Goal: Communication & Community: Share content

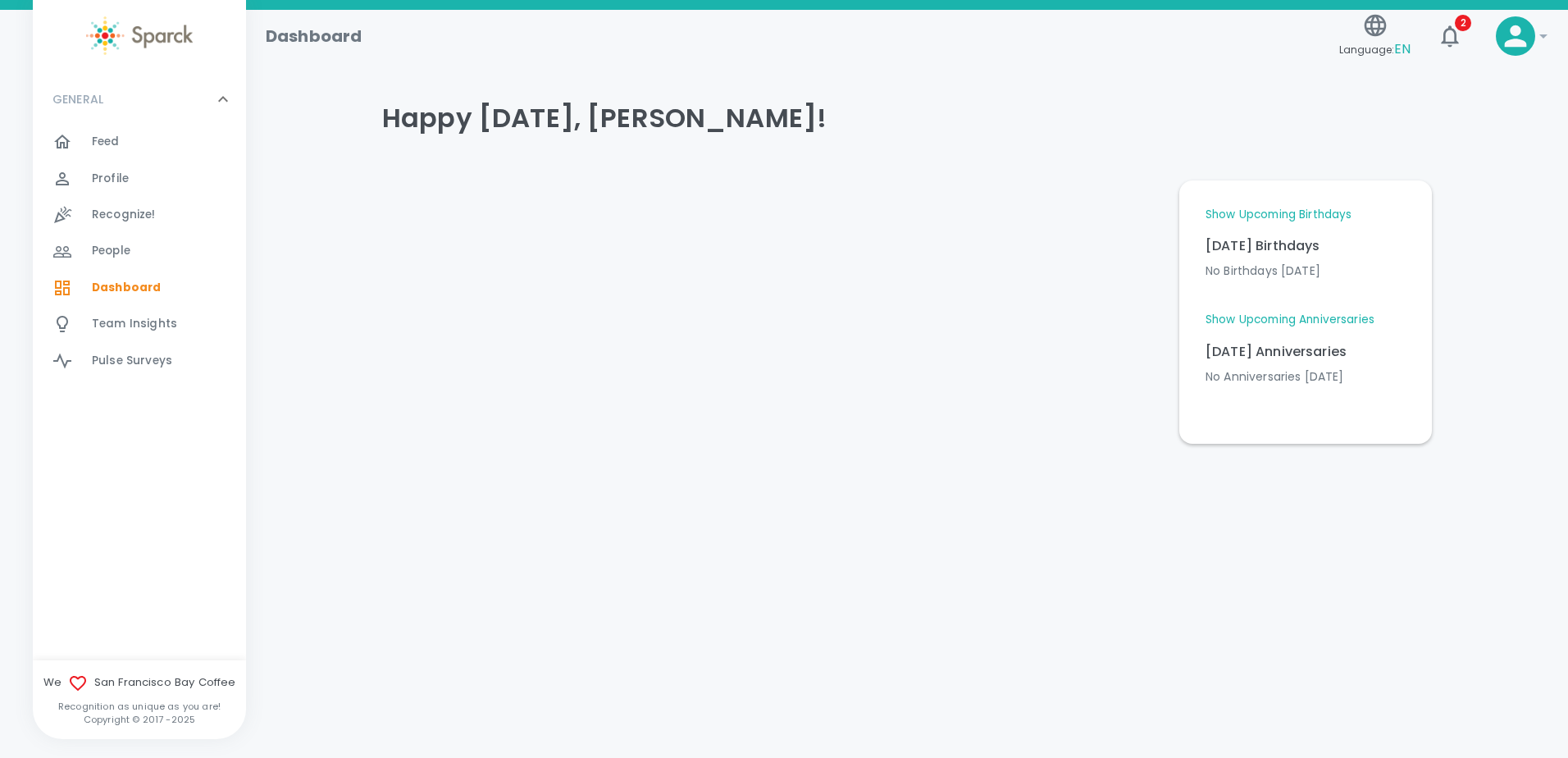
click at [111, 215] on span "Recognize!" at bounding box center [124, 214] width 64 height 16
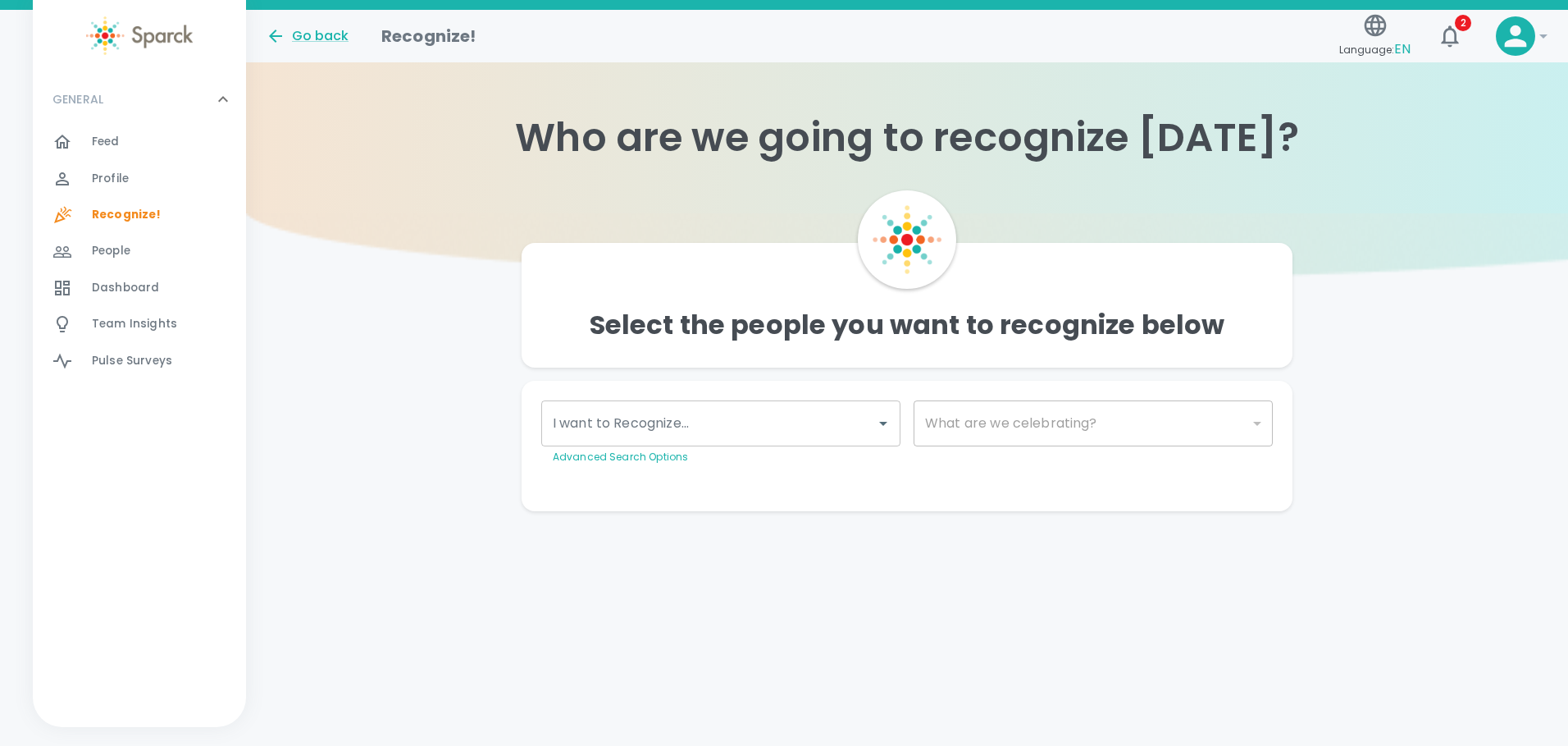
click at [109, 141] on span "Feed" at bounding box center [106, 142] width 28 height 16
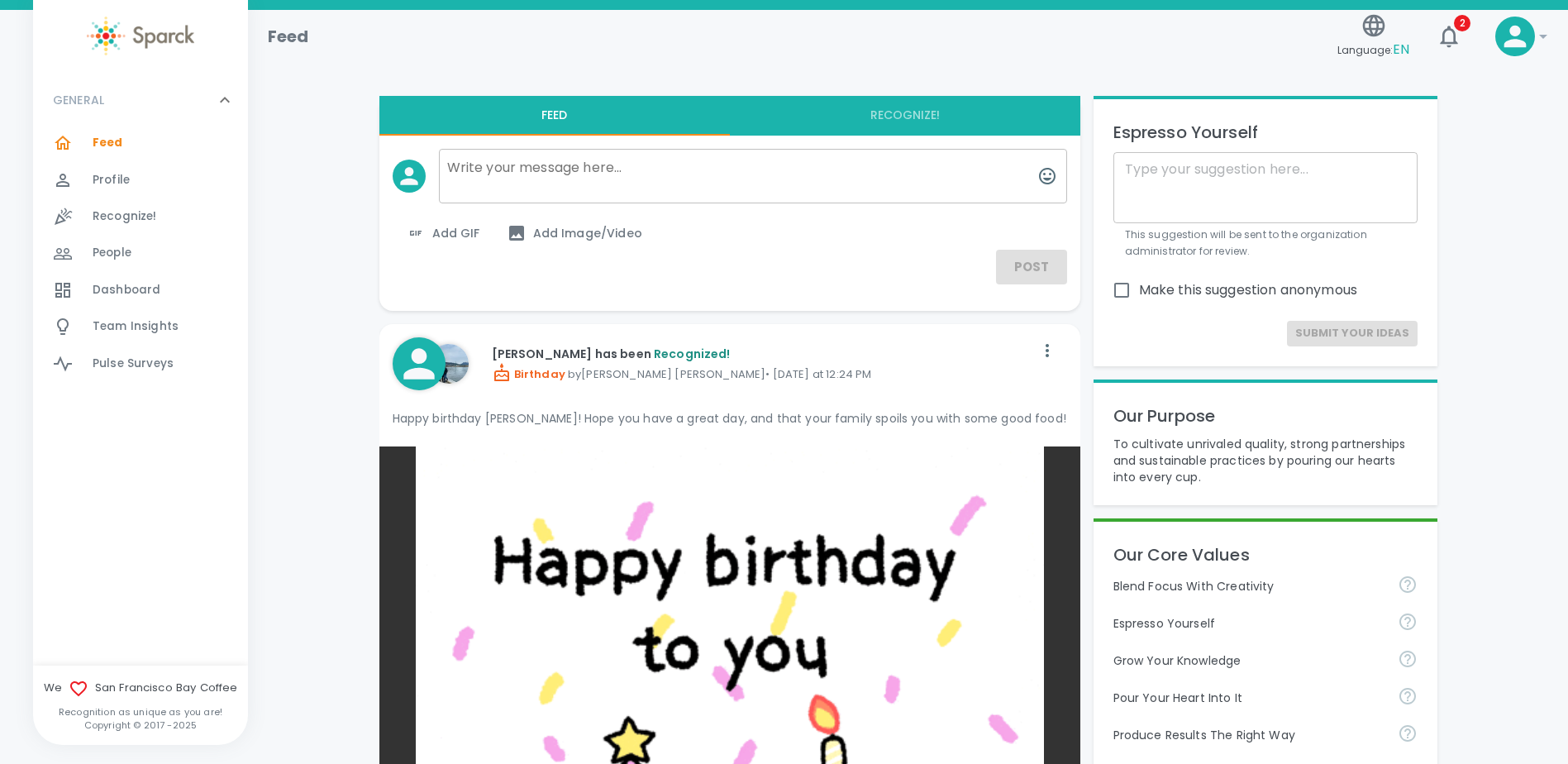
click at [88, 110] on span "GENERAL 0" at bounding box center [74, 100] width 58 height 29
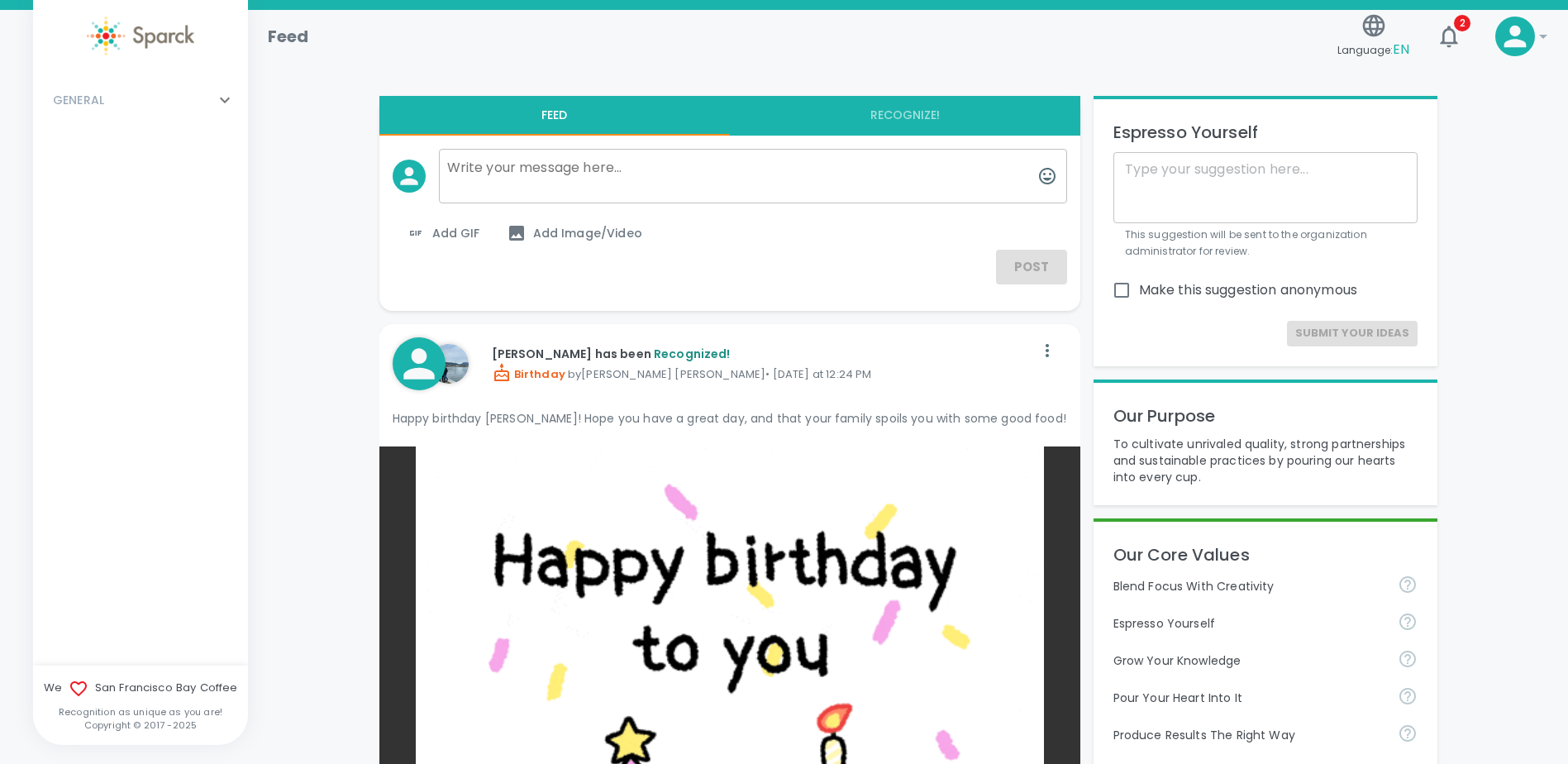
click at [88, 110] on span "GENERAL 0" at bounding box center [74, 100] width 58 height 29
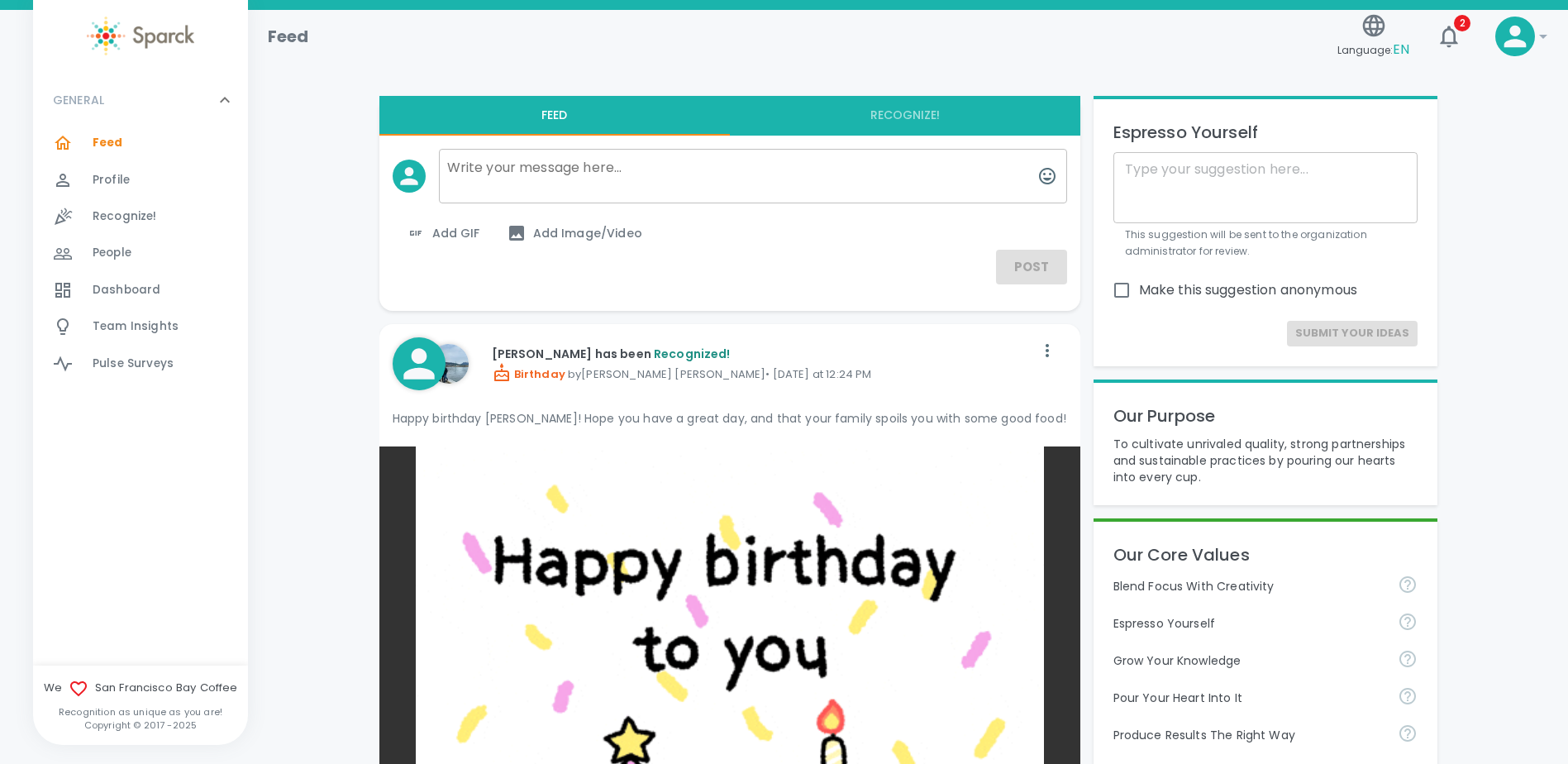
click at [101, 183] on span "Profile" at bounding box center [111, 180] width 37 height 17
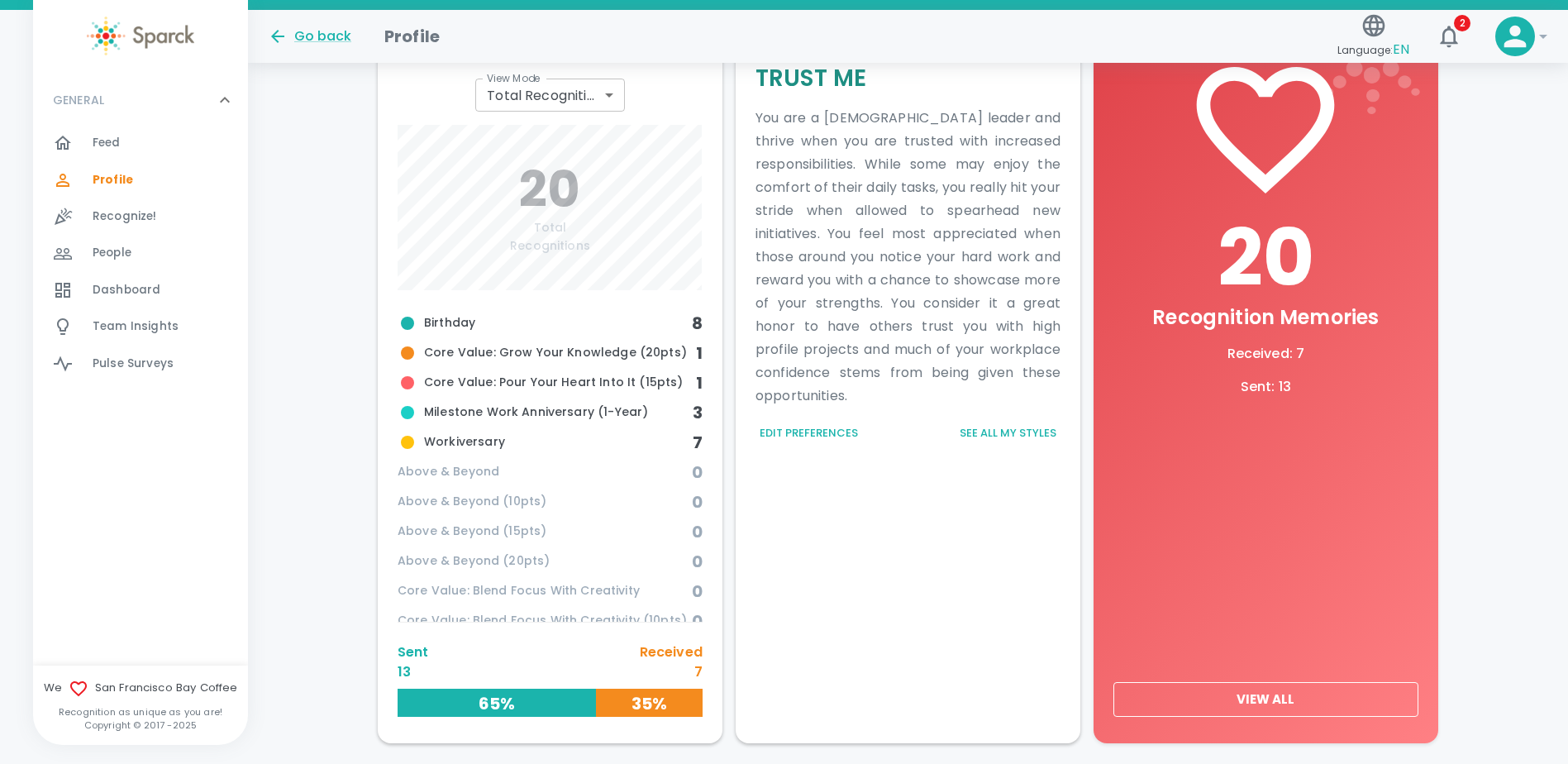
scroll to position [578, 0]
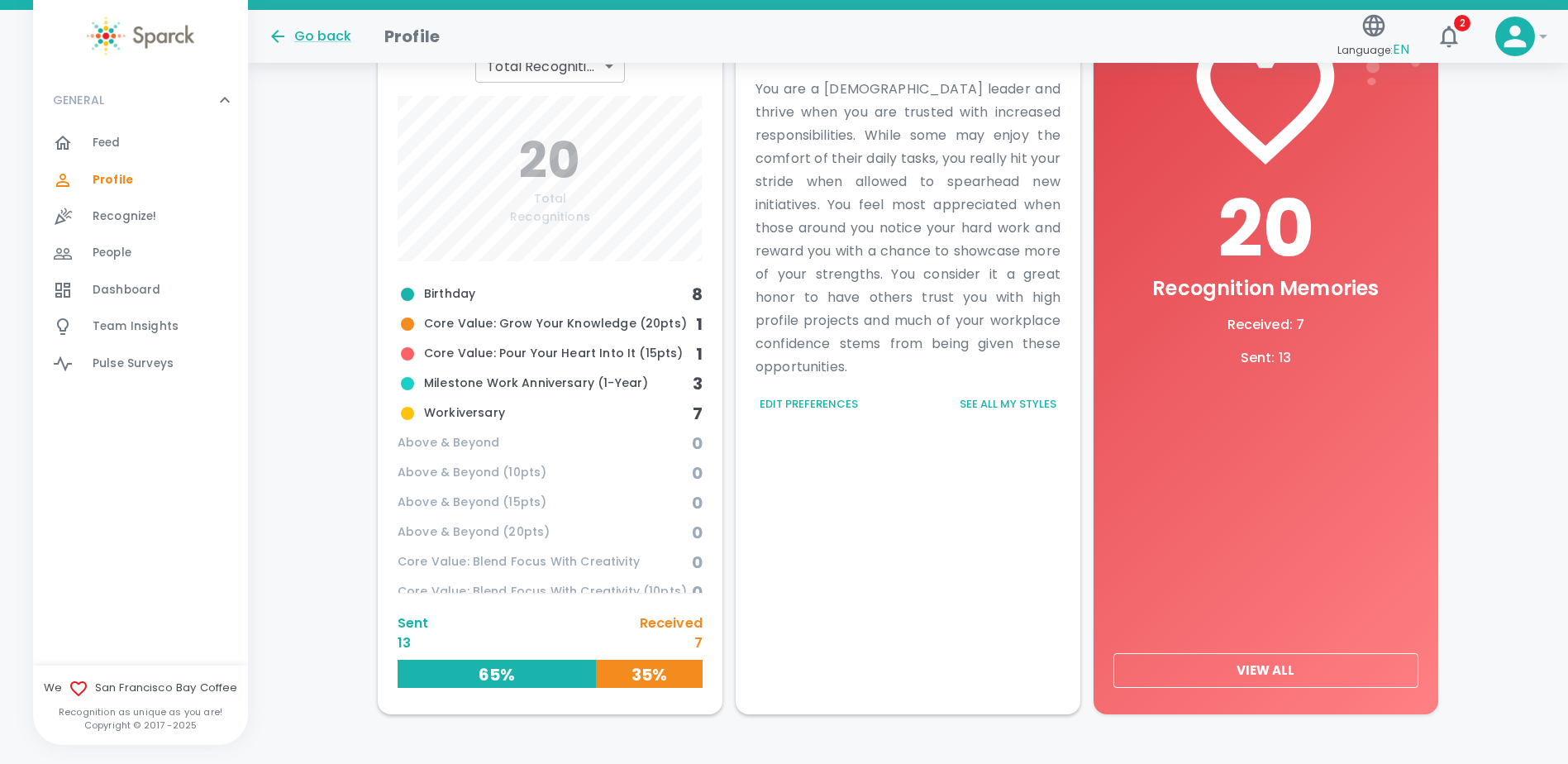
click at [1290, 659] on button "View All" at bounding box center [1265, 670] width 305 height 35
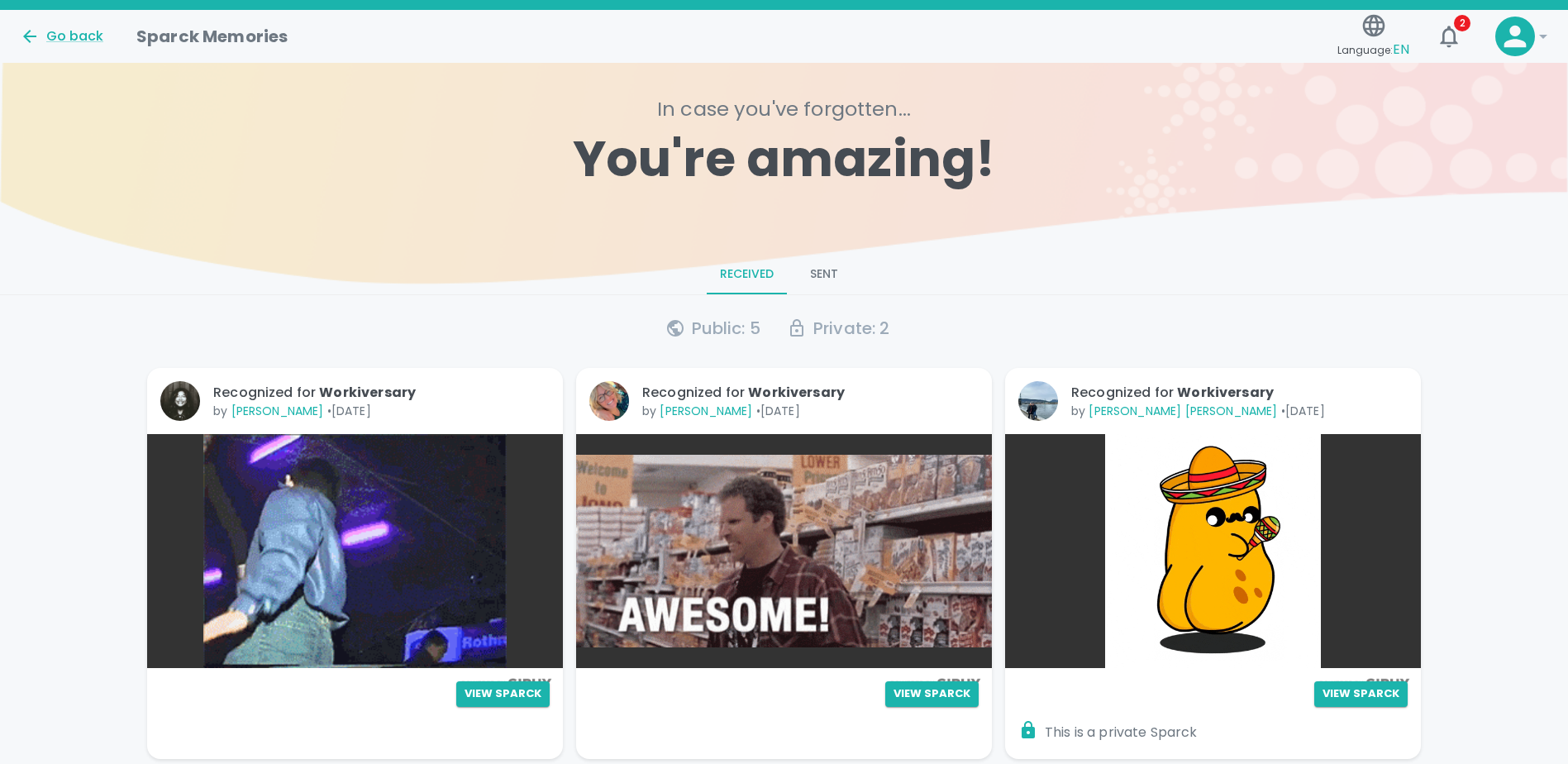
click at [818, 281] on button "Sent" at bounding box center [824, 275] width 74 height 40
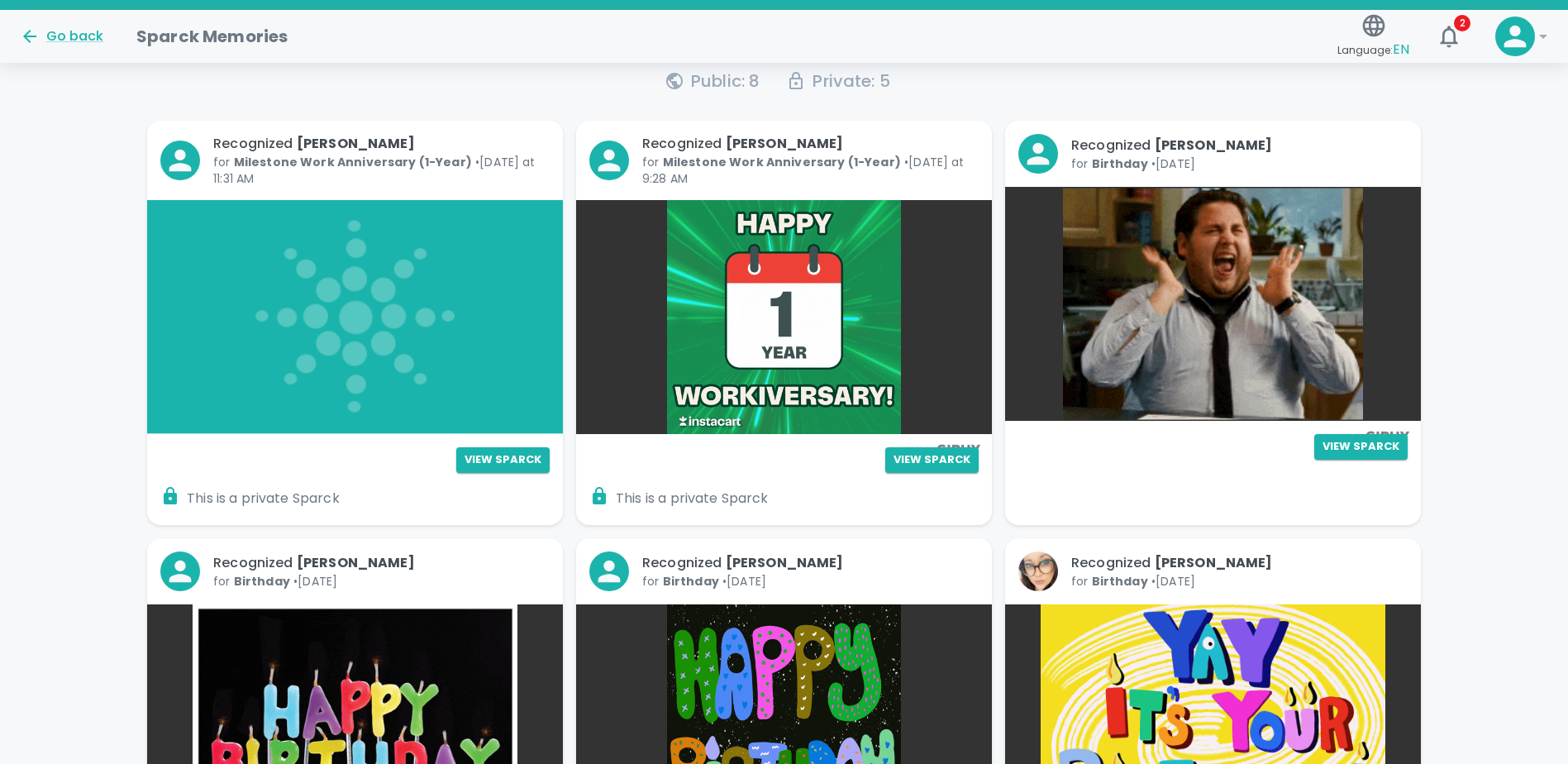
scroll to position [248, 0]
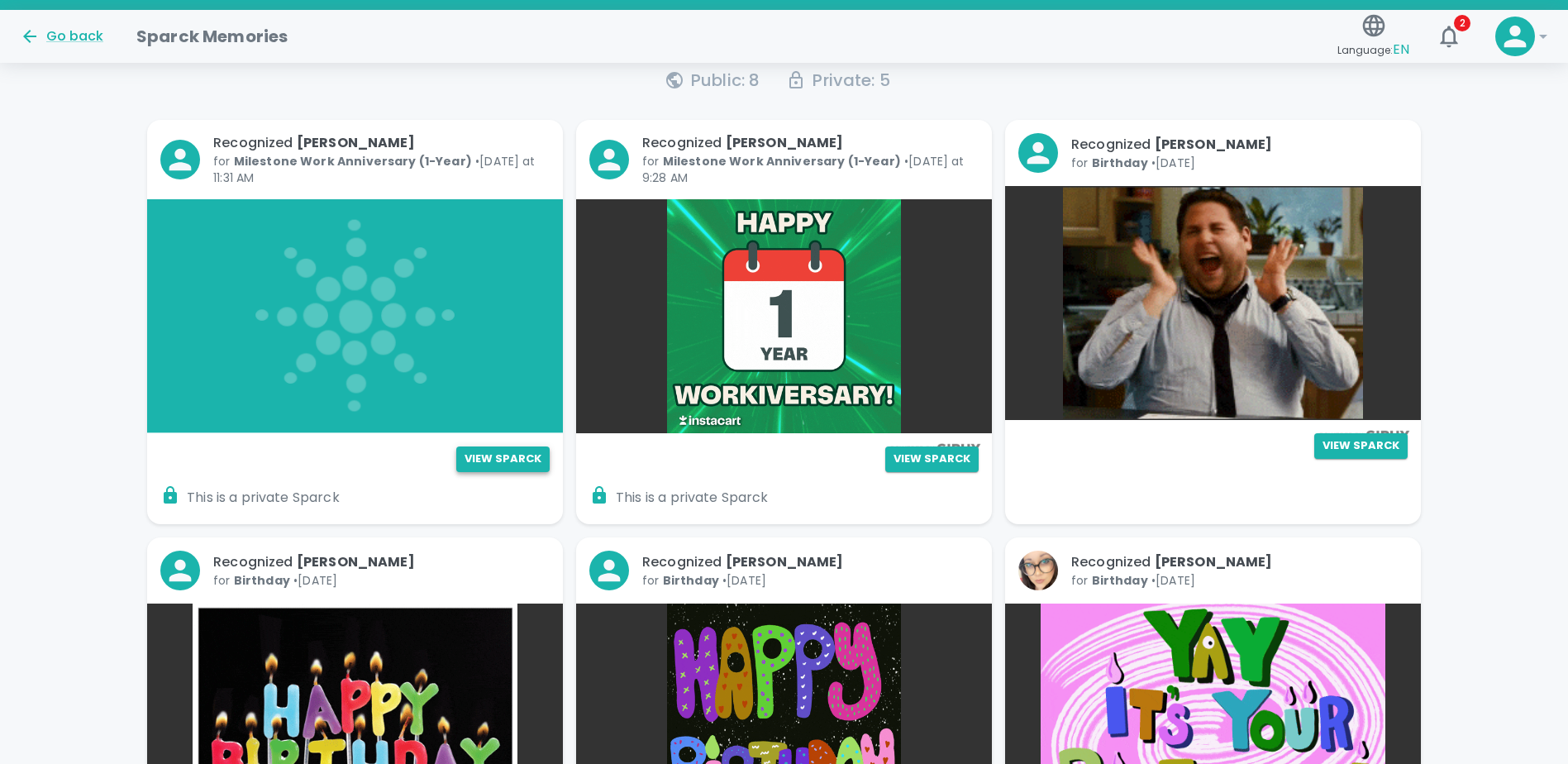
click at [489, 457] on button "View Sparck" at bounding box center [503, 459] width 94 height 25
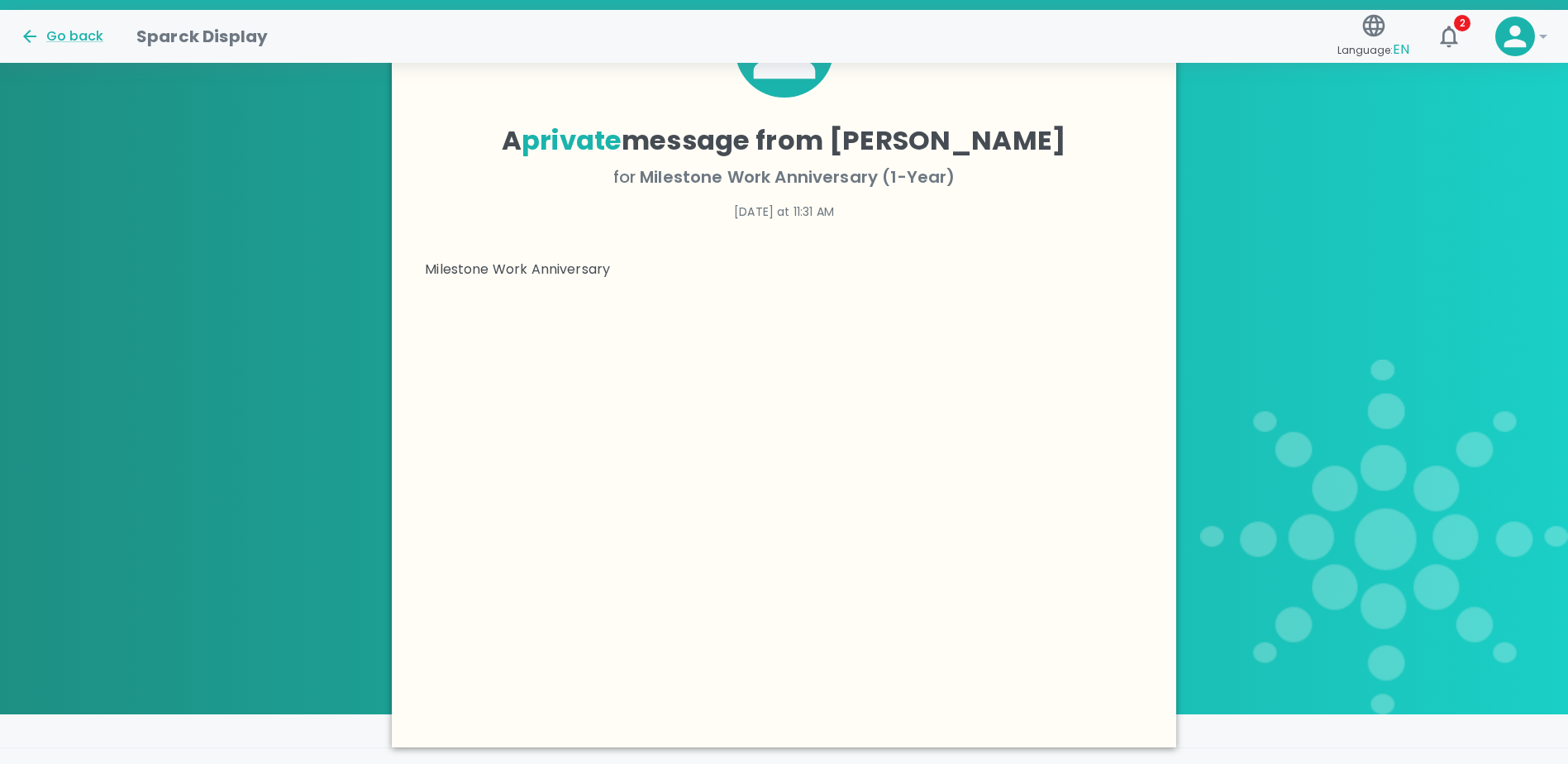
scroll to position [217, 0]
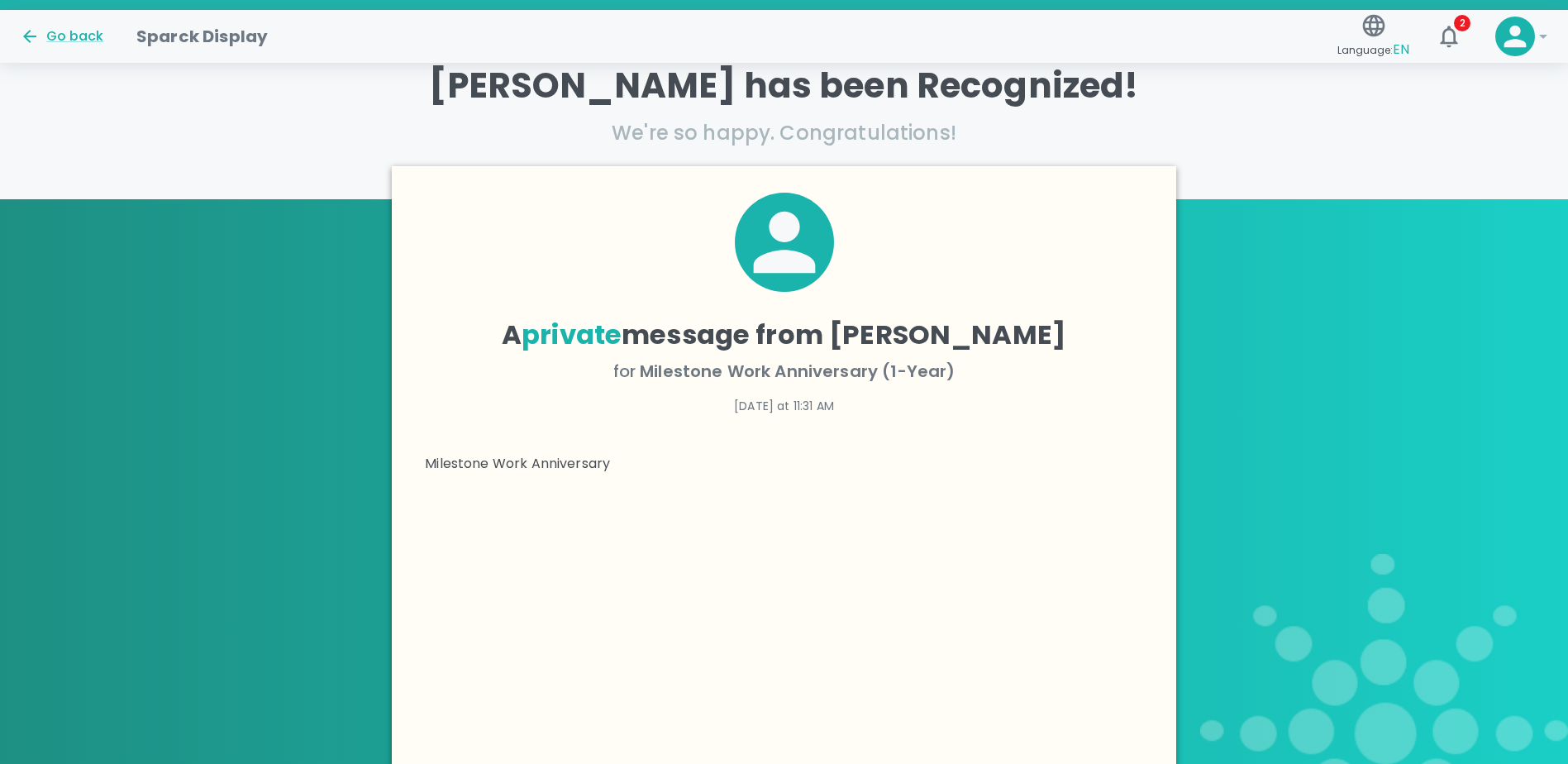
click at [7, 46] on div "Go back" at bounding box center [64, 30] width 116 height 34
click at [17, 40] on div "Go back" at bounding box center [64, 30] width 116 height 34
click at [29, 37] on icon at bounding box center [30, 36] width 14 height 14
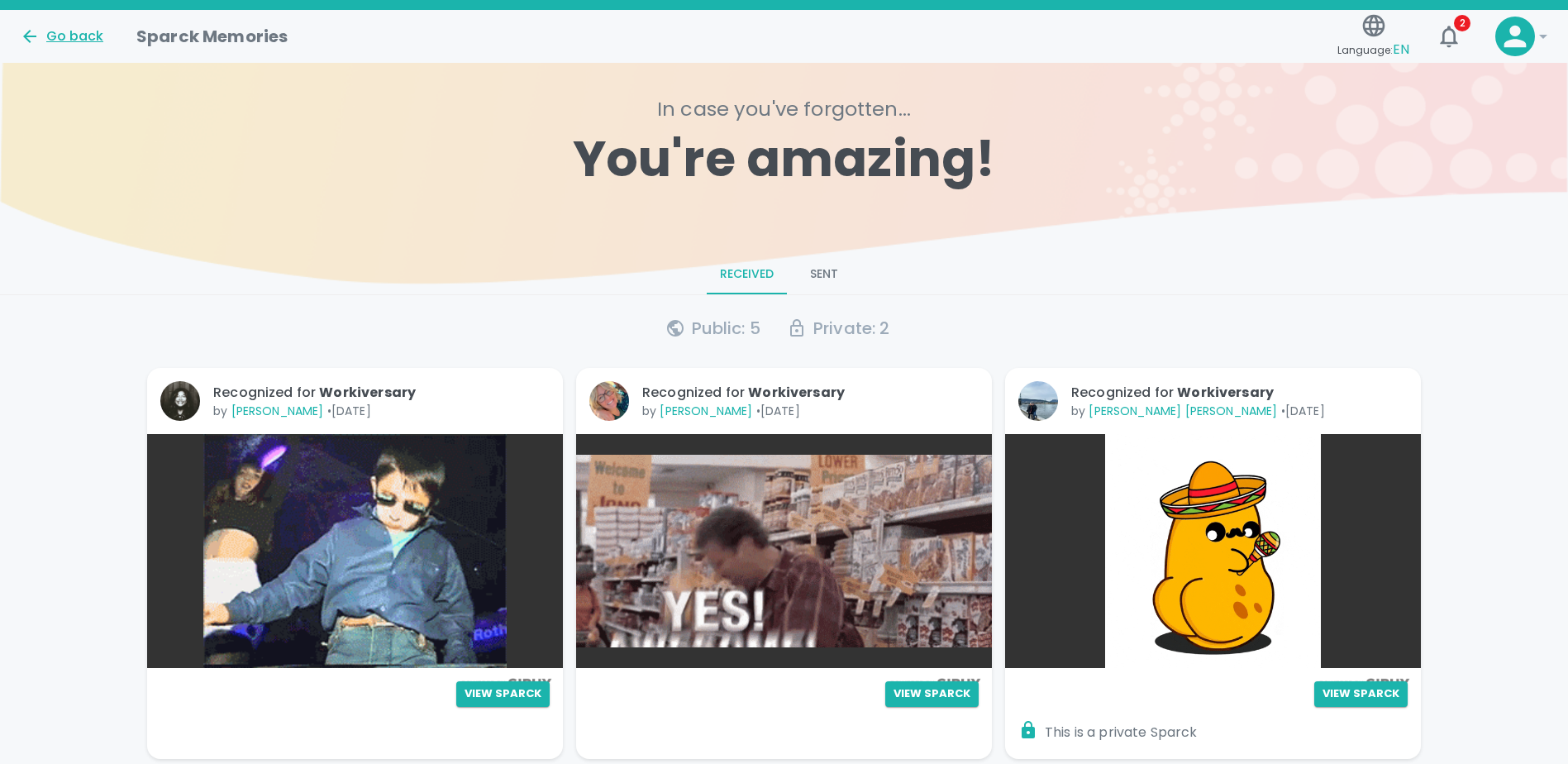
click at [29, 41] on icon at bounding box center [30, 36] width 14 height 14
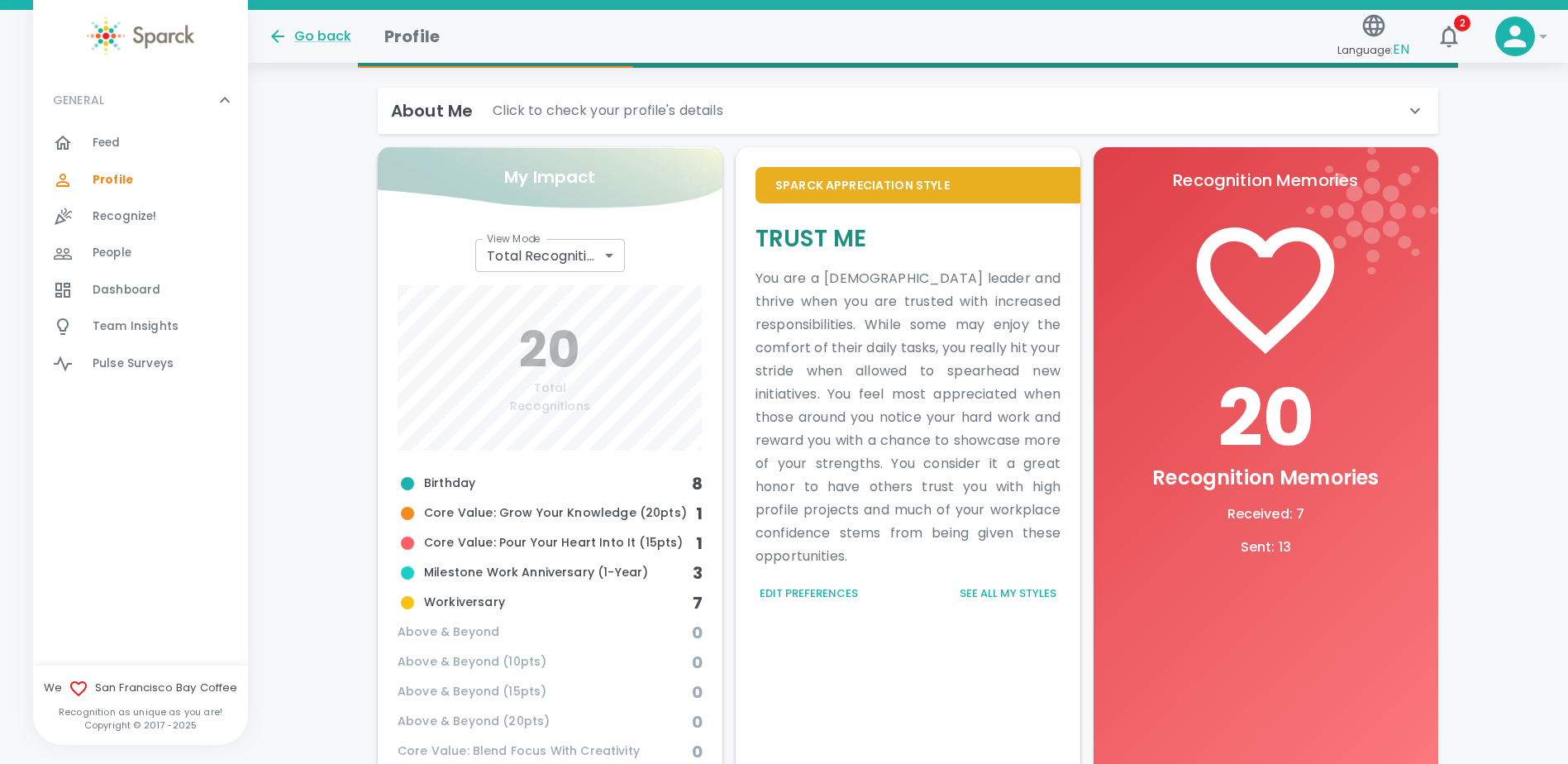
scroll to position [615, 0]
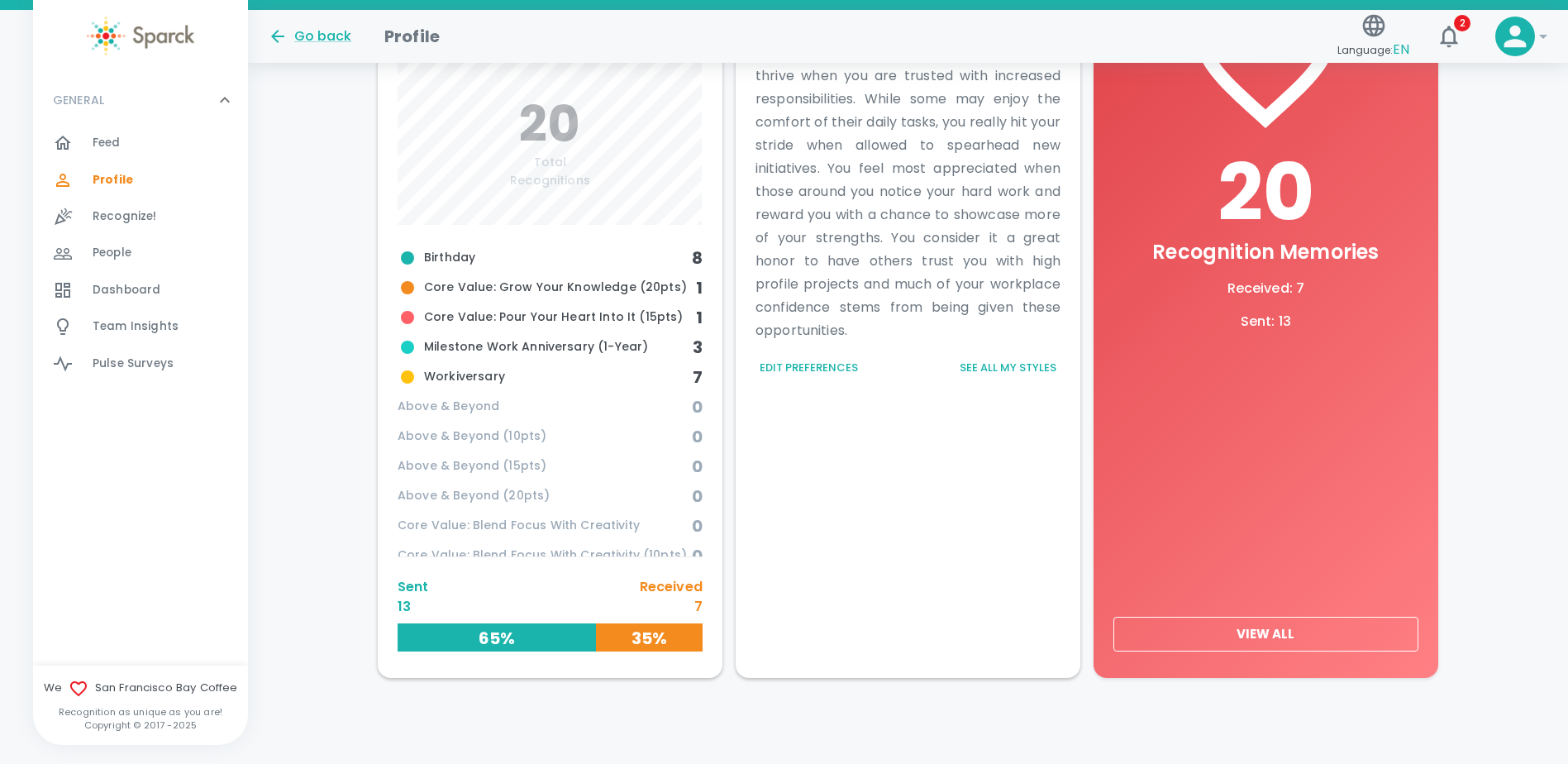
click at [1266, 644] on button "View All" at bounding box center [1265, 634] width 305 height 35
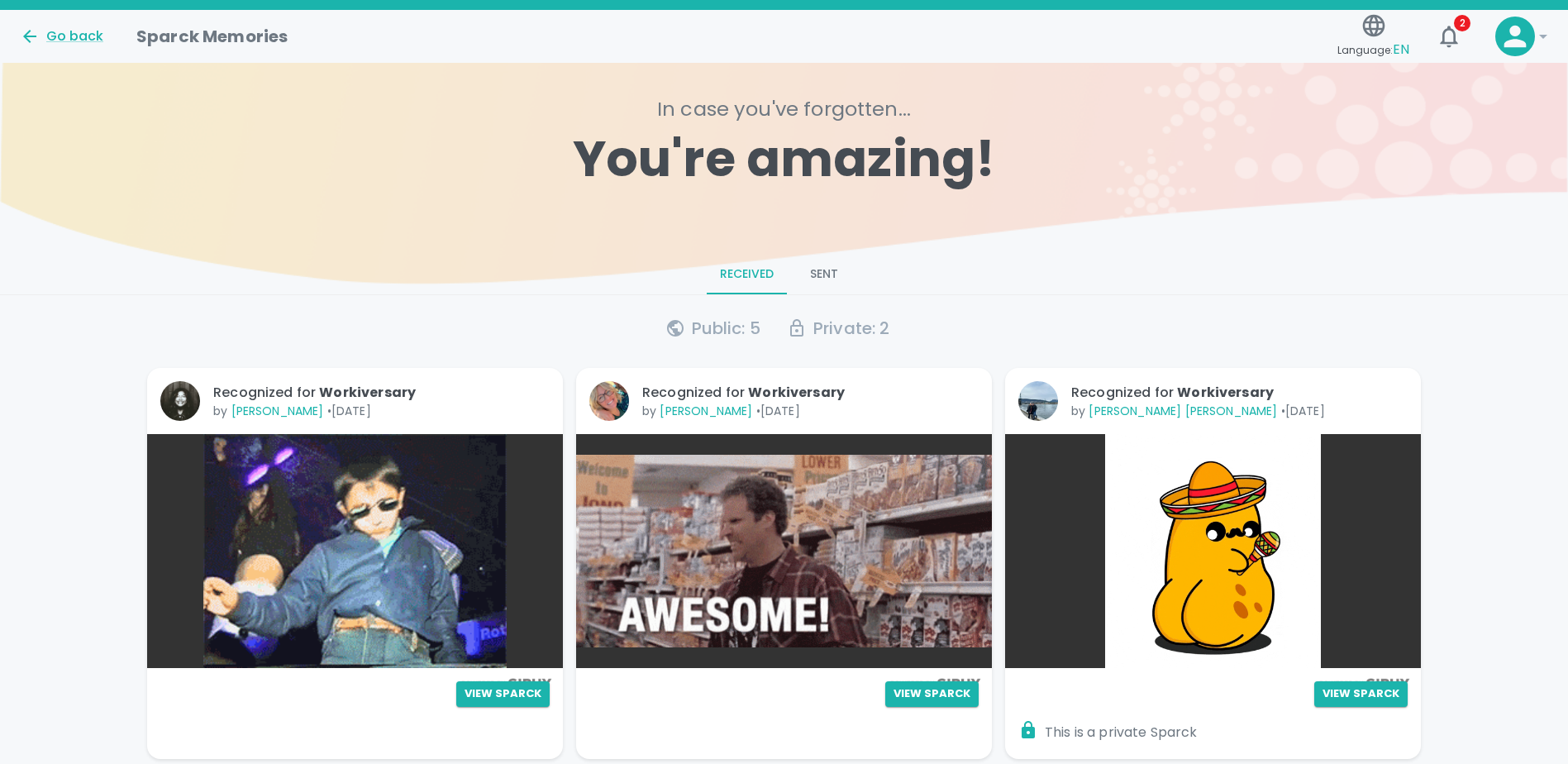
click at [807, 273] on button "Sent" at bounding box center [824, 275] width 74 height 40
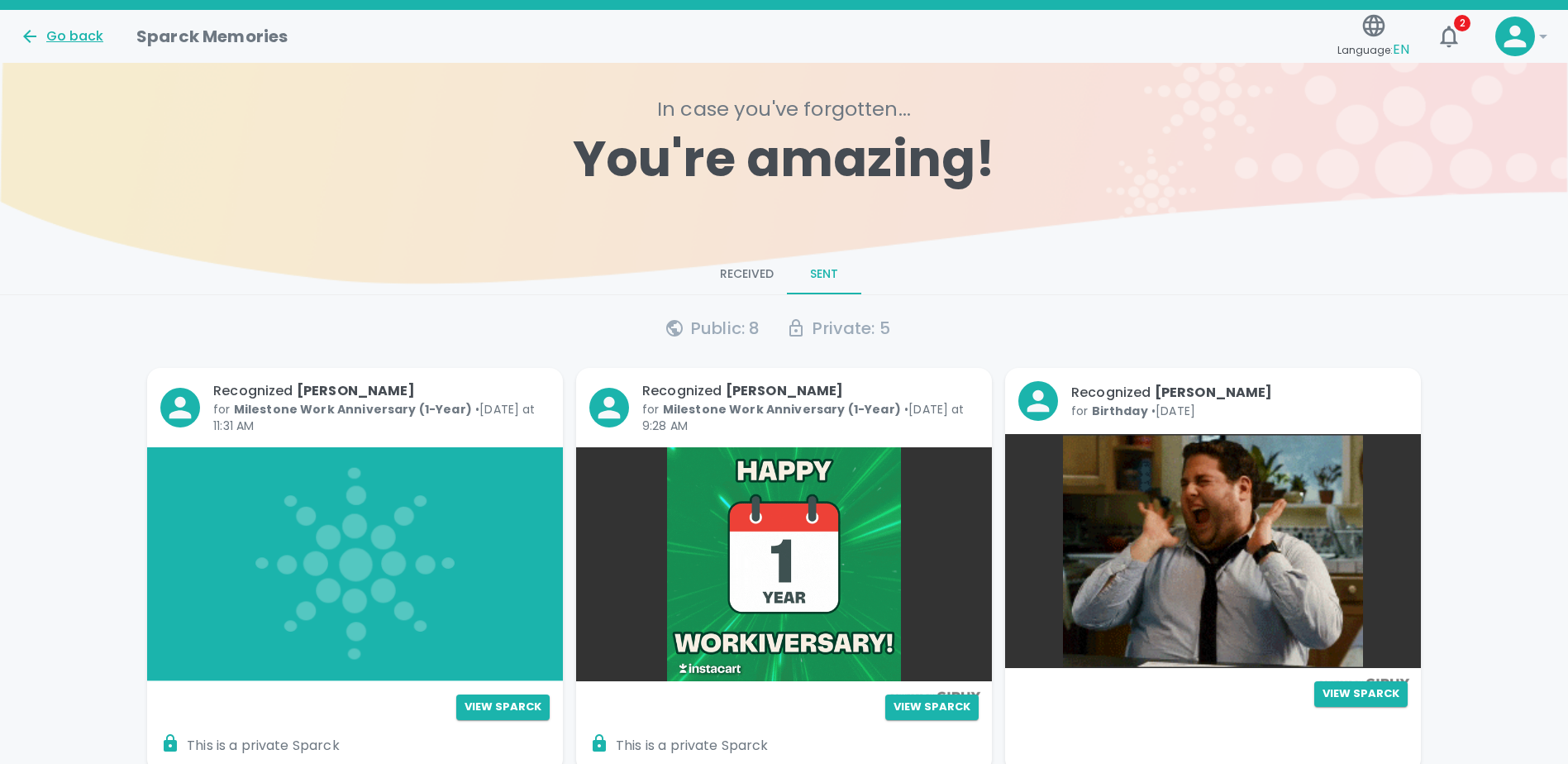
click at [31, 32] on icon at bounding box center [29, 36] width 20 height 20
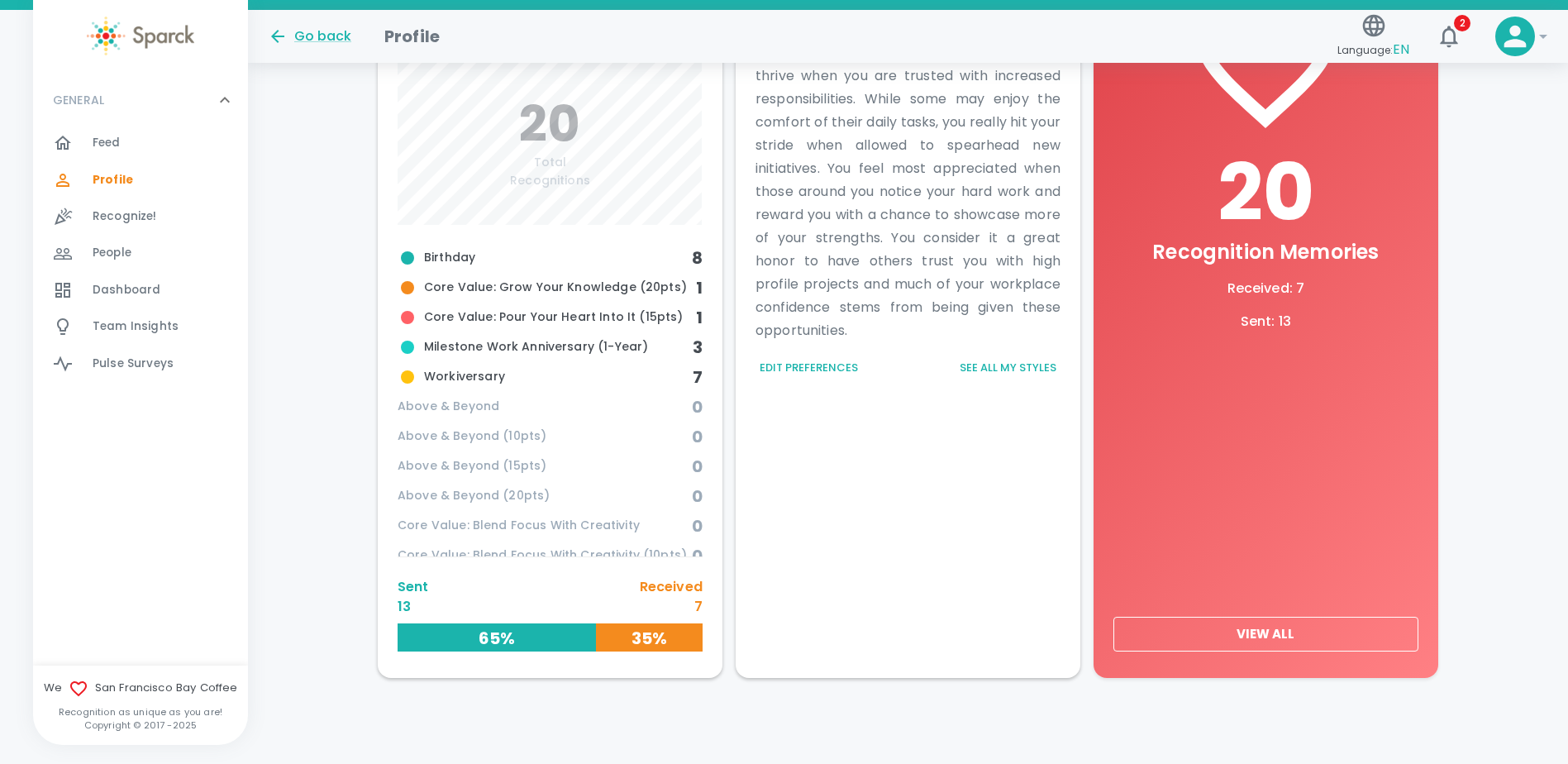
click at [560, 349] on span "Milestone Work Anniversary (1-Year)" at bounding box center [545, 347] width 295 height 20
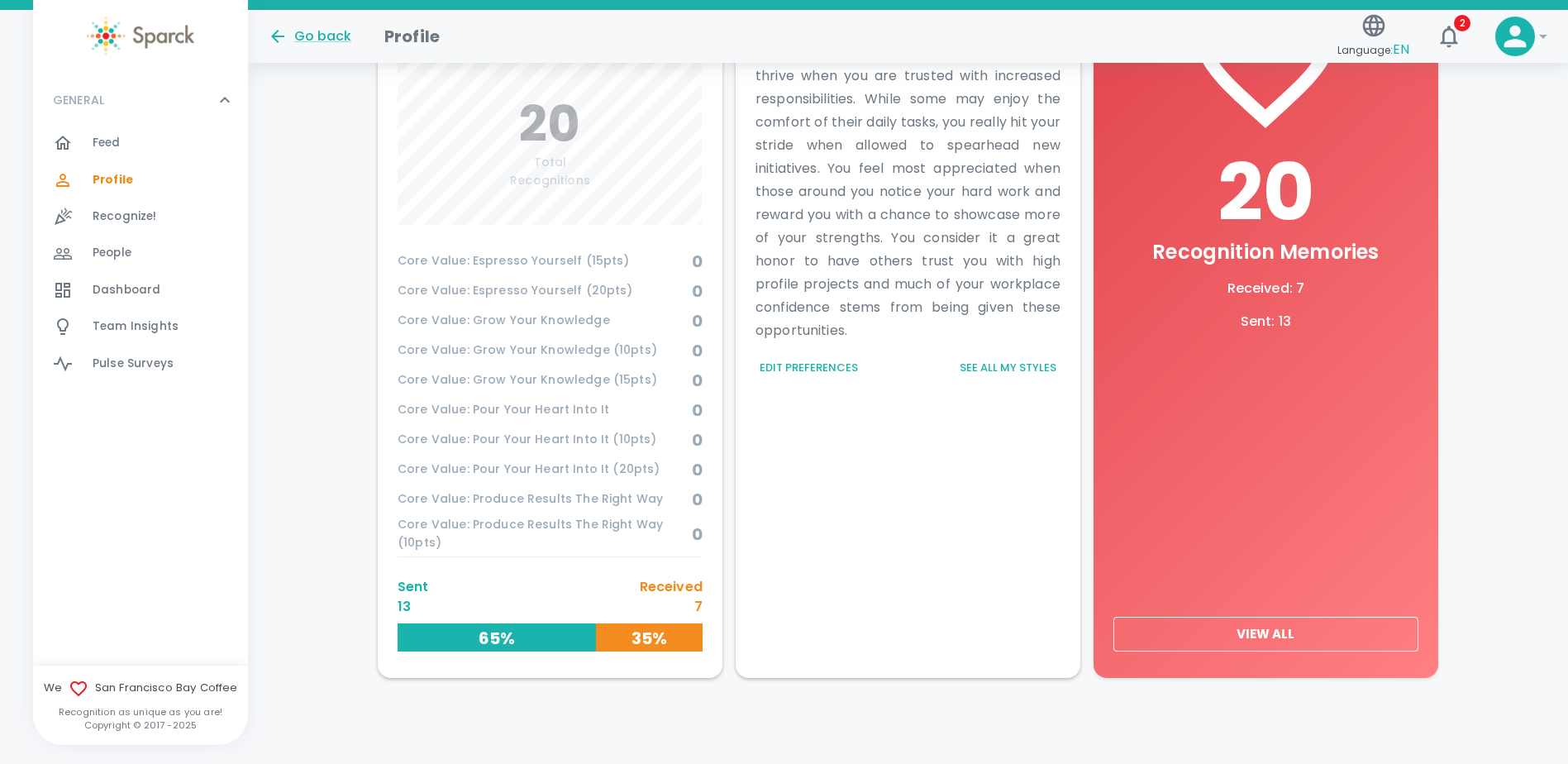
click at [464, 638] on h6 "65%" at bounding box center [496, 637] width 198 height 26
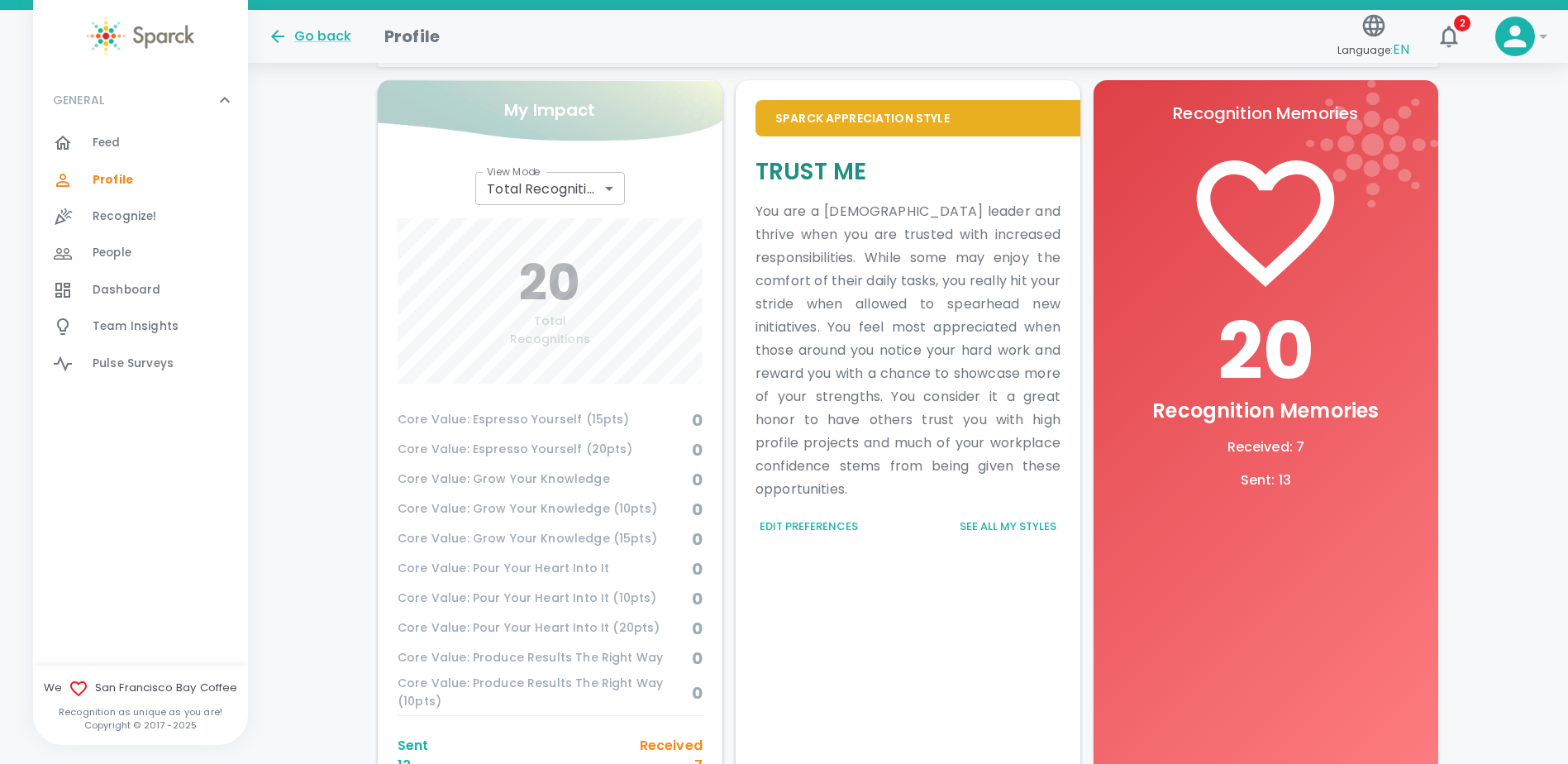
scroll to position [449, 0]
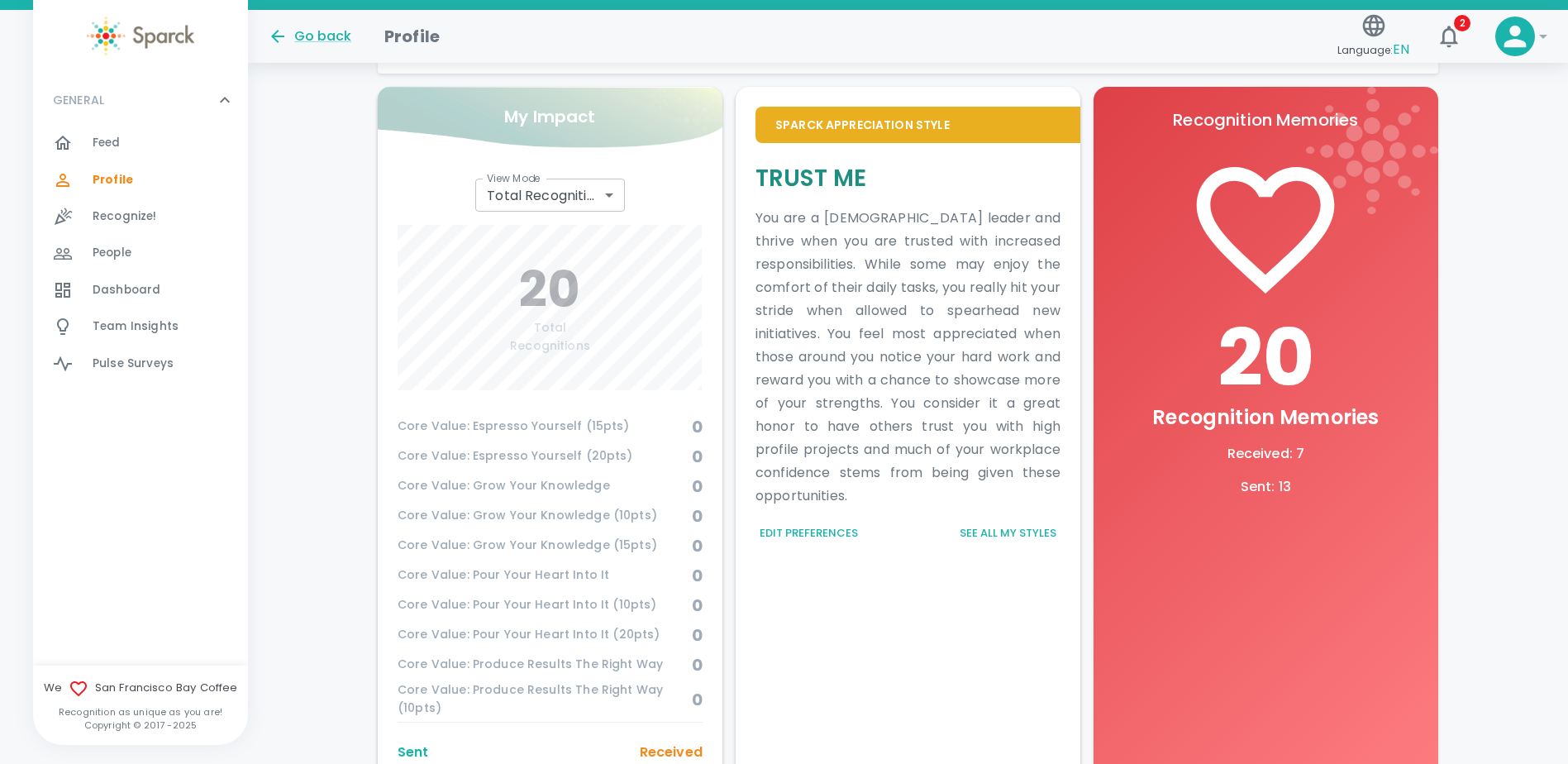
click at [816, 531] on button "Edit Preferences" at bounding box center [808, 533] width 106 height 25
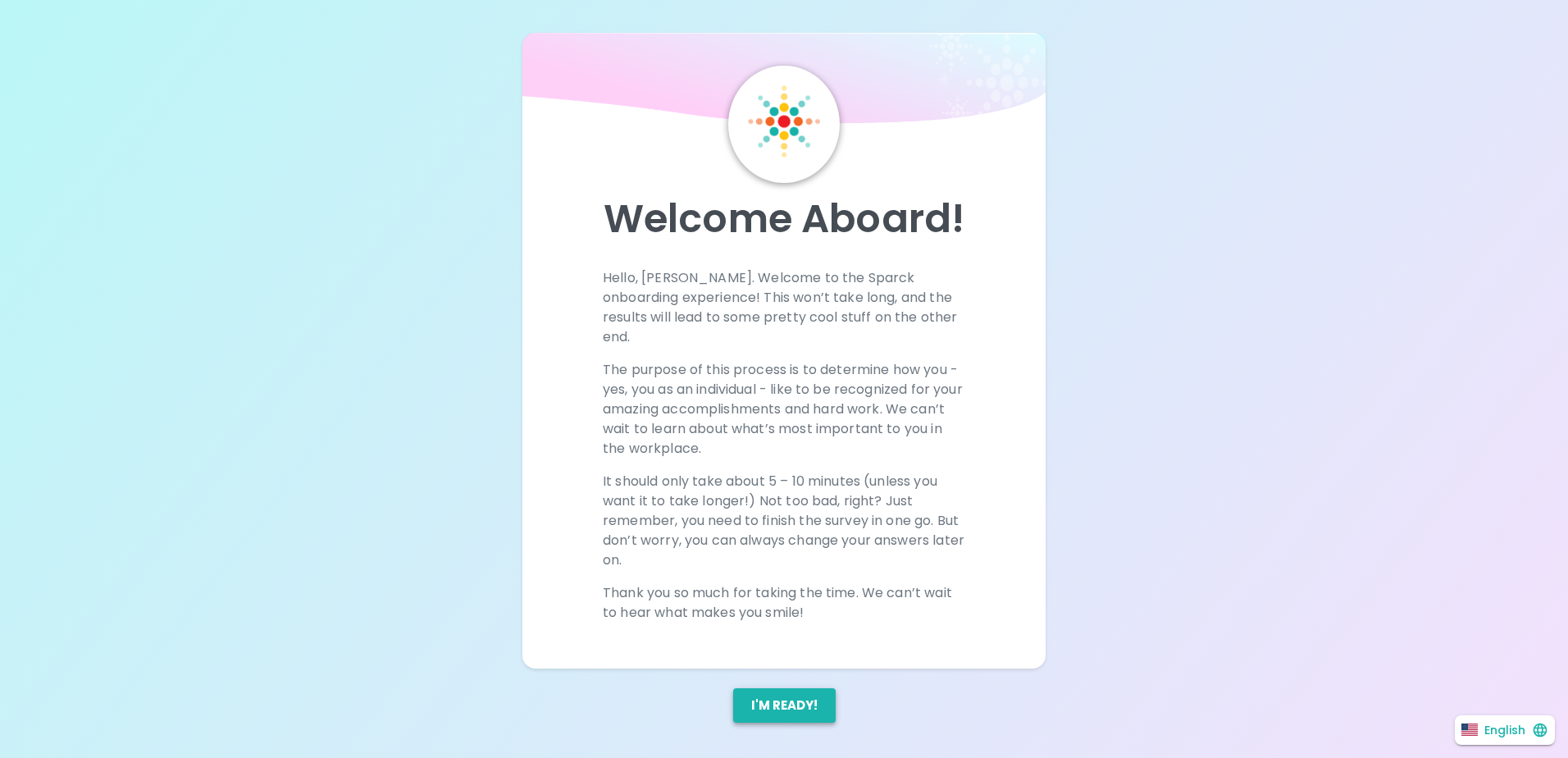
click at [770, 688] on button "I'm ready!" at bounding box center [784, 706] width 103 height 35
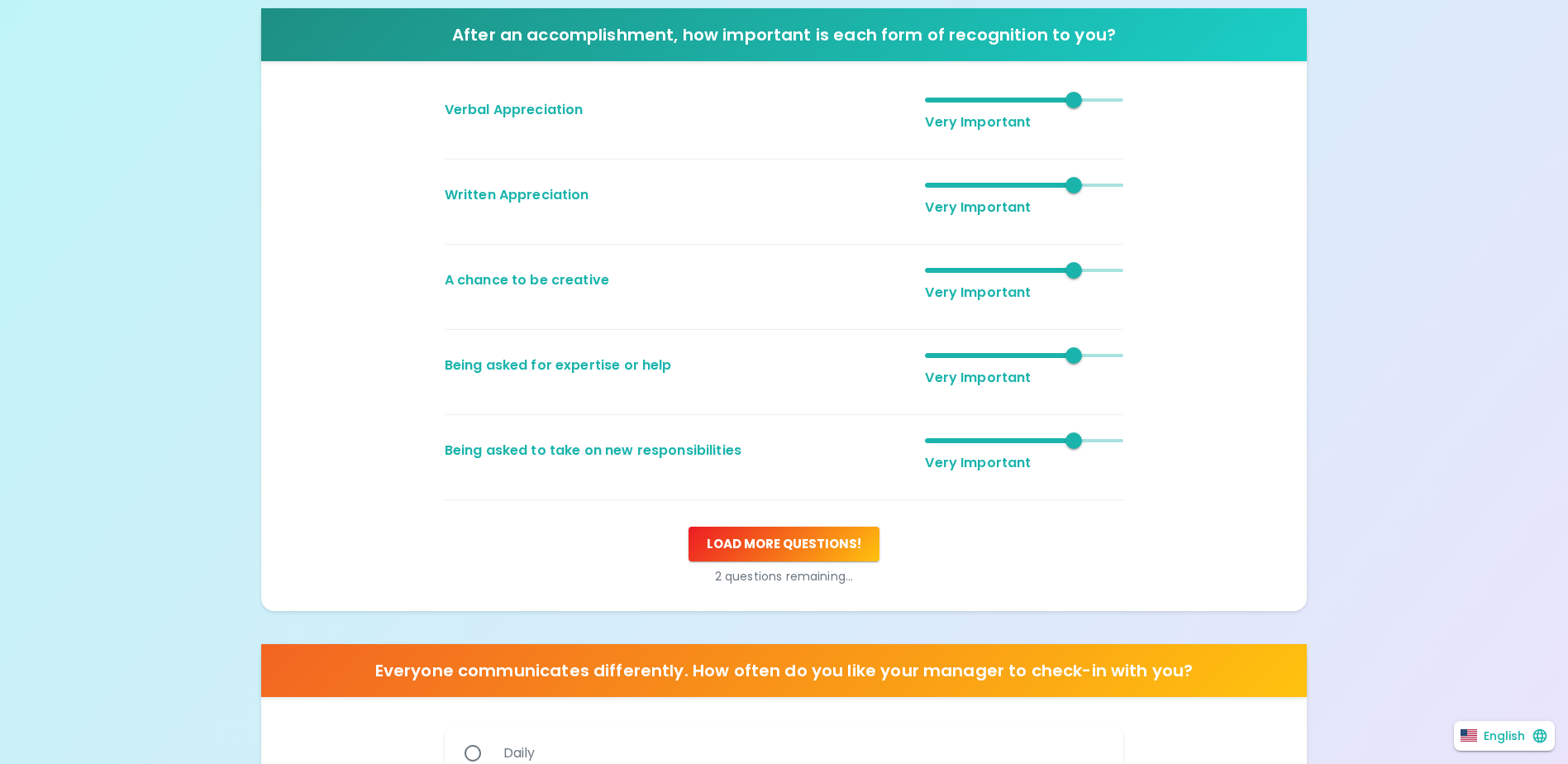
scroll to position [330, 0]
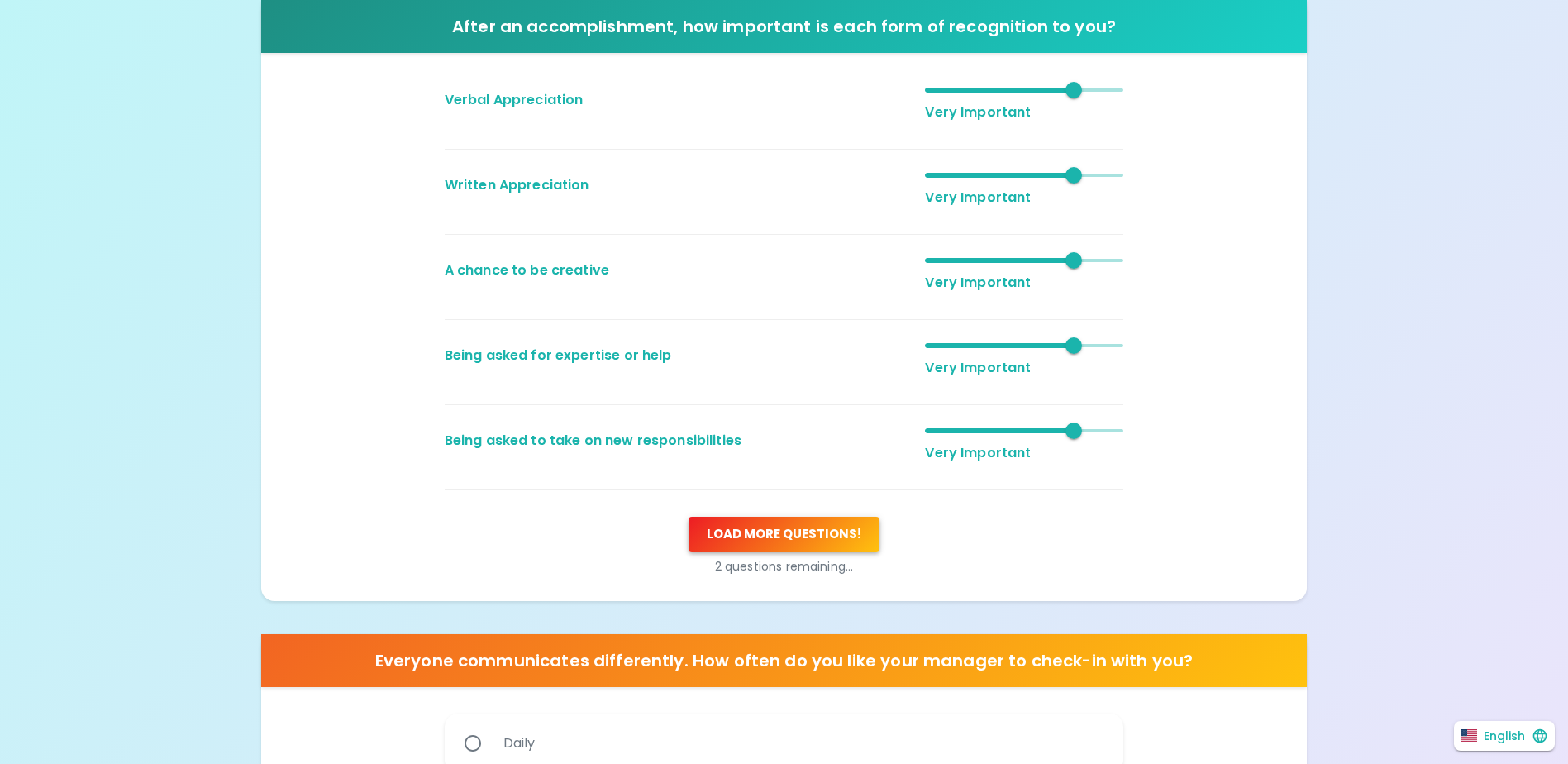
click at [826, 531] on button "Load more questions !" at bounding box center [784, 534] width 191 height 35
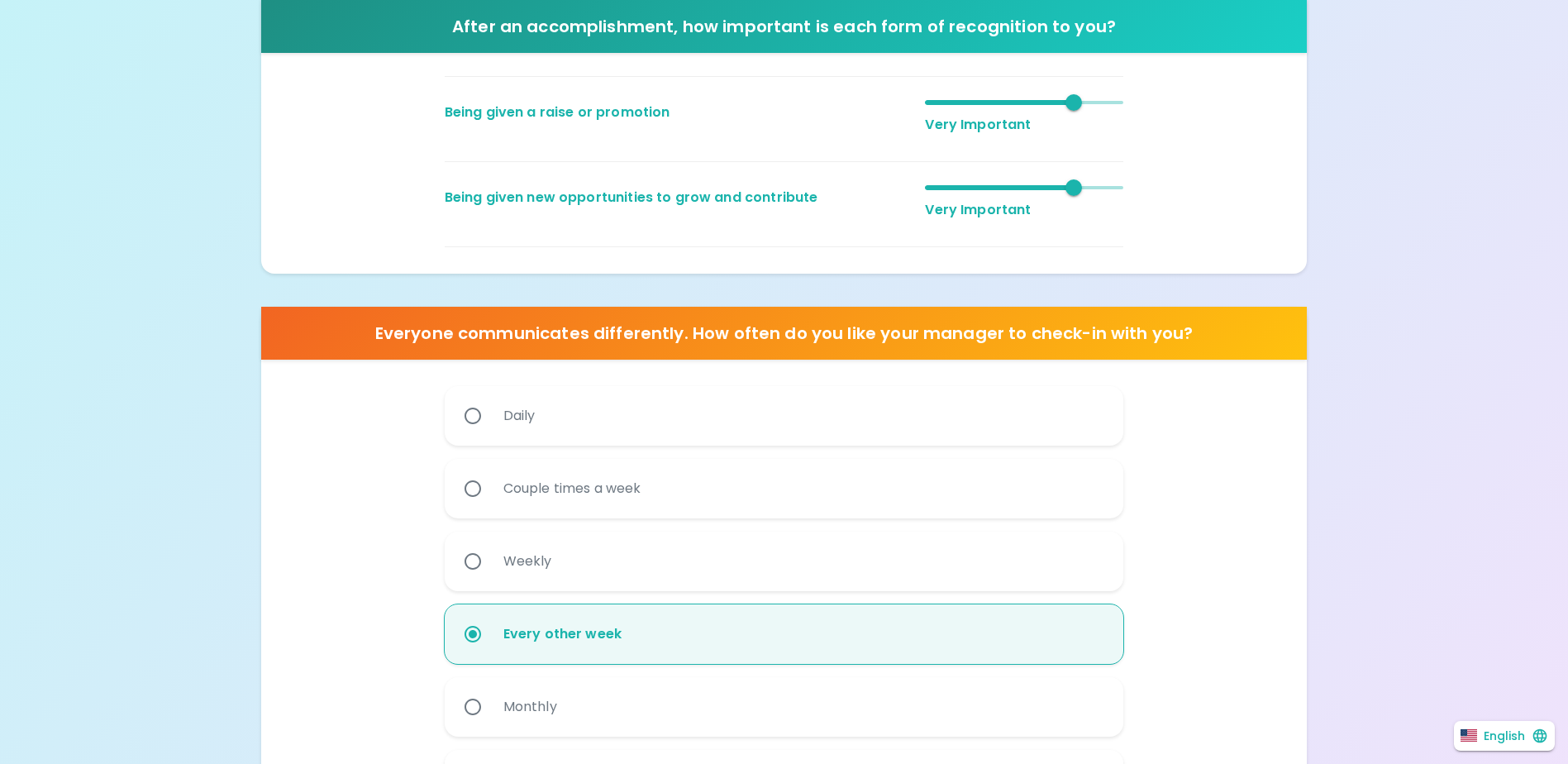
scroll to position [1022, 0]
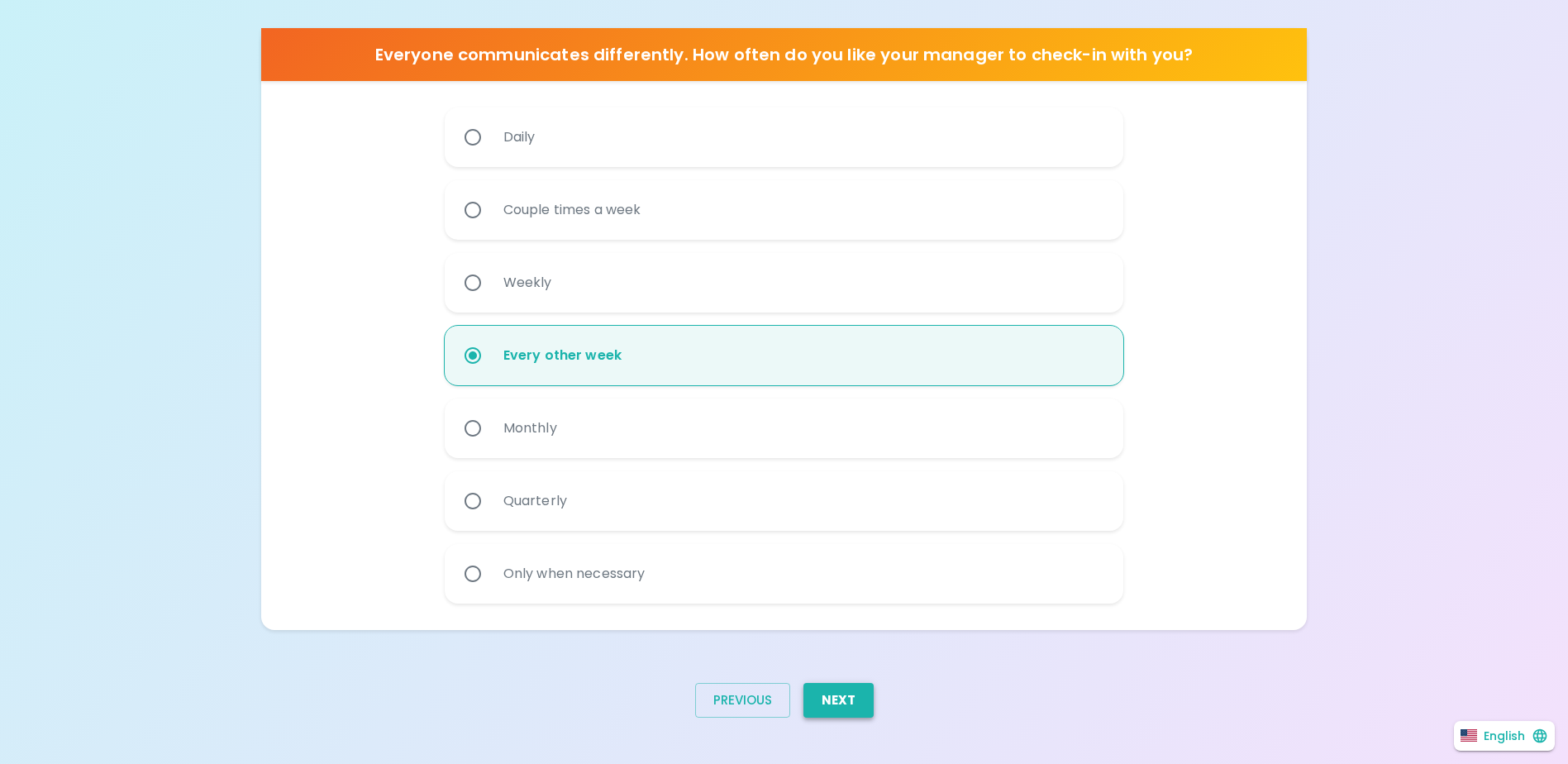
click at [847, 704] on button "Next" at bounding box center [838, 700] width 70 height 35
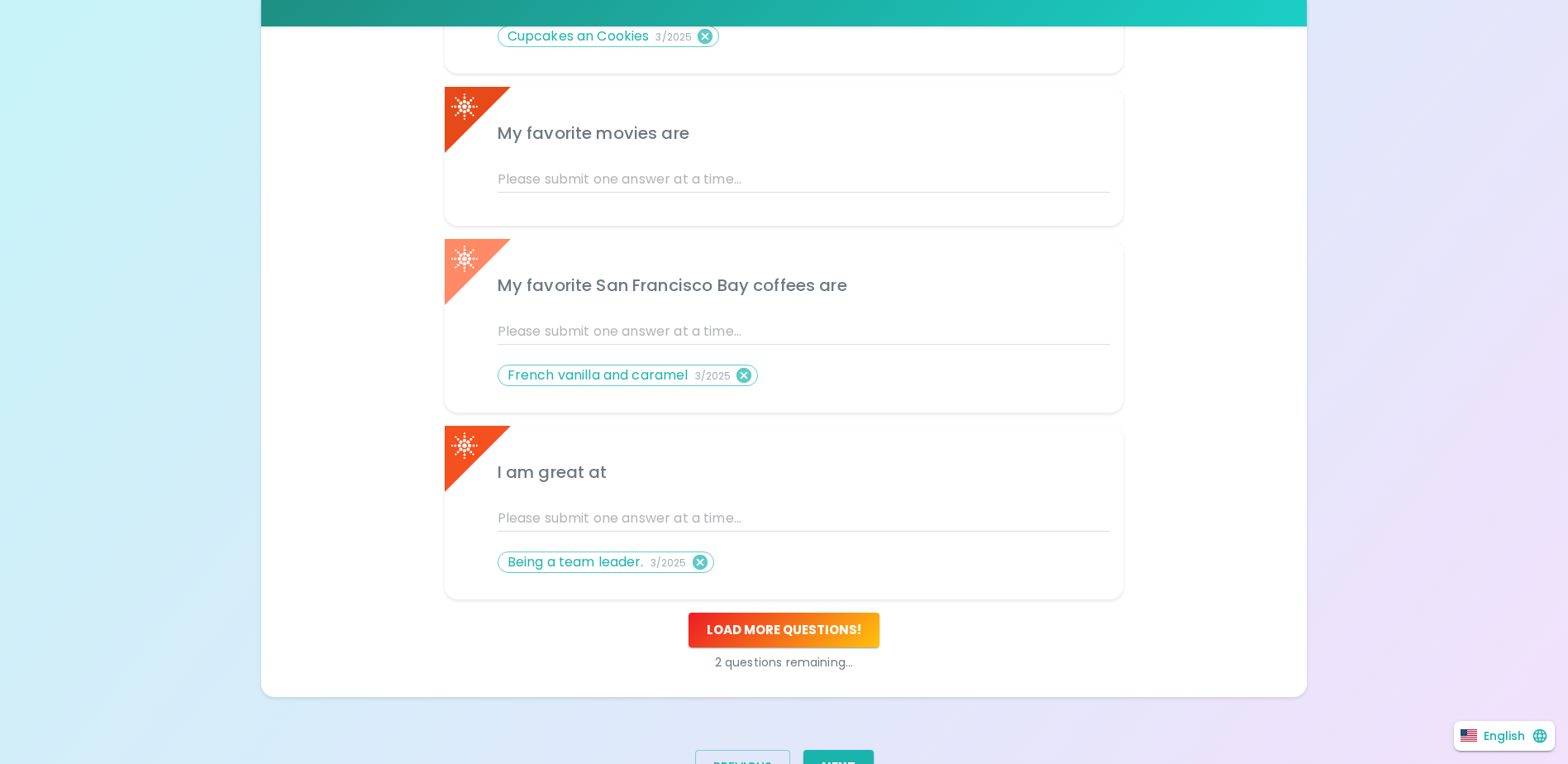
scroll to position [743, 0]
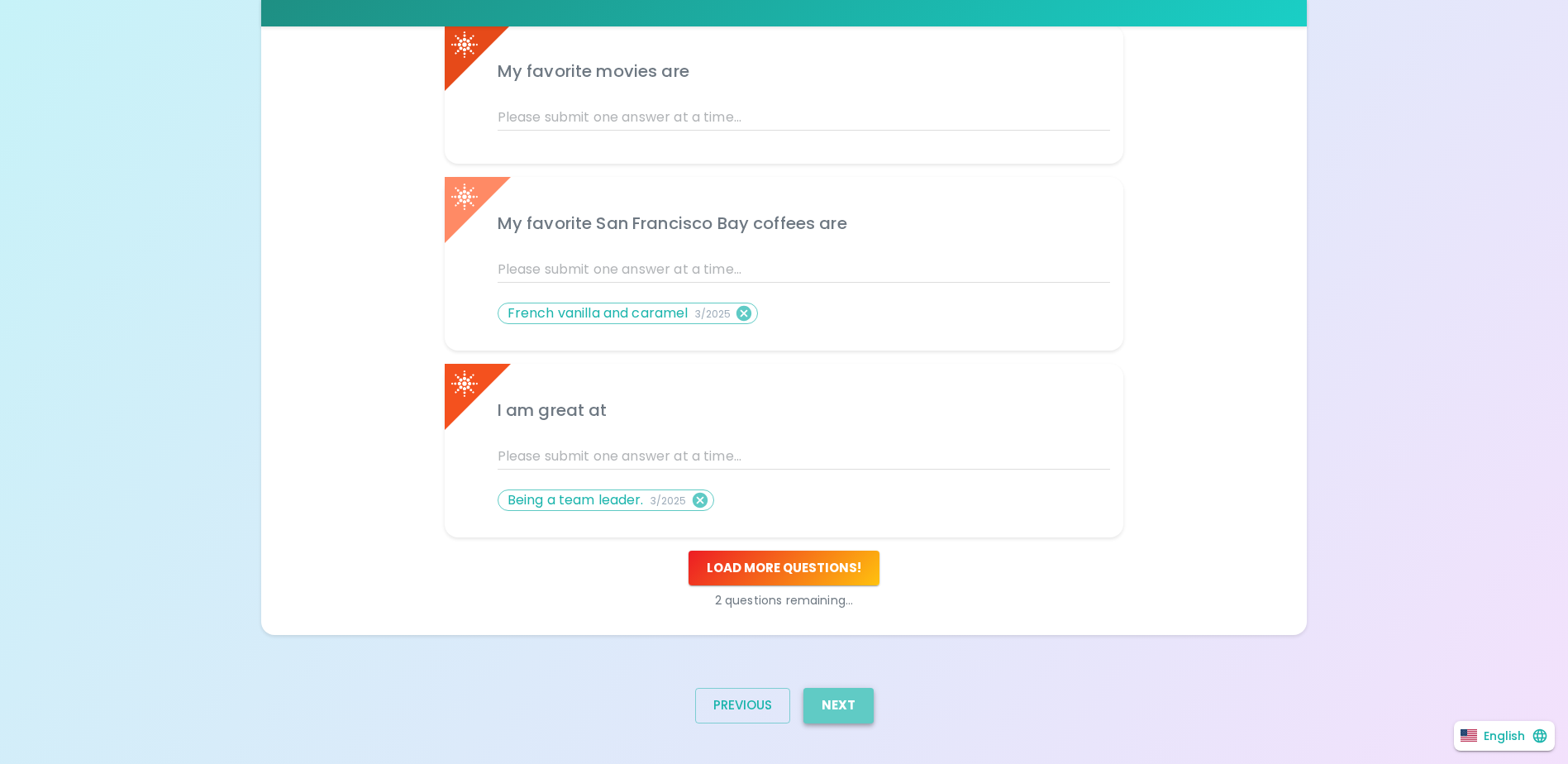
click at [844, 704] on button "Next" at bounding box center [838, 705] width 70 height 35
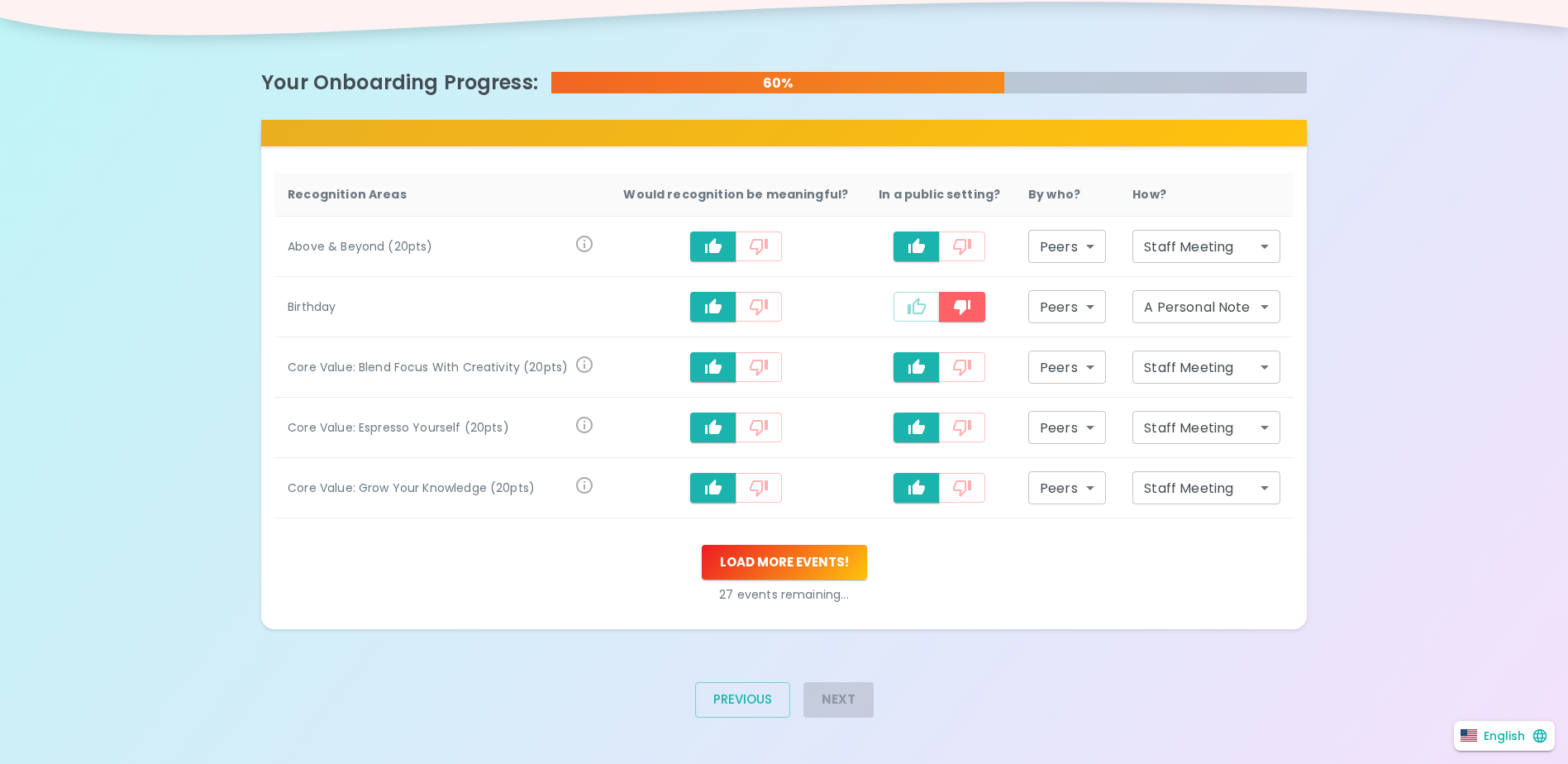
scroll to position [276, 0]
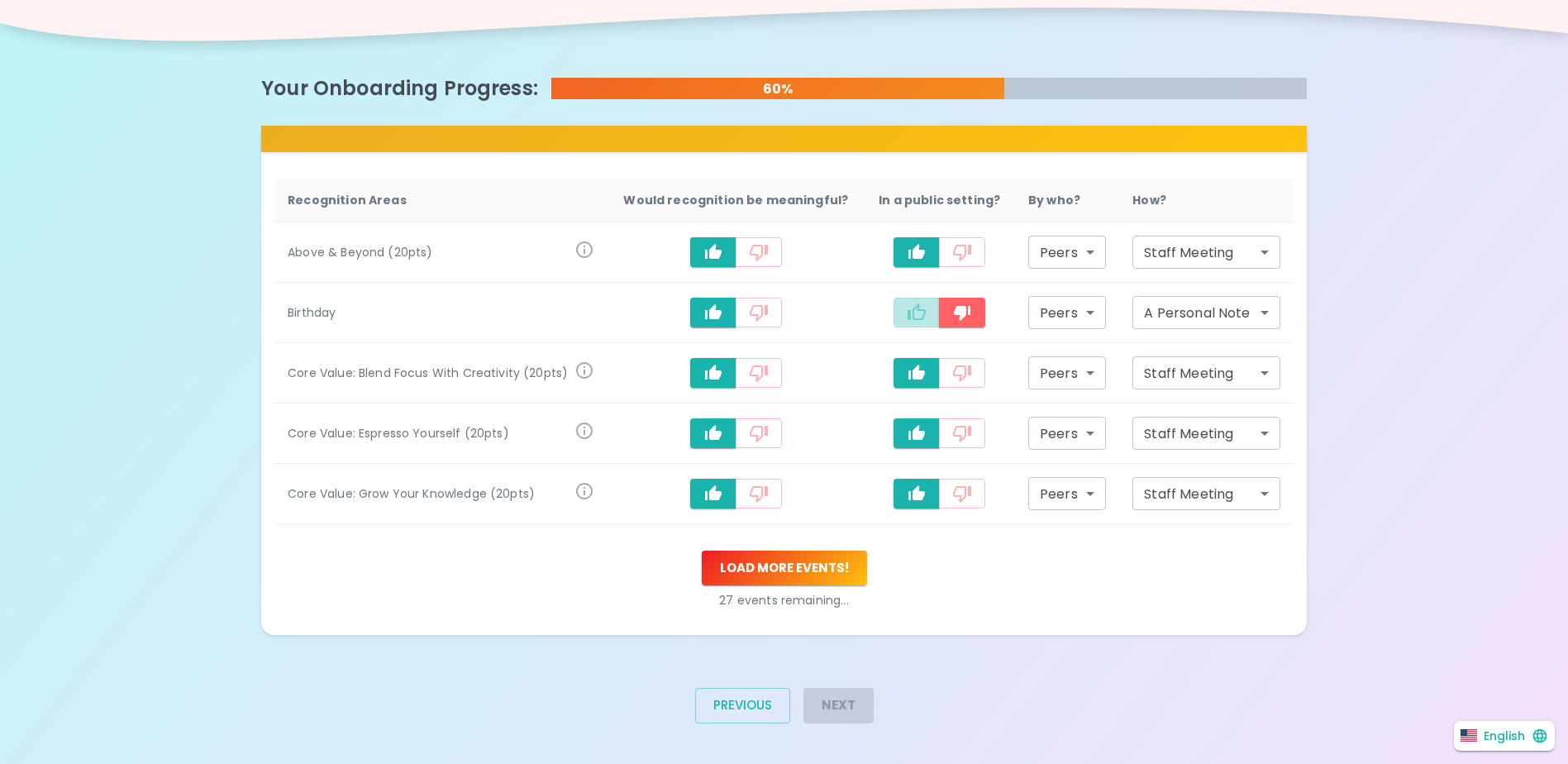
click at [911, 320] on icon "recognition-1058" at bounding box center [916, 313] width 20 height 20
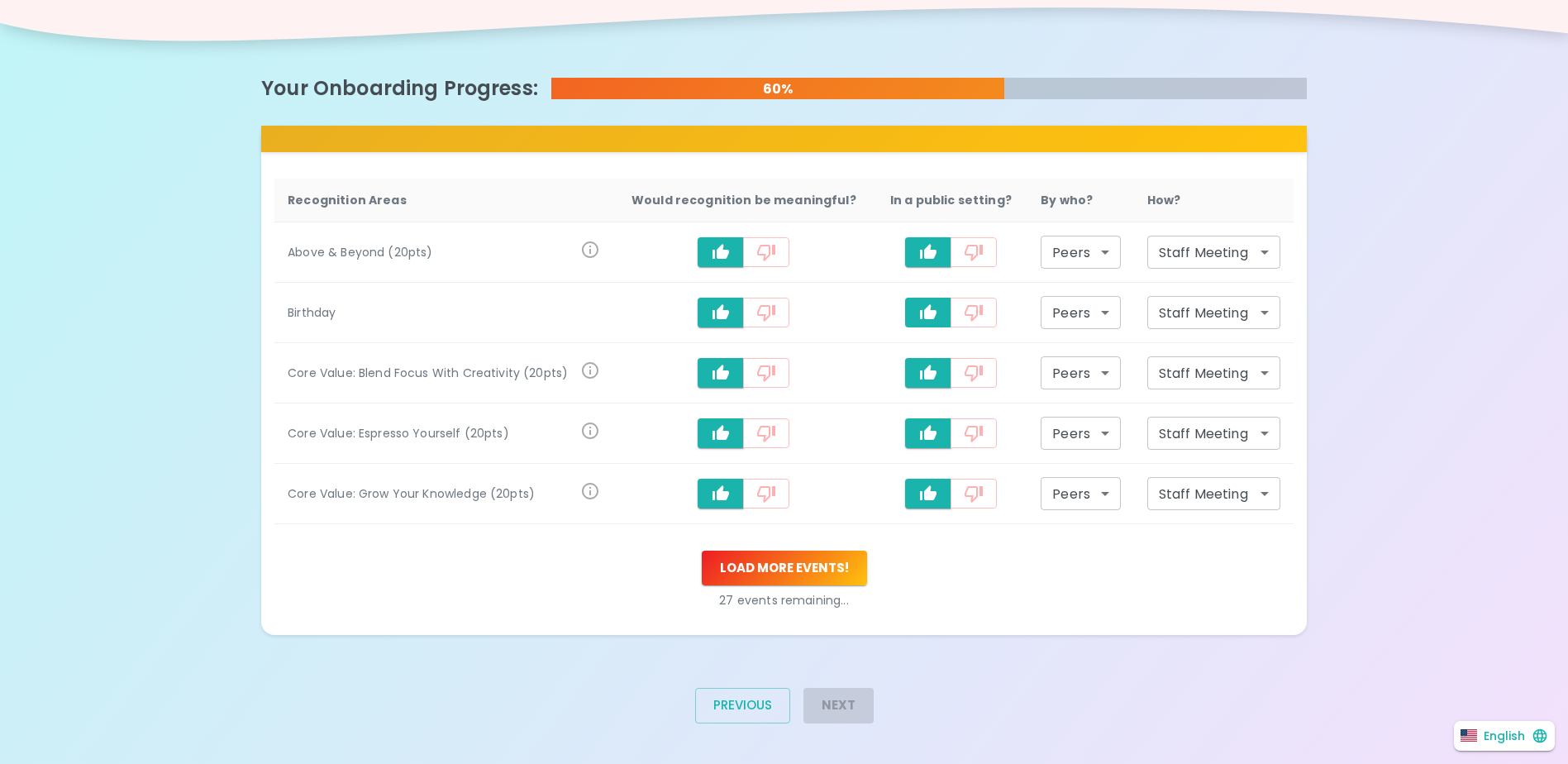
click at [977, 315] on icon "recognition-1058" at bounding box center [973, 313] width 19 height 17
type input "personal_note"
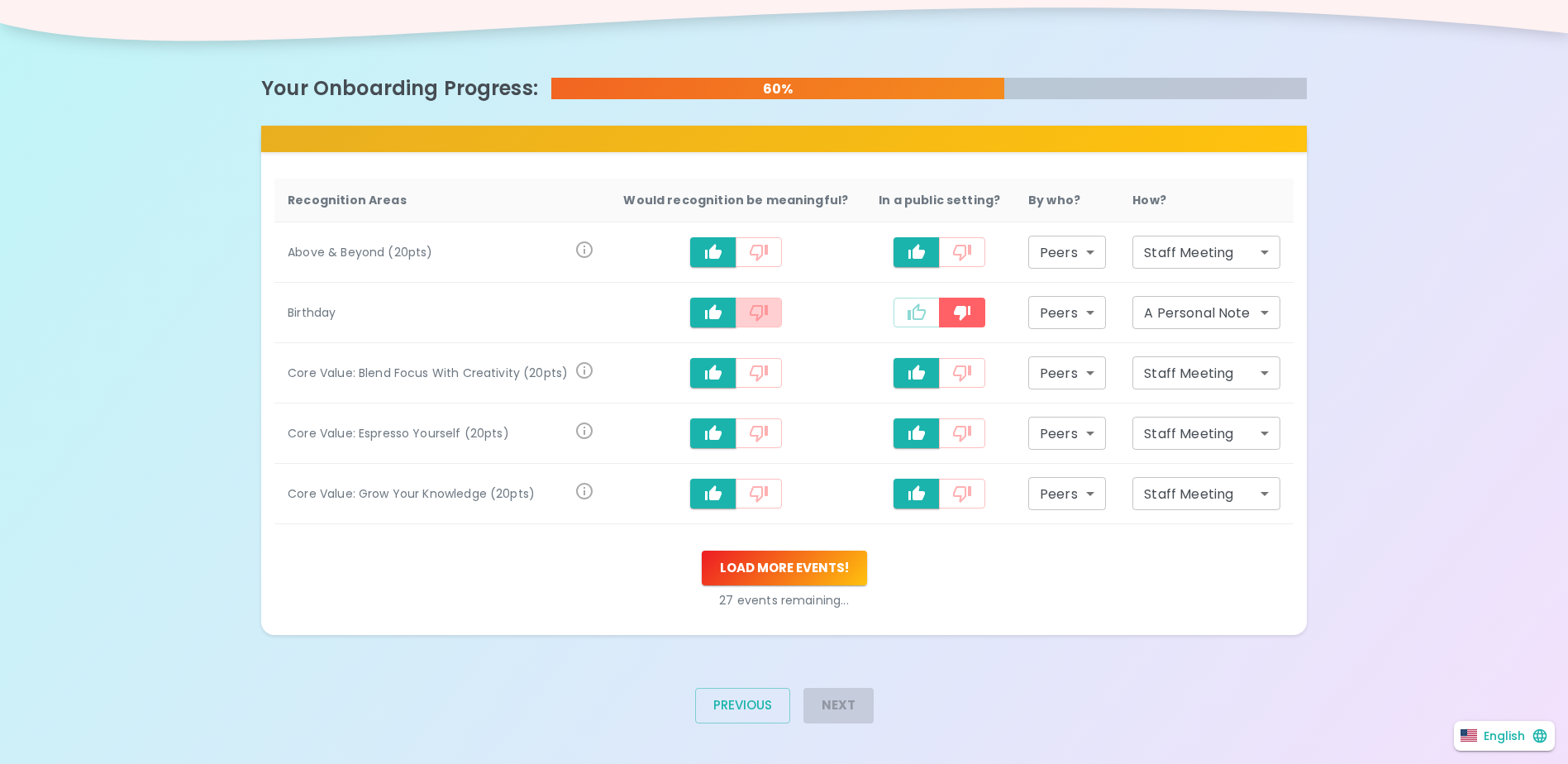
click at [759, 318] on icon "recognition-1058" at bounding box center [758, 313] width 20 height 20
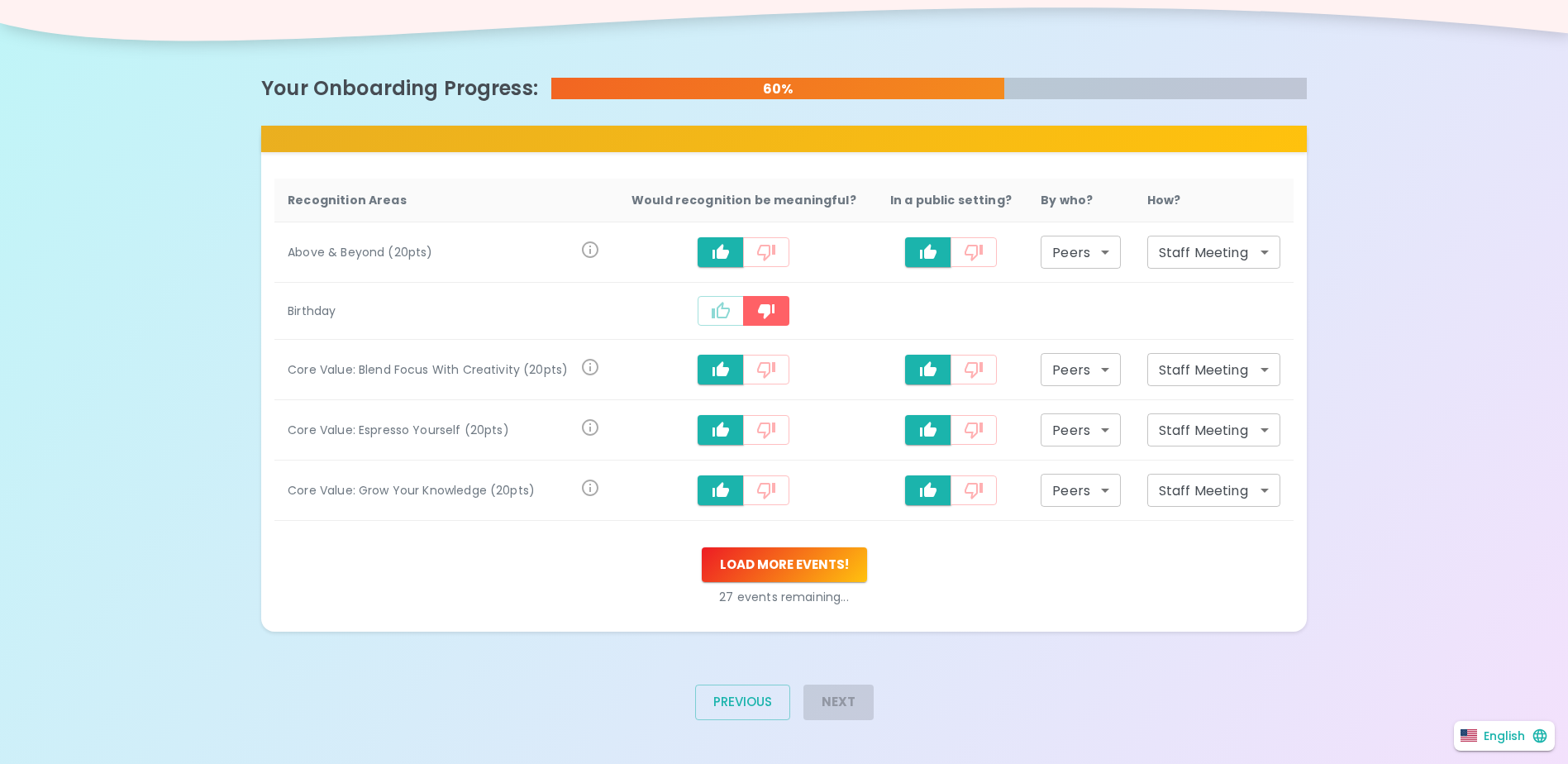
click at [771, 368] on icon "recognition-1058" at bounding box center [766, 369] width 19 height 17
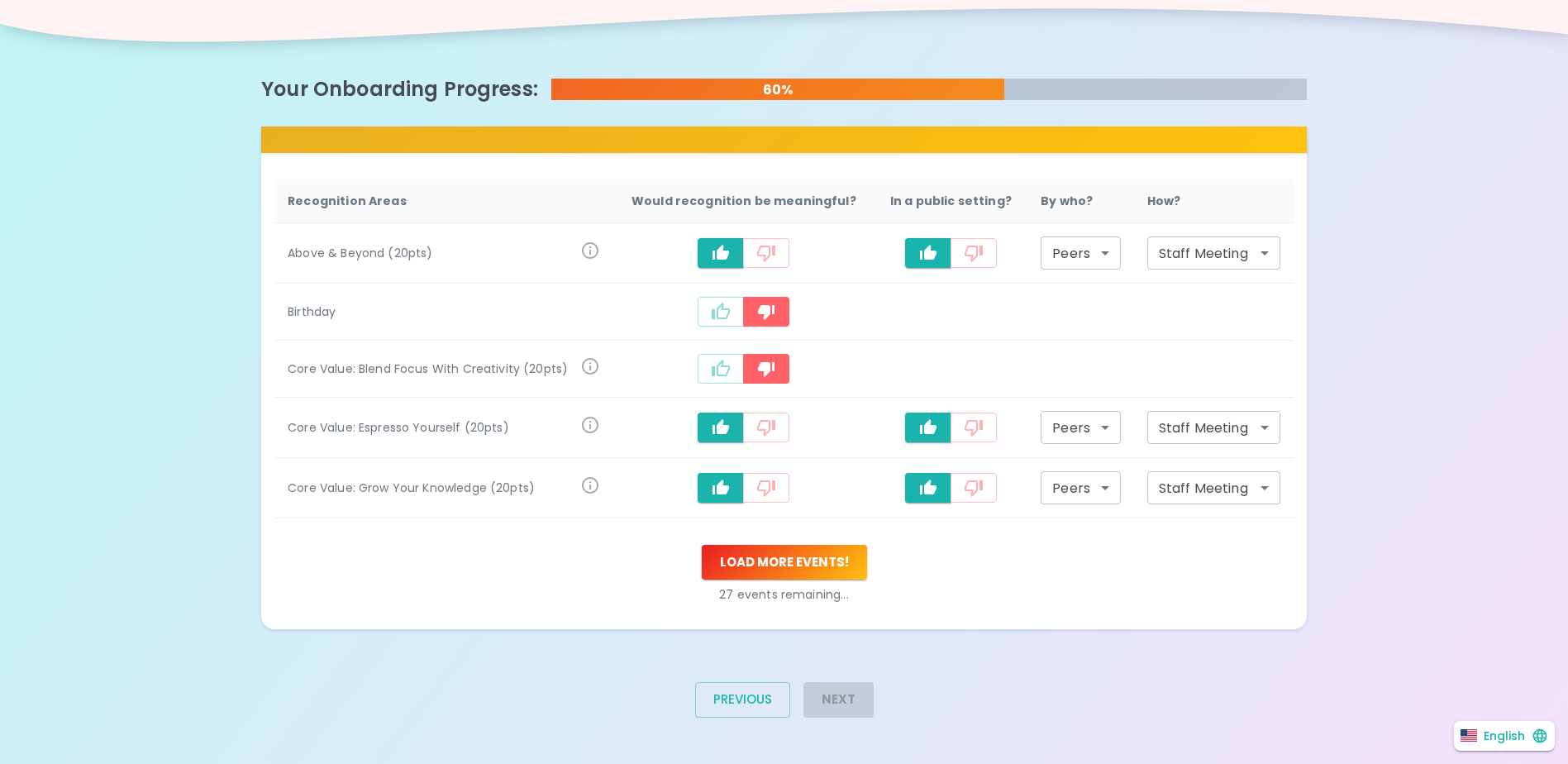
click at [770, 419] on icon "recognition-1058" at bounding box center [766, 427] width 20 height 20
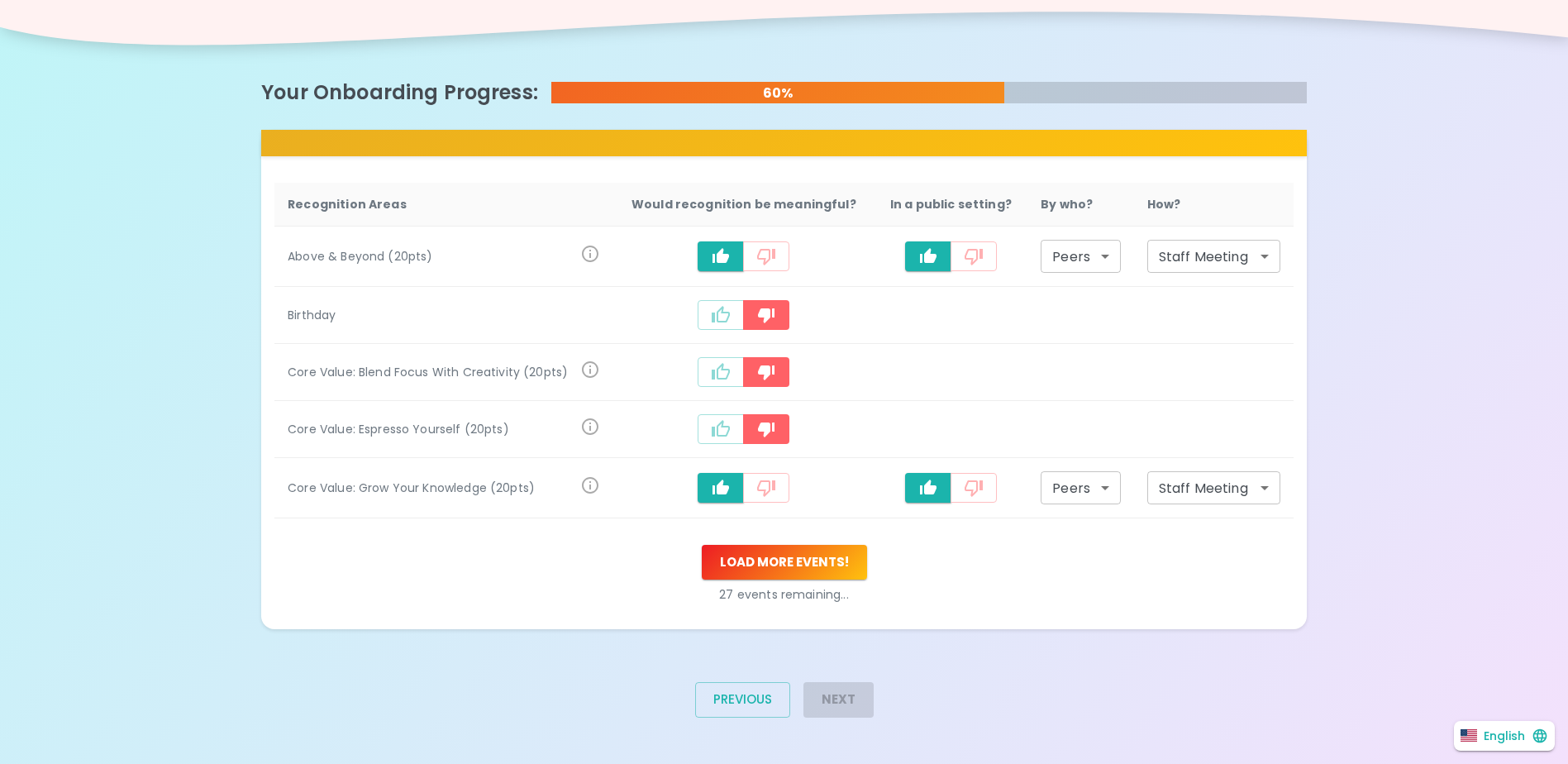
click at [773, 480] on button "recognition-1058" at bounding box center [765, 488] width 46 height 29
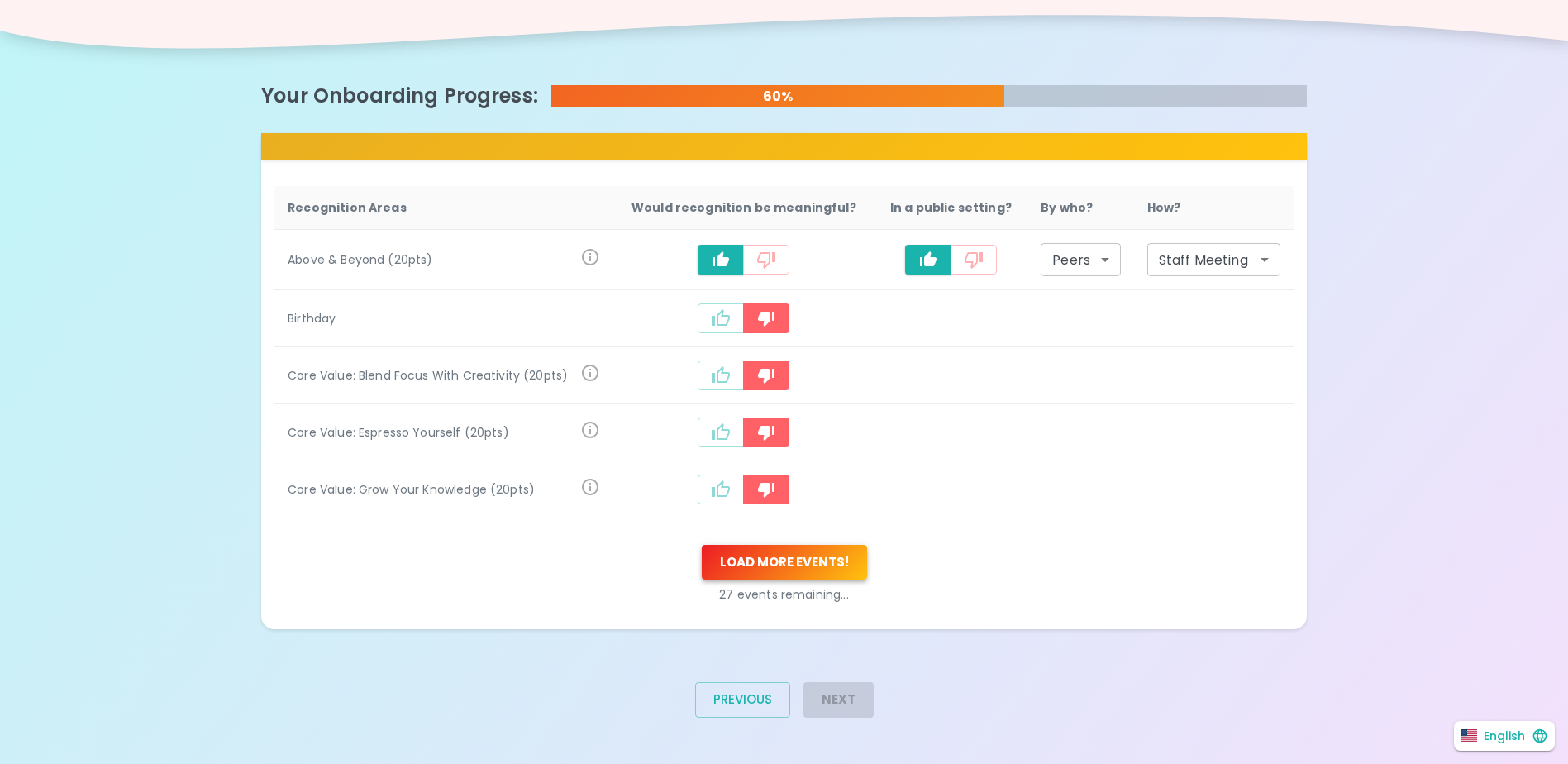
click at [759, 560] on button "Load more events !" at bounding box center [784, 562] width 165 height 35
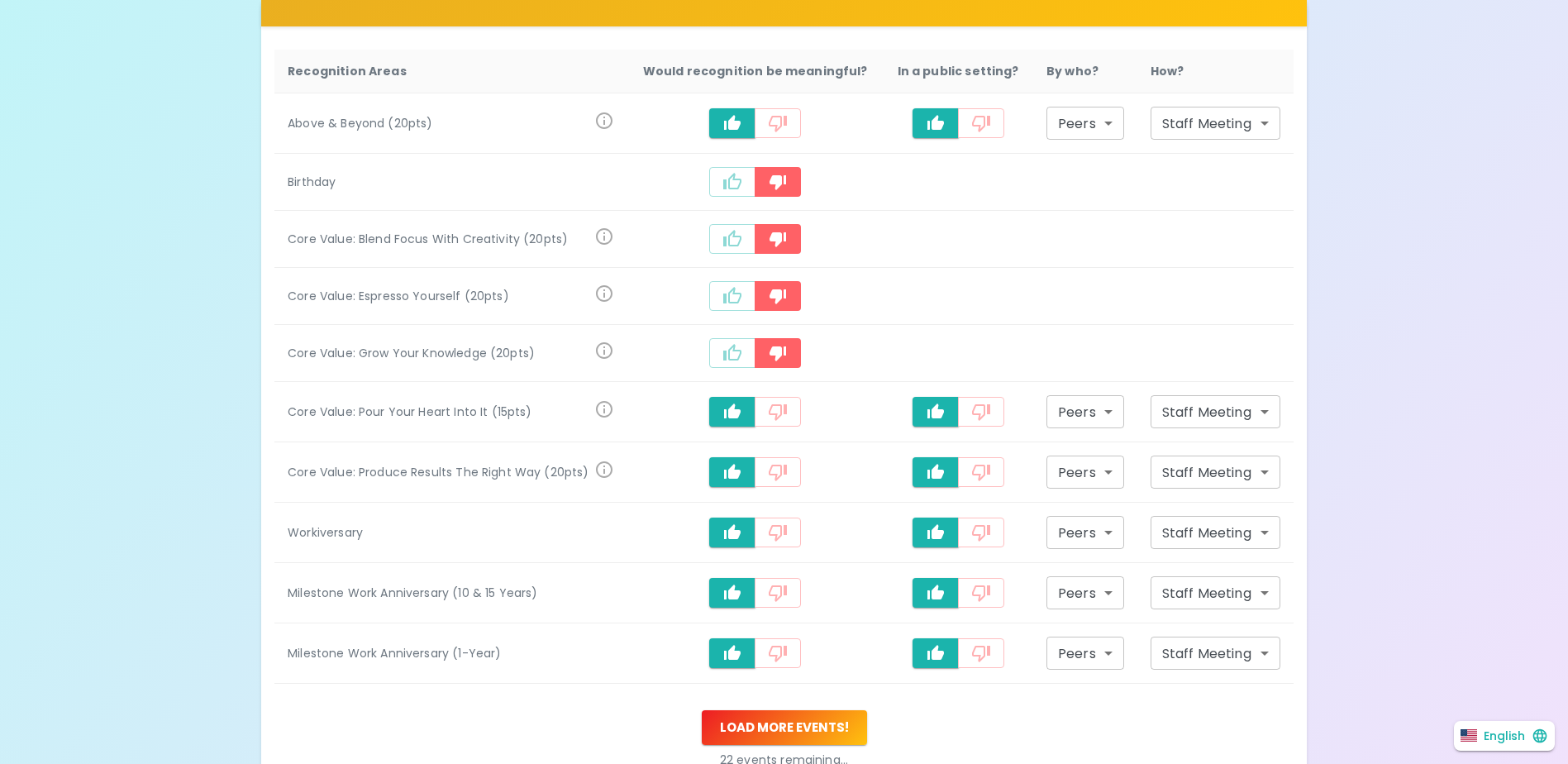
scroll to position [571, 0]
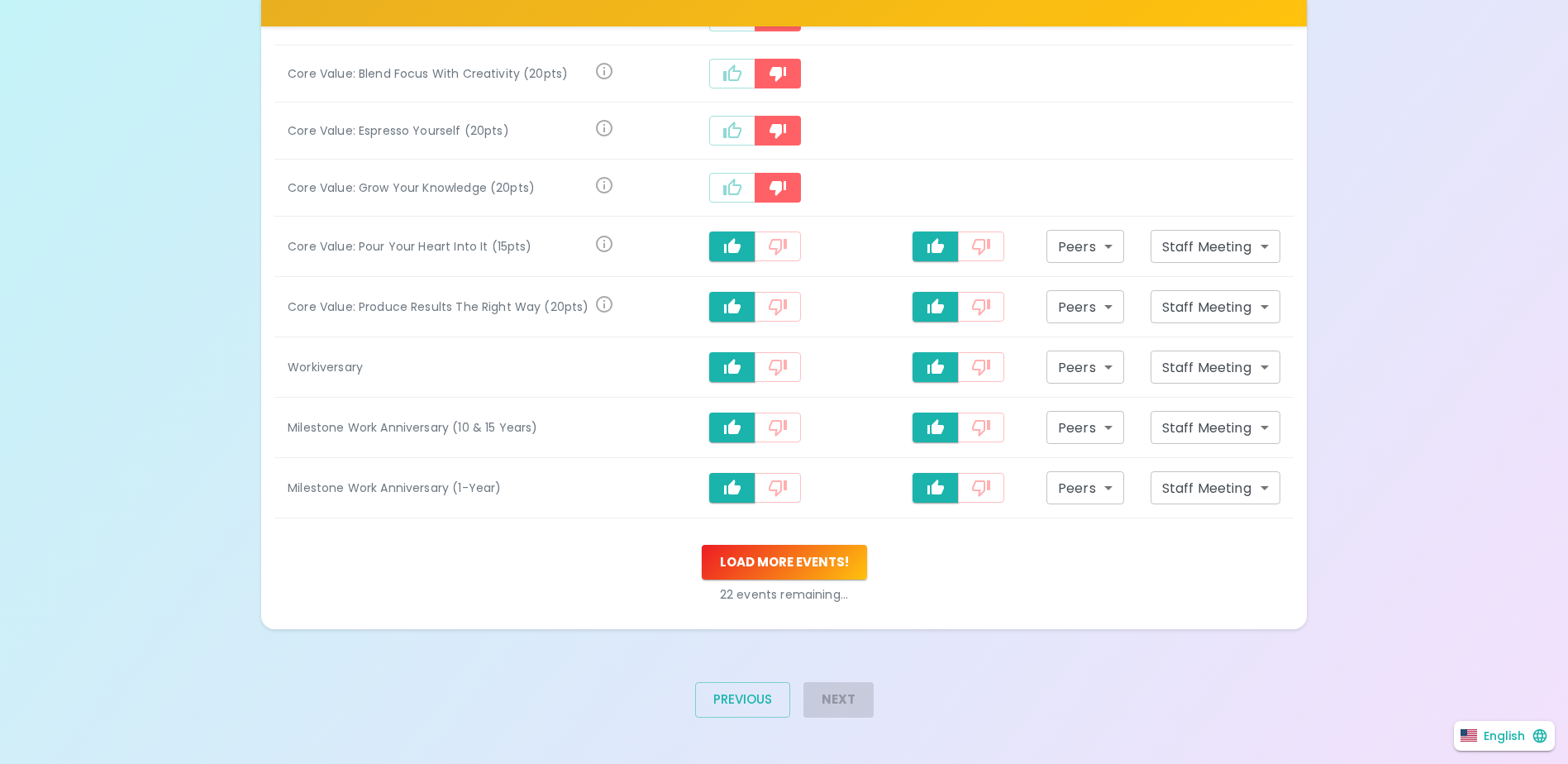
click at [780, 250] on icon "recognition-1058" at bounding box center [778, 246] width 19 height 17
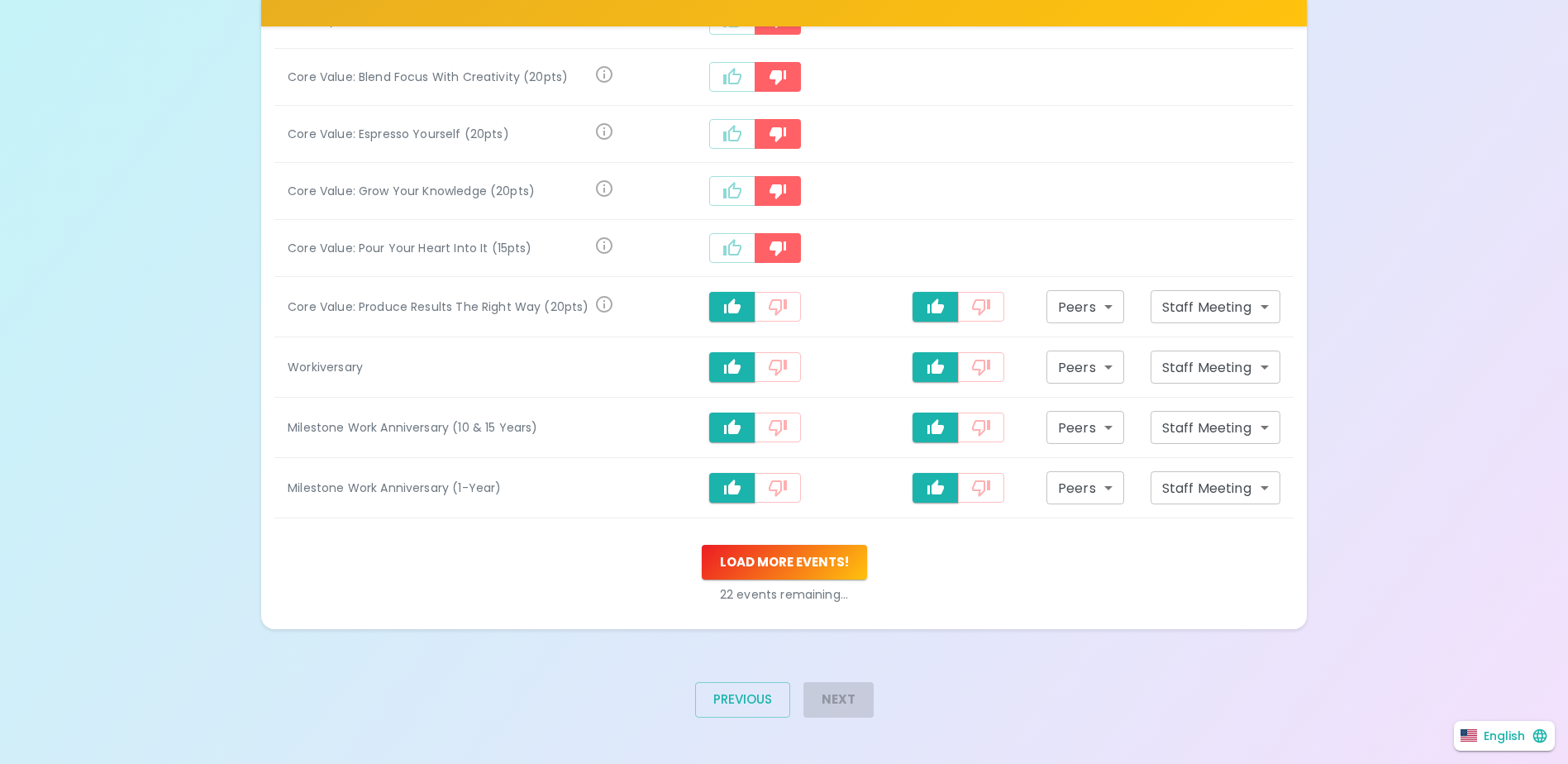
click at [781, 305] on icon "recognition-1058" at bounding box center [778, 307] width 20 height 20
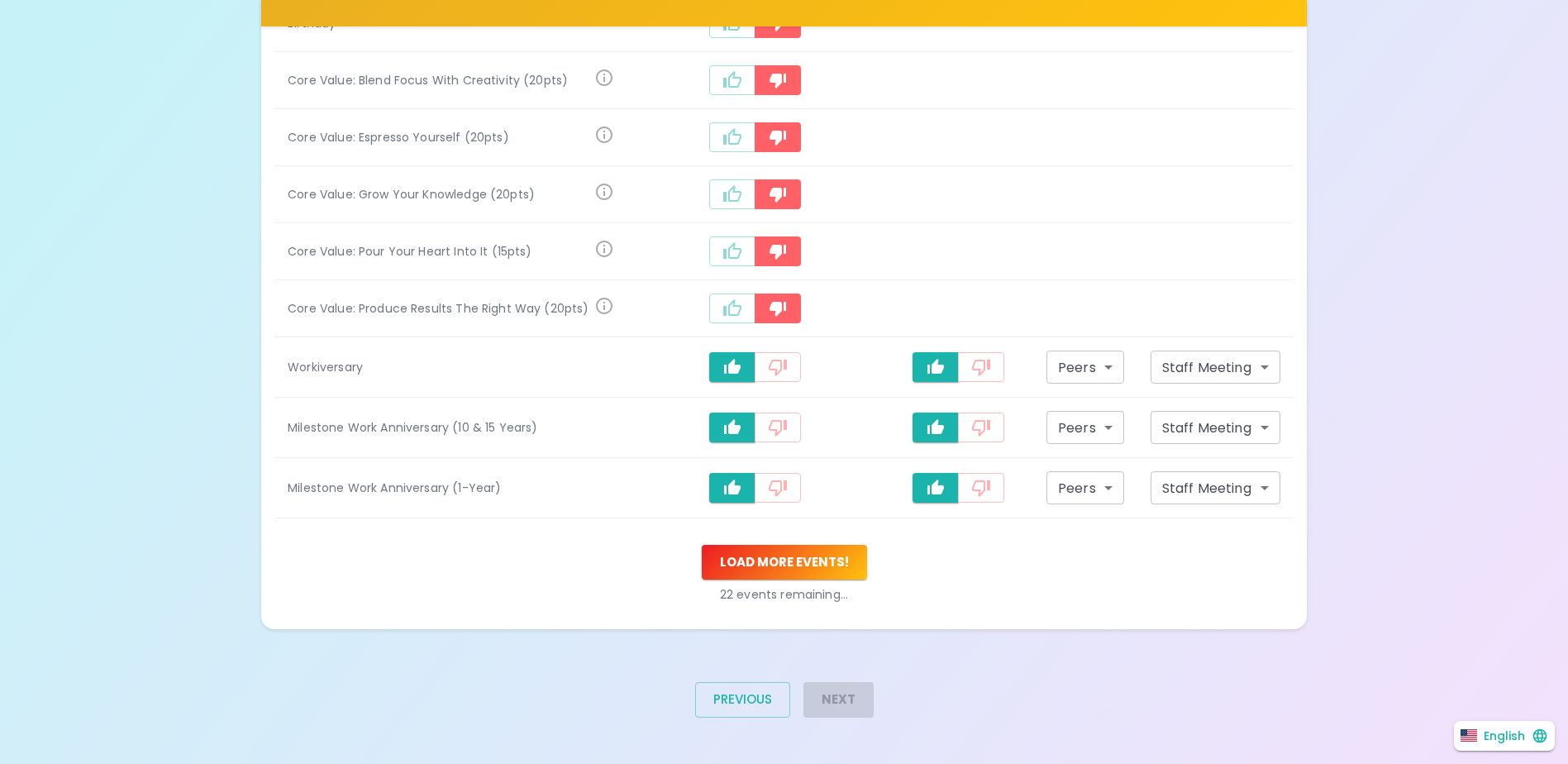
click at [785, 374] on icon "recognition-1058" at bounding box center [778, 366] width 20 height 20
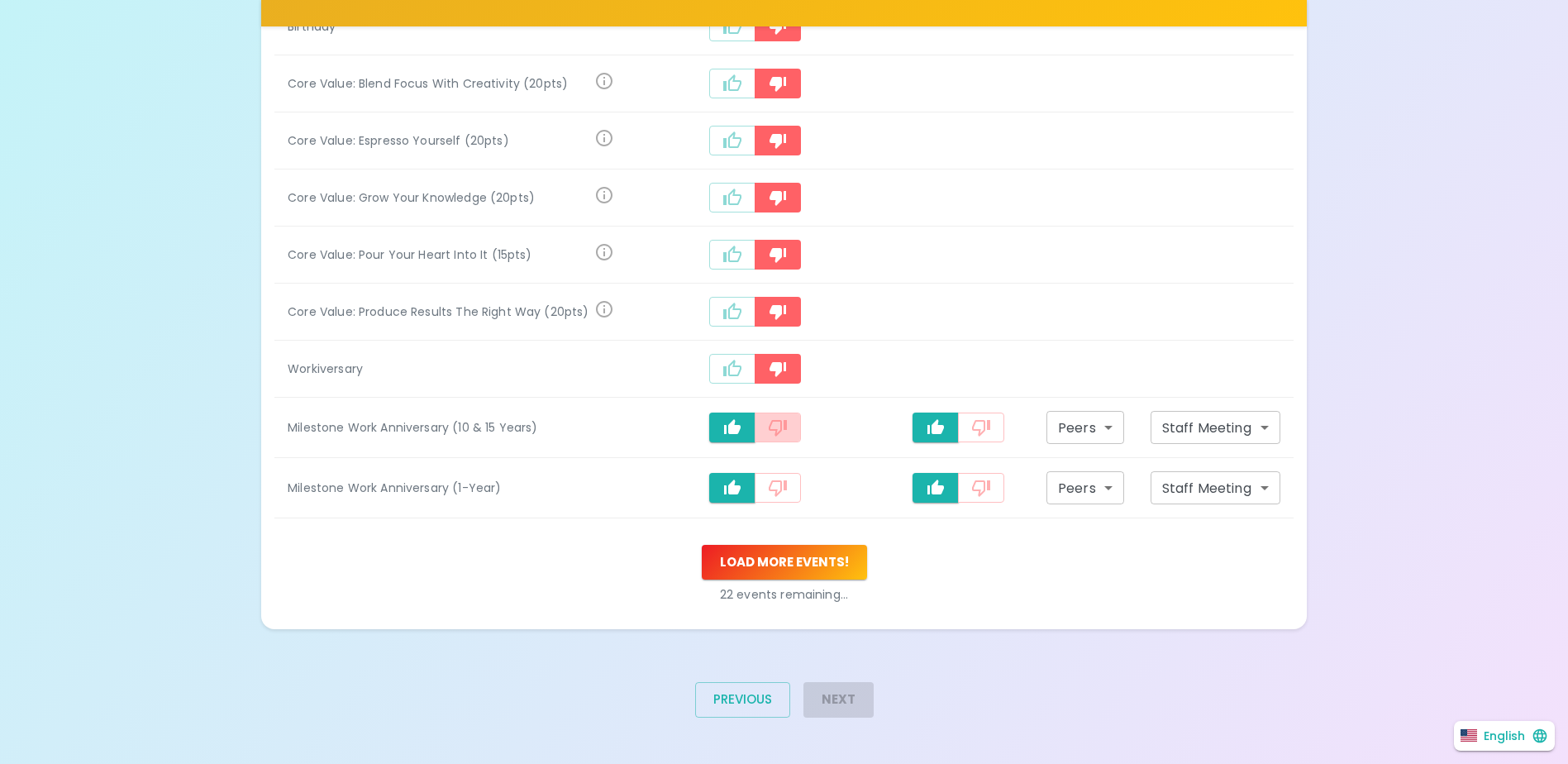
click at [785, 425] on icon "recognition-1058" at bounding box center [778, 427] width 20 height 20
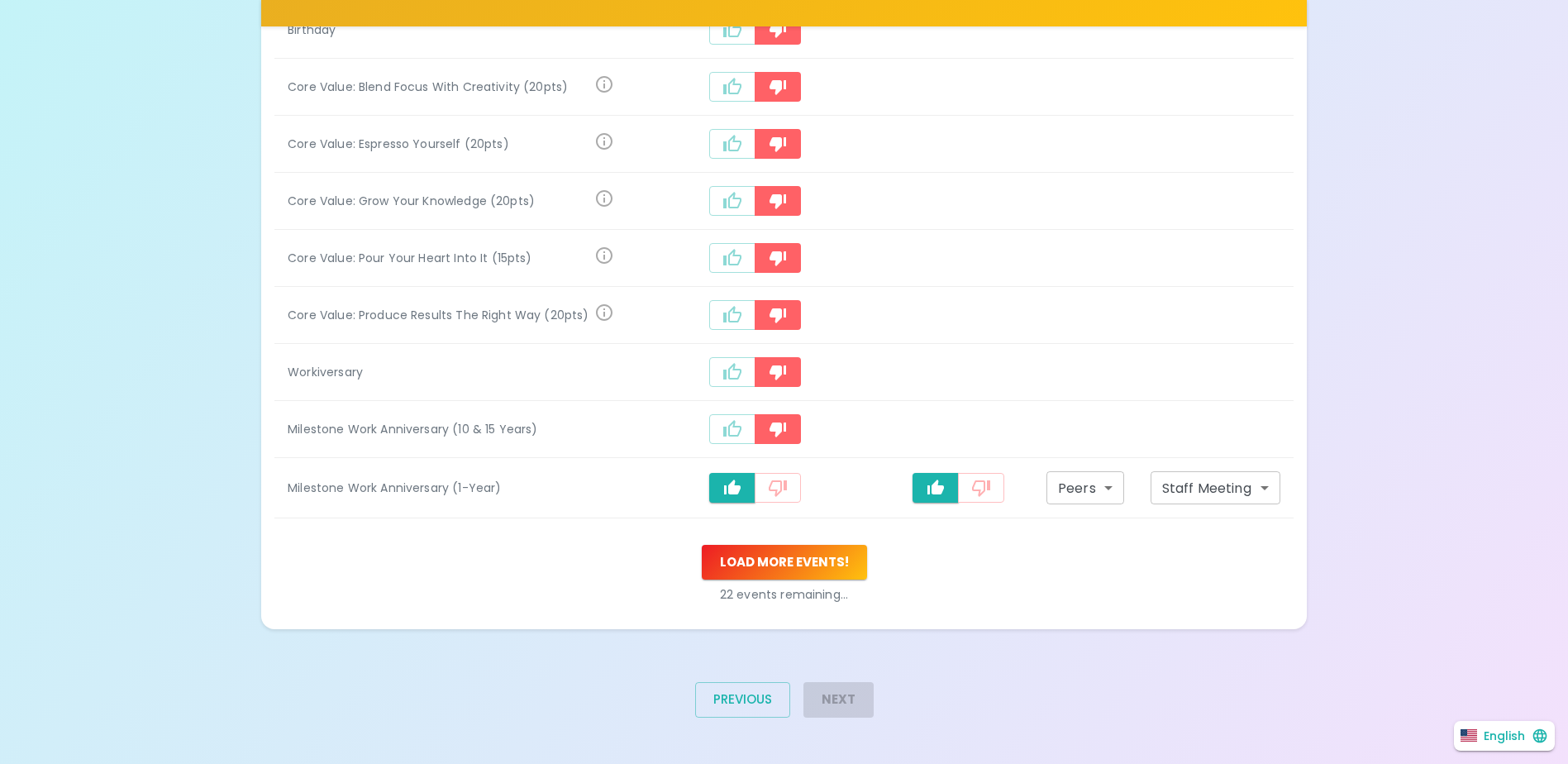
click at [779, 479] on button "recognition-1058" at bounding box center [777, 488] width 46 height 29
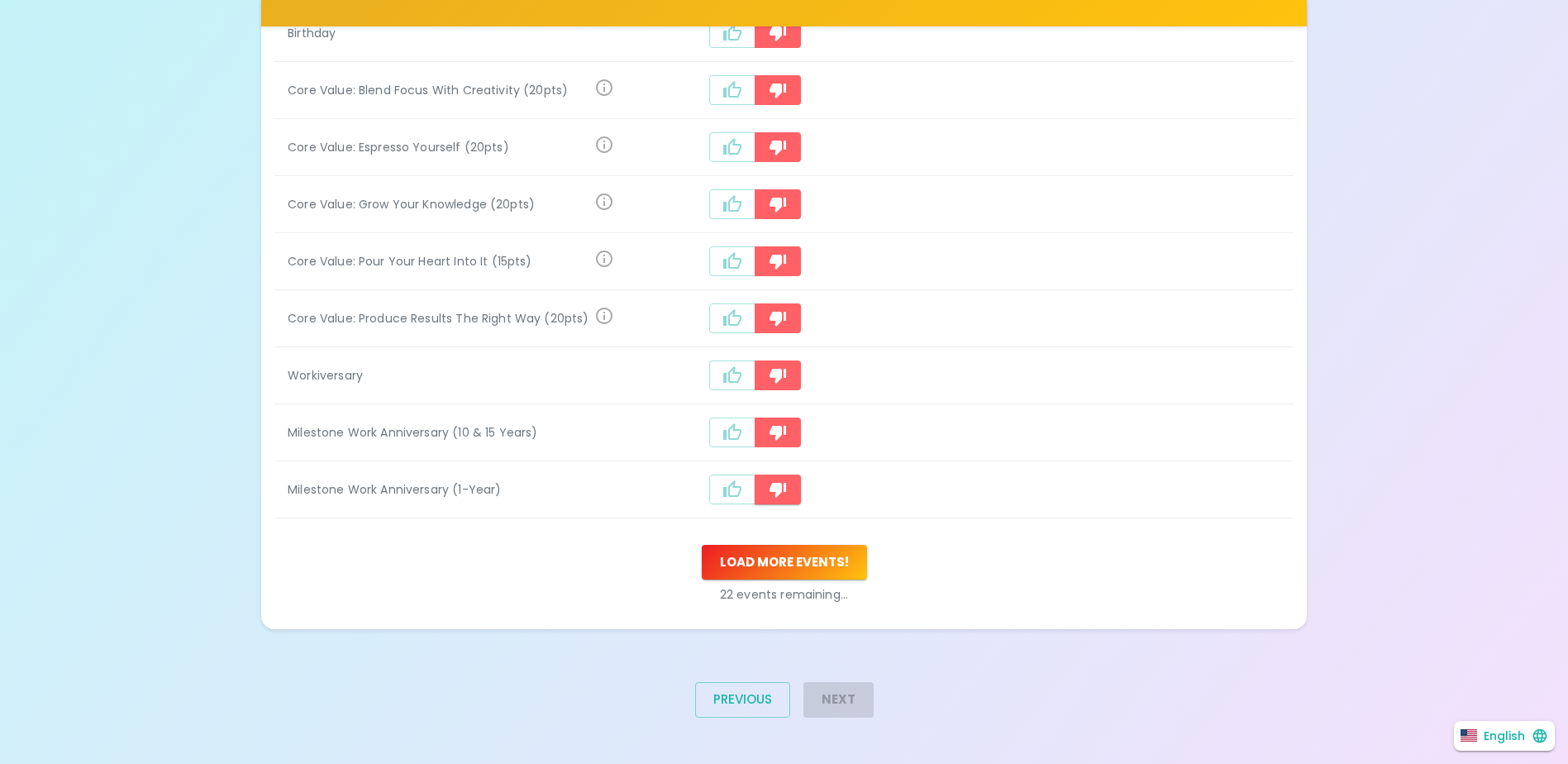
scroll to position [554, 0]
click at [790, 571] on button "Load more events !" at bounding box center [784, 562] width 165 height 35
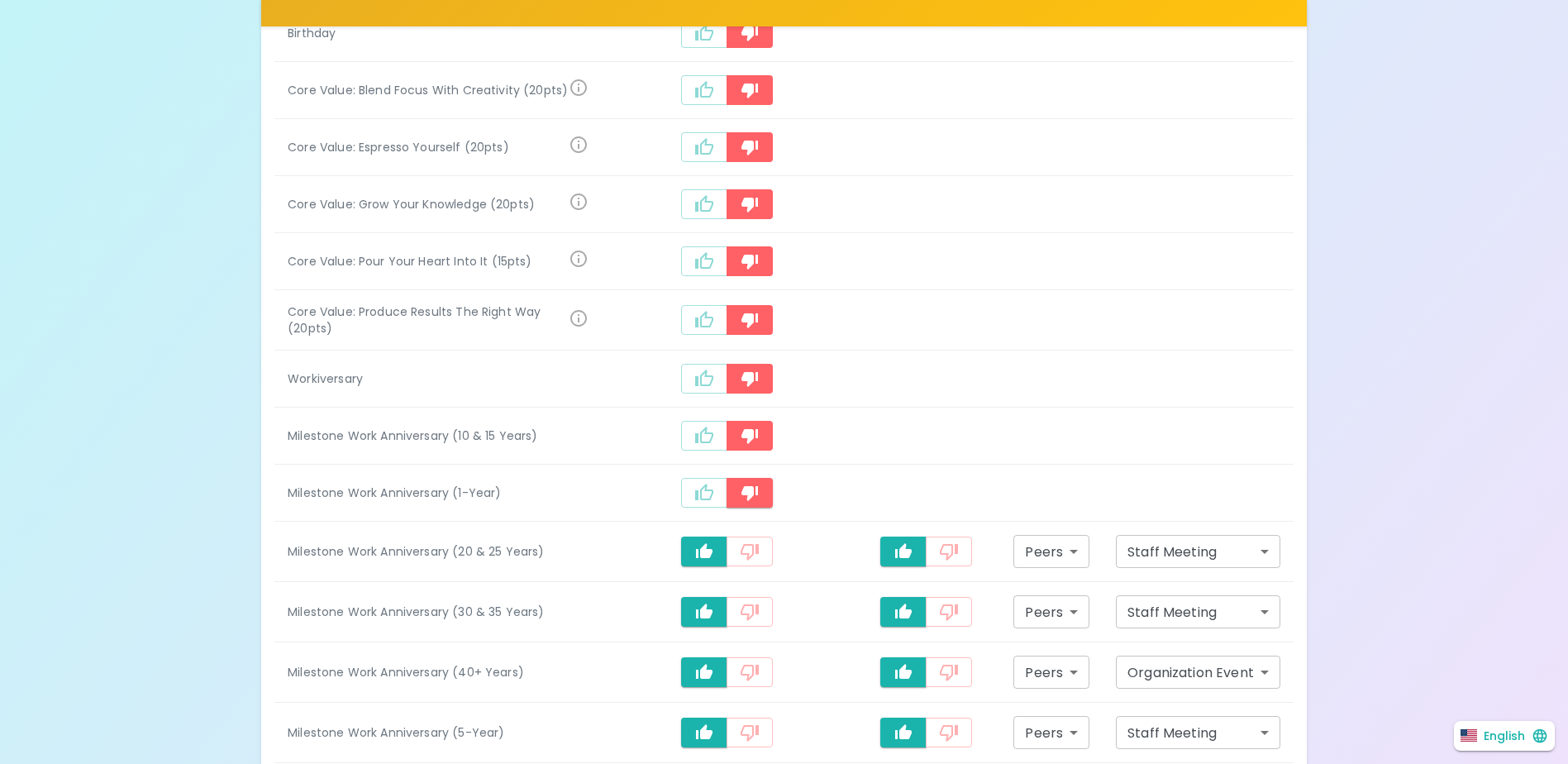
scroll to position [852, 0]
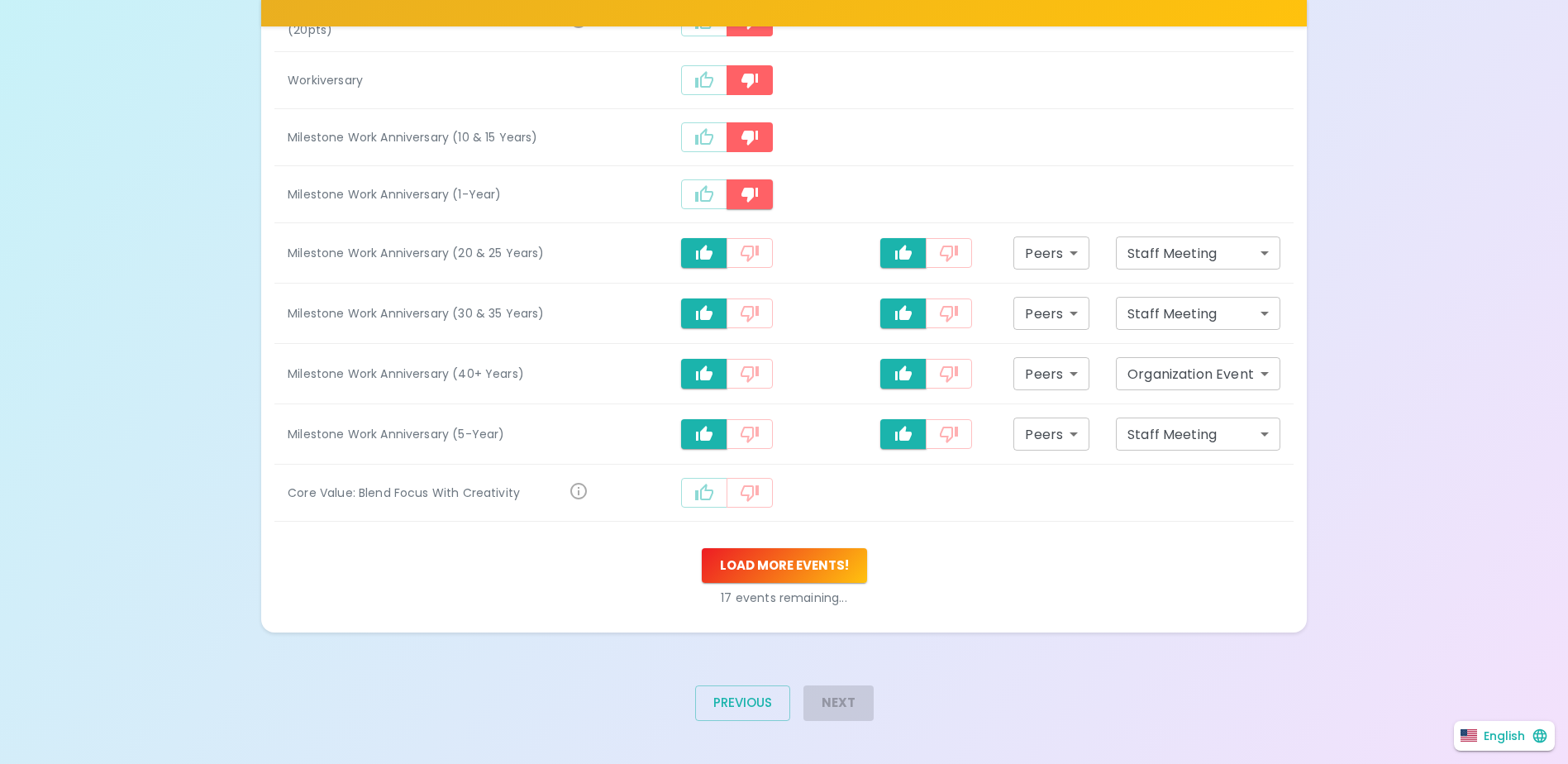
click at [755, 255] on icon "recognition-1058" at bounding box center [749, 253] width 20 height 20
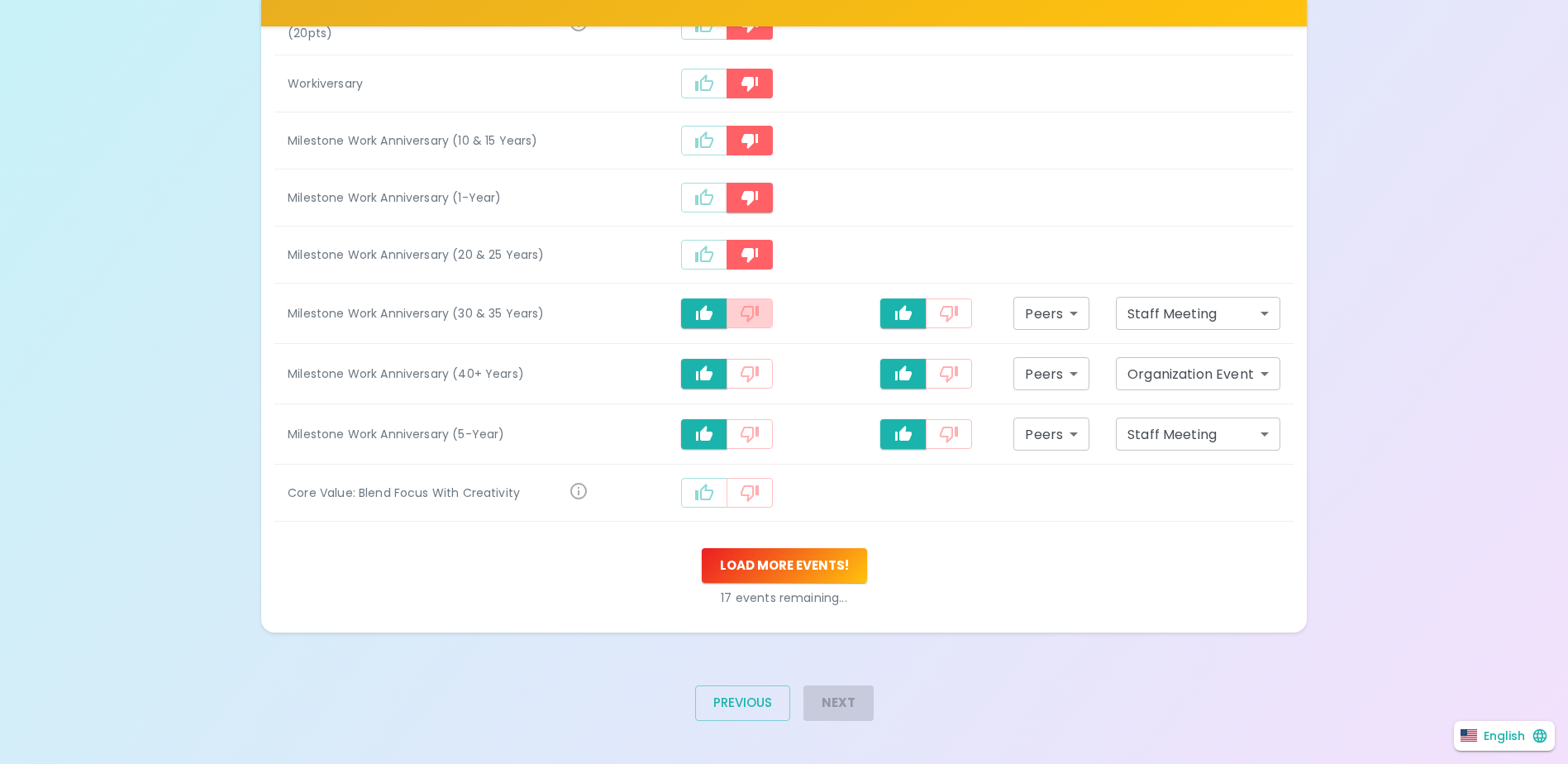
click at [764, 321] on button "recognition-1058" at bounding box center [749, 313] width 46 height 29
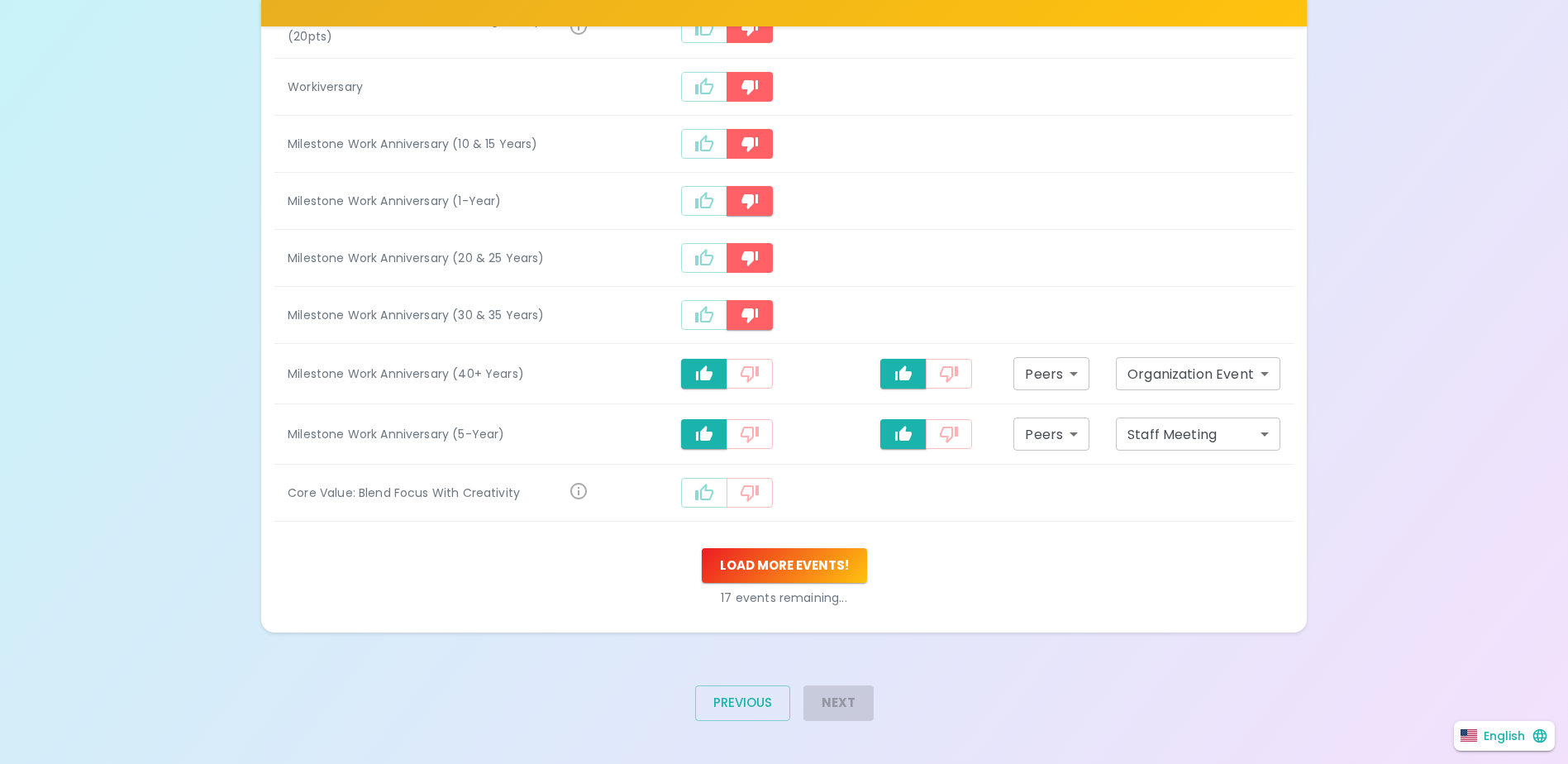
click at [764, 383] on button "recognition-1058" at bounding box center [749, 373] width 46 height 29
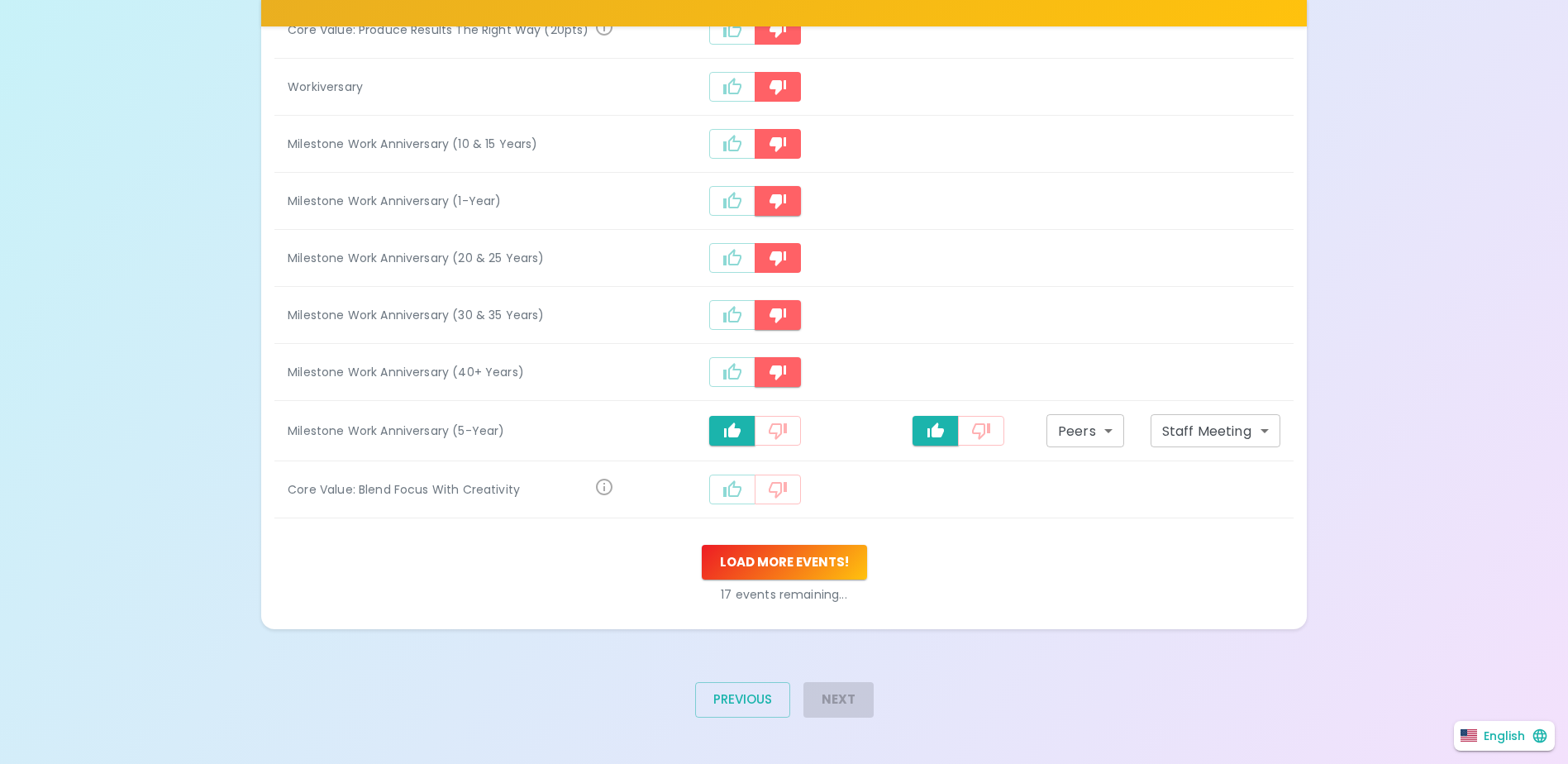
click at [764, 426] on button "recognition-1058" at bounding box center [777, 430] width 46 height 29
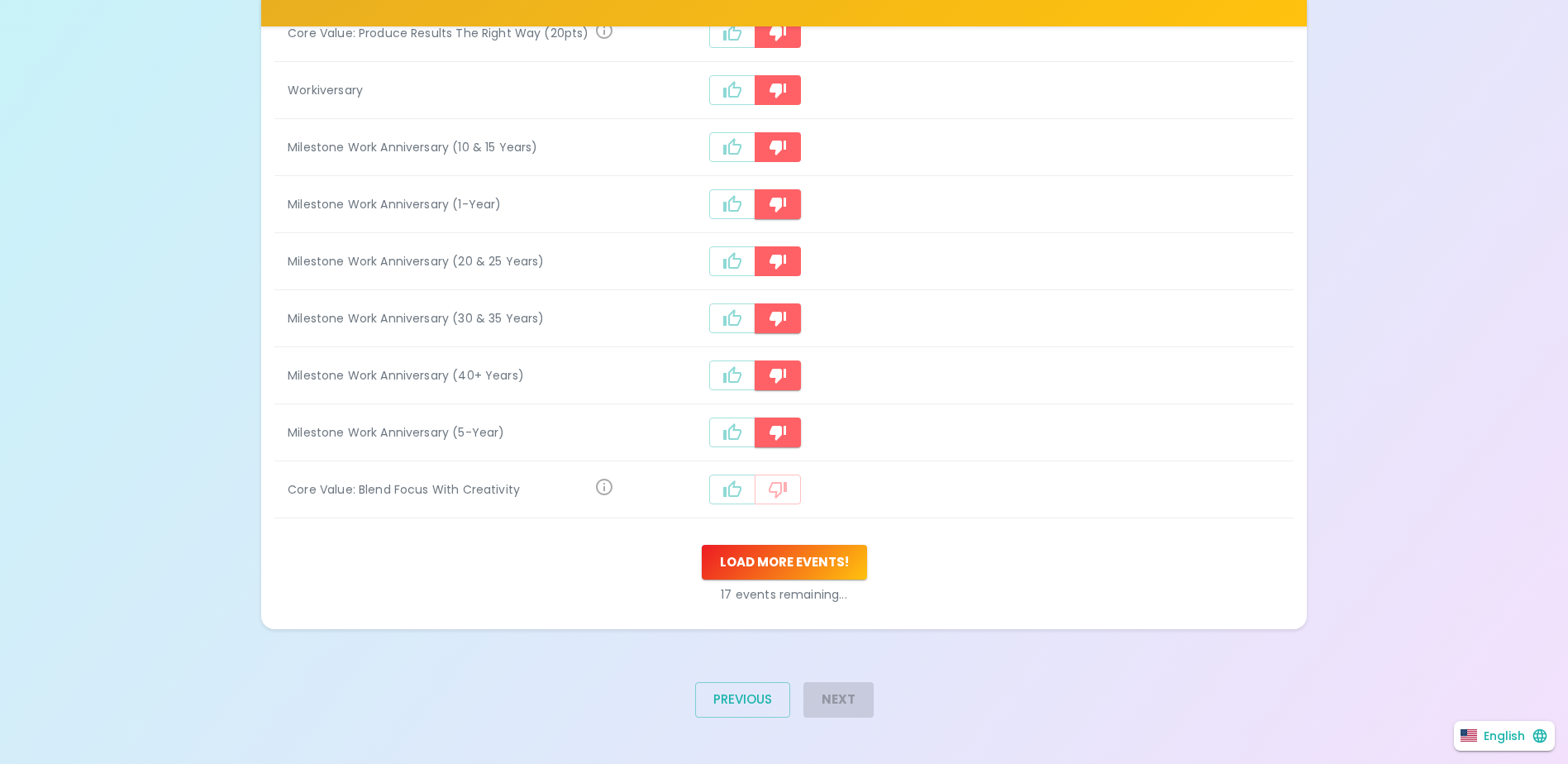
scroll to position [839, 0]
click at [786, 488] on icon "recognition-1058" at bounding box center [778, 489] width 19 height 17
click at [798, 566] on button "Load more events !" at bounding box center [784, 562] width 165 height 35
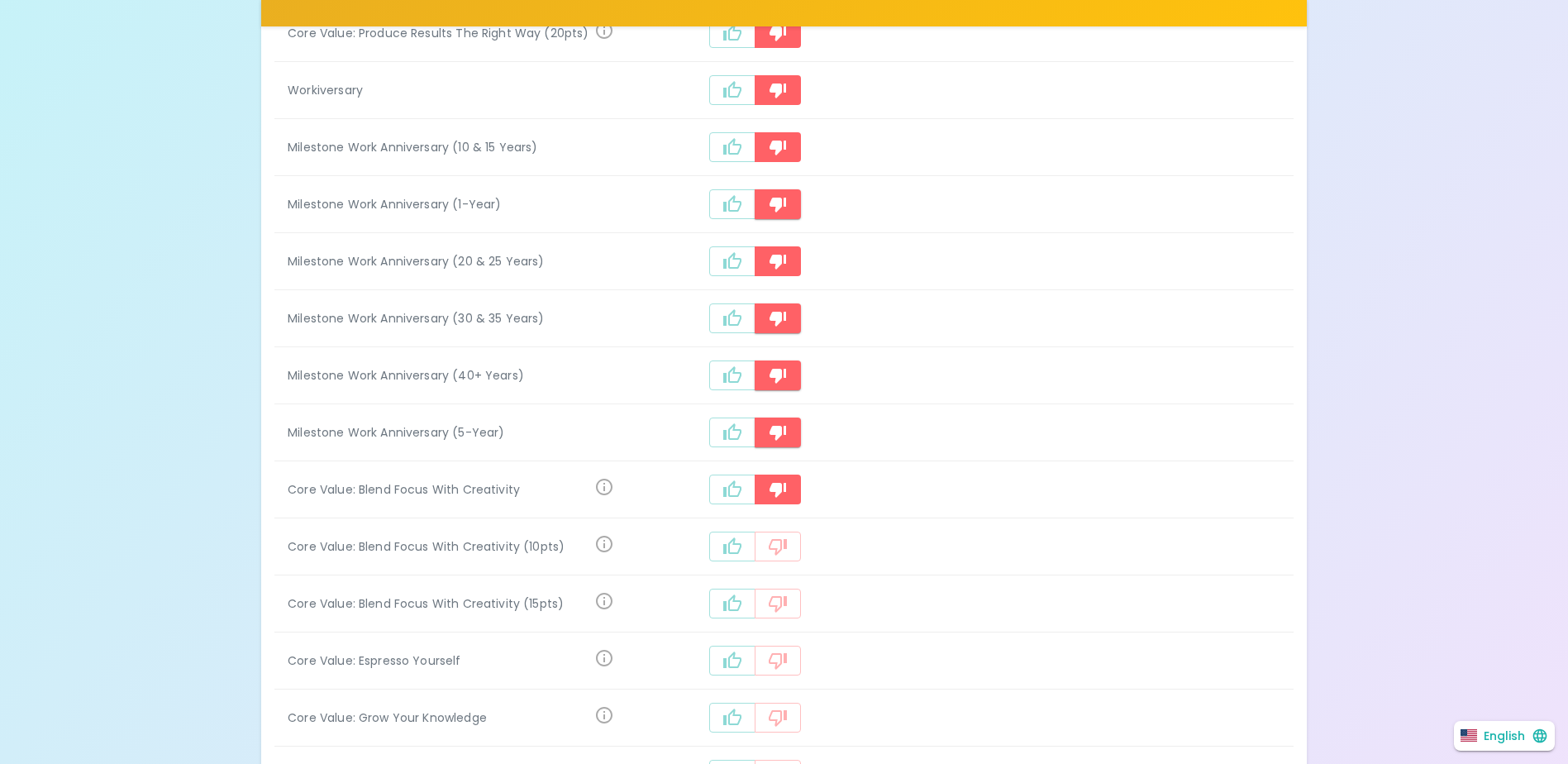
scroll to position [1124, 0]
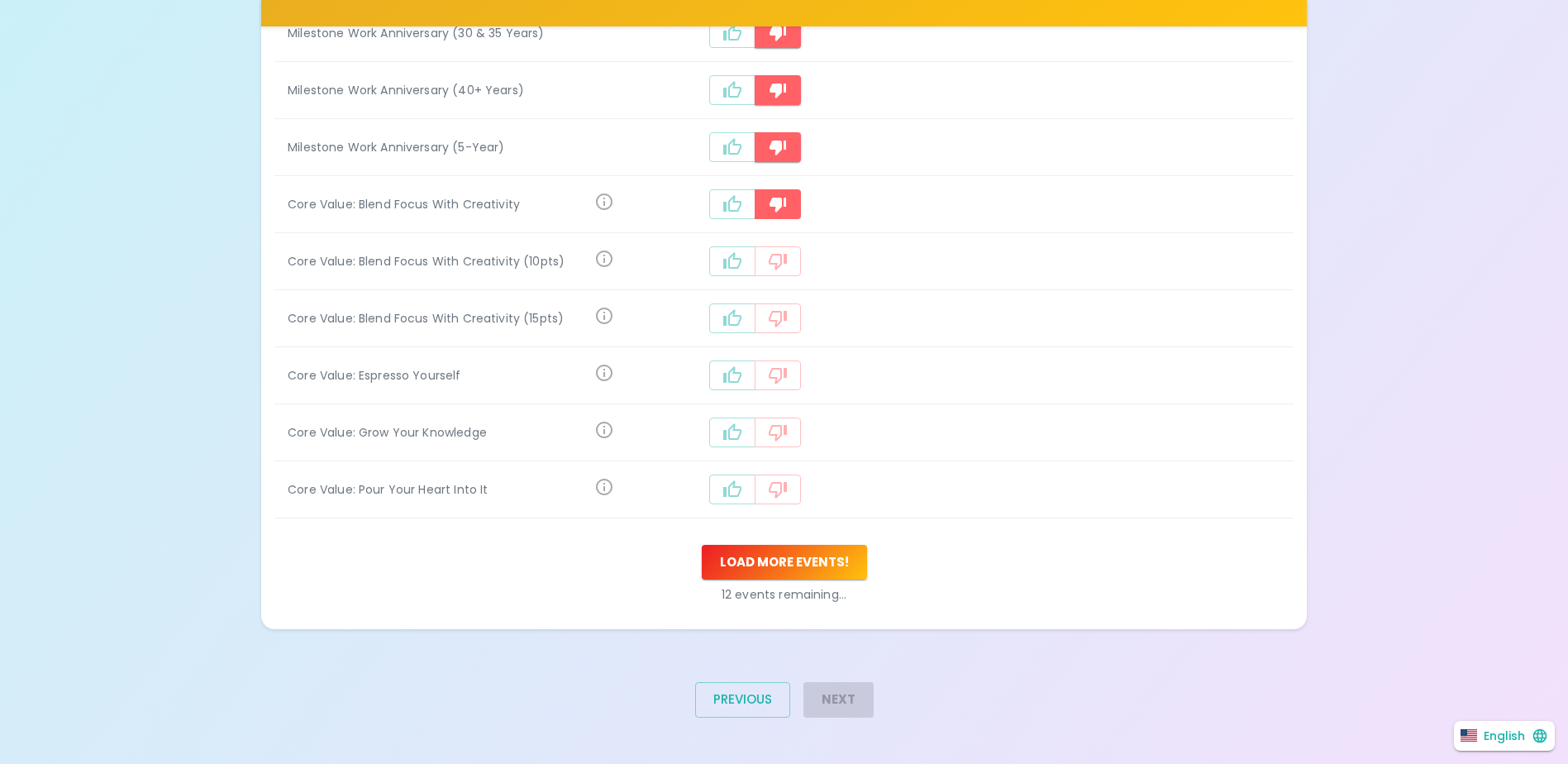
click at [776, 263] on icon "recognition-1058" at bounding box center [778, 262] width 19 height 17
click at [777, 317] on icon "recognition-1058" at bounding box center [778, 318] width 20 height 20
click at [779, 379] on icon "recognition-1058" at bounding box center [778, 375] width 19 height 17
click at [779, 419] on td "recognition-1058" at bounding box center [754, 433] width 255 height 57
click at [777, 482] on icon "recognition-1058" at bounding box center [778, 489] width 19 height 17
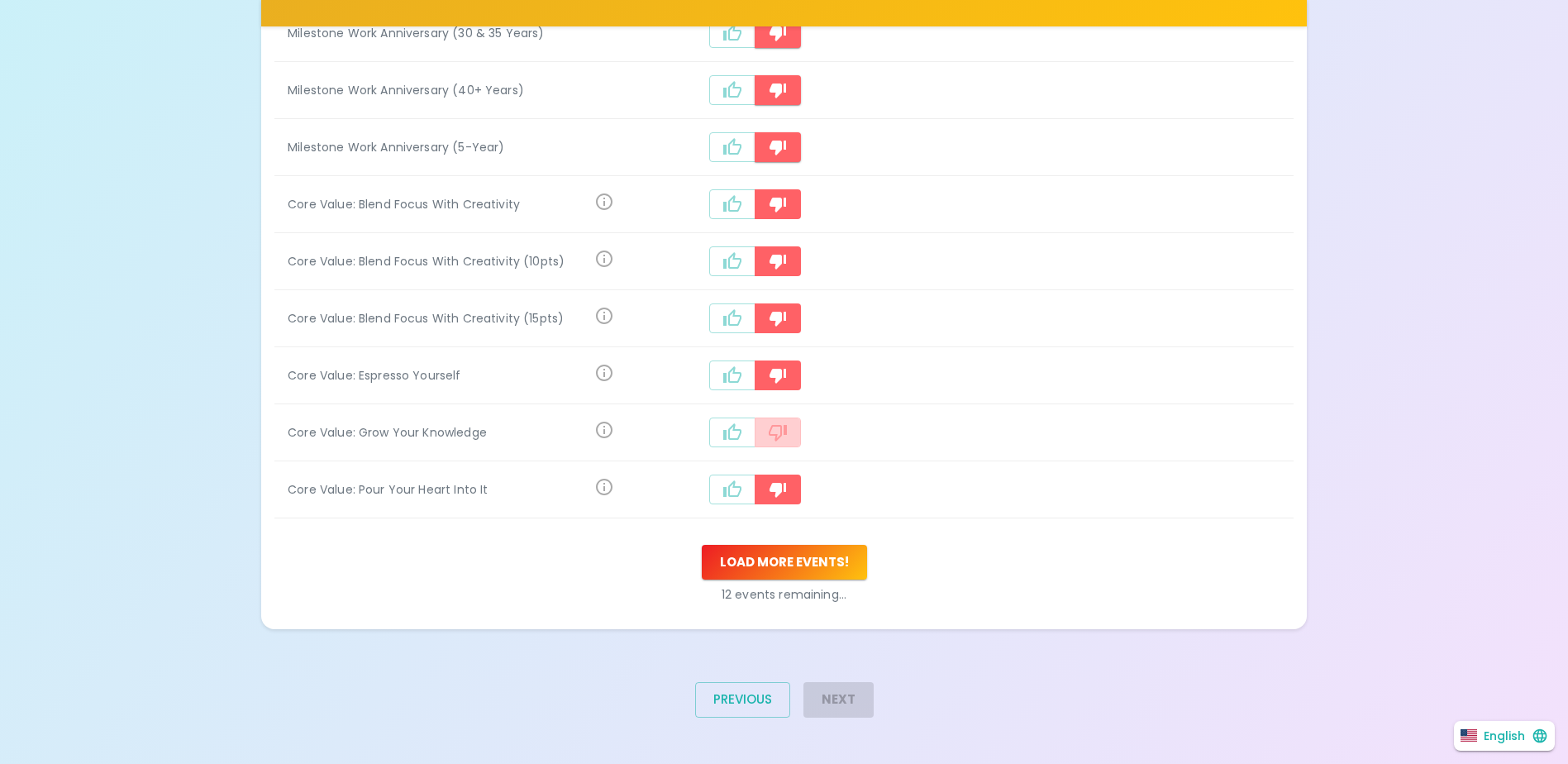
click at [780, 432] on icon "recognition-1058" at bounding box center [778, 432] width 20 height 20
click at [782, 558] on button "Load more events !" at bounding box center [784, 562] width 165 height 35
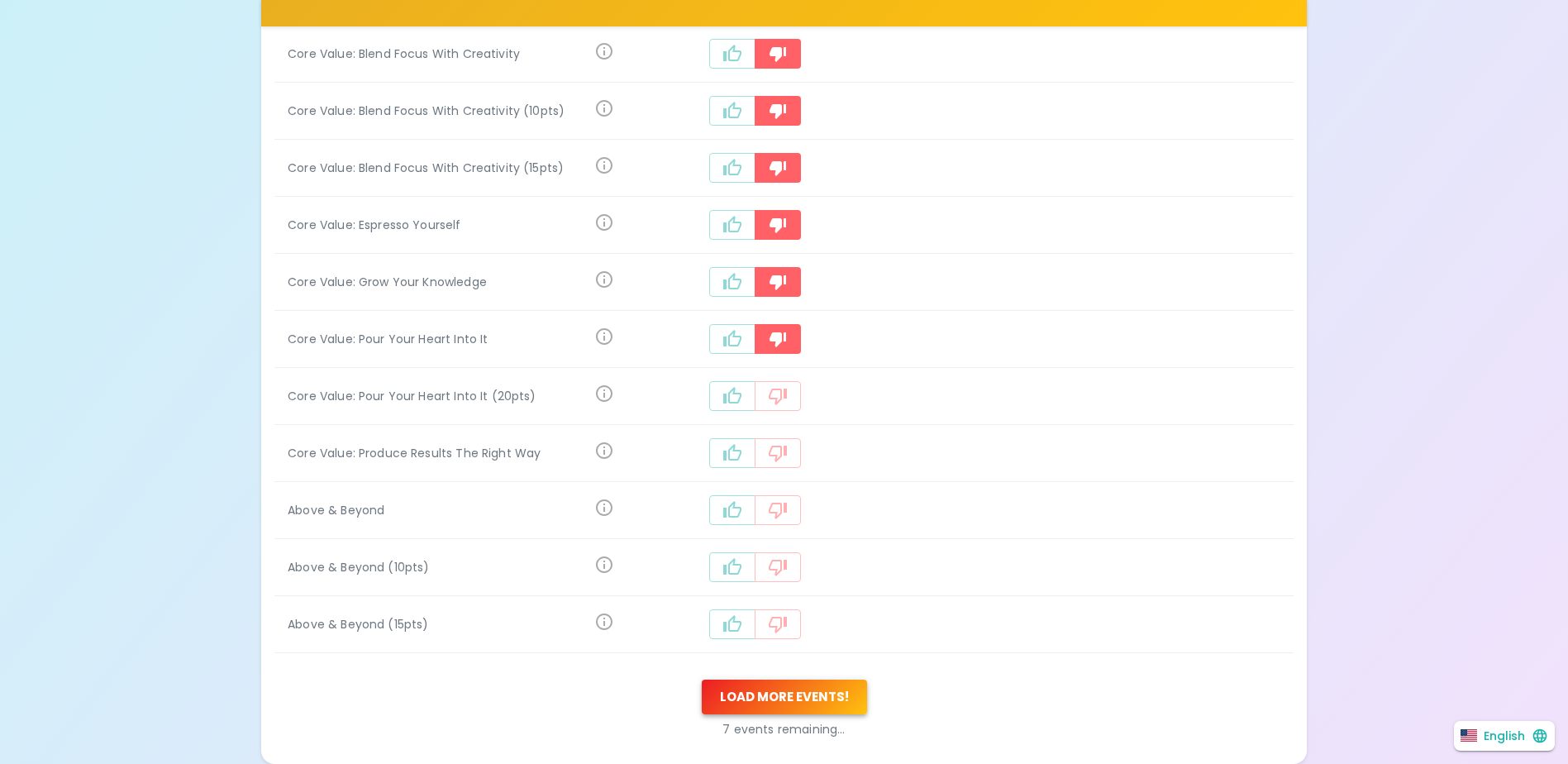
scroll to position [1409, 0]
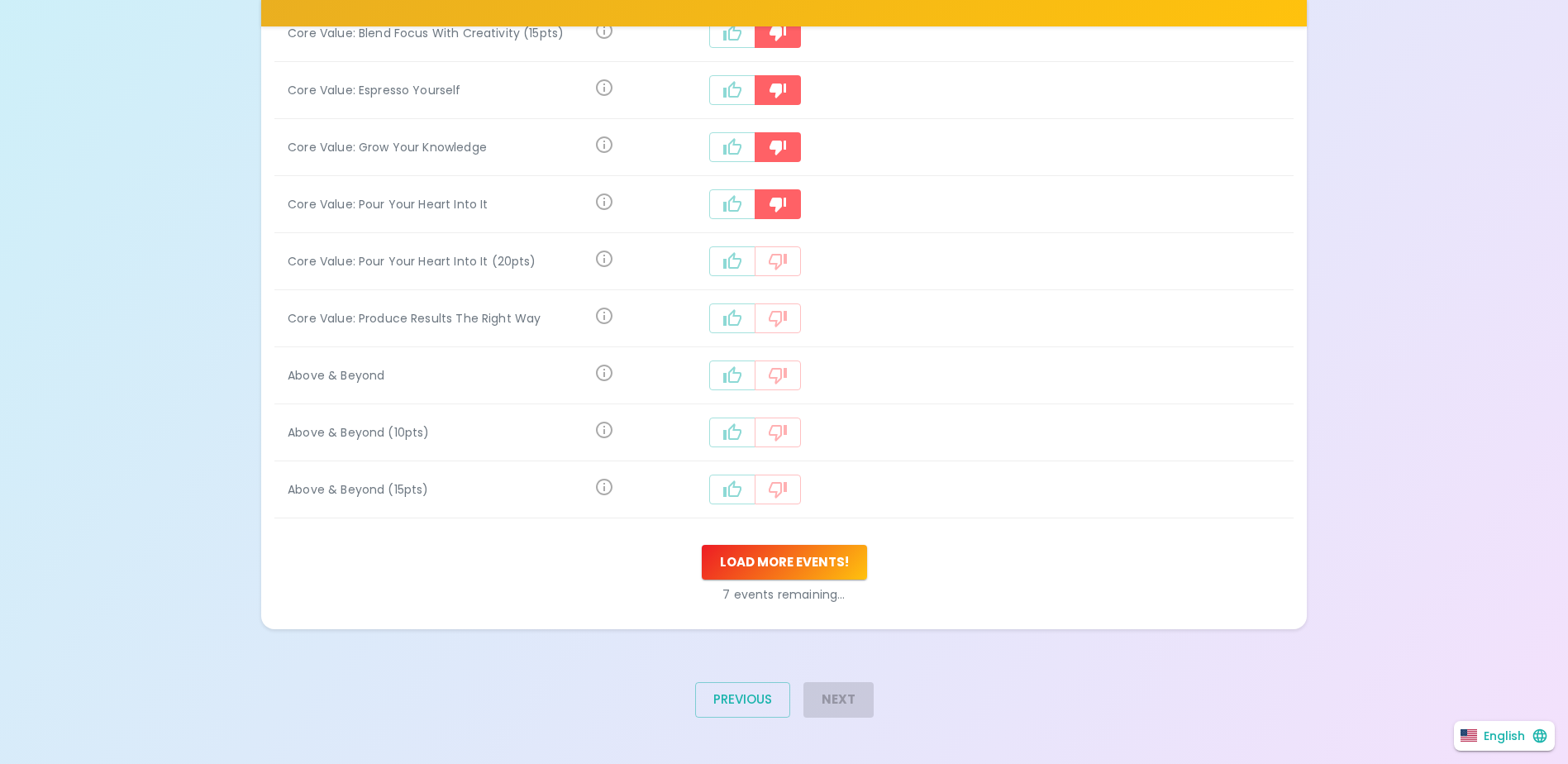
drag, startPoint x: 785, startPoint y: 266, endPoint x: 785, endPoint y: 307, distance: 41.0
click at [785, 267] on icon "recognition-1058" at bounding box center [778, 261] width 20 height 20
click at [784, 332] on button "recognition-1058" at bounding box center [777, 318] width 46 height 29
click at [779, 380] on icon "recognition-1058" at bounding box center [778, 375] width 19 height 17
click at [780, 428] on icon "recognition-1058" at bounding box center [778, 432] width 20 height 20
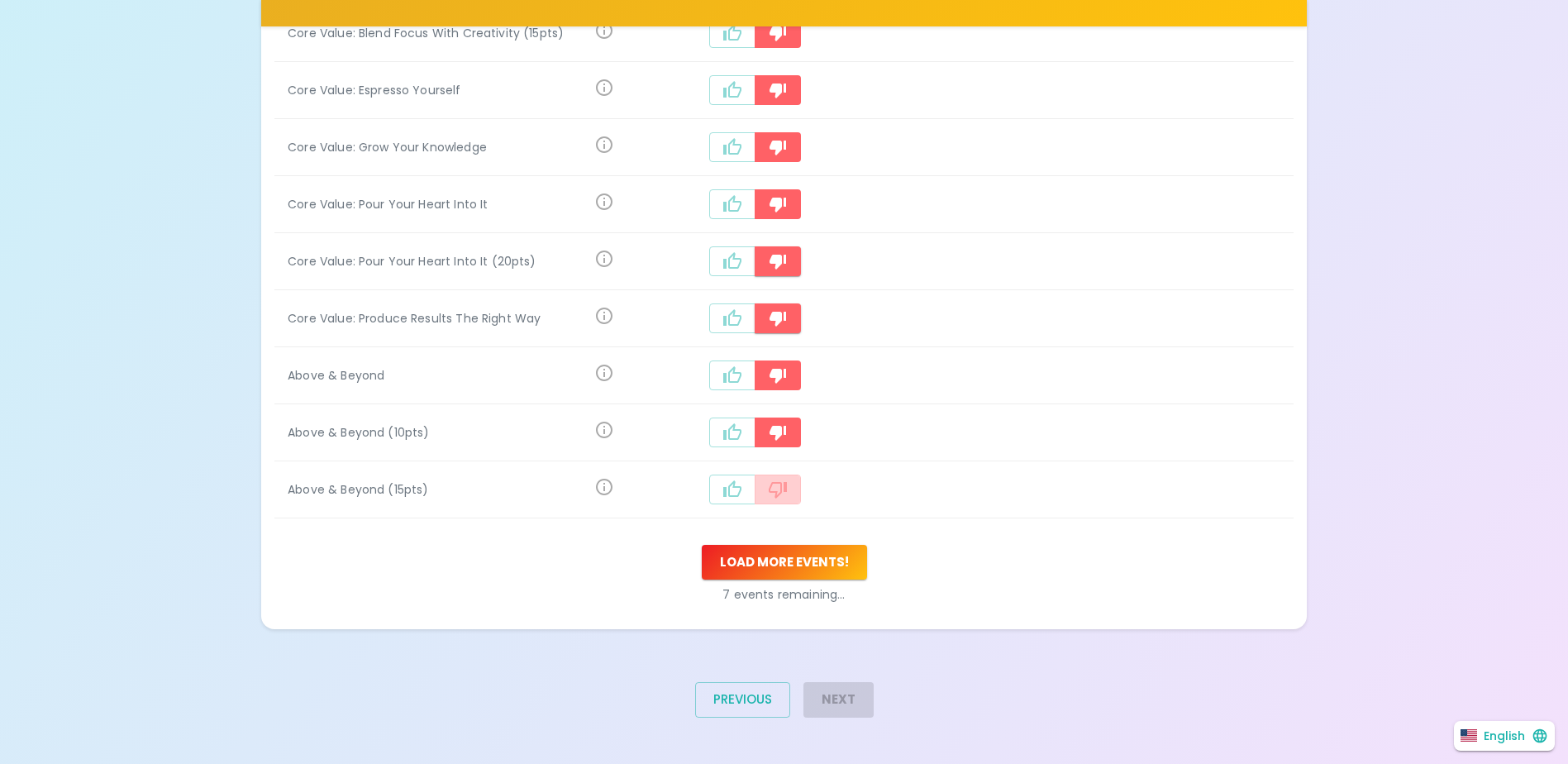
click at [782, 483] on icon "recognition-1058" at bounding box center [778, 489] width 19 height 17
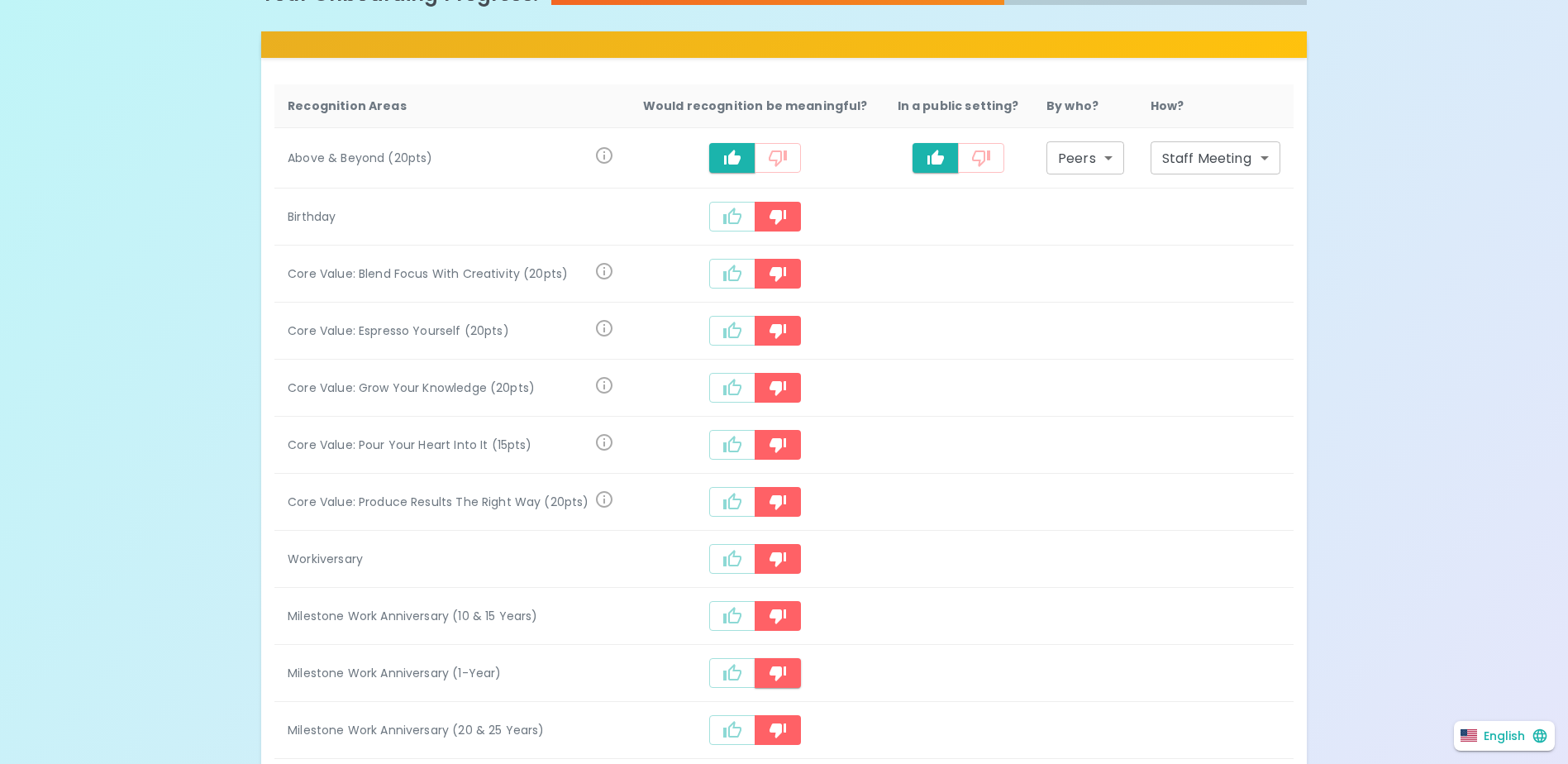
scroll to position [169, 0]
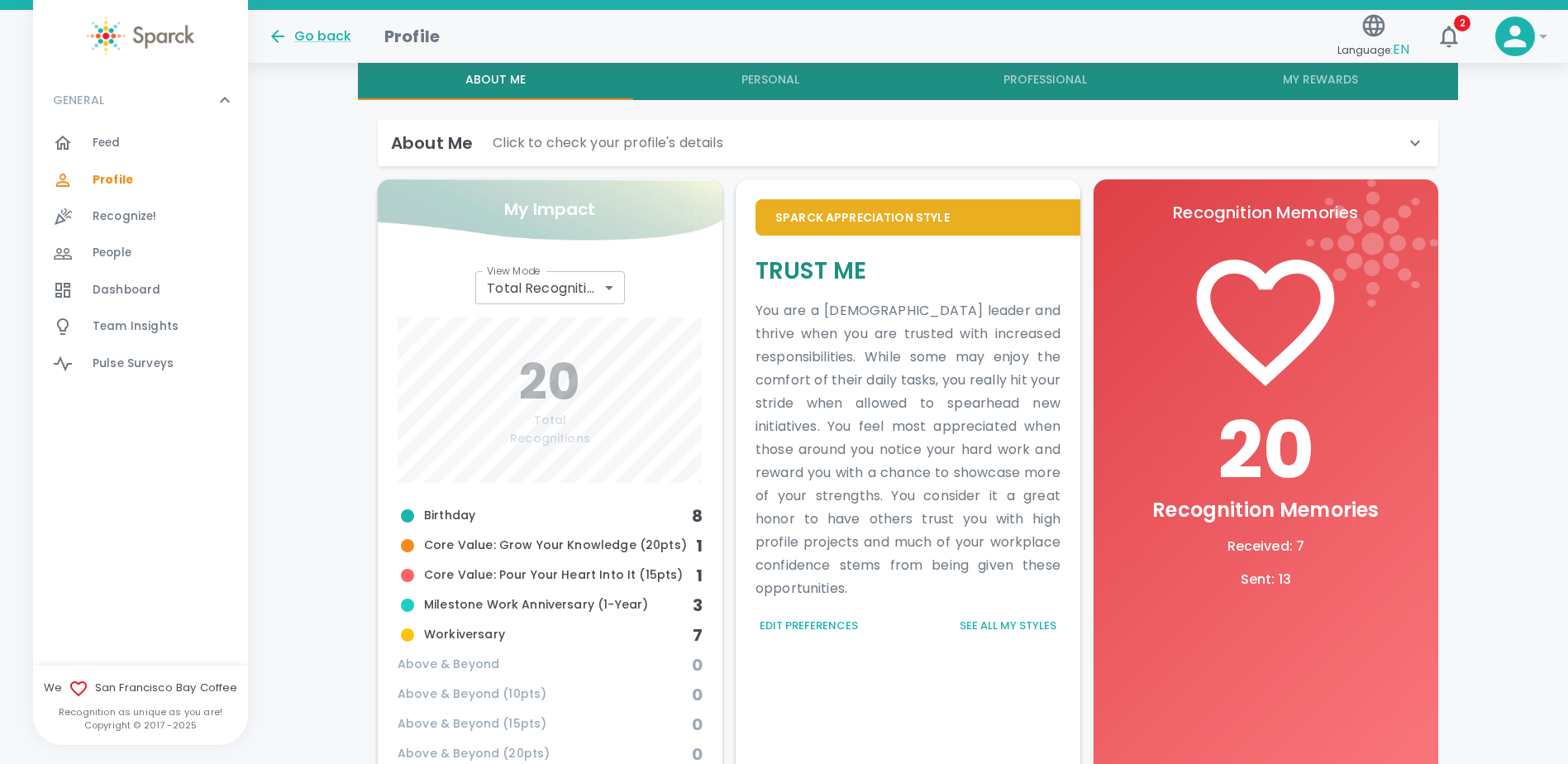
scroll to position [615, 0]
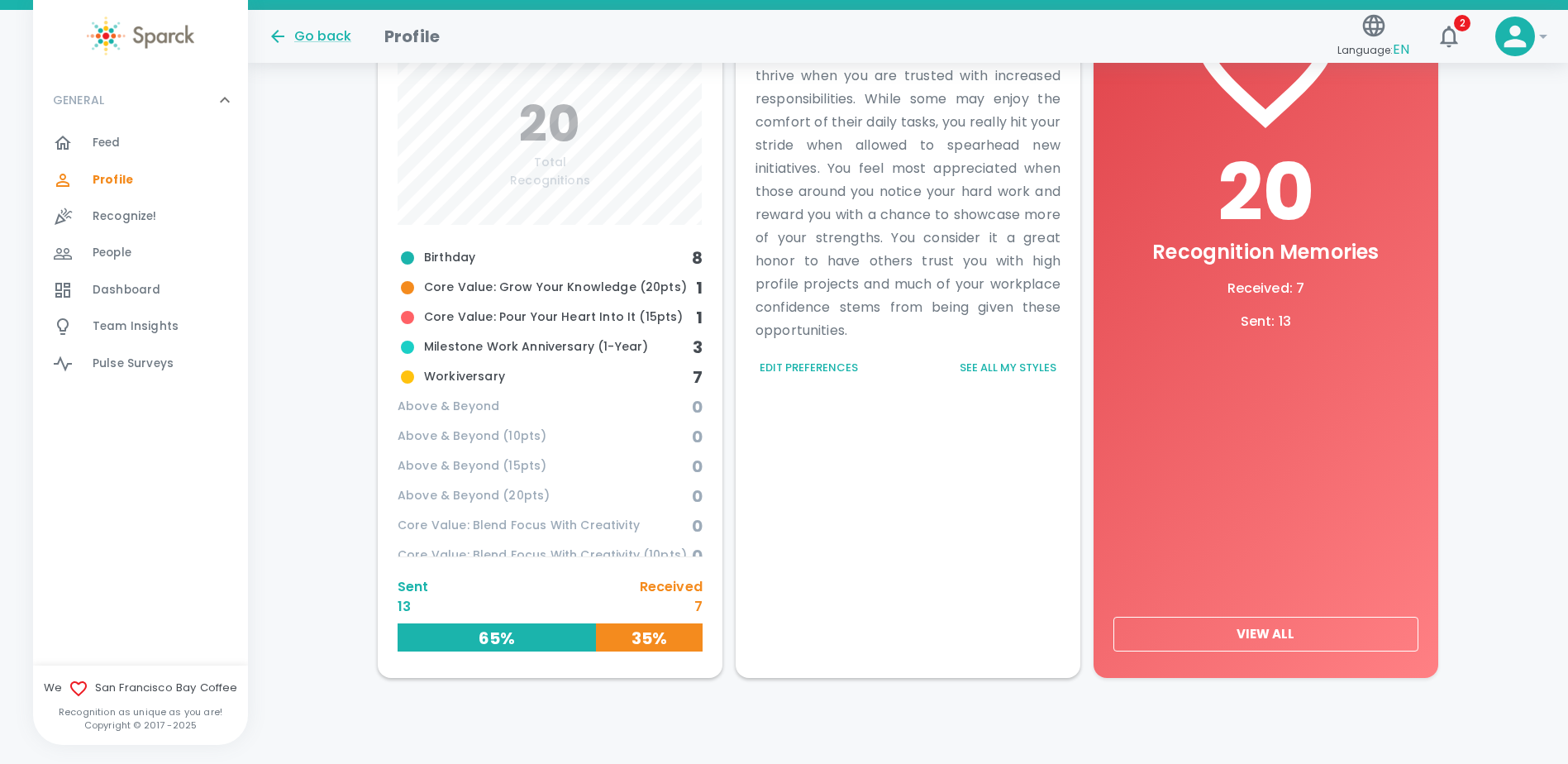
click at [1275, 616] on button "View All" at bounding box center [1265, 634] width 305 height 35
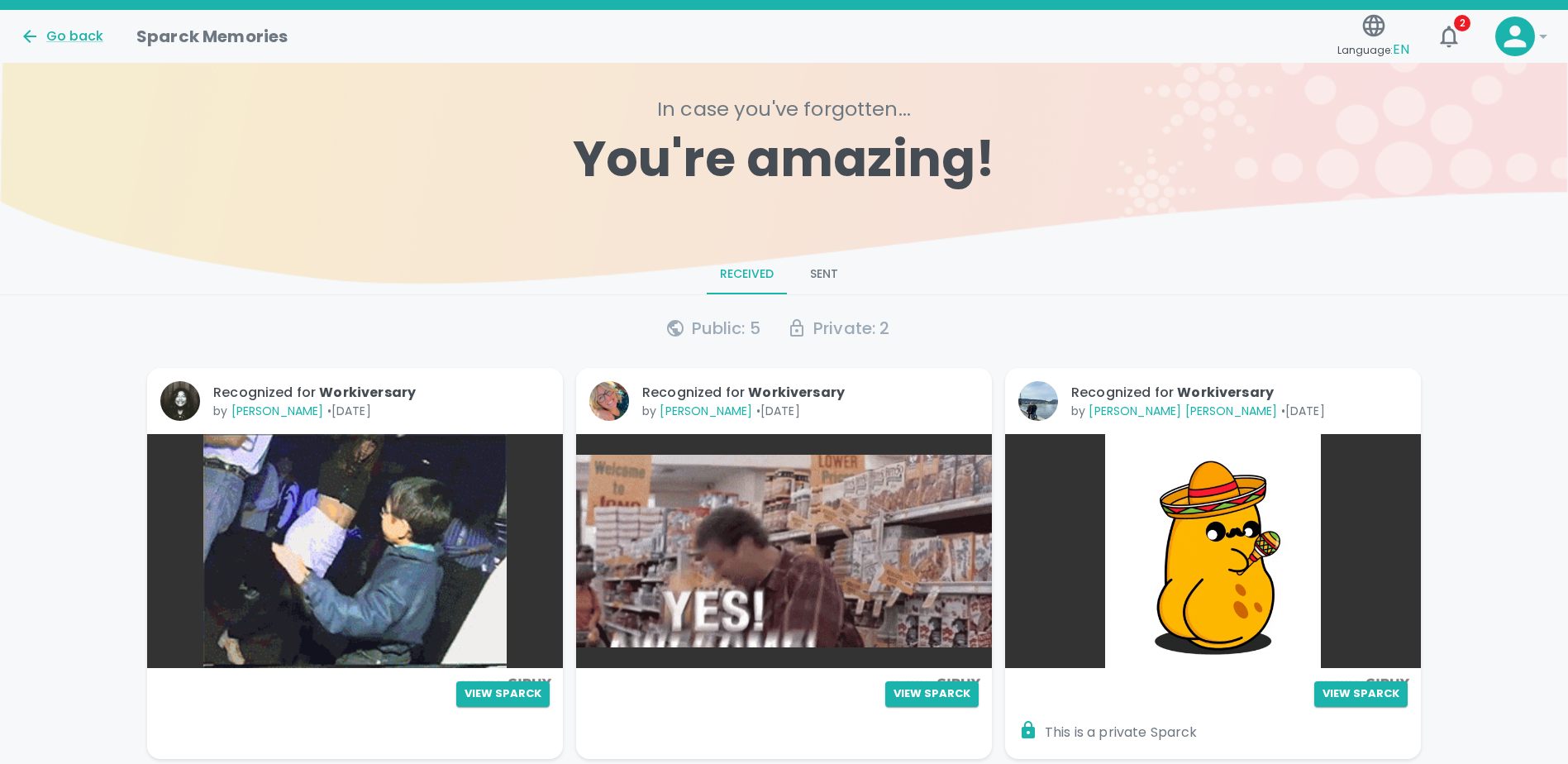
click at [828, 276] on button "Sent" at bounding box center [824, 275] width 74 height 40
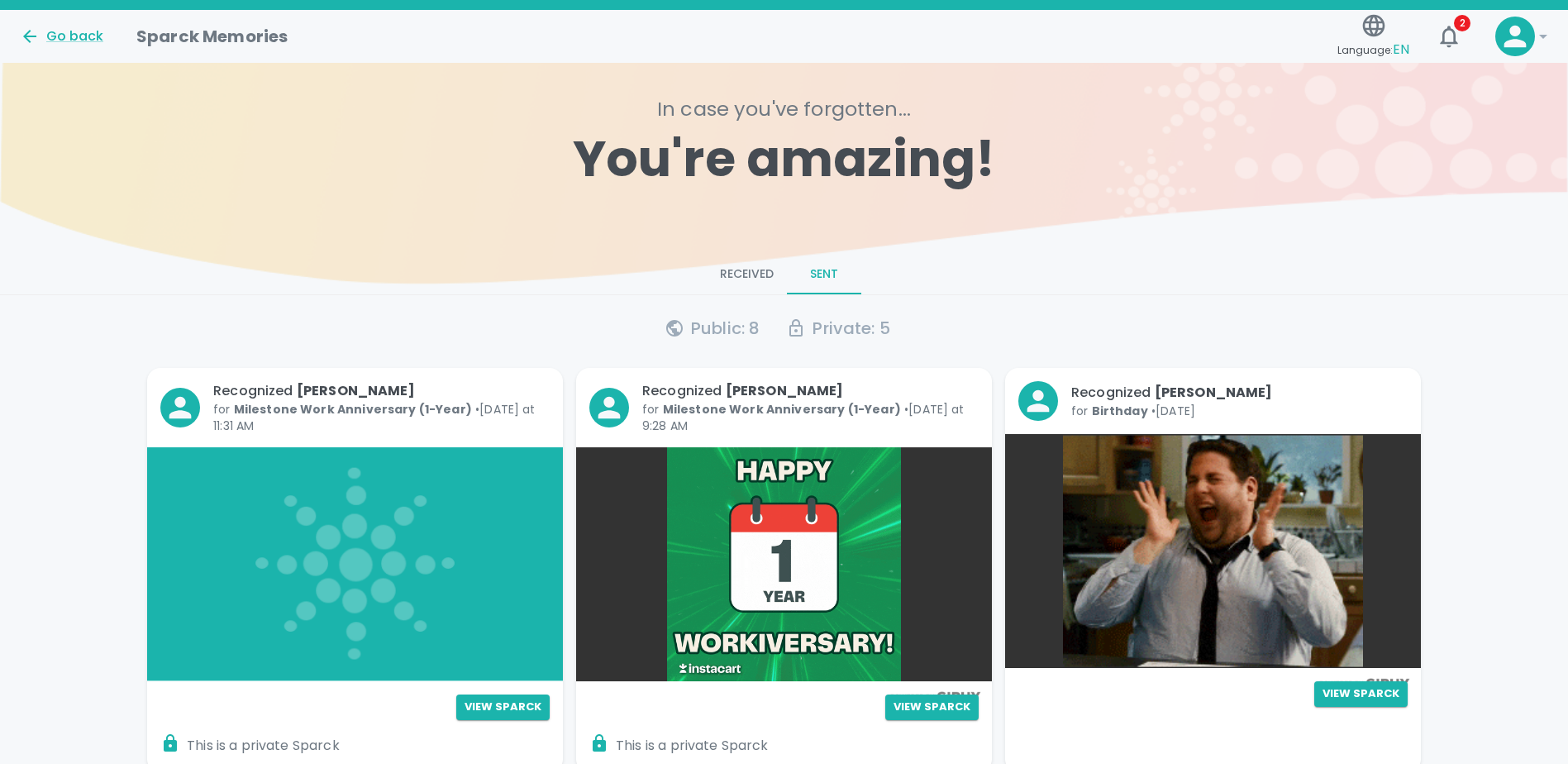
drag, startPoint x: 832, startPoint y: 266, endPoint x: 827, endPoint y: 322, distance: 56.2
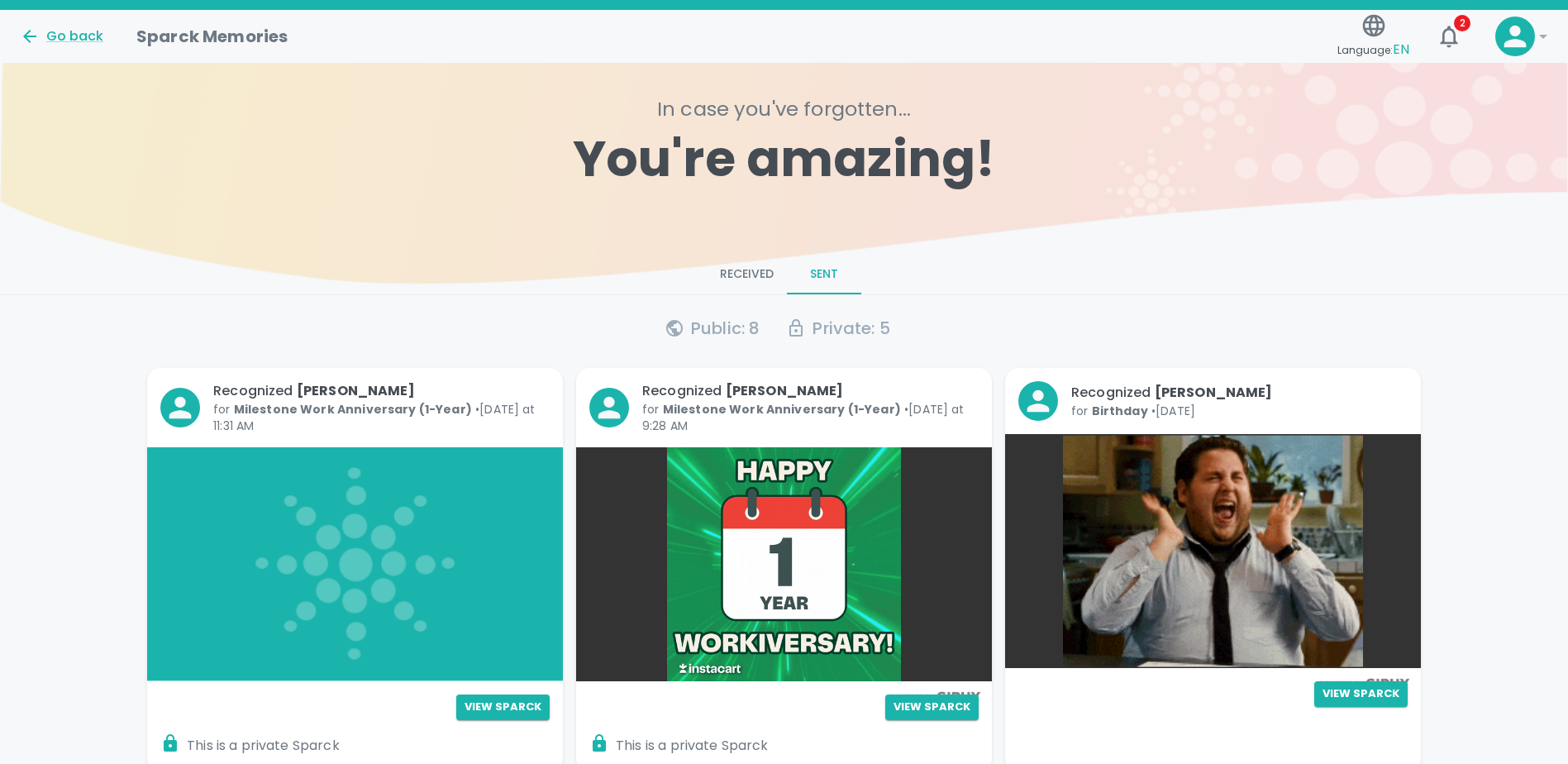
click at [832, 266] on button "Sent" at bounding box center [824, 275] width 74 height 40
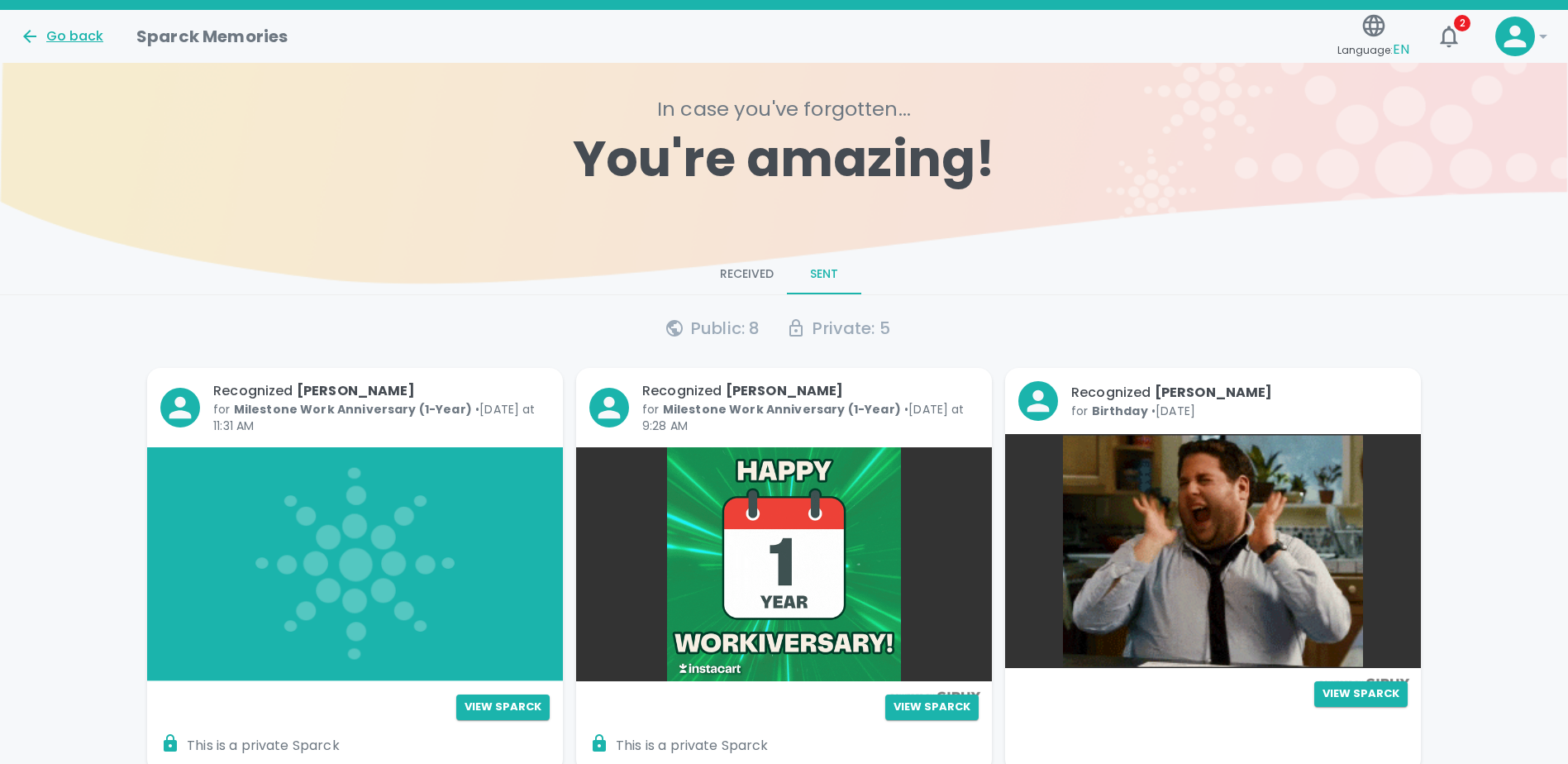
click at [40, 35] on div "Go back" at bounding box center [61, 36] width 83 height 20
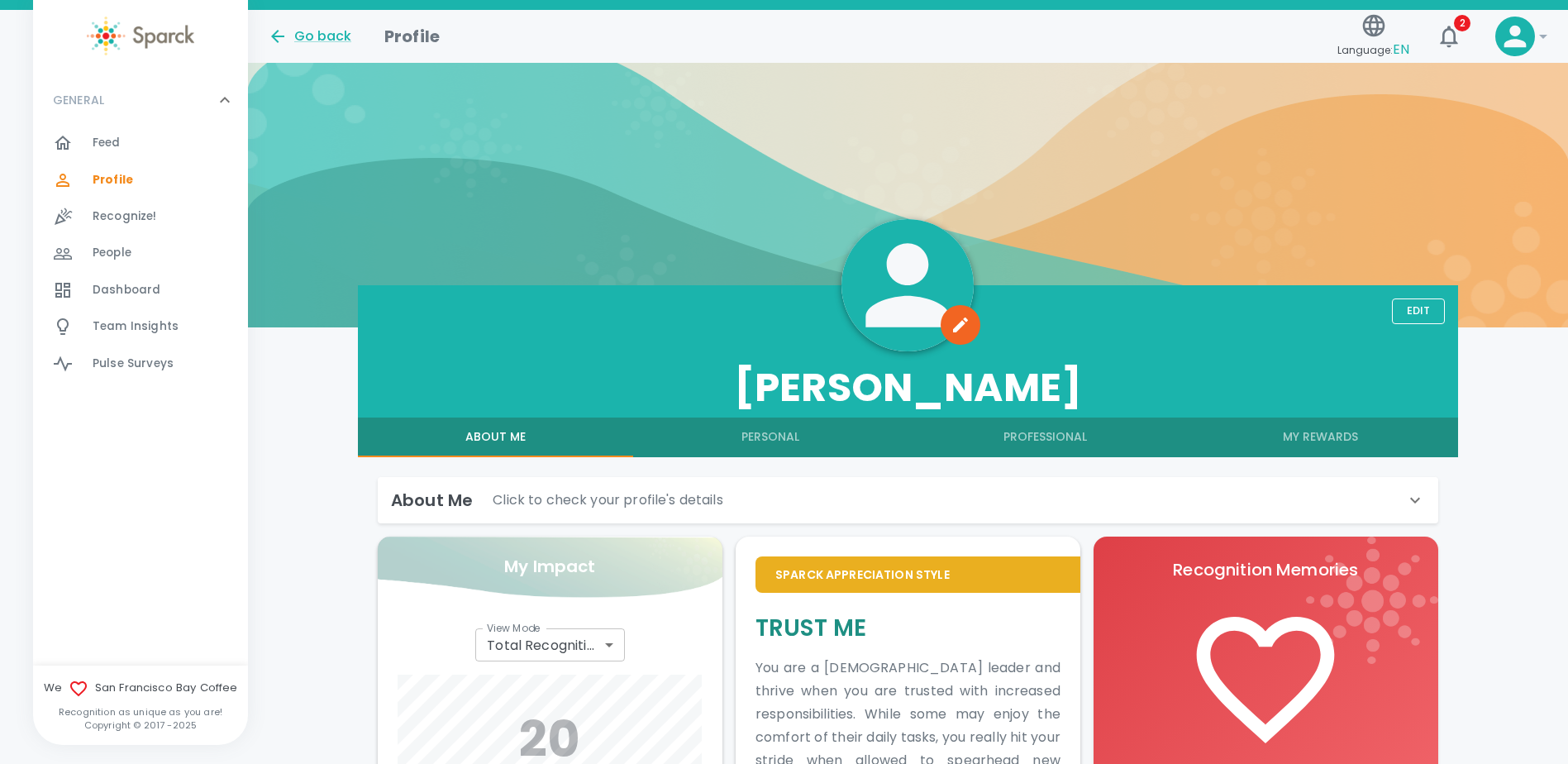
click at [111, 222] on span "Recognize!" at bounding box center [125, 216] width 64 height 17
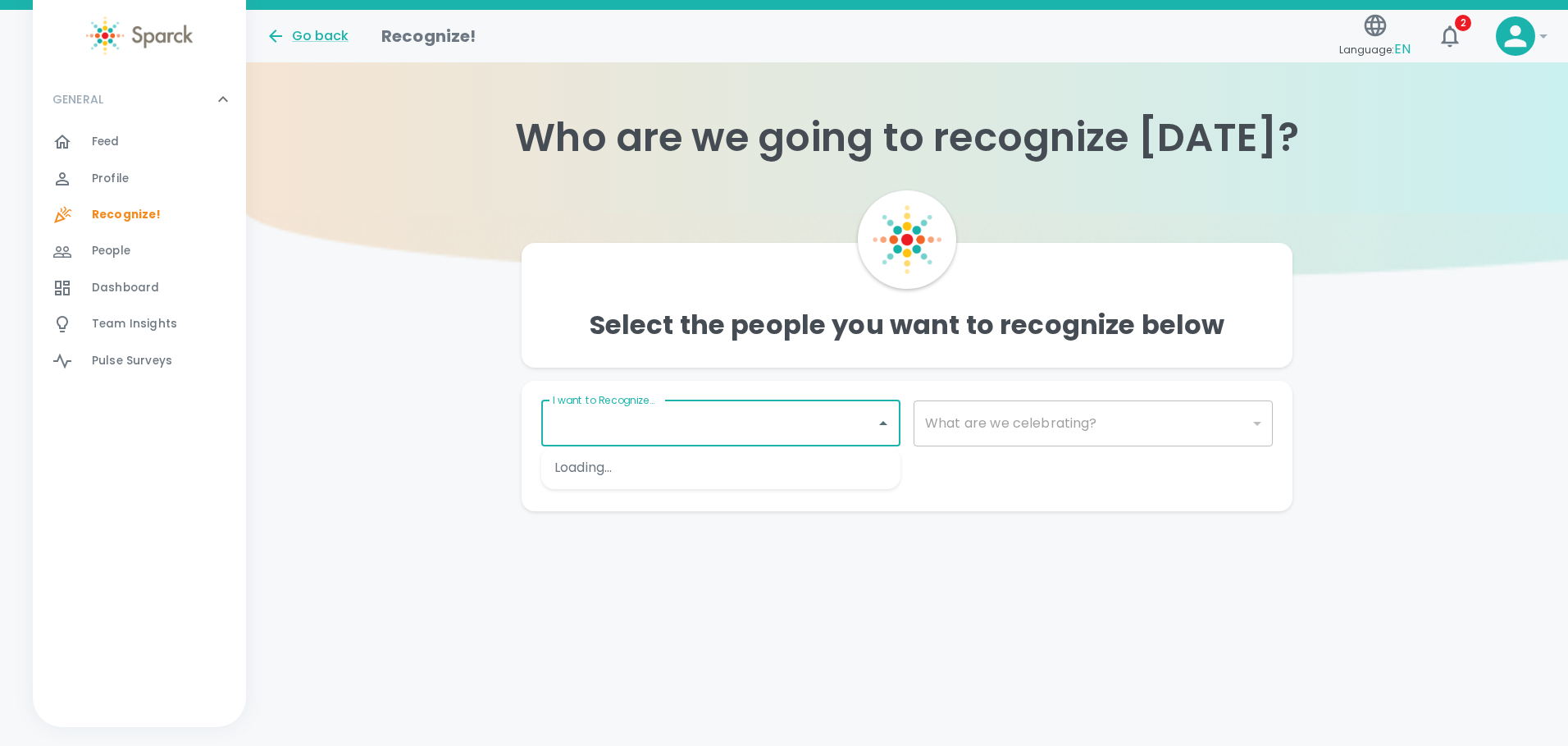
click at [684, 425] on input "I want to Recognize..." at bounding box center [709, 423] width 320 height 31
type input "[PERSON_NAME]"
click at [705, 504] on li "[PERSON_NAME]" at bounding box center [649, 512] width 188 height 41
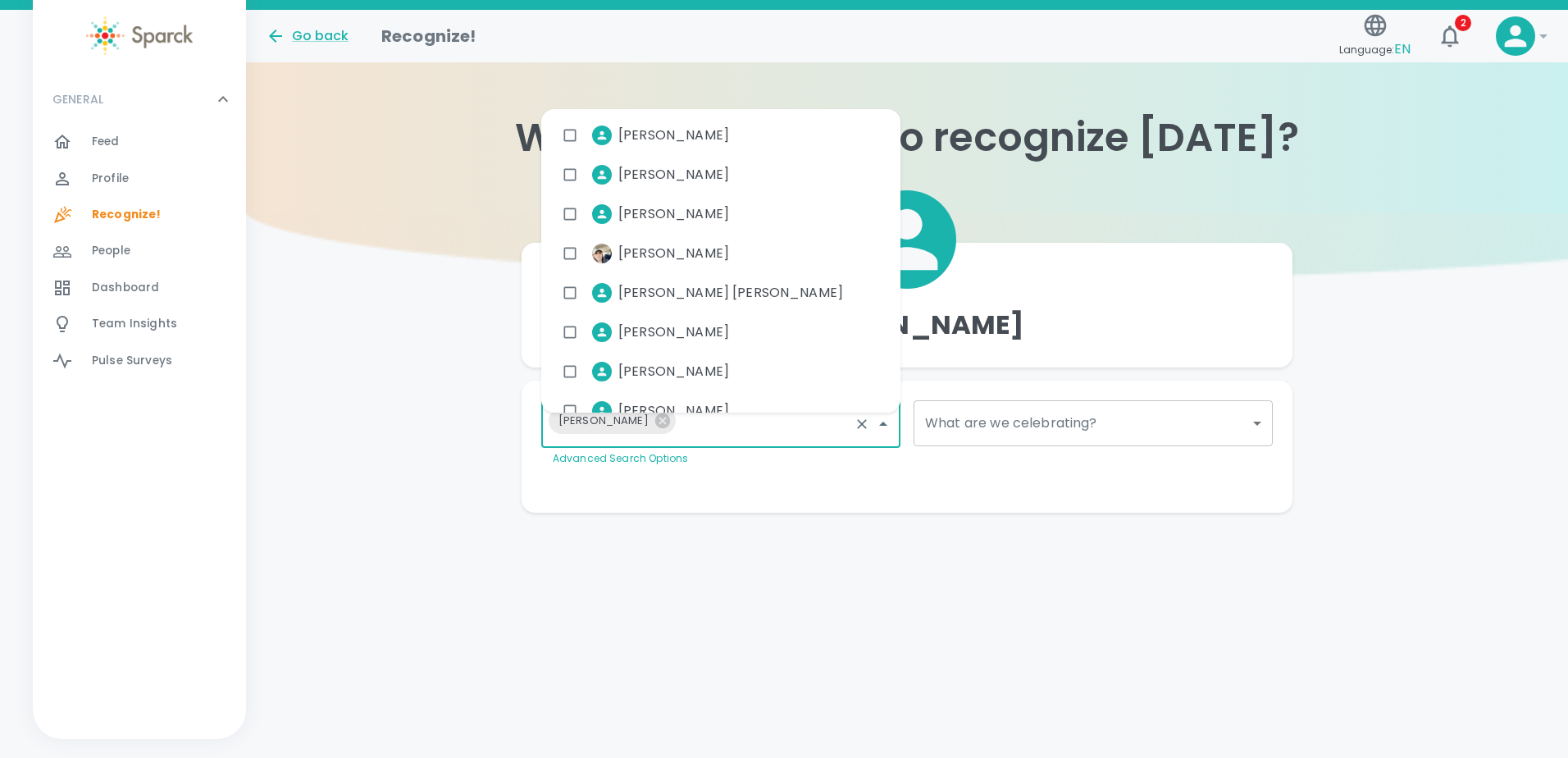
click at [1255, 414] on body "Skip Navigation Go back Recognize! Language: EN 2 ! GENERAL 0 Feed 0 Profile 0 …" at bounding box center [784, 289] width 1568 height 578
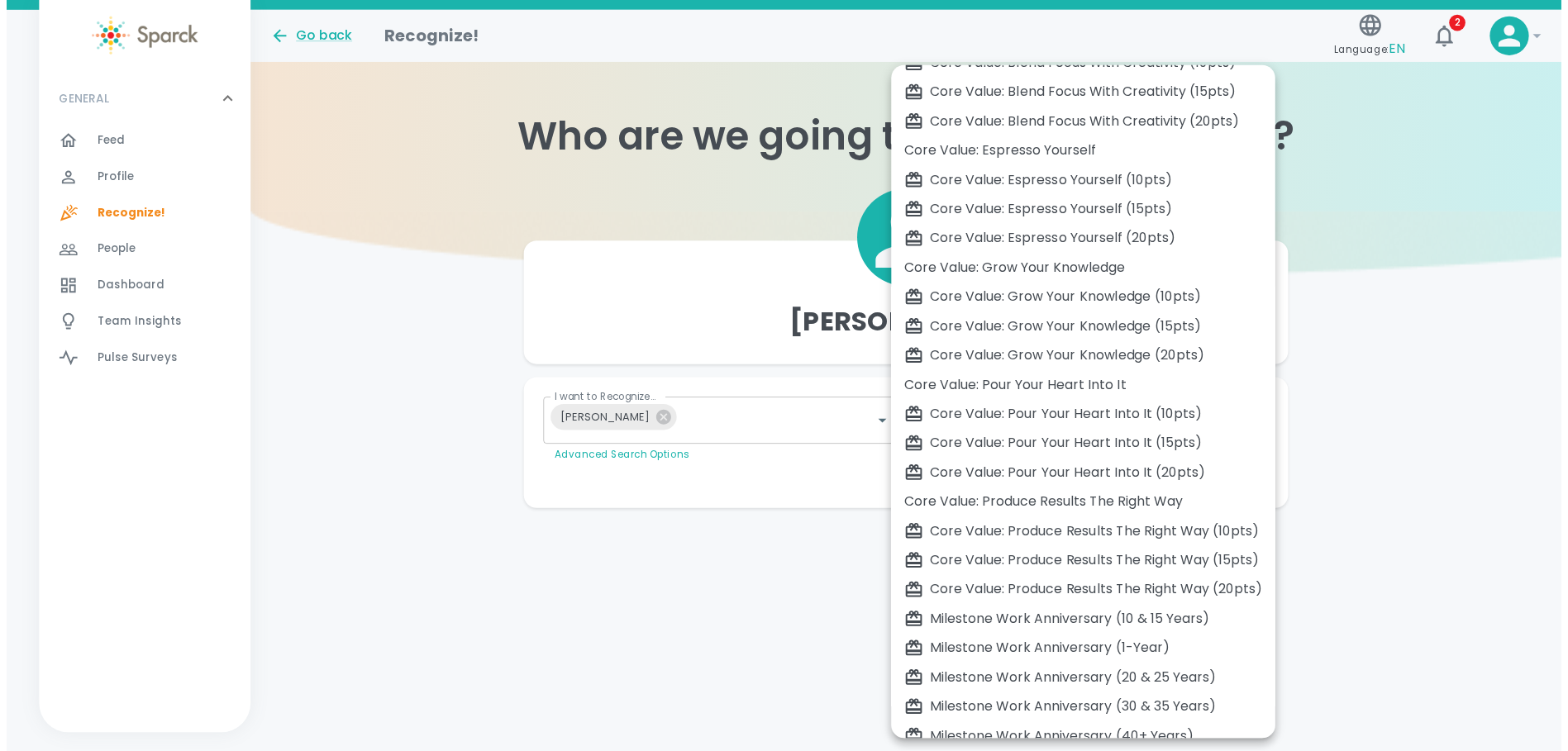
scroll to position [281, 0]
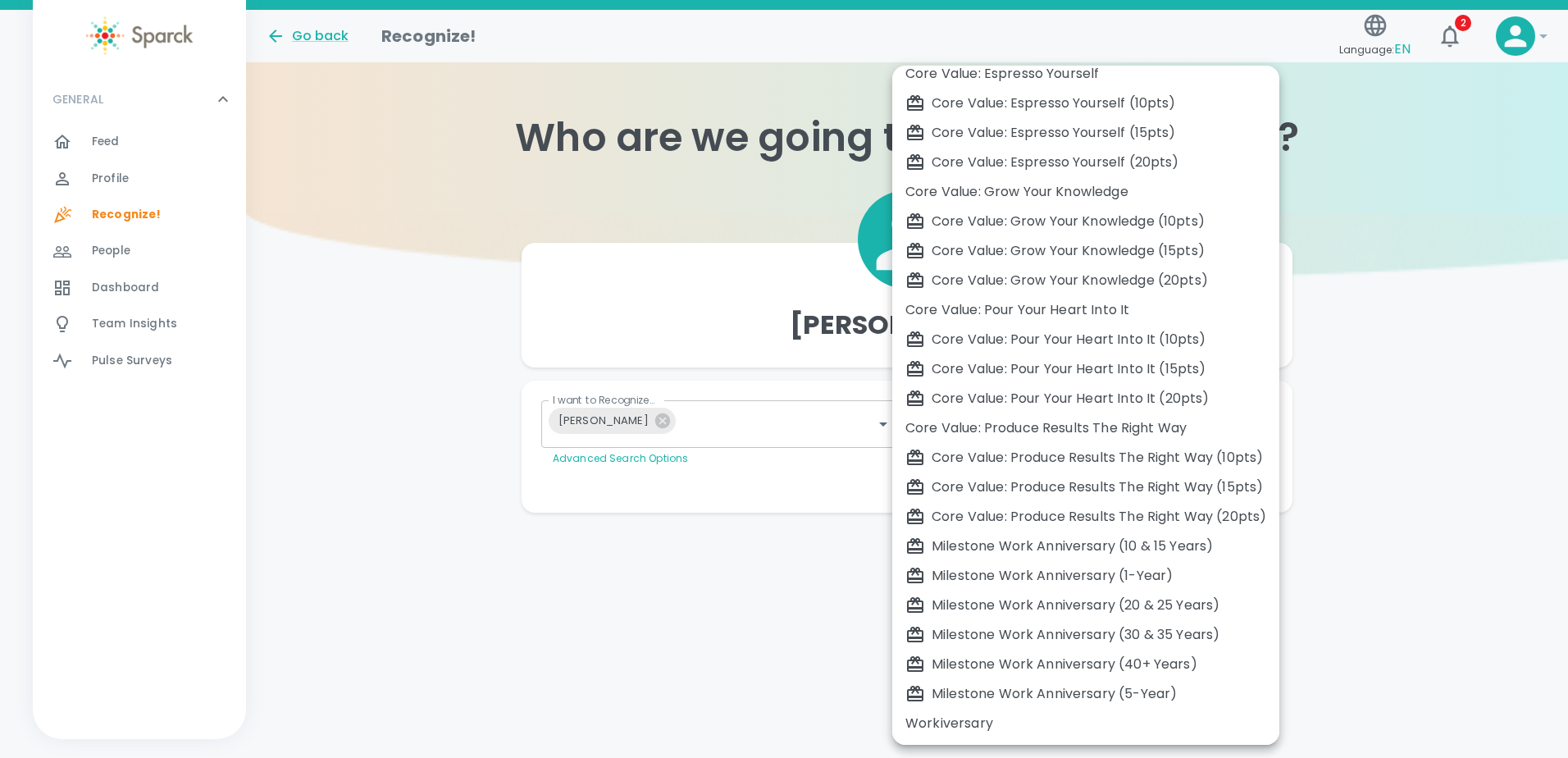
click at [1139, 579] on div "Milestone Work Anniversary (1-Year)" at bounding box center [1086, 576] width 361 height 19
type input "2104"
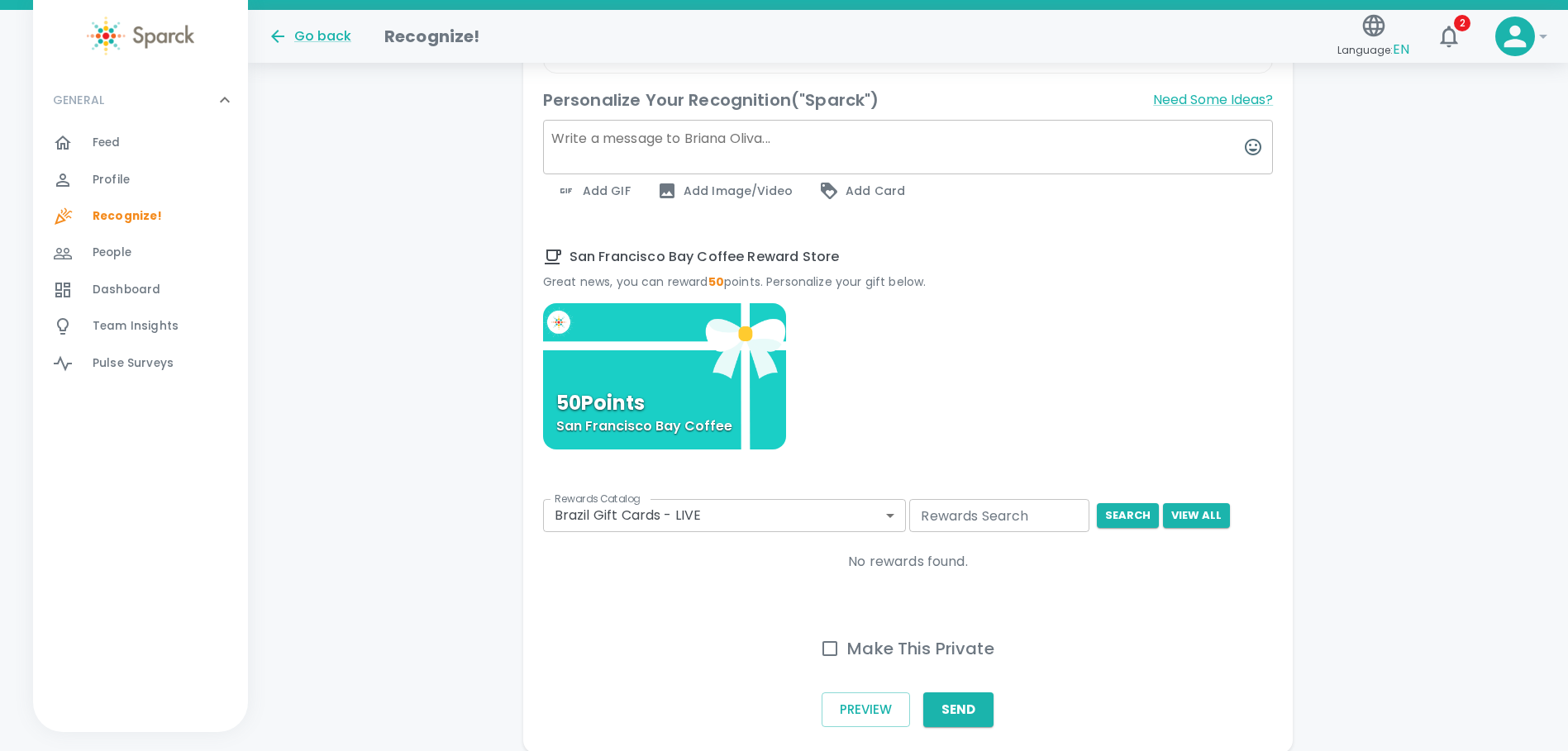
scroll to position [539, 0]
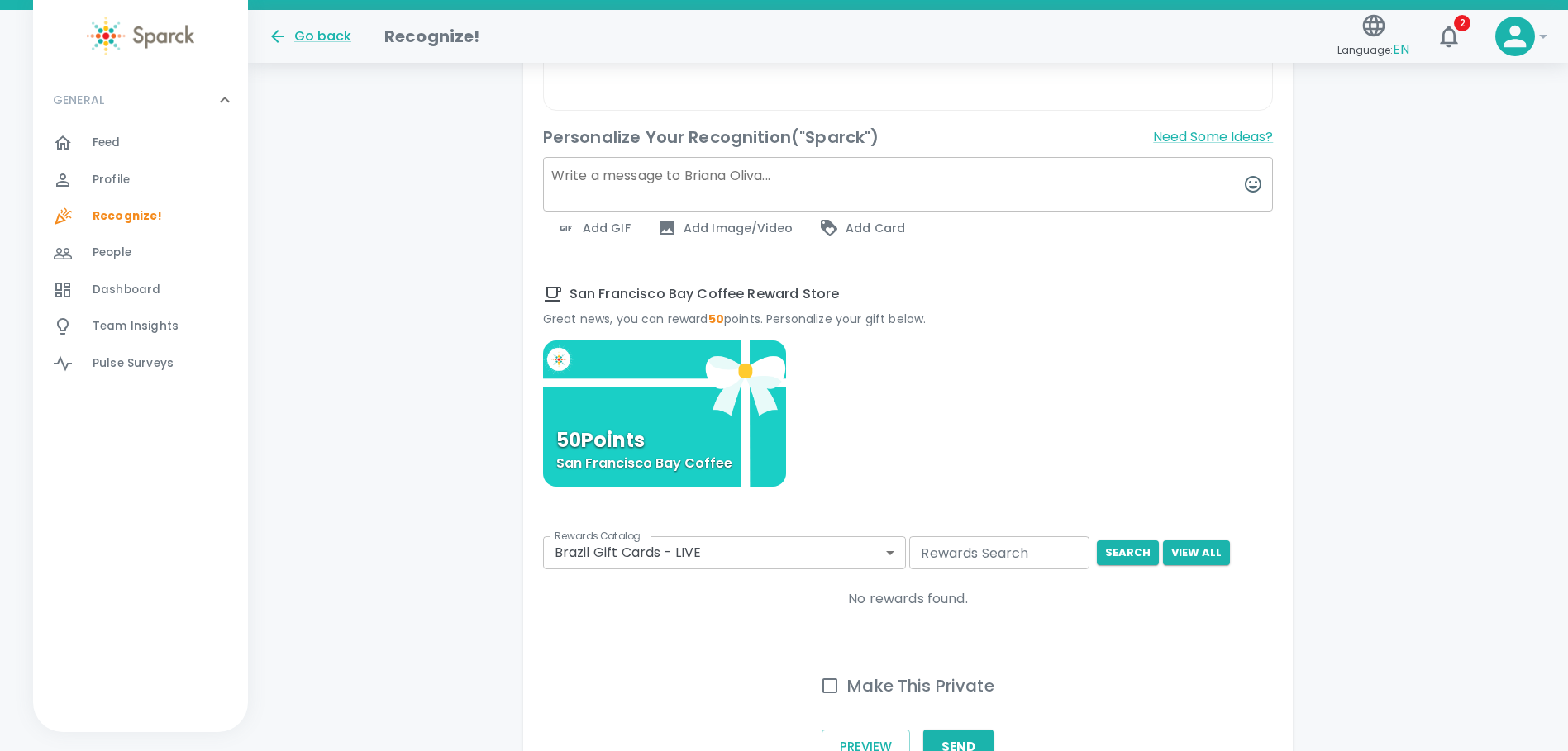
click at [890, 557] on body "Skip Navigation Go back Recognize! Language: EN 2 ! GENERAL 0 Feed 0 Profile 0 …" at bounding box center [784, 159] width 1568 height 1397
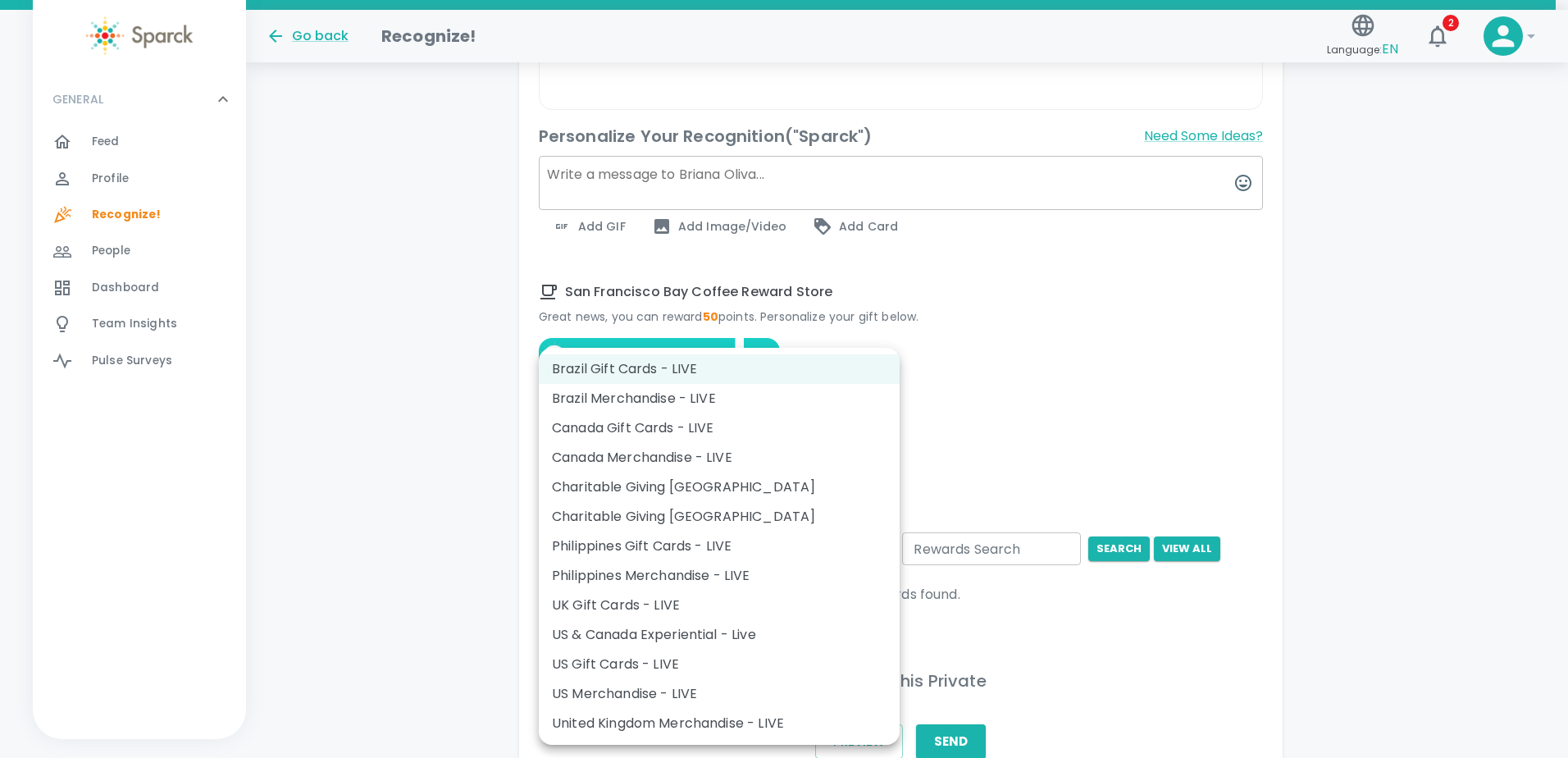
click at [679, 689] on li "US Merchandise - LIVE" at bounding box center [720, 693] width 361 height 29
type input "728"
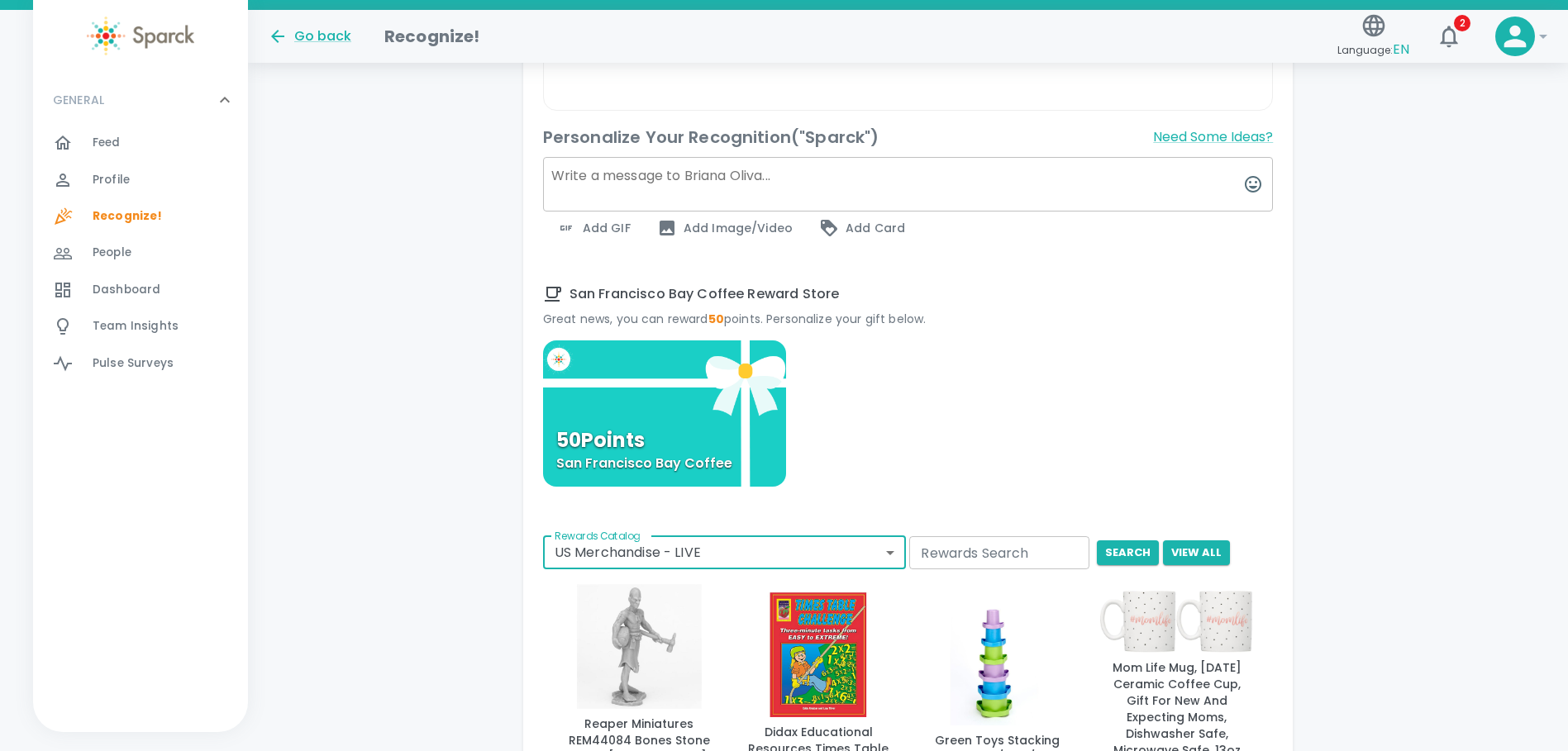
click at [964, 558] on input "Rewards Search" at bounding box center [998, 553] width 180 height 33
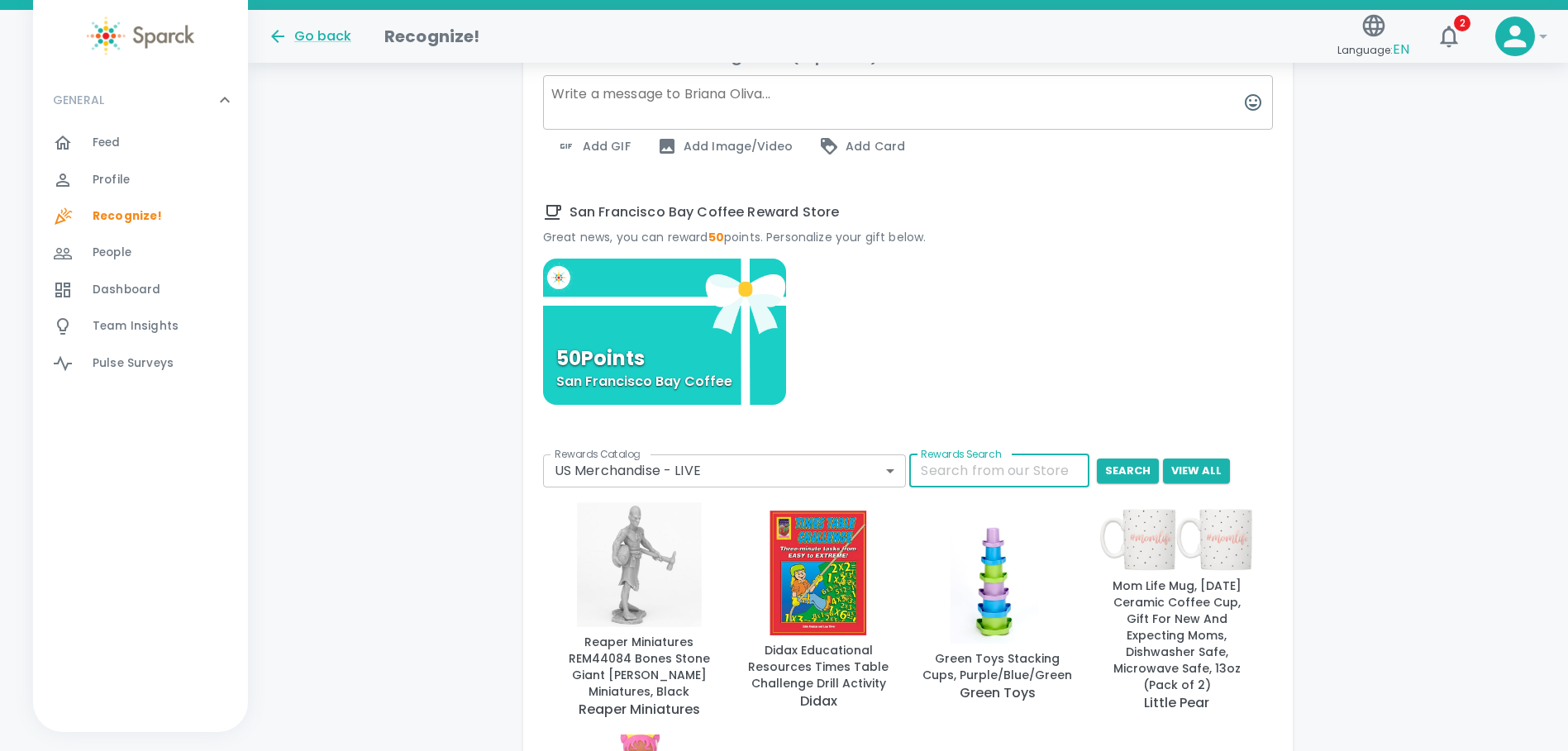
scroll to position [622, 0]
click at [1135, 458] on button "search" at bounding box center [1126, 471] width 62 height 25
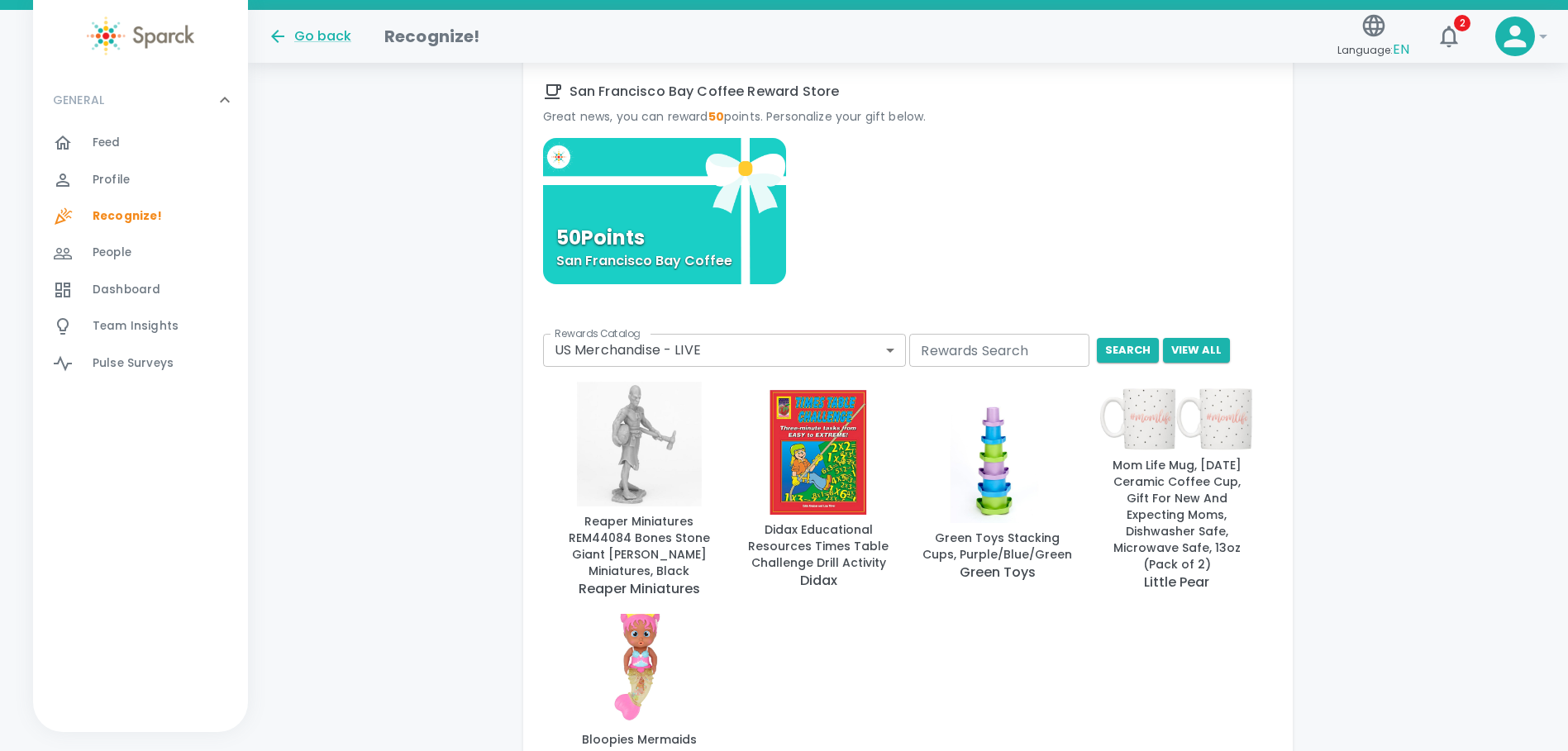
scroll to position [705, 0]
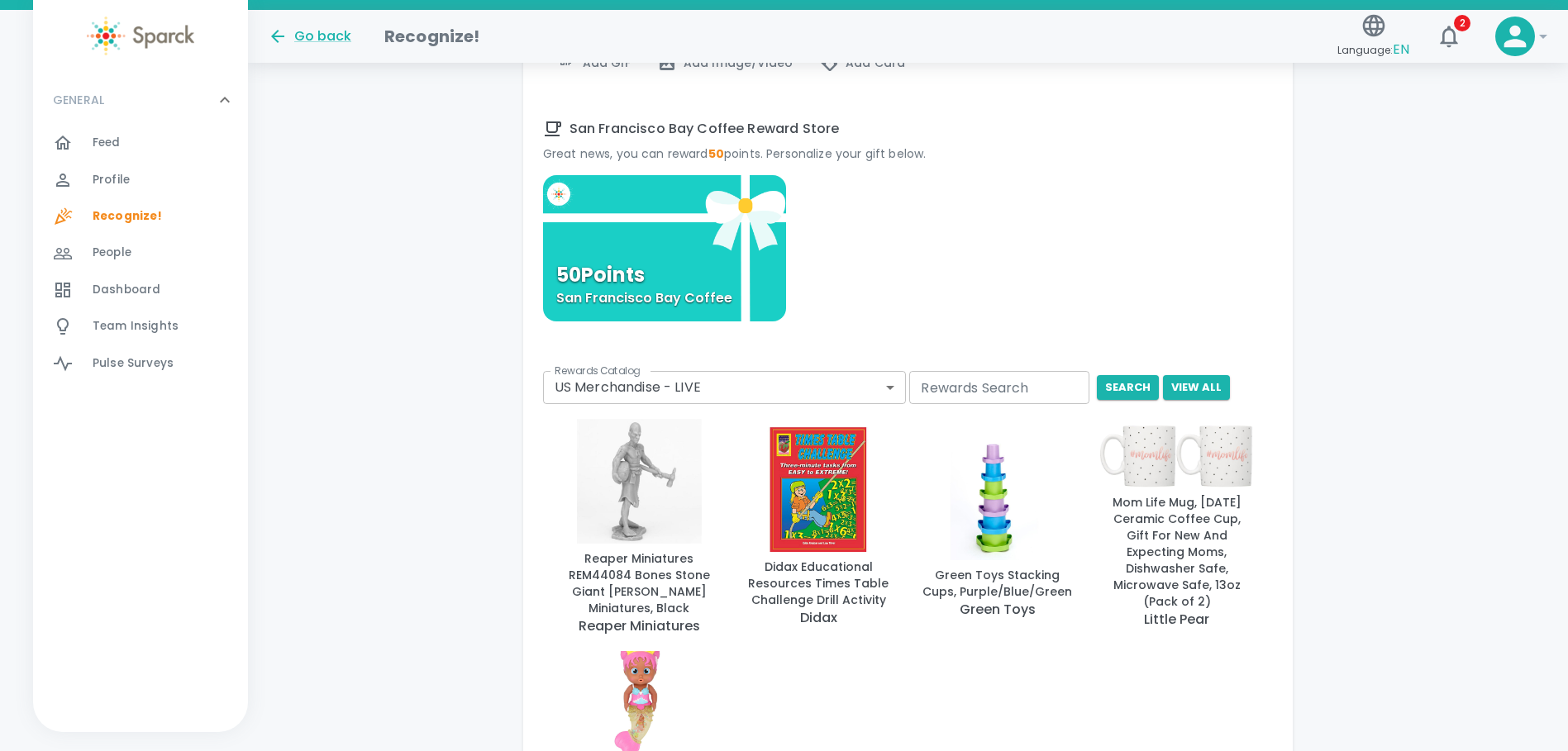
click at [885, 392] on body "Skip Navigation Go back Recognize! Language: EN 2 ! GENERAL 0 Feed 0 Profile 0 …" at bounding box center [784, 204] width 1568 height 1819
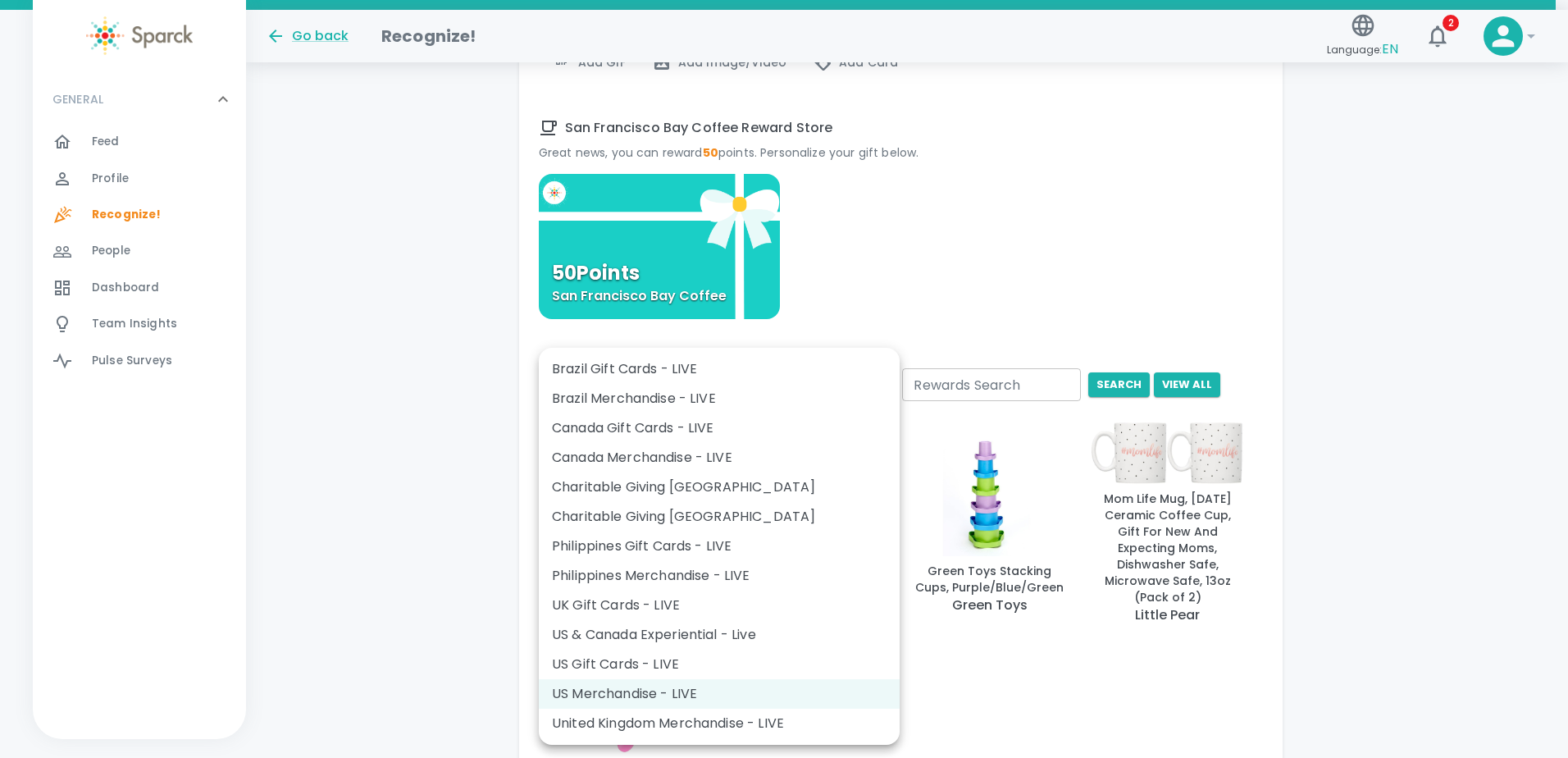
click at [922, 288] on div at bounding box center [784, 379] width 1568 height 758
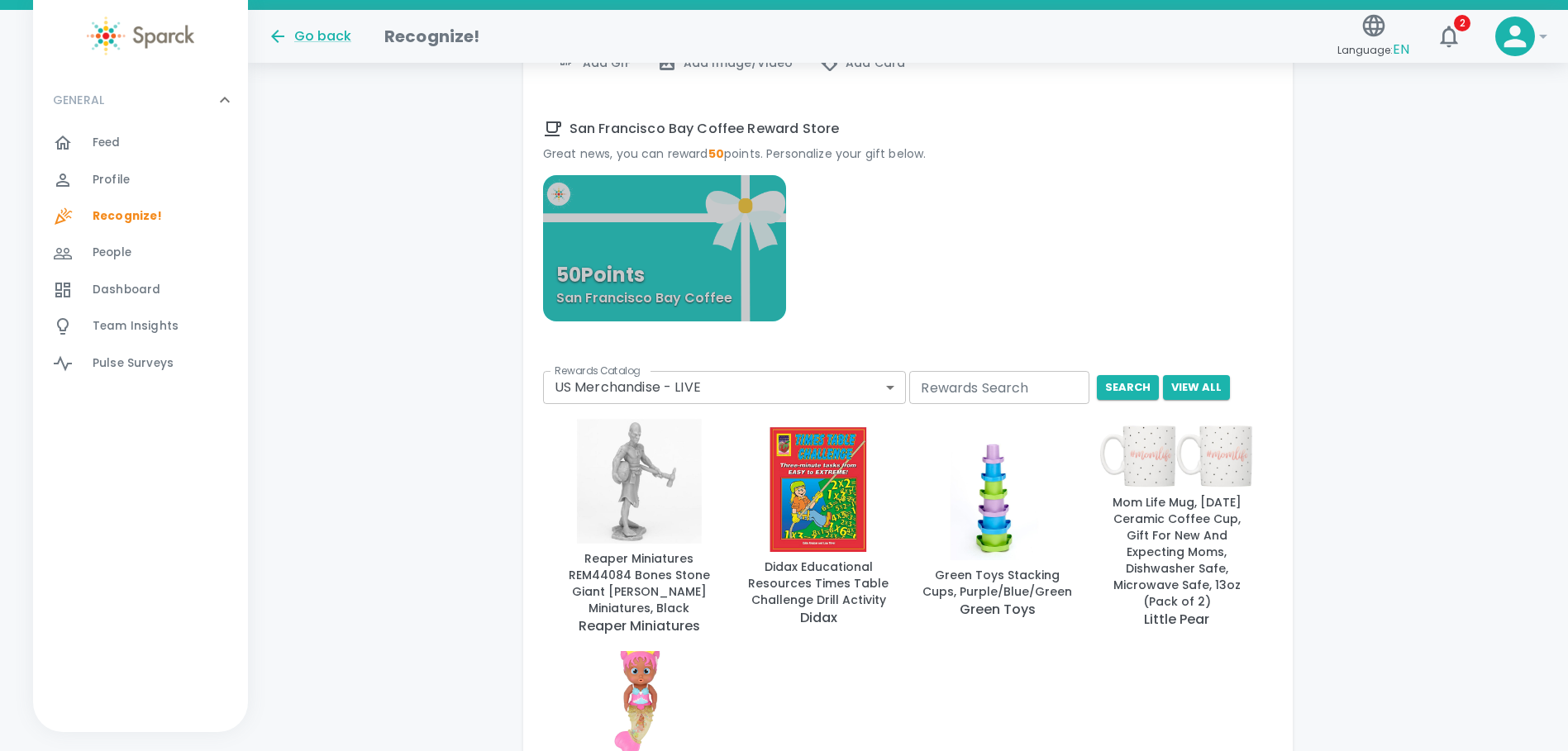
click at [705, 269] on div "50 Points San Francisco Bay Coffee" at bounding box center [665, 248] width 244 height 146
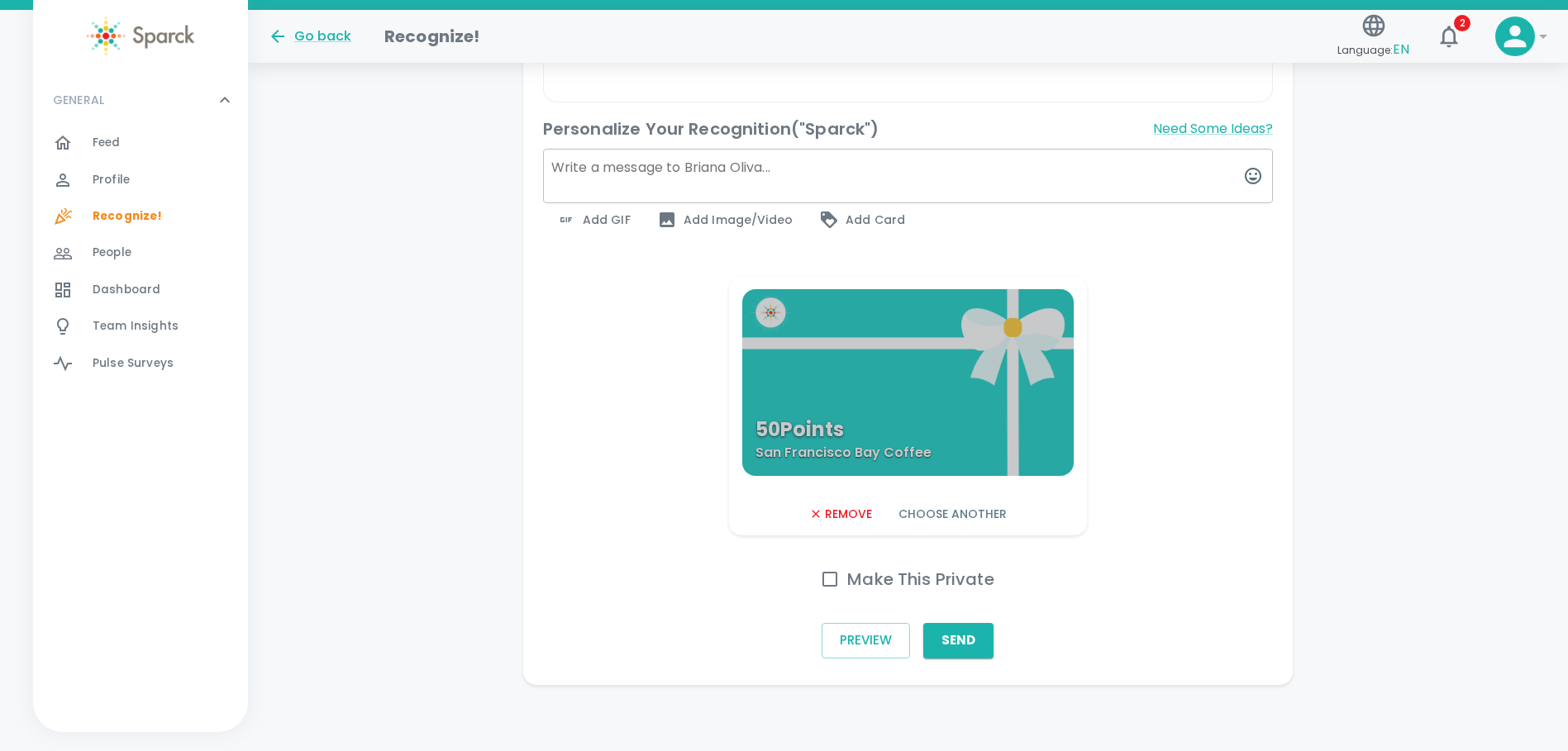
click at [938, 438] on div "50 Points San Francisco Bay Coffee" at bounding box center [909, 382] width 332 height 187
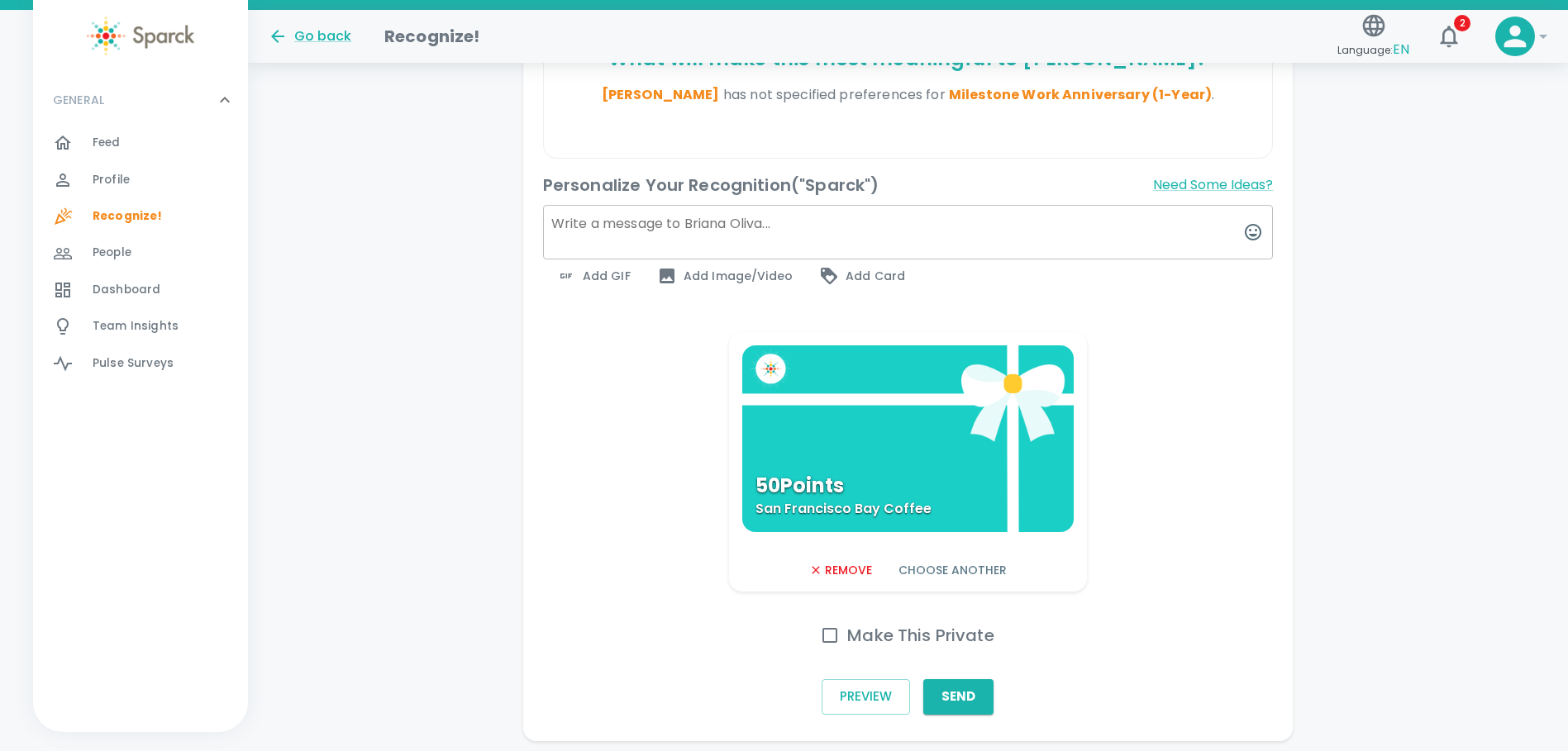
scroll to position [465, 0]
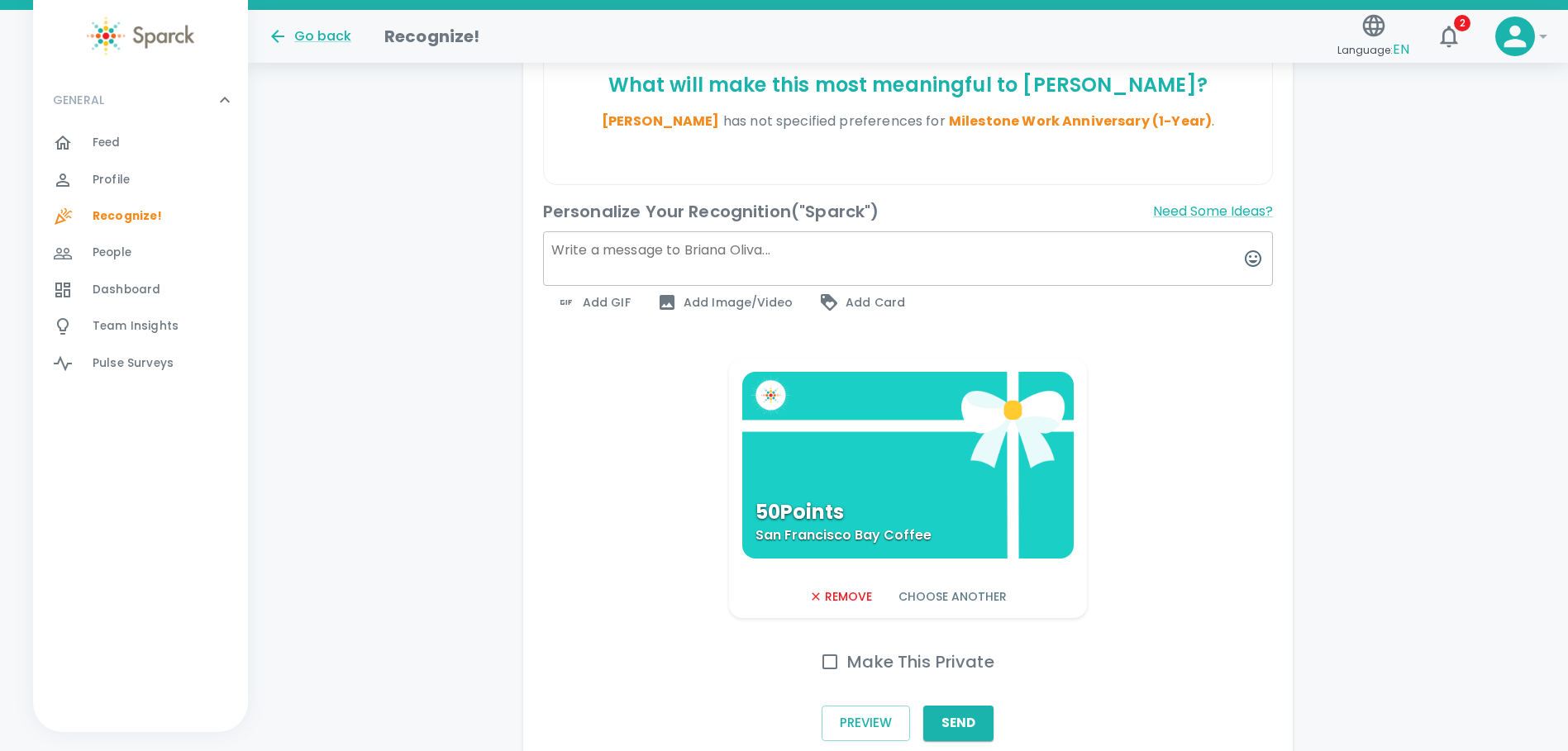
click at [738, 243] on textarea at bounding box center [909, 259] width 731 height 55
click at [839, 665] on input "Make This Private" at bounding box center [829, 662] width 35 height 35
checkbox input "true"
click at [611, 260] on textarea at bounding box center [909, 259] width 731 height 55
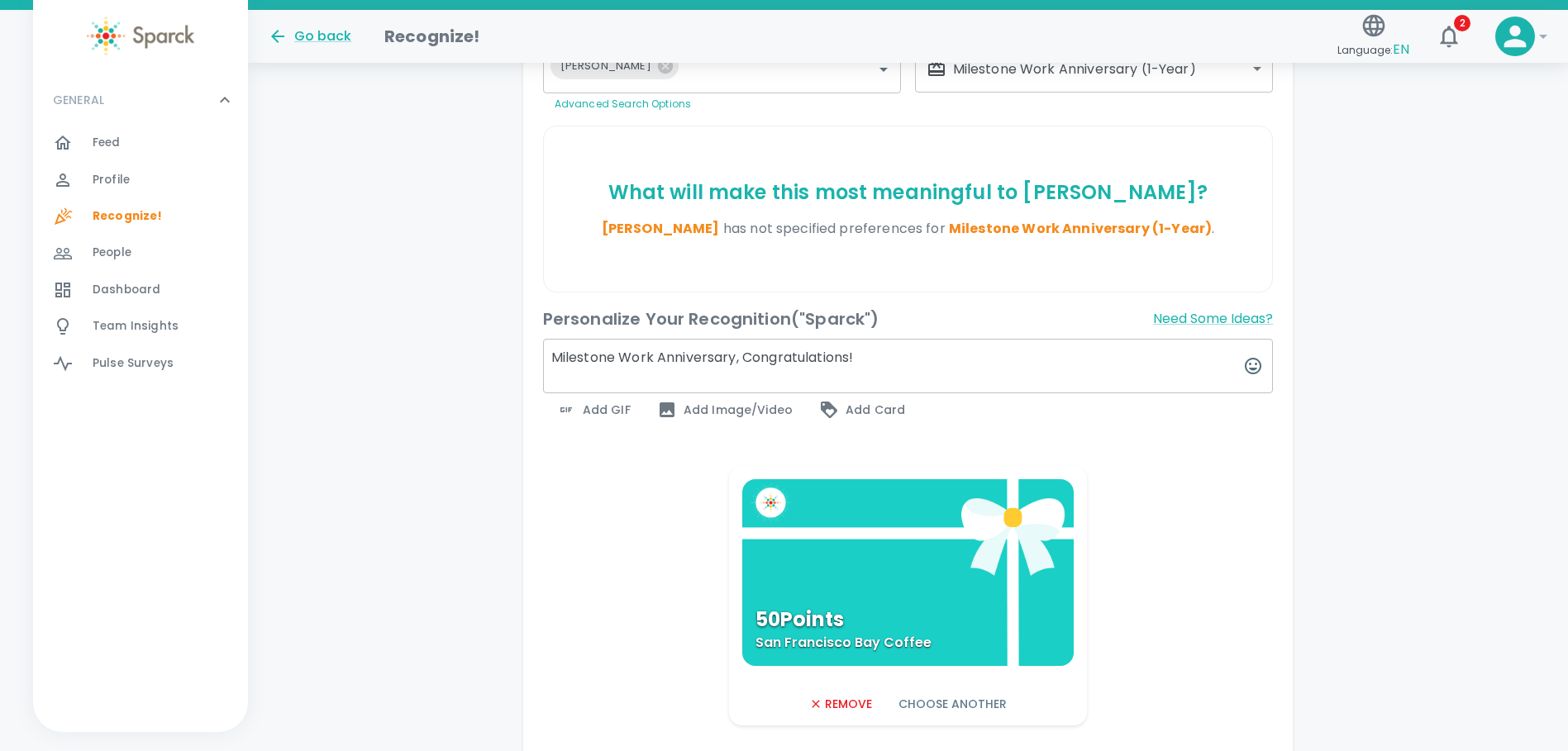
scroll to position [548, 0]
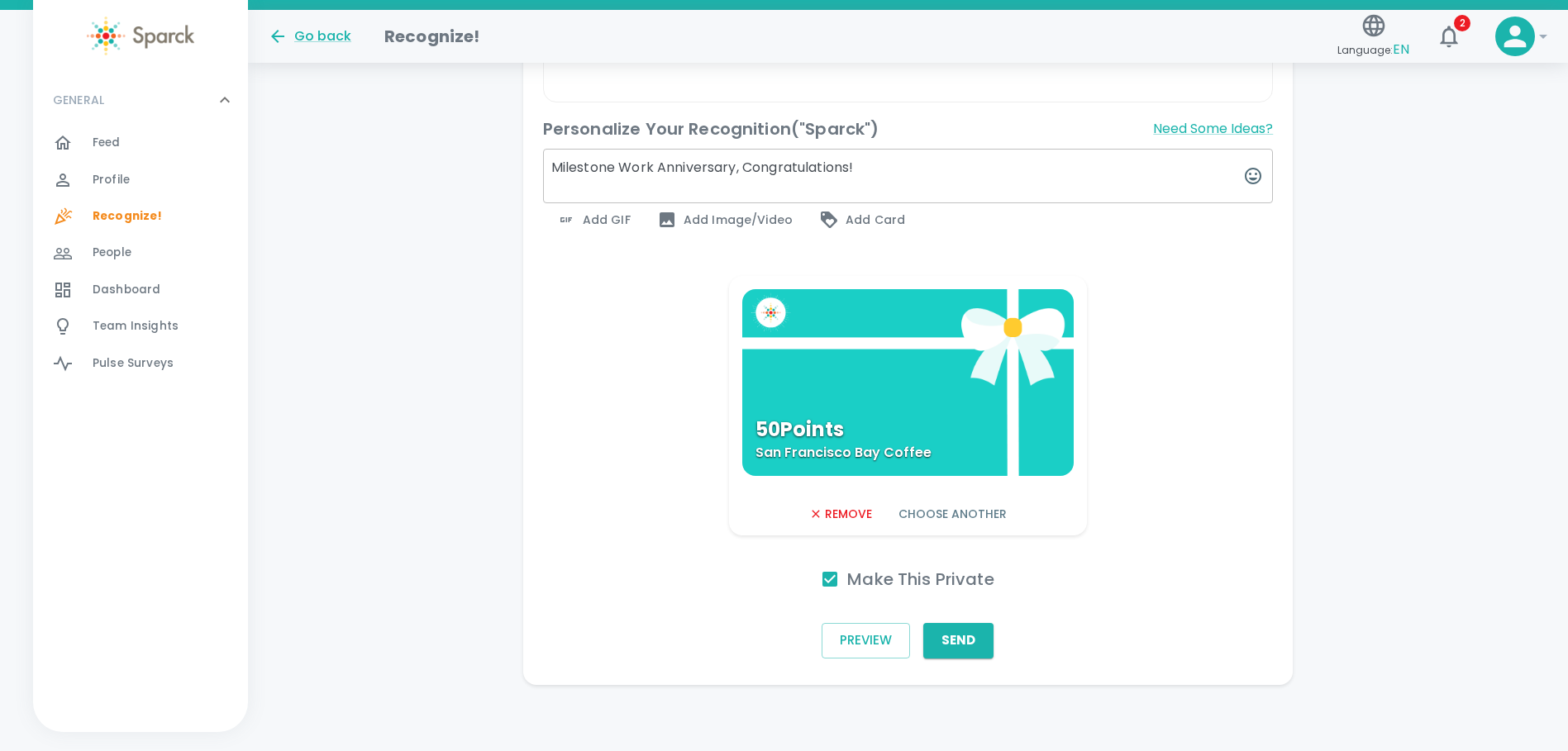
type textarea "Milestone Work Anniversary, Congratulations!"
click at [1003, 391] on div "50 Points San Francisco Bay Coffee" at bounding box center [909, 382] width 332 height 187
click at [954, 646] on button "Send" at bounding box center [958, 641] width 70 height 35
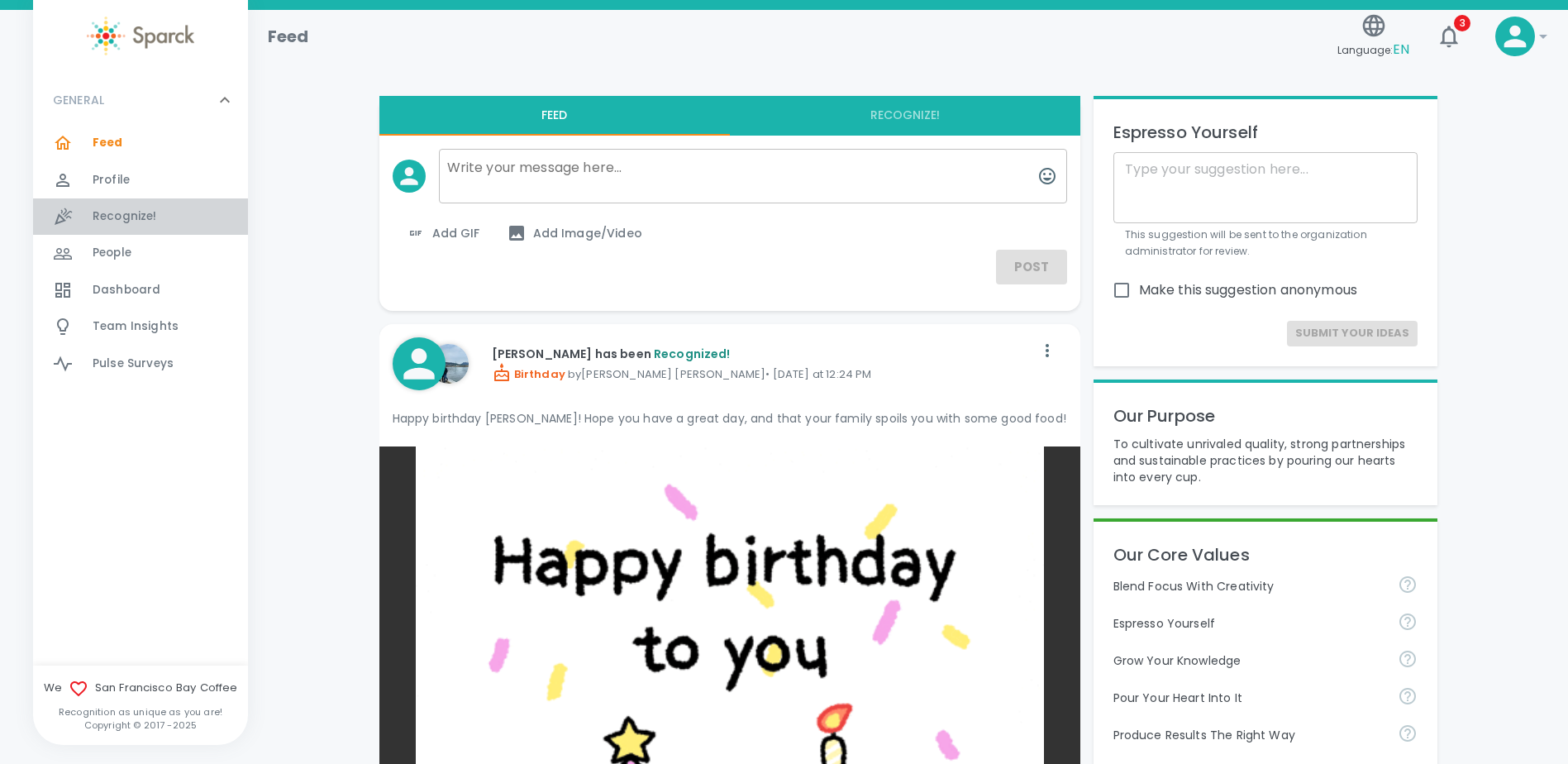
click at [108, 215] on span "Recognize!" at bounding box center [125, 216] width 64 height 17
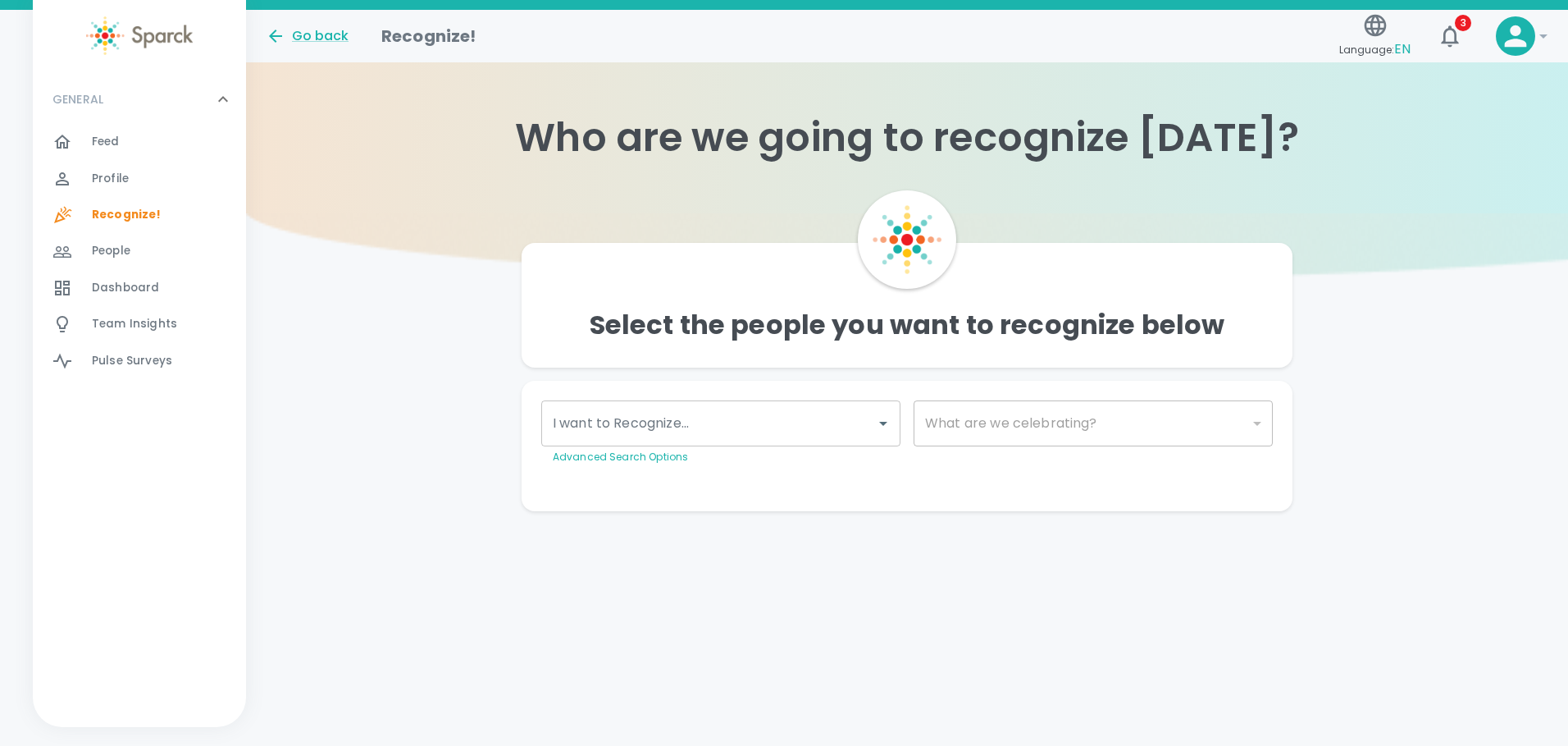
click at [107, 183] on span "Profile" at bounding box center [111, 178] width 37 height 16
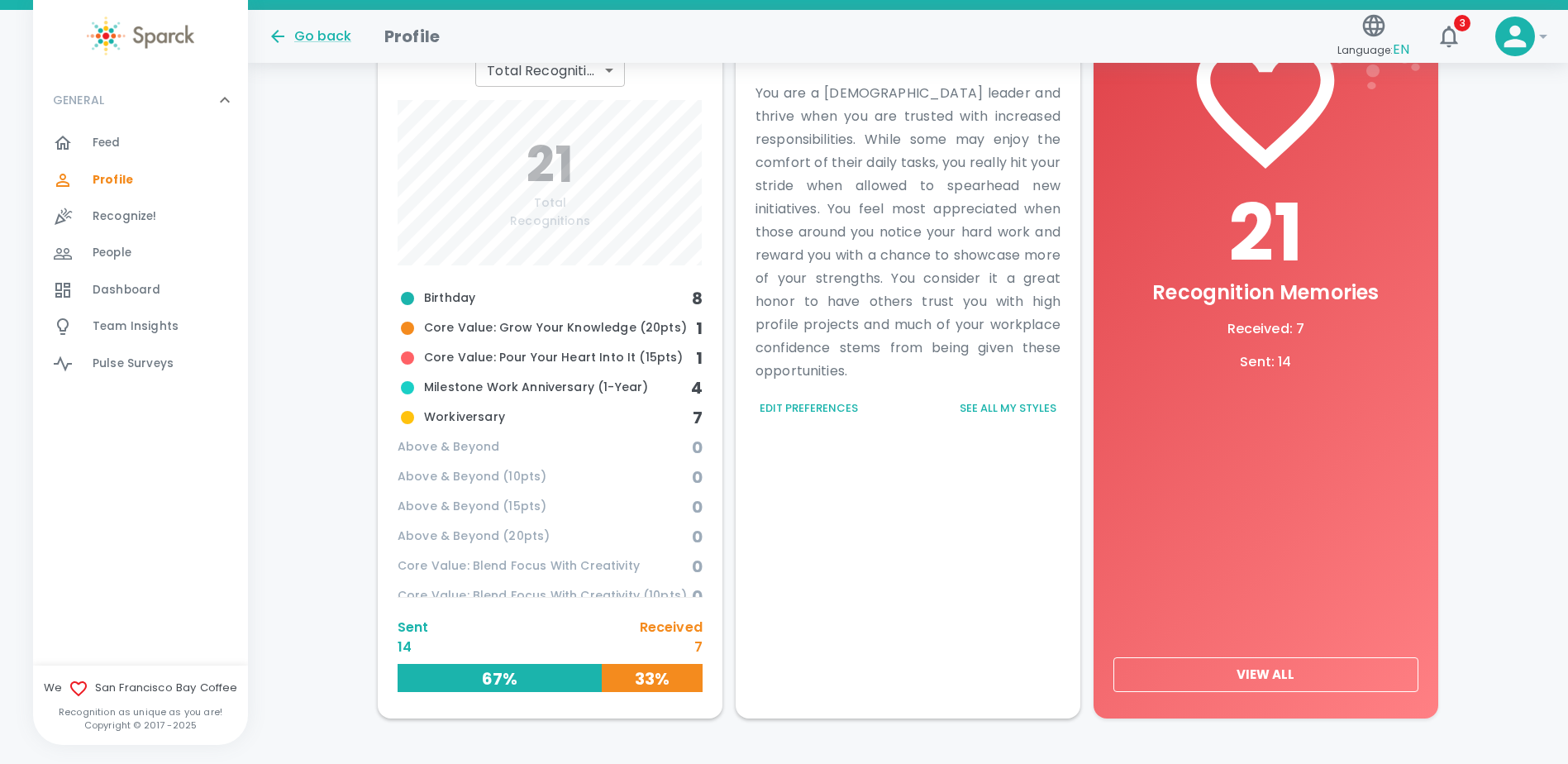
scroll to position [615, 0]
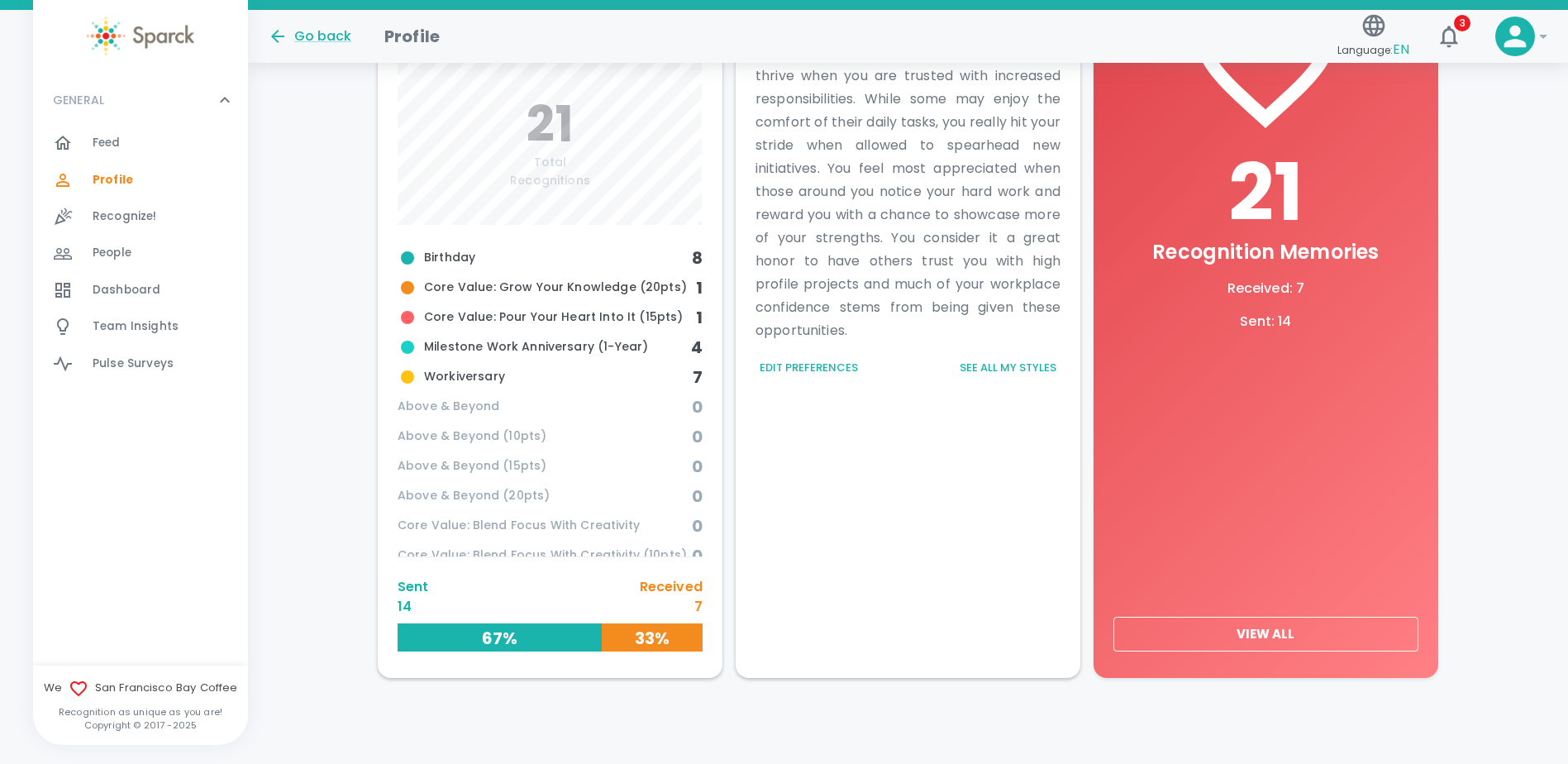
click at [1271, 628] on button "View All" at bounding box center [1265, 634] width 305 height 35
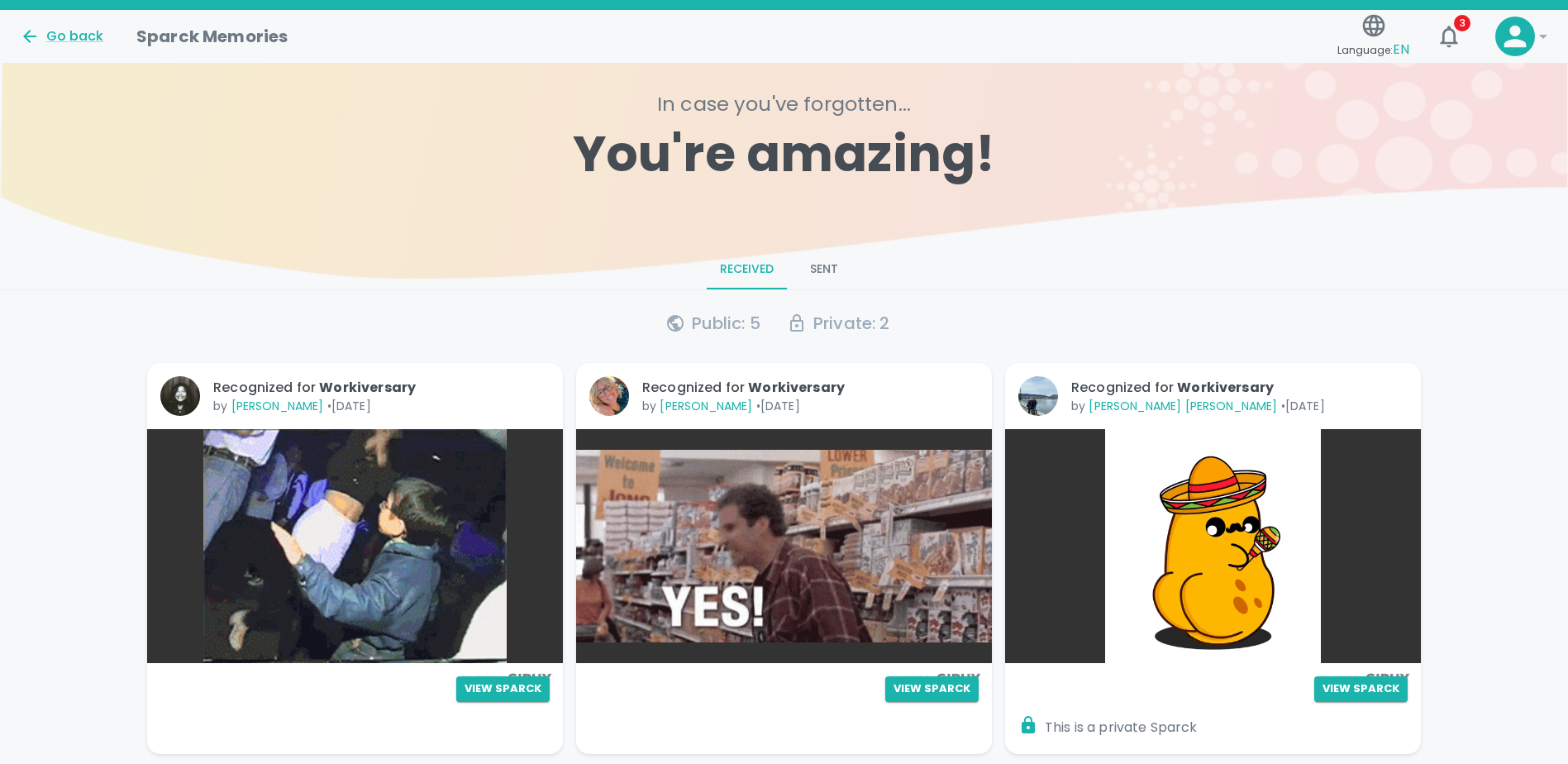
scroll to position [83, 0]
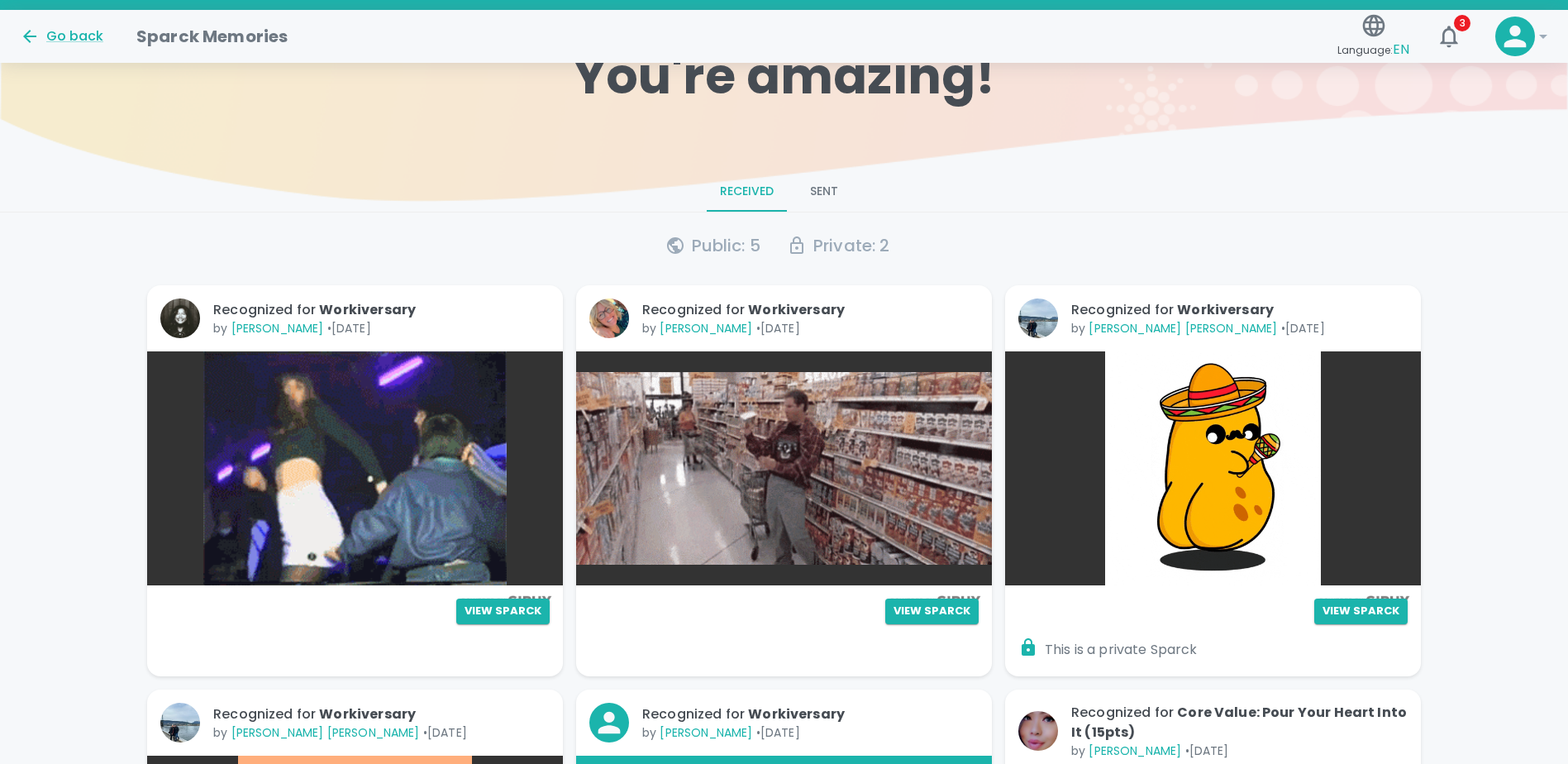
click at [818, 193] on button "Sent" at bounding box center [824, 191] width 74 height 40
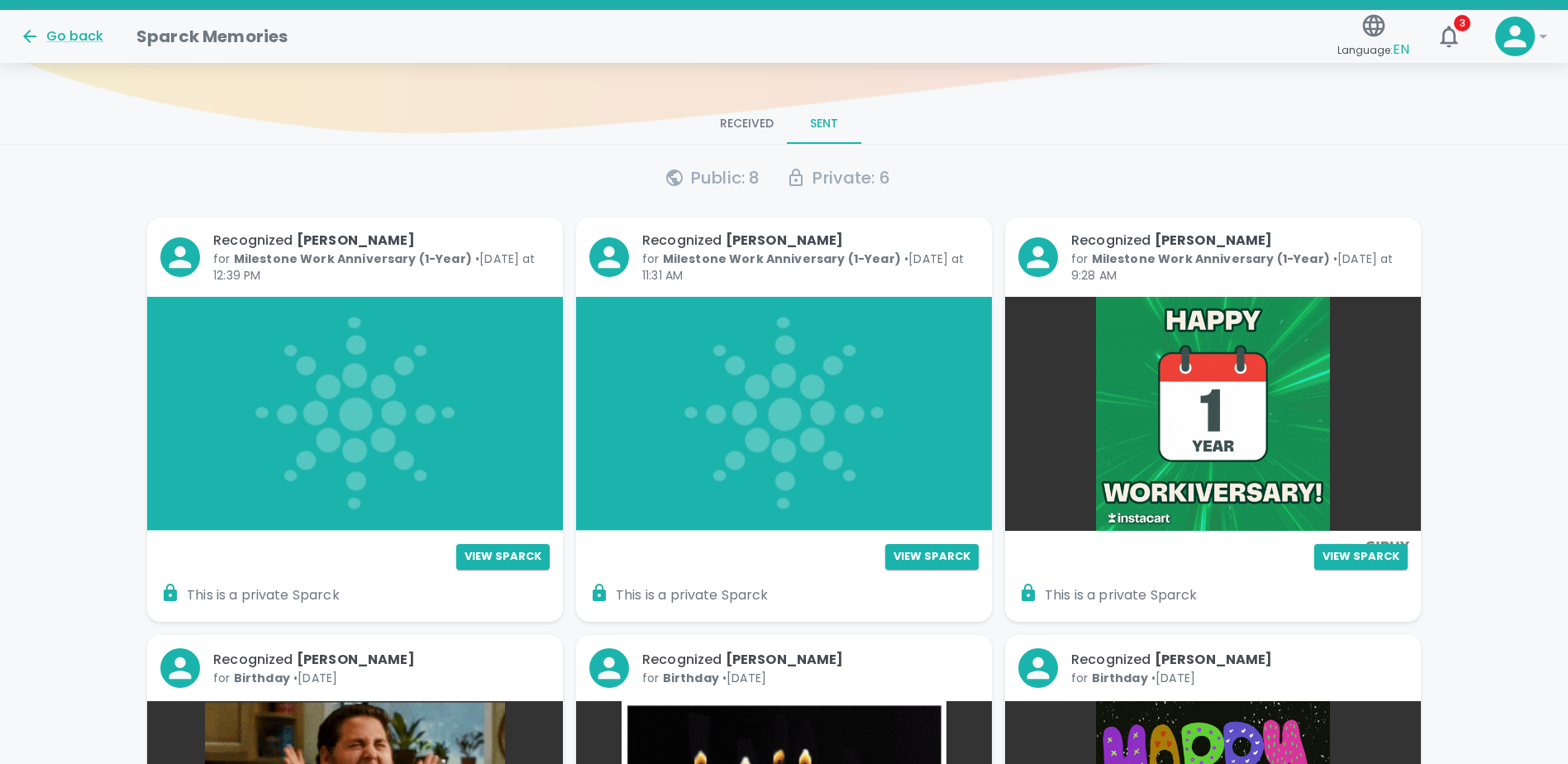
scroll to position [165, 0]
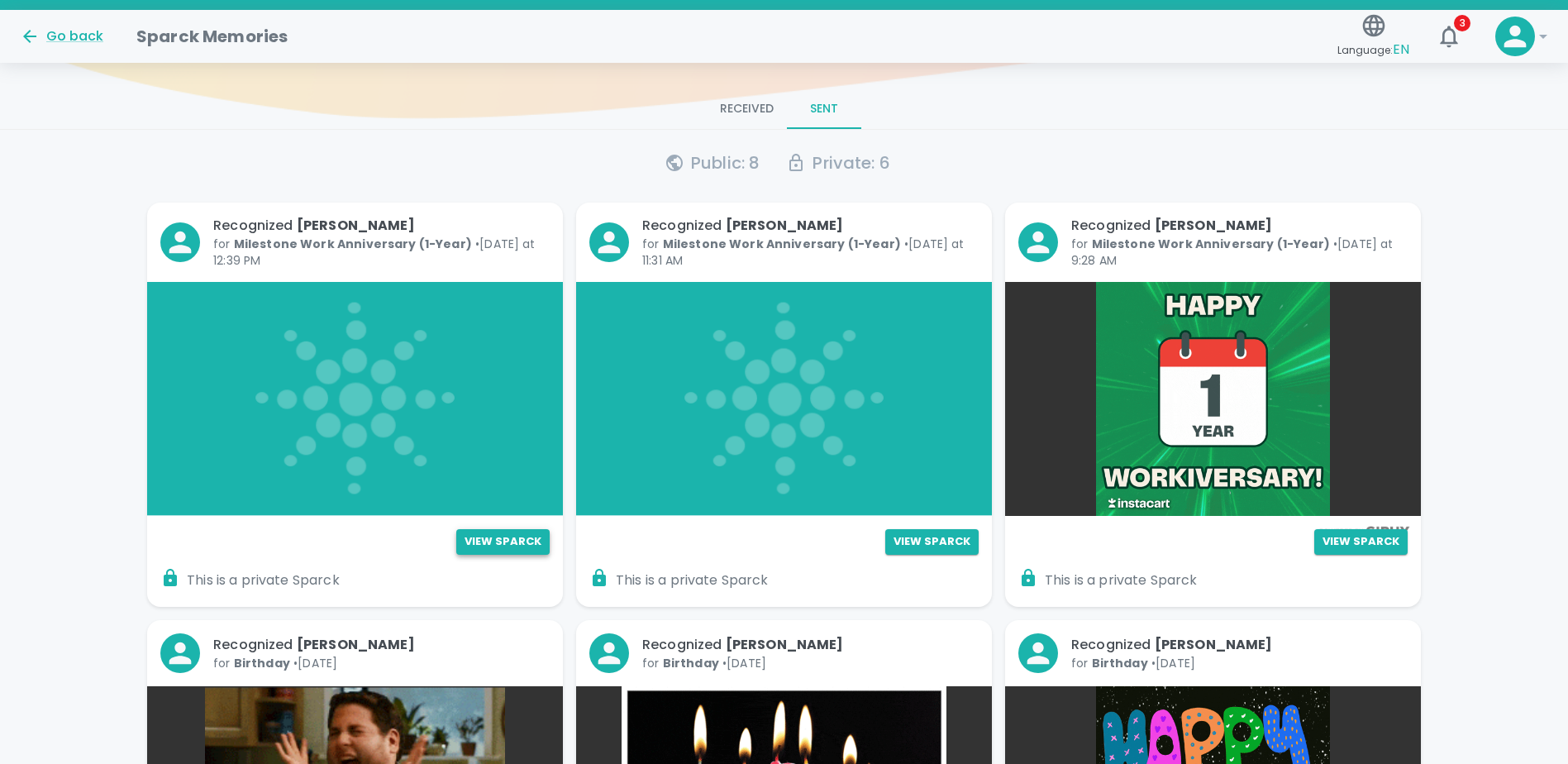
click at [499, 544] on button "View Sparck" at bounding box center [503, 541] width 94 height 25
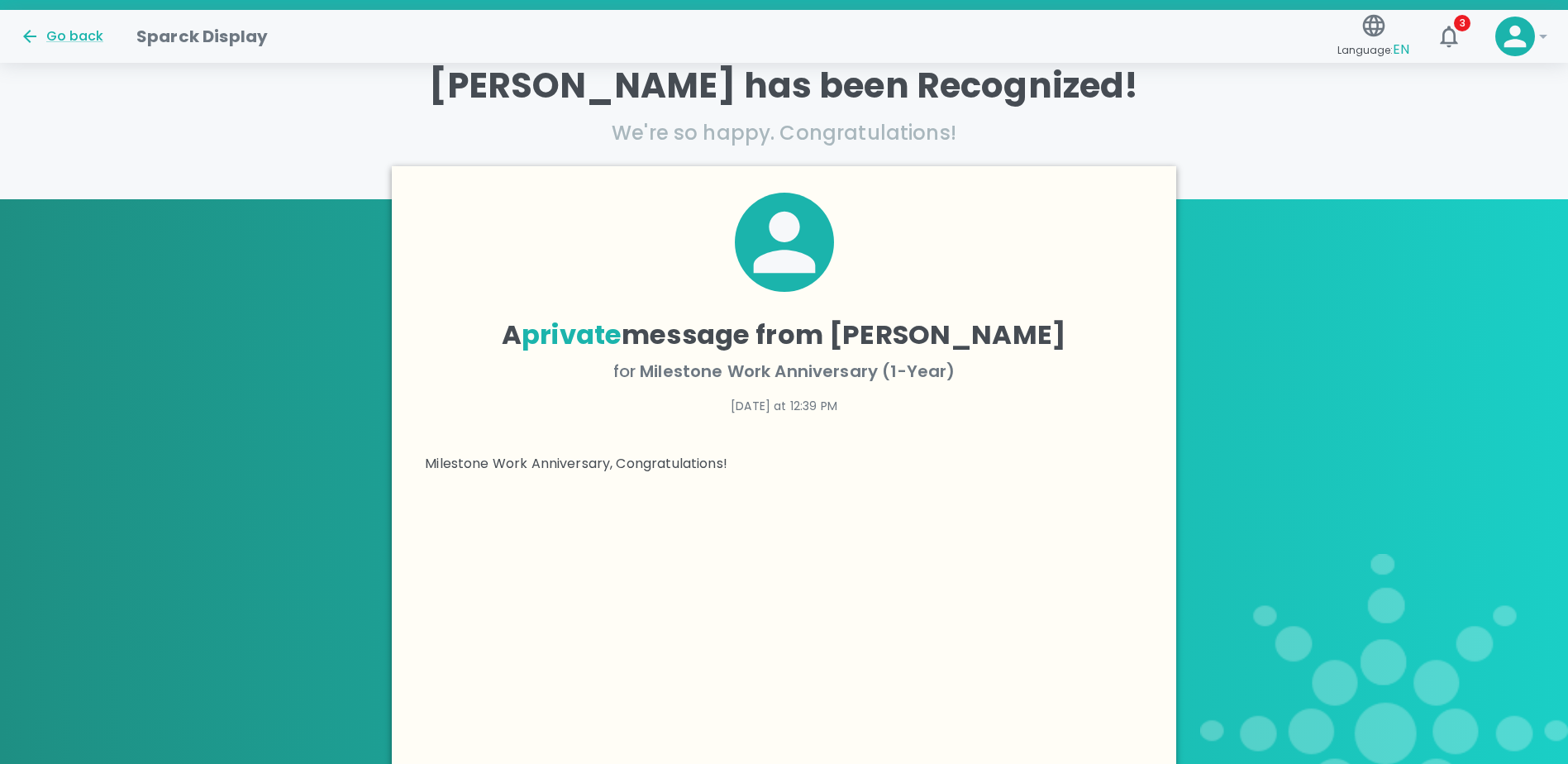
scroll to position [548, 0]
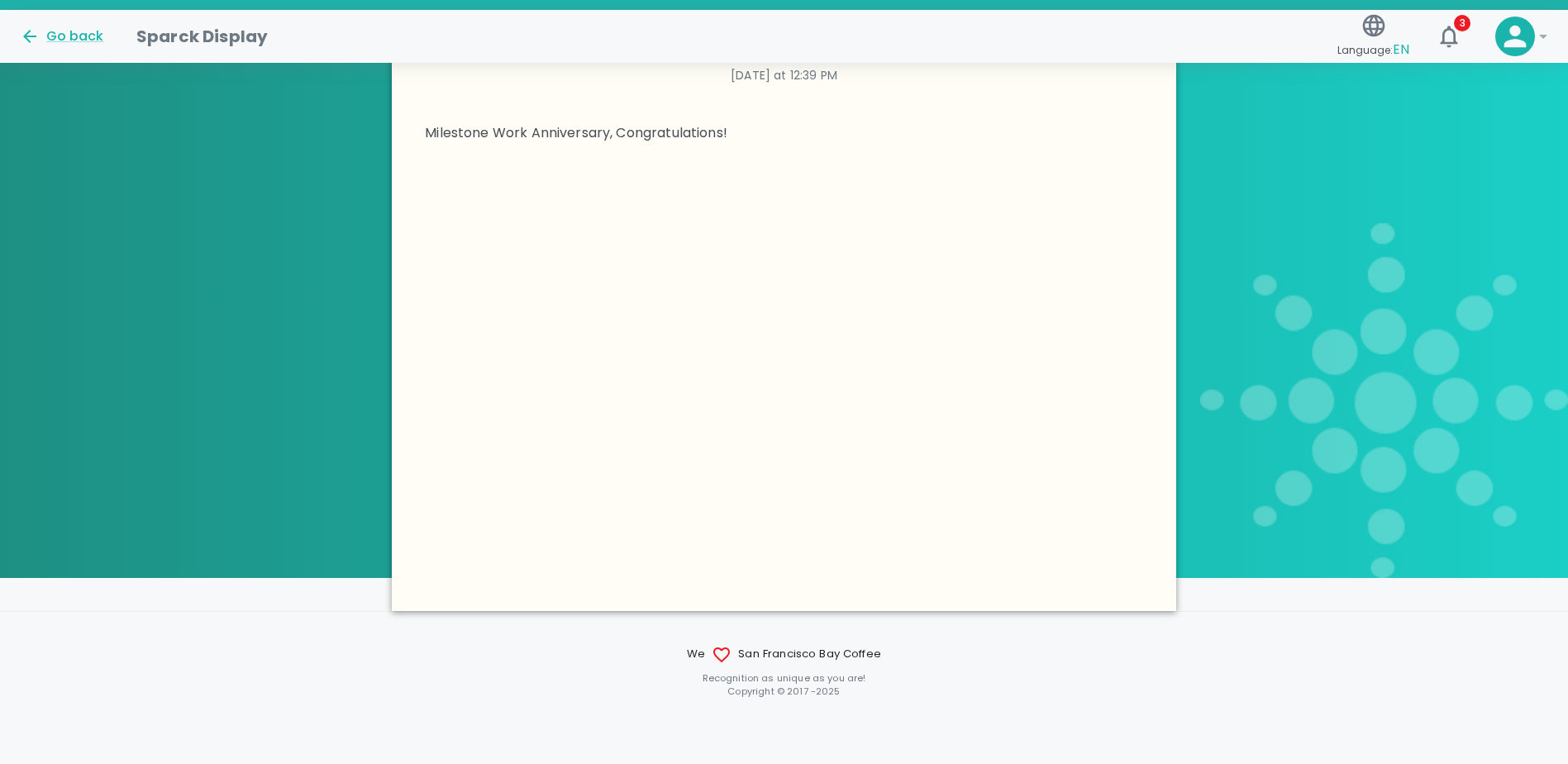
click at [39, 59] on div "Go back Sparck Display Language: EN 3 !" at bounding box center [778, 30] width 1542 height 72
click at [29, 41] on icon at bounding box center [30, 36] width 14 height 14
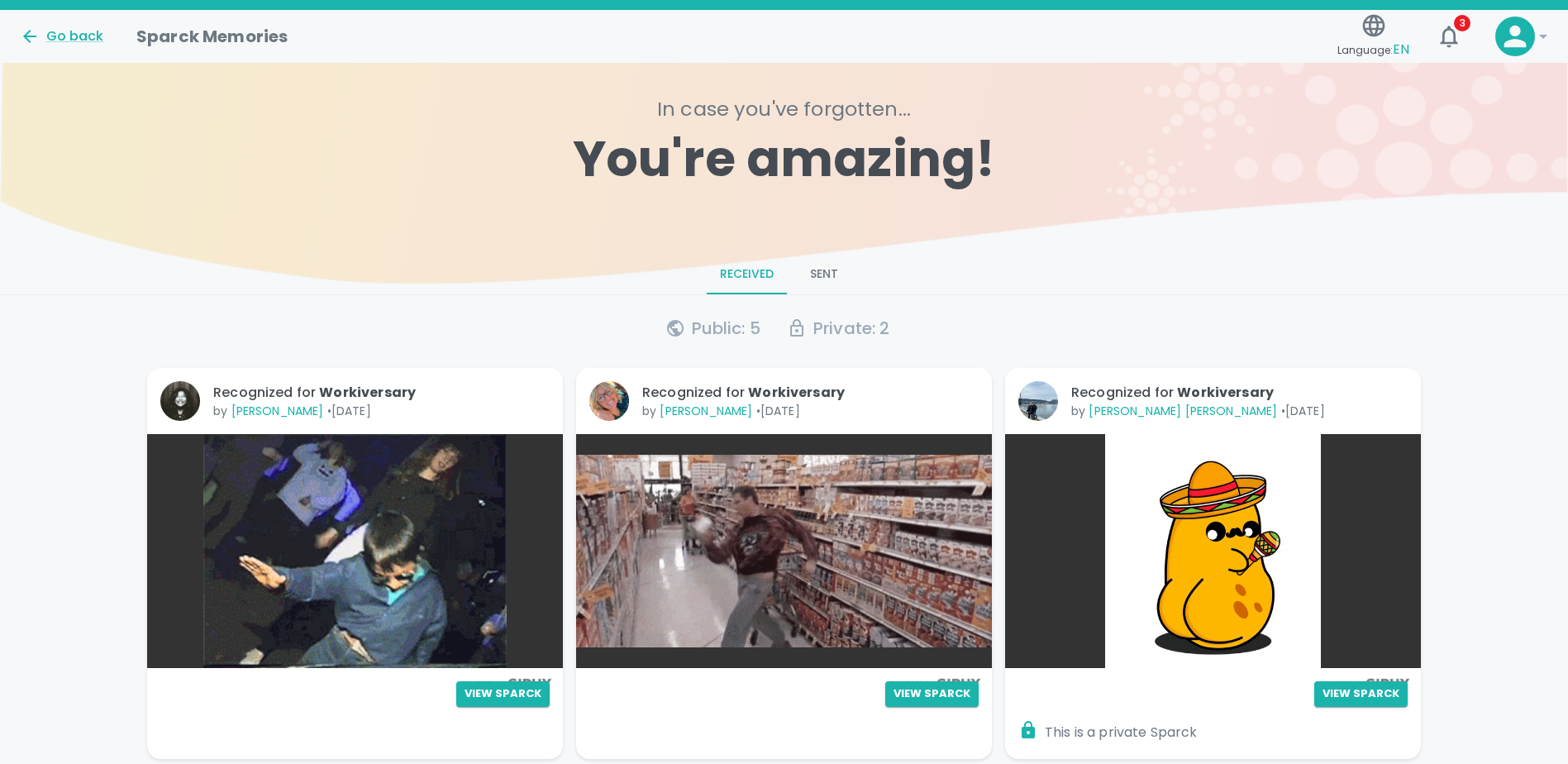
click at [826, 281] on button "Sent" at bounding box center [824, 275] width 74 height 40
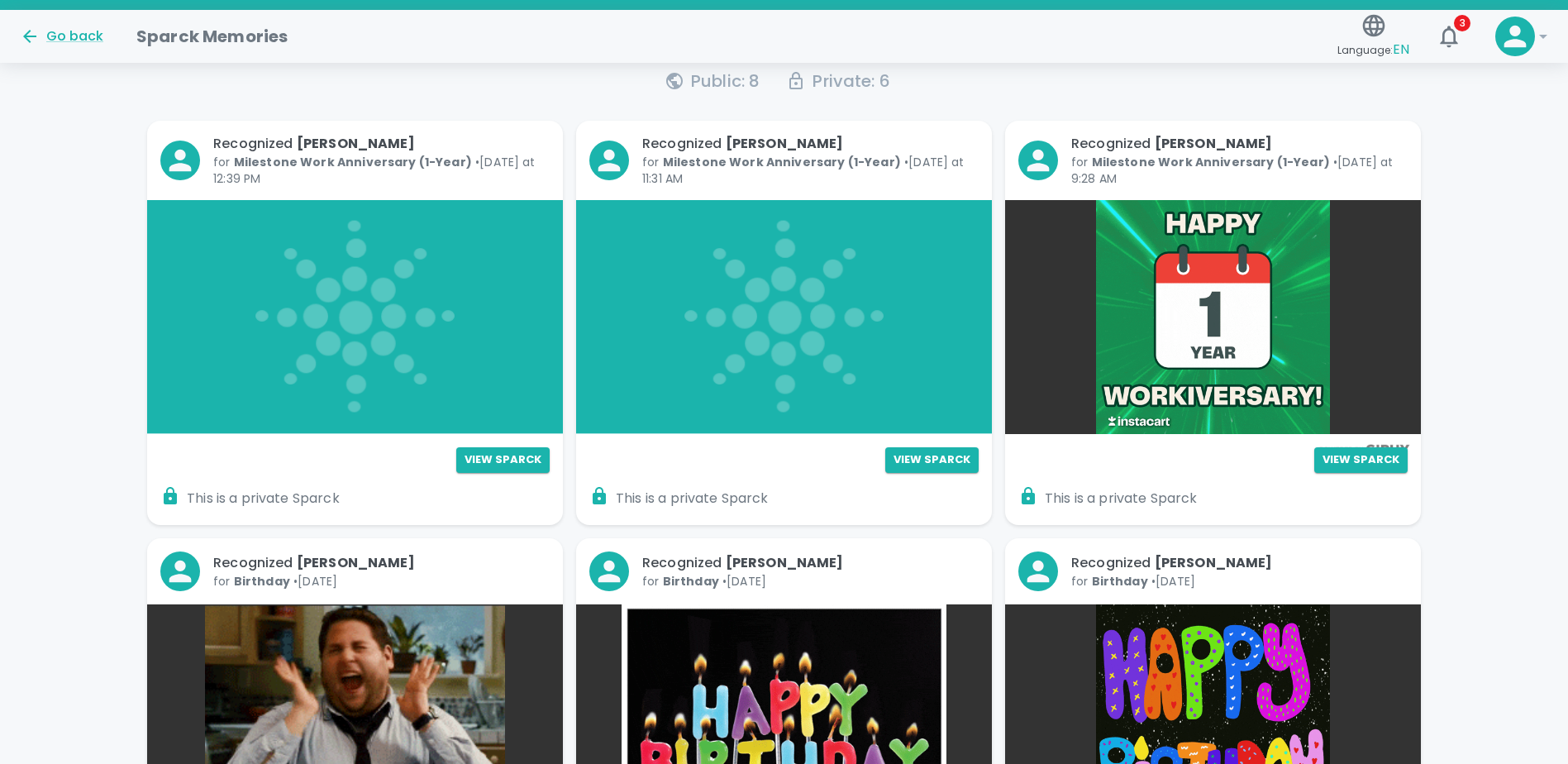
scroll to position [248, 0]
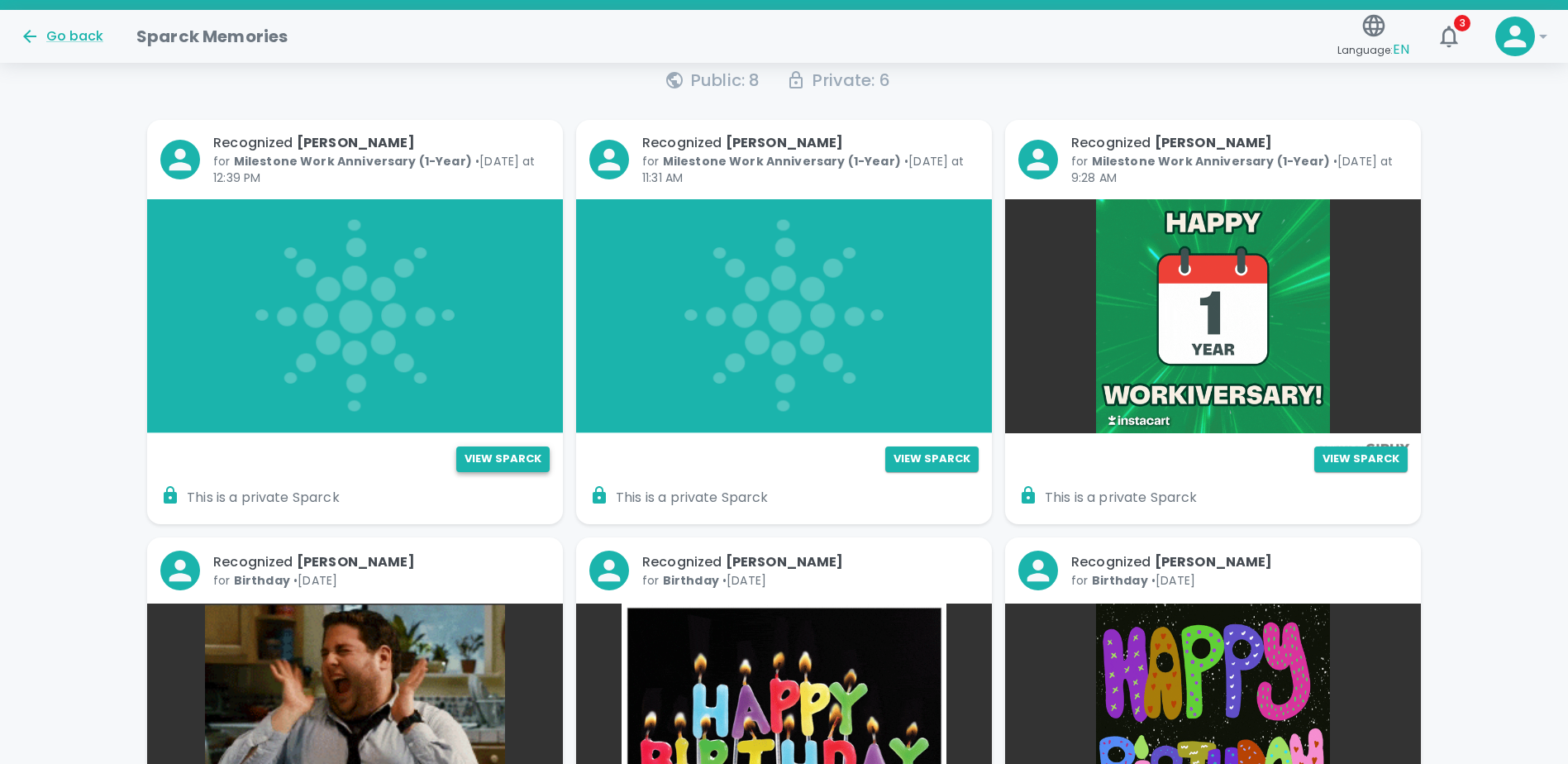
click at [487, 457] on button "View Sparck" at bounding box center [503, 459] width 94 height 25
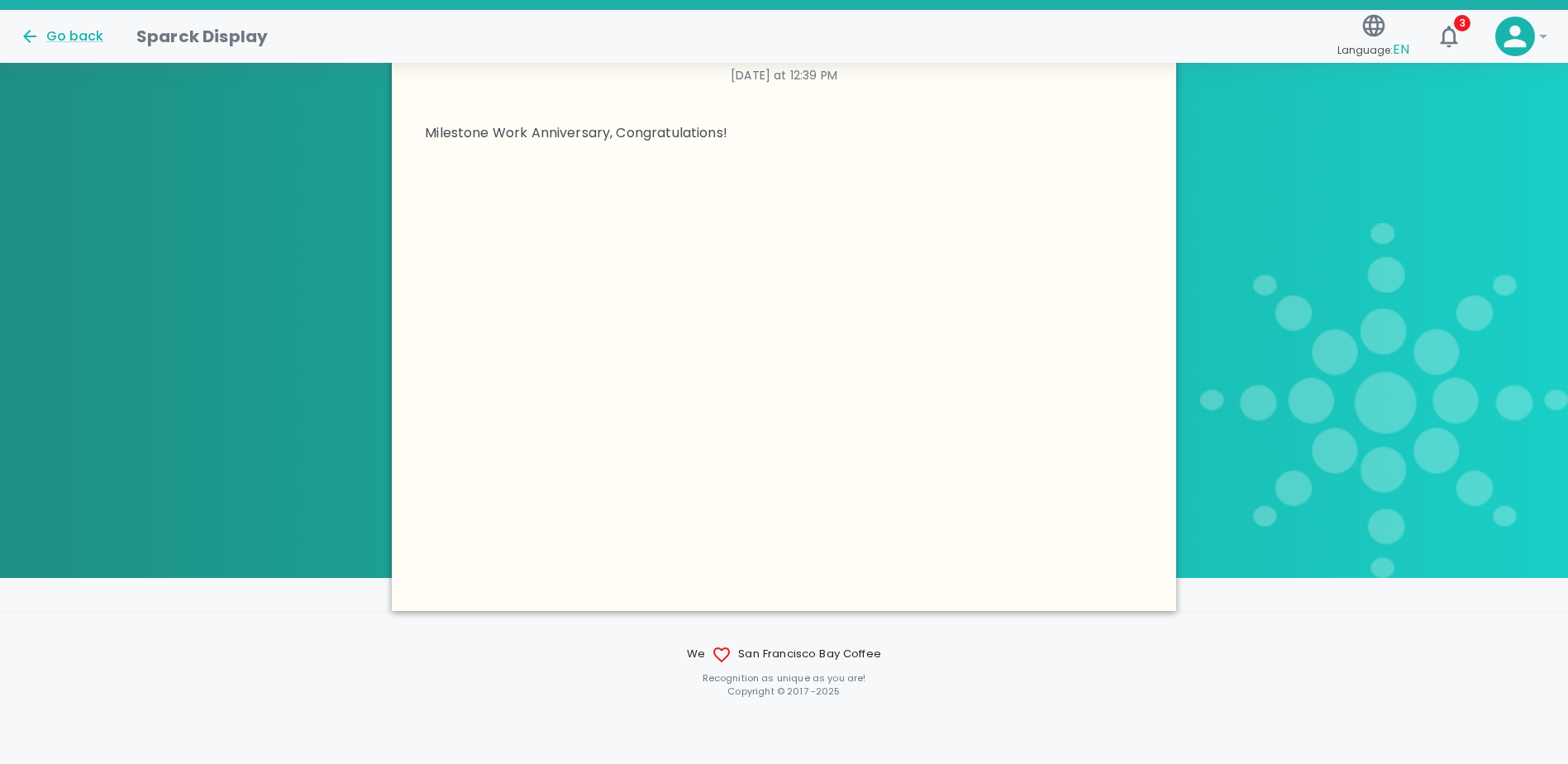
scroll to position [383, 0]
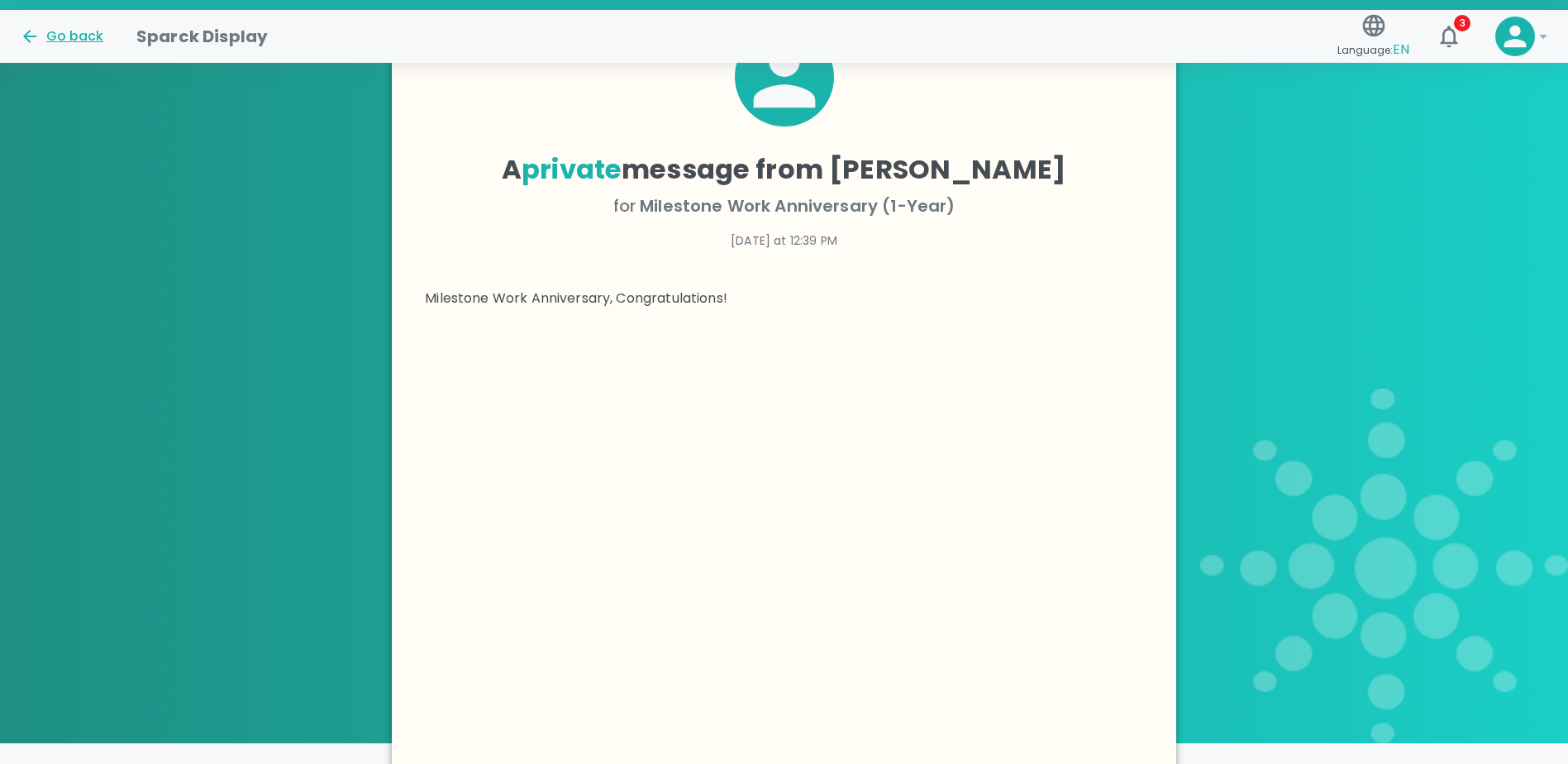
click at [35, 45] on icon at bounding box center [29, 36] width 20 height 20
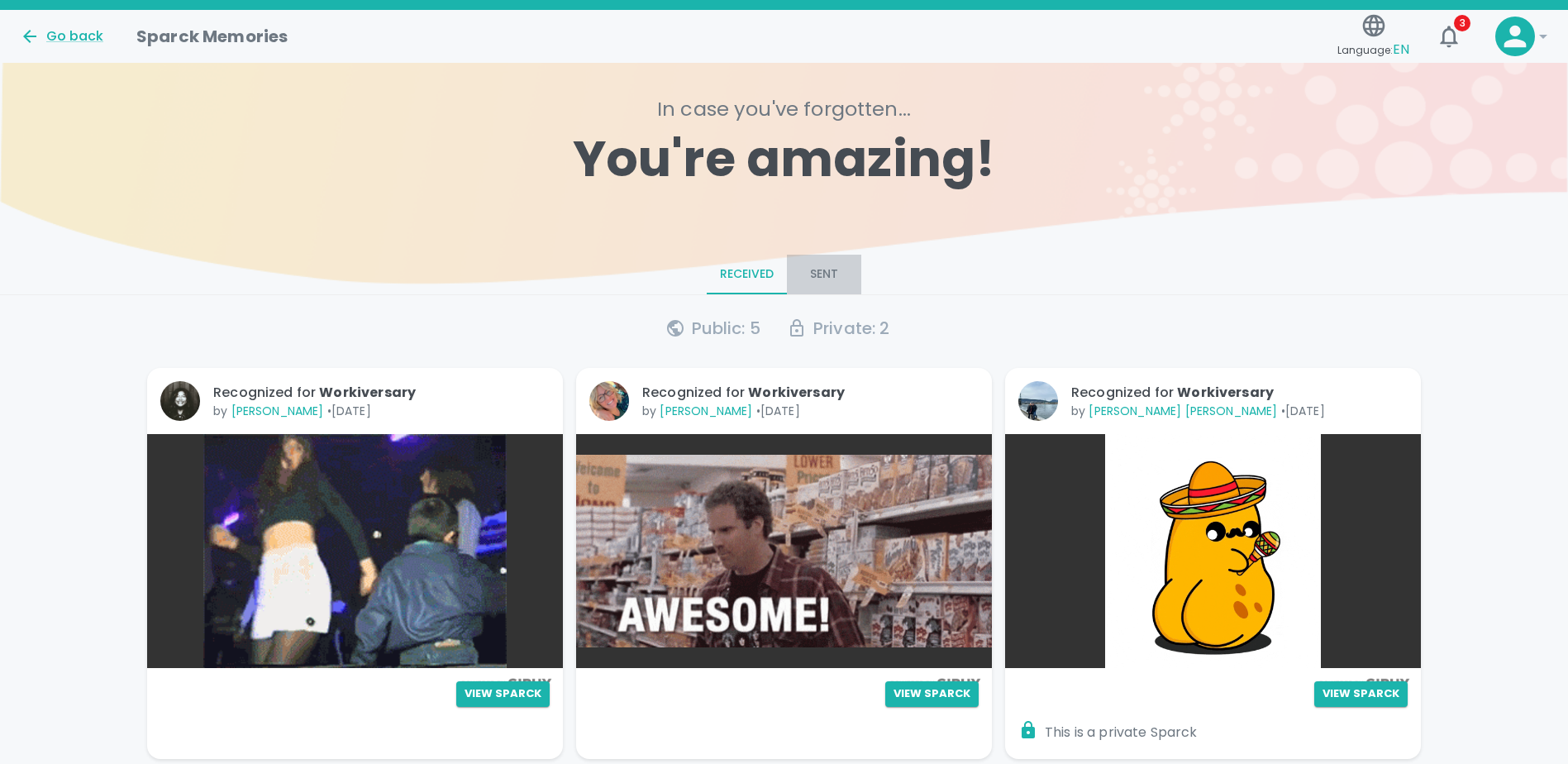
click at [824, 280] on button "Sent" at bounding box center [824, 275] width 74 height 40
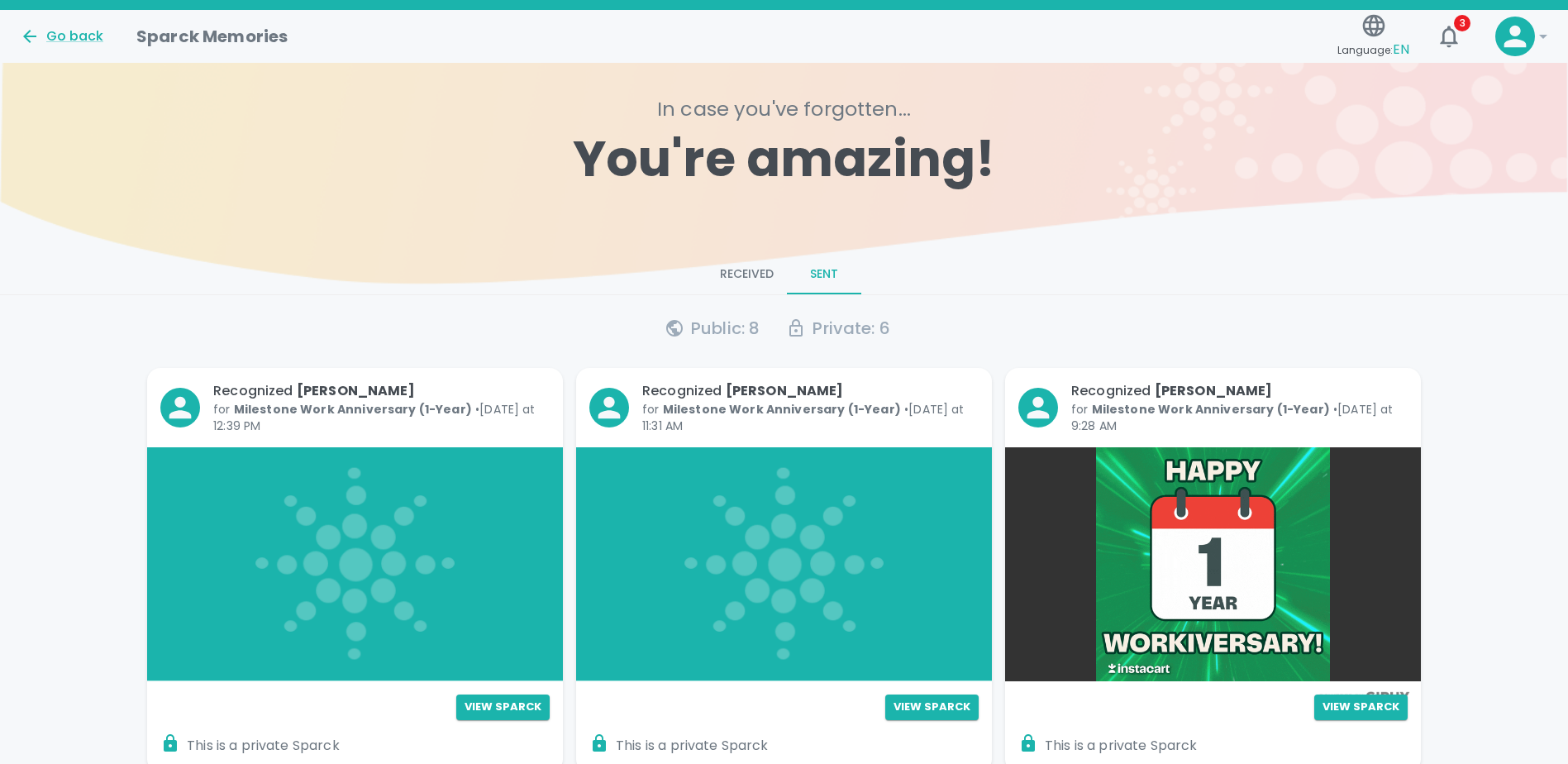
click at [717, 518] on div at bounding box center [784, 564] width 415 height 233
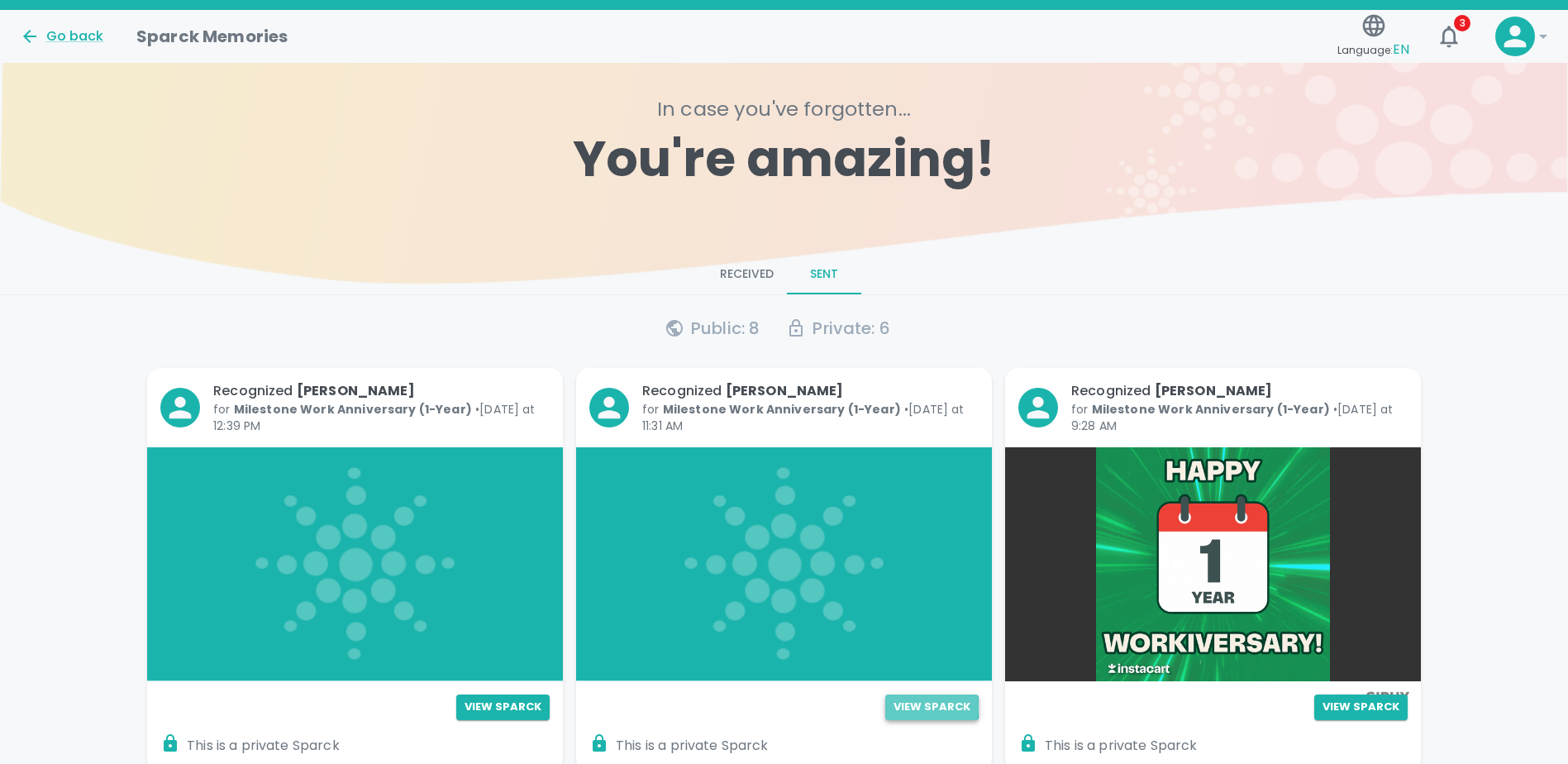
click at [909, 706] on button "View Sparck" at bounding box center [932, 707] width 94 height 25
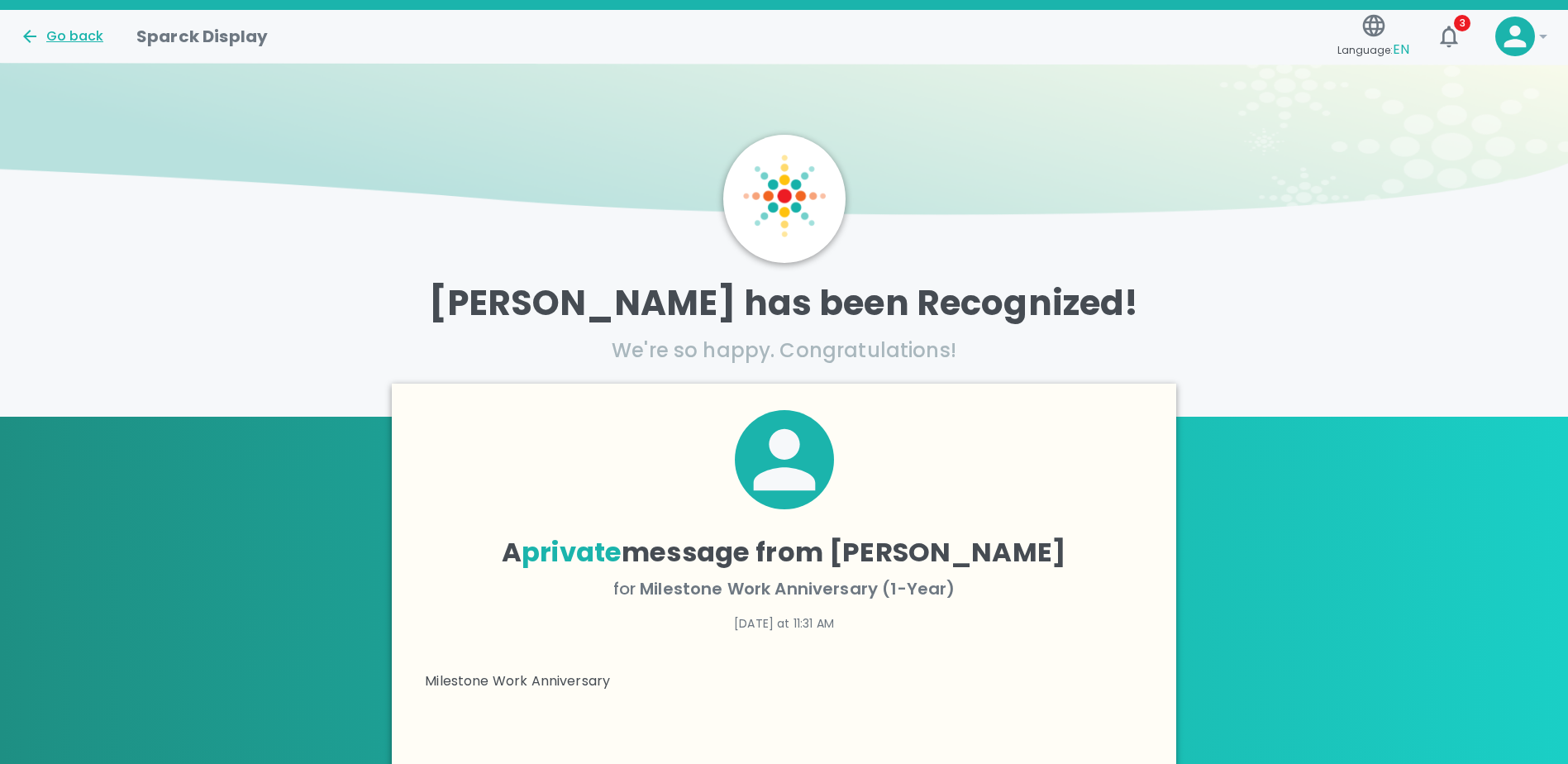
click at [37, 33] on icon at bounding box center [29, 36] width 20 height 20
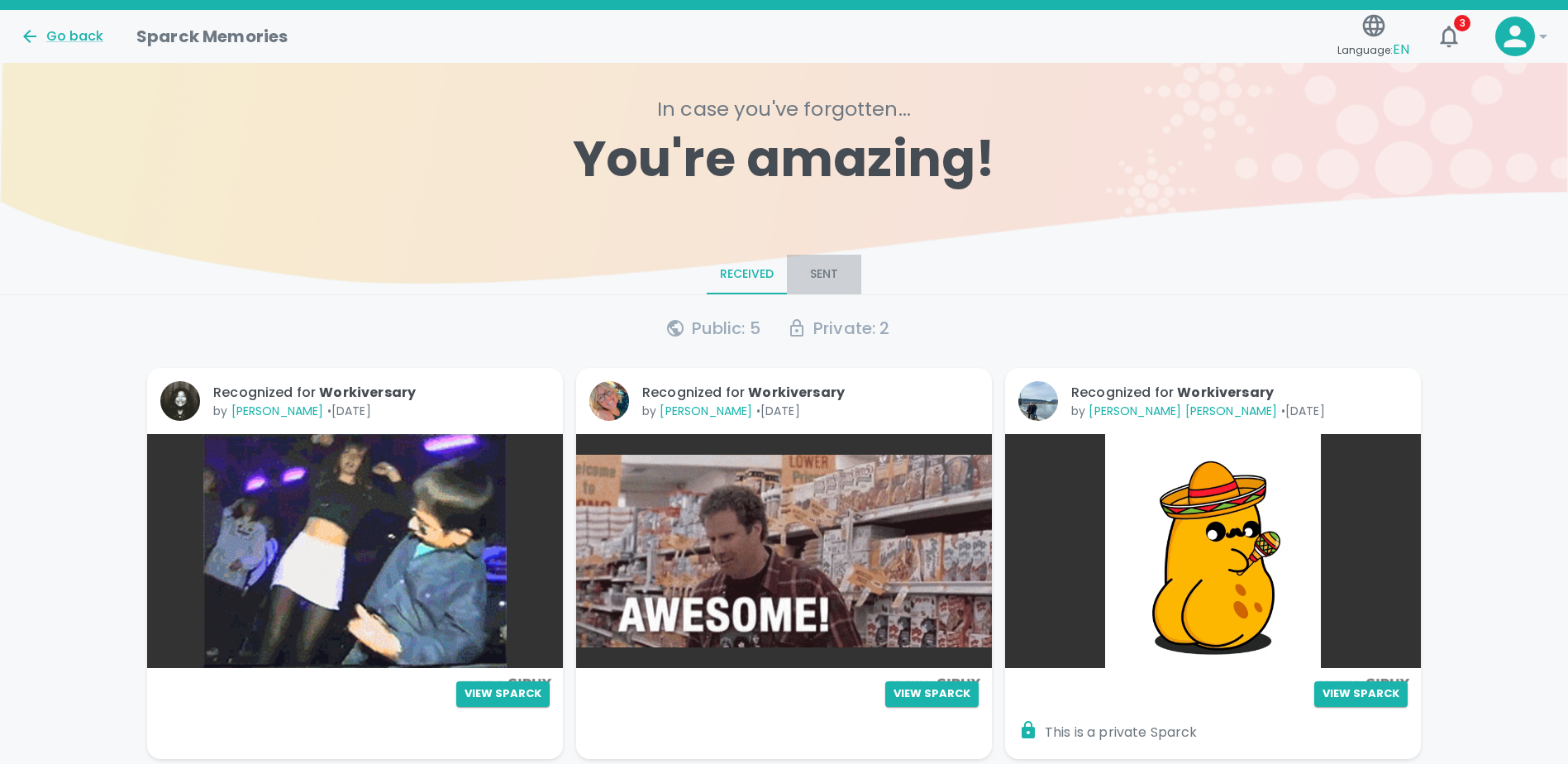
click at [829, 272] on button "Sent" at bounding box center [824, 275] width 74 height 40
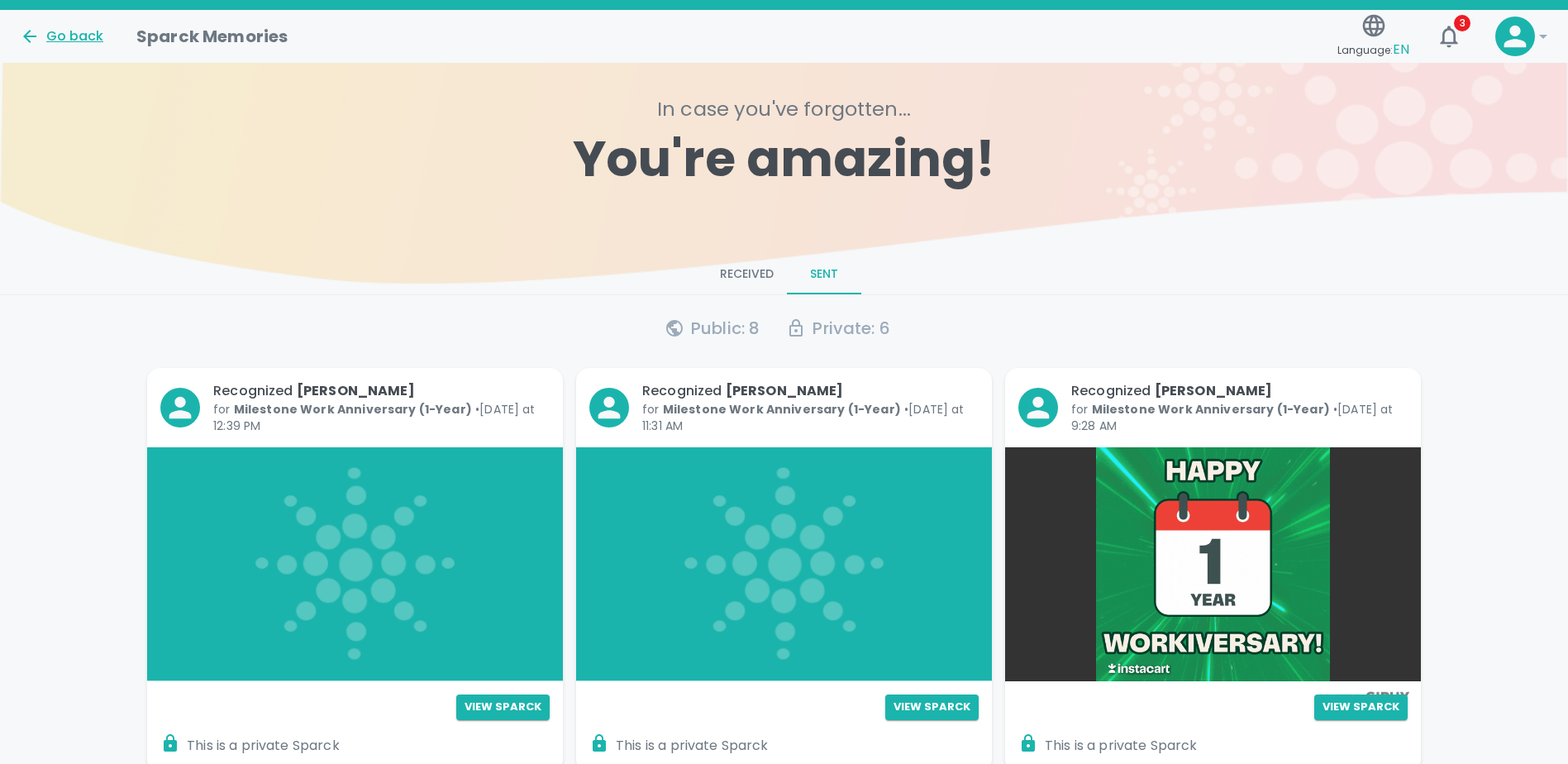
click at [30, 35] on icon at bounding box center [29, 36] width 20 height 20
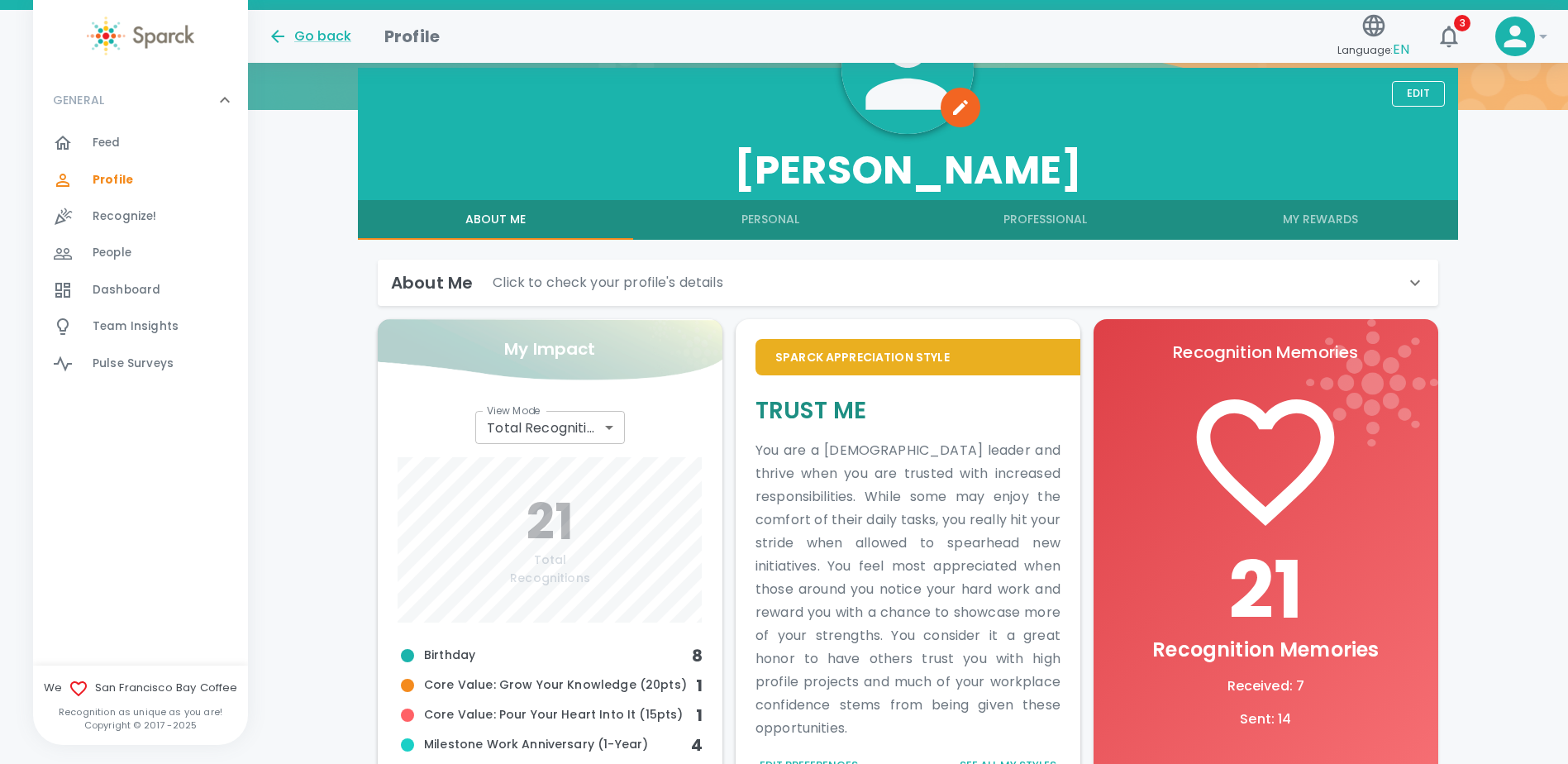
scroll to position [404, 0]
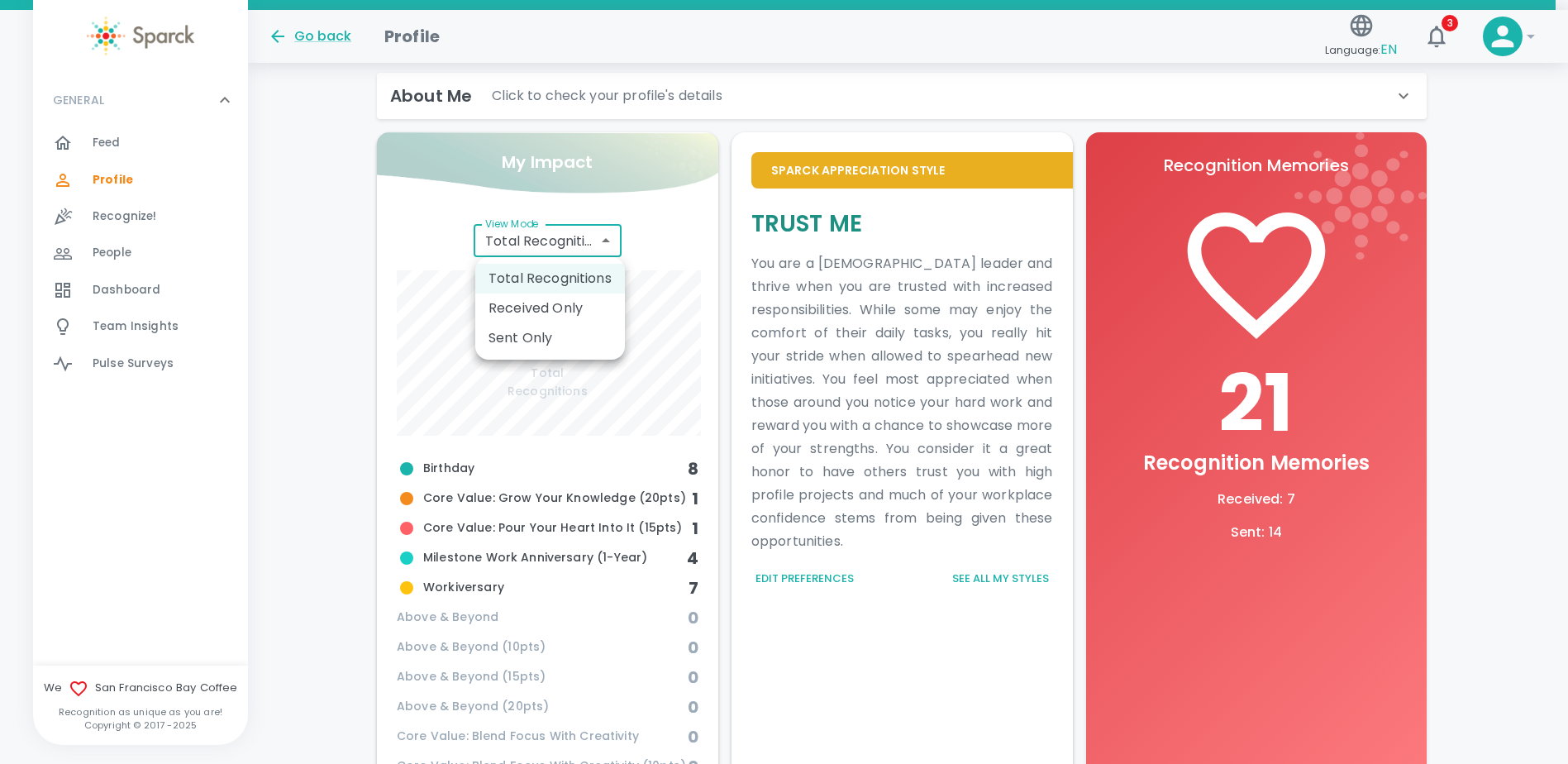
click at [614, 236] on body "Skip Navigation Go back Profile Language: EN 3 ! GENERAL 0 Feed 0 Profile 0 Rec…" at bounding box center [784, 284] width 1568 height 1379
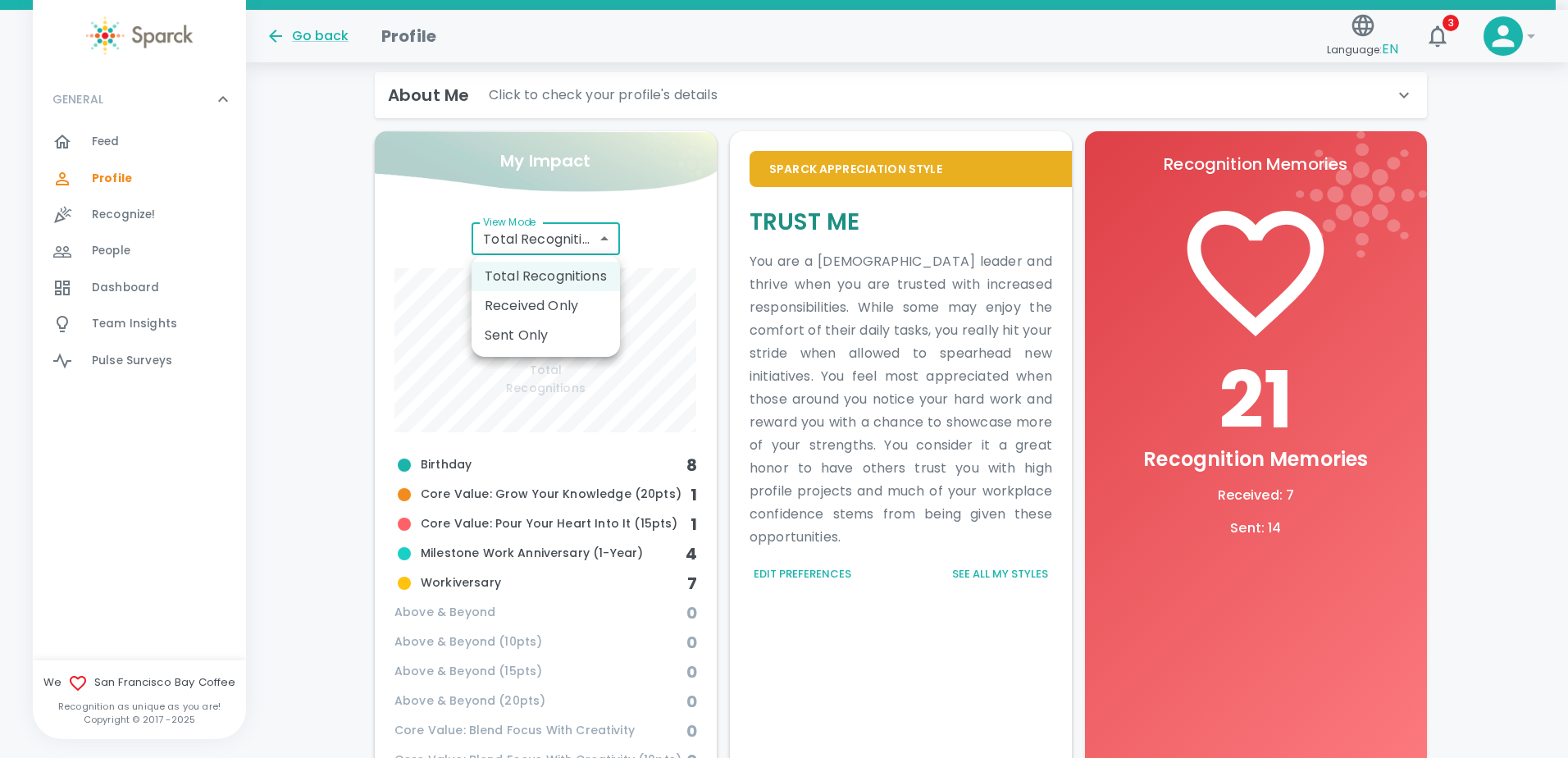
click at [552, 334] on li "Sent Only" at bounding box center [545, 335] width 148 height 29
type input "total_sent"
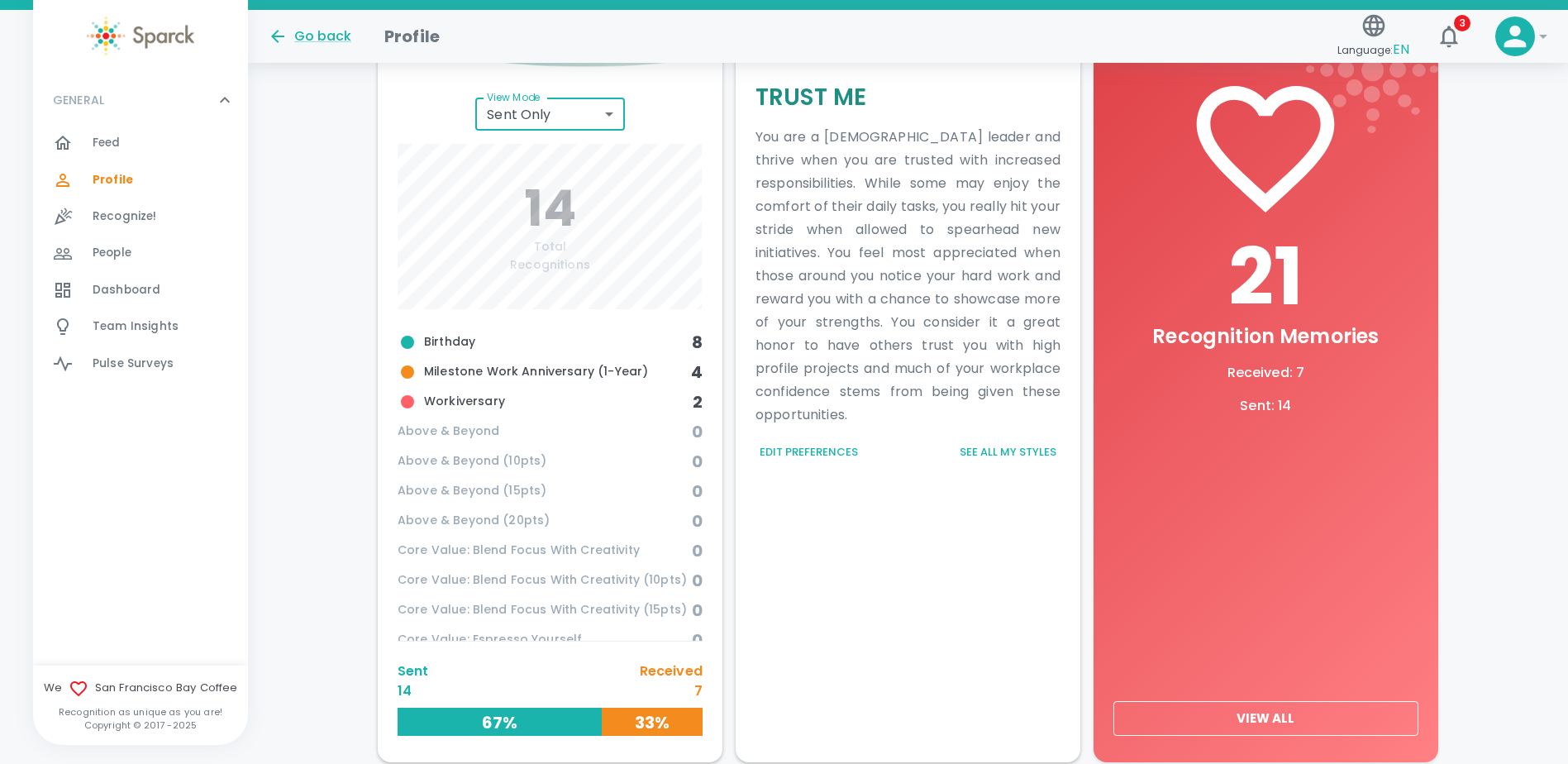
scroll to position [449, 0]
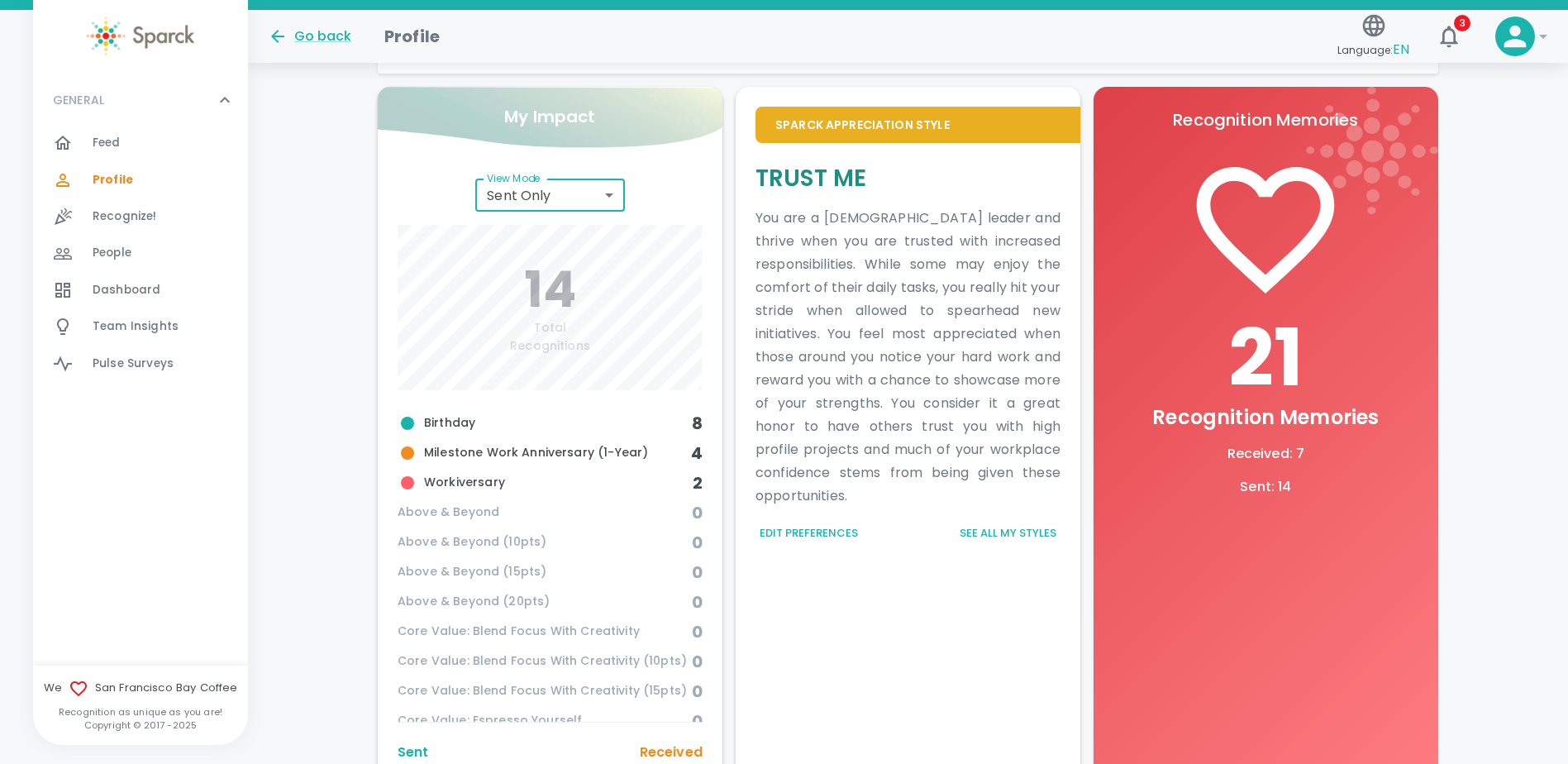
click at [116, 331] on span "Team Insights" at bounding box center [136, 326] width 86 height 17
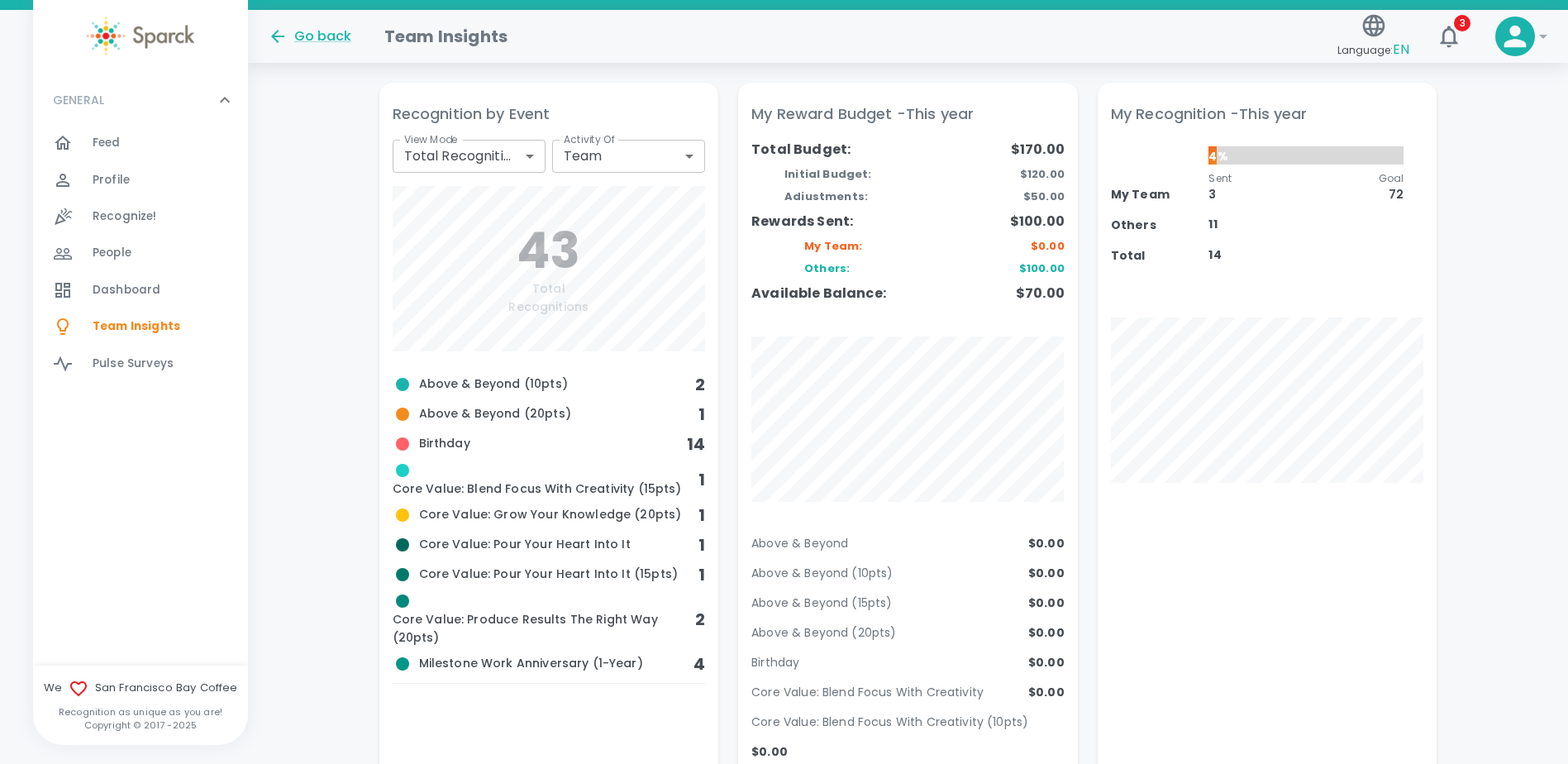
scroll to position [165, 0]
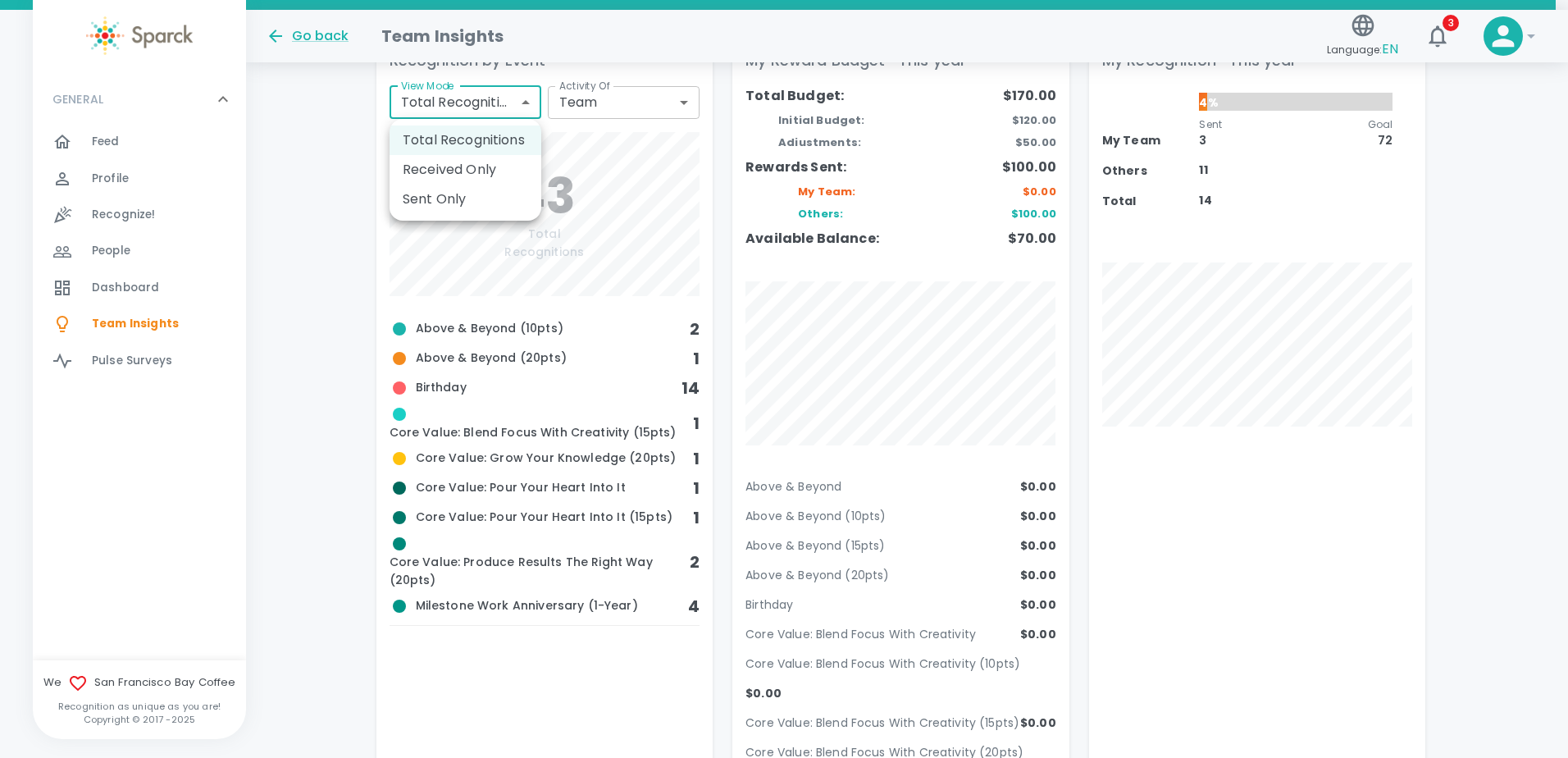
click at [484, 189] on li "Sent Only" at bounding box center [465, 199] width 151 height 29
type input "total_sent"
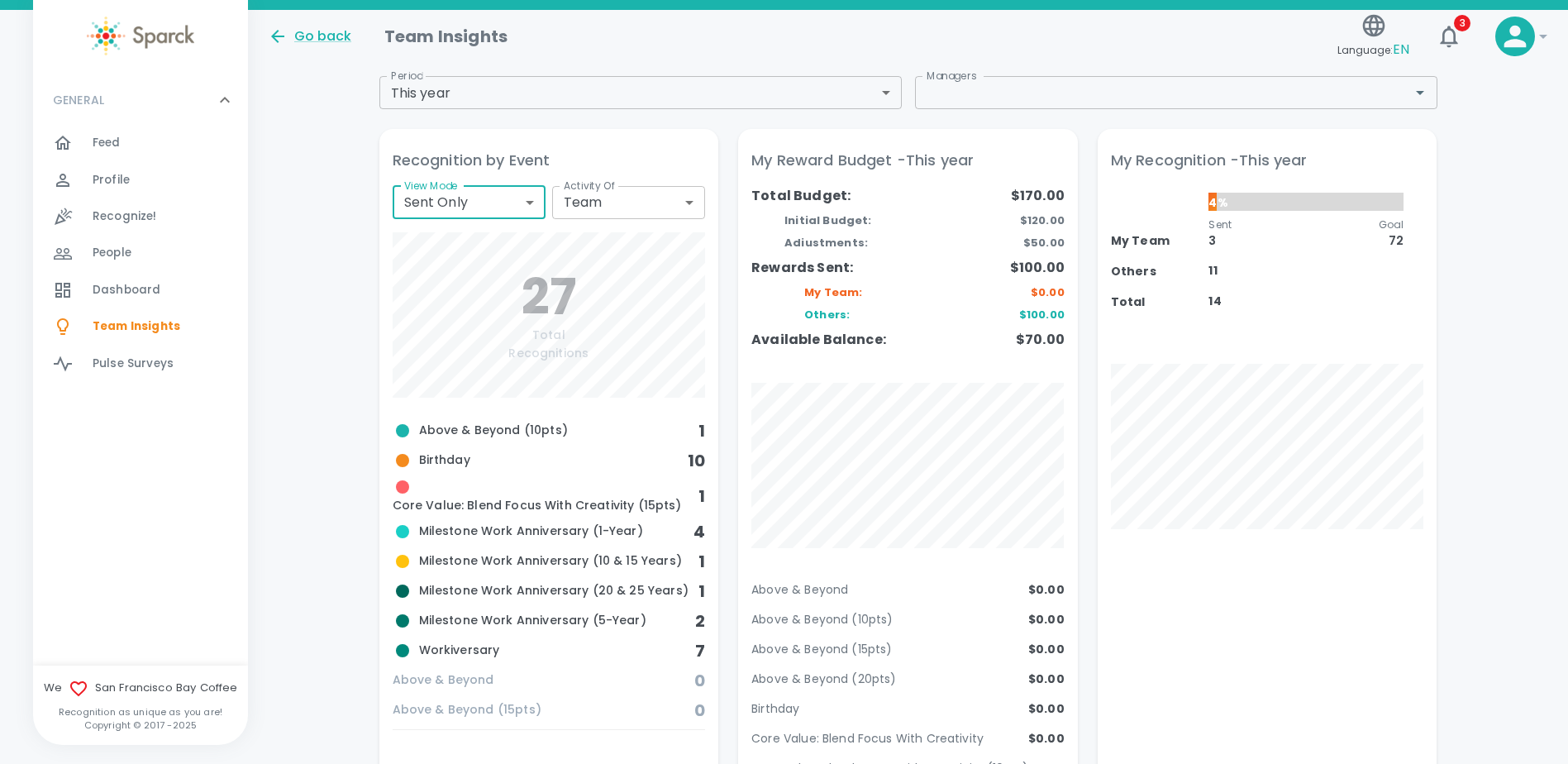
scroll to position [0, 0]
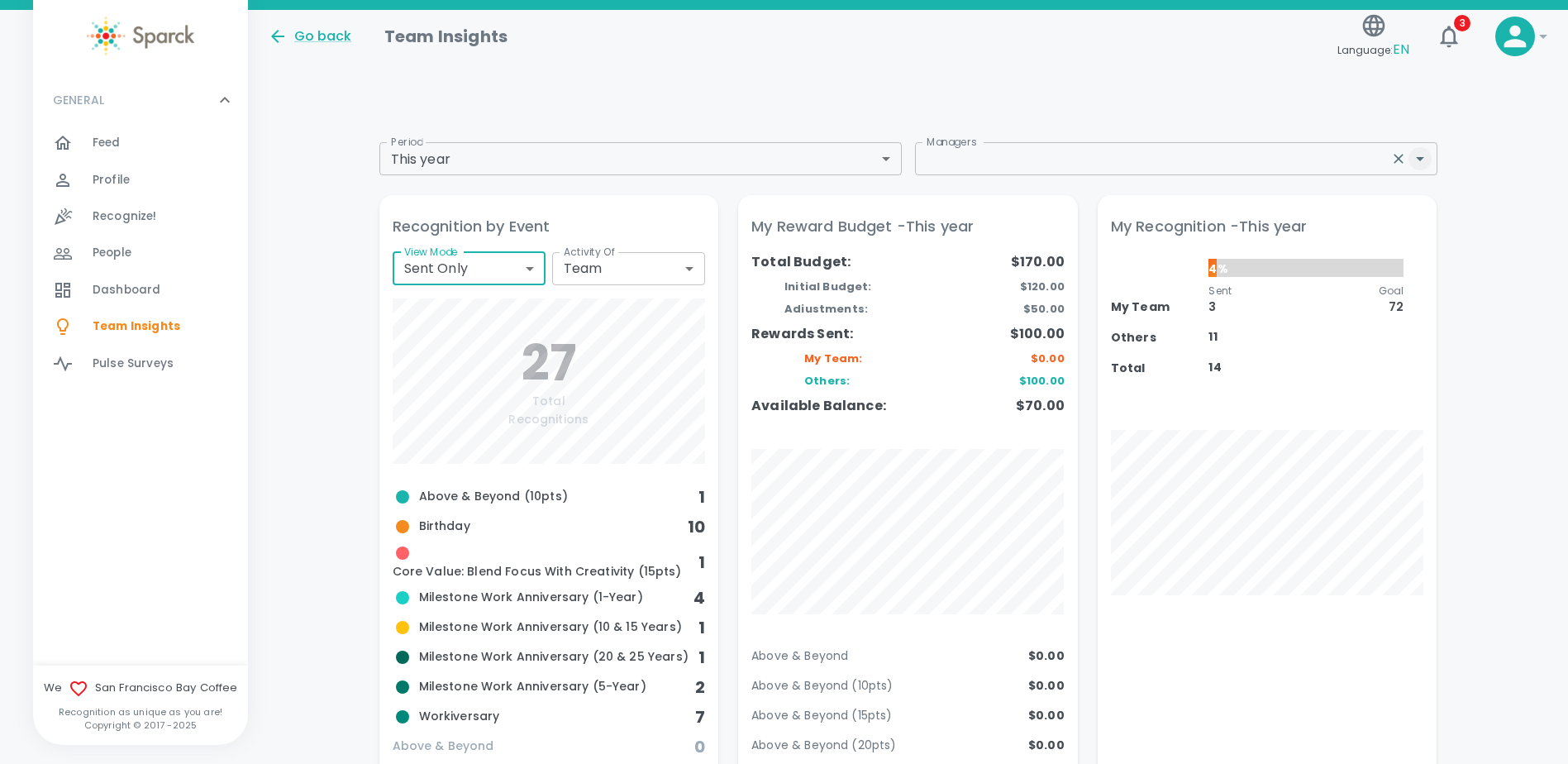
click at [1413, 159] on icon "Open" at bounding box center [1420, 158] width 20 height 20
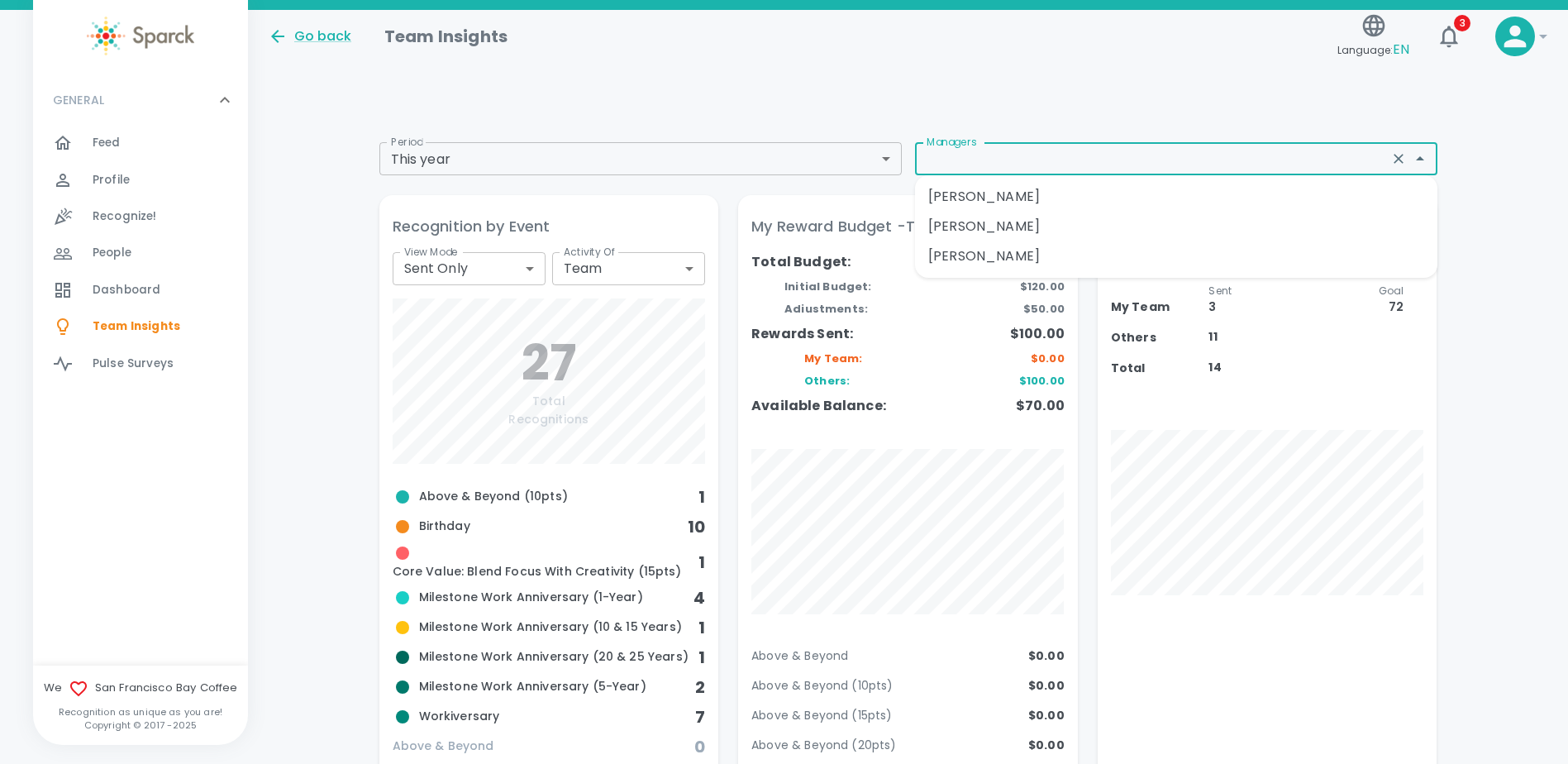
click at [995, 197] on li "[PERSON_NAME]" at bounding box center [1175, 196] width 523 height 29
type input "[PERSON_NAME]"
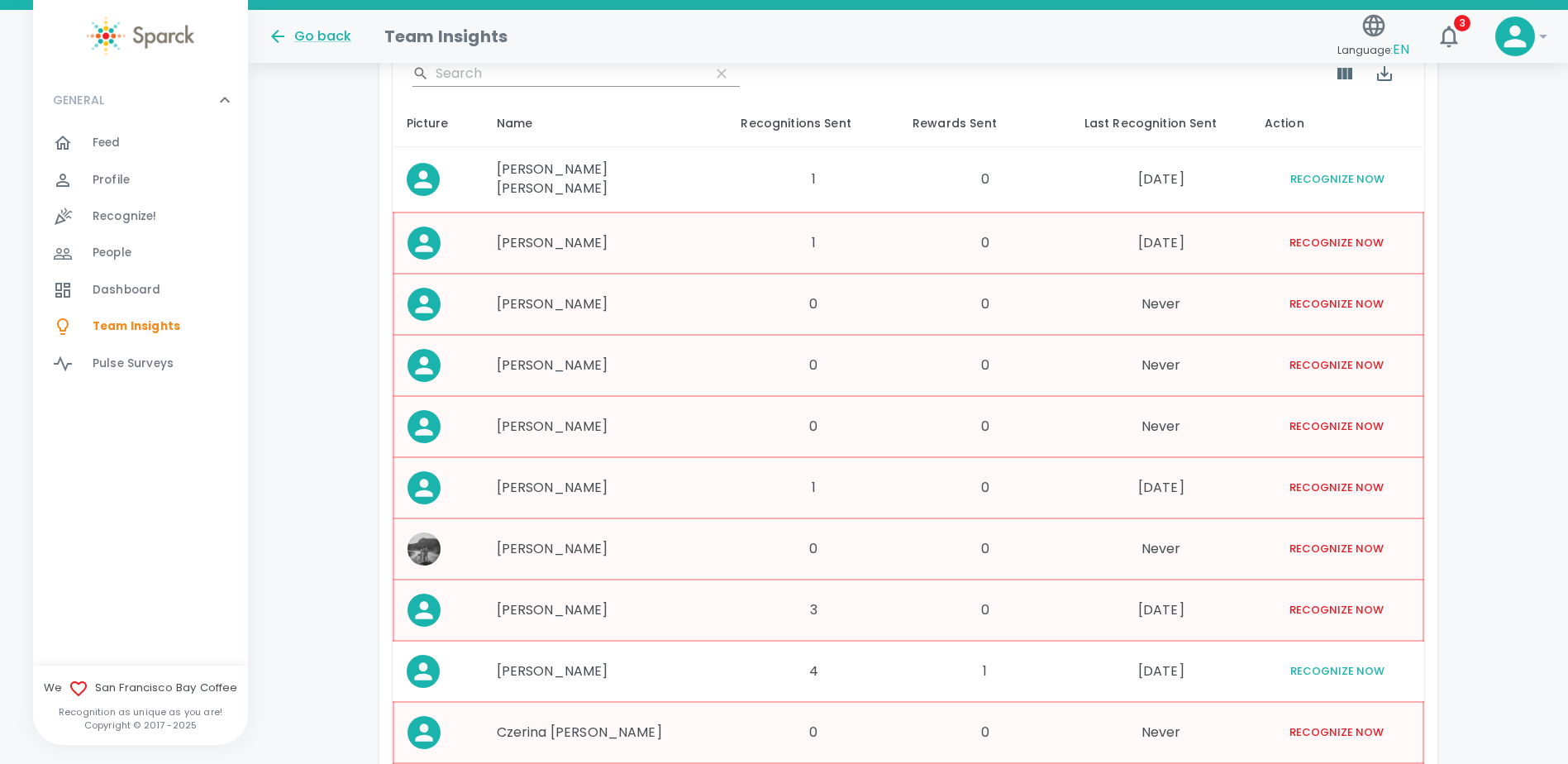
scroll to position [1570, 0]
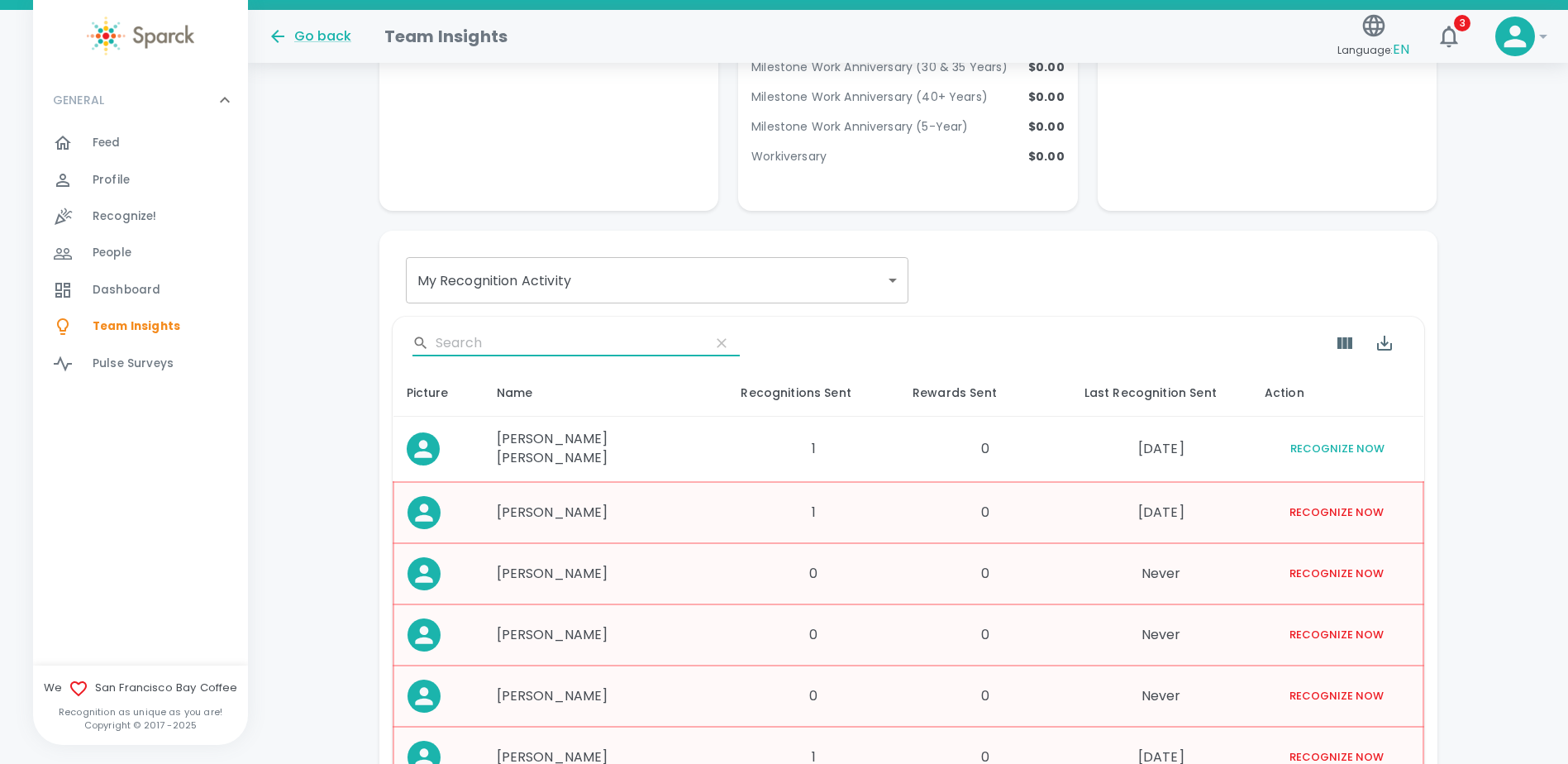
click at [486, 329] on input "Search" at bounding box center [566, 342] width 261 height 26
type input "briana"
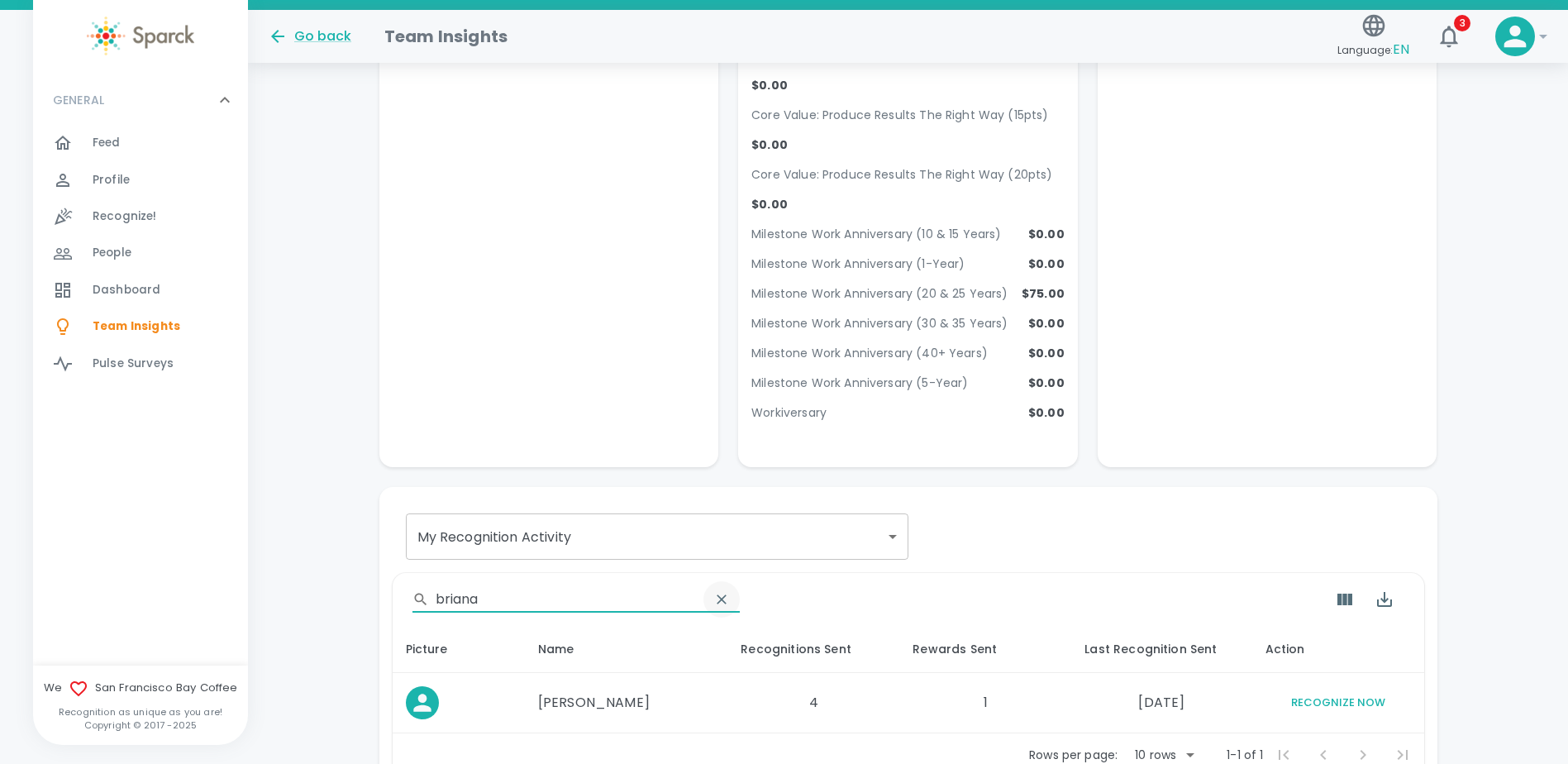
click at [713, 591] on icon "clear" at bounding box center [721, 599] width 17 height 17
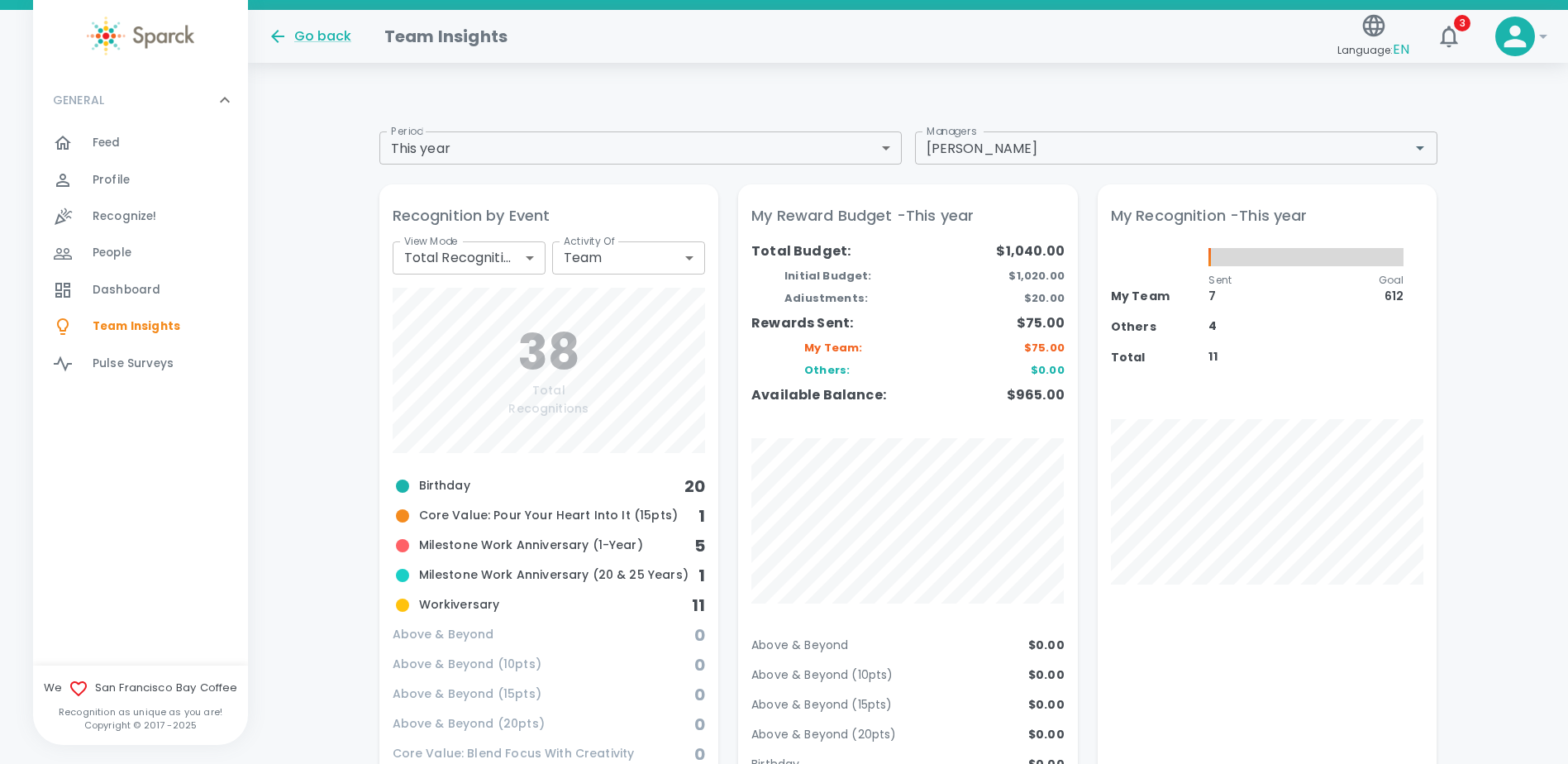
scroll to position [0, 0]
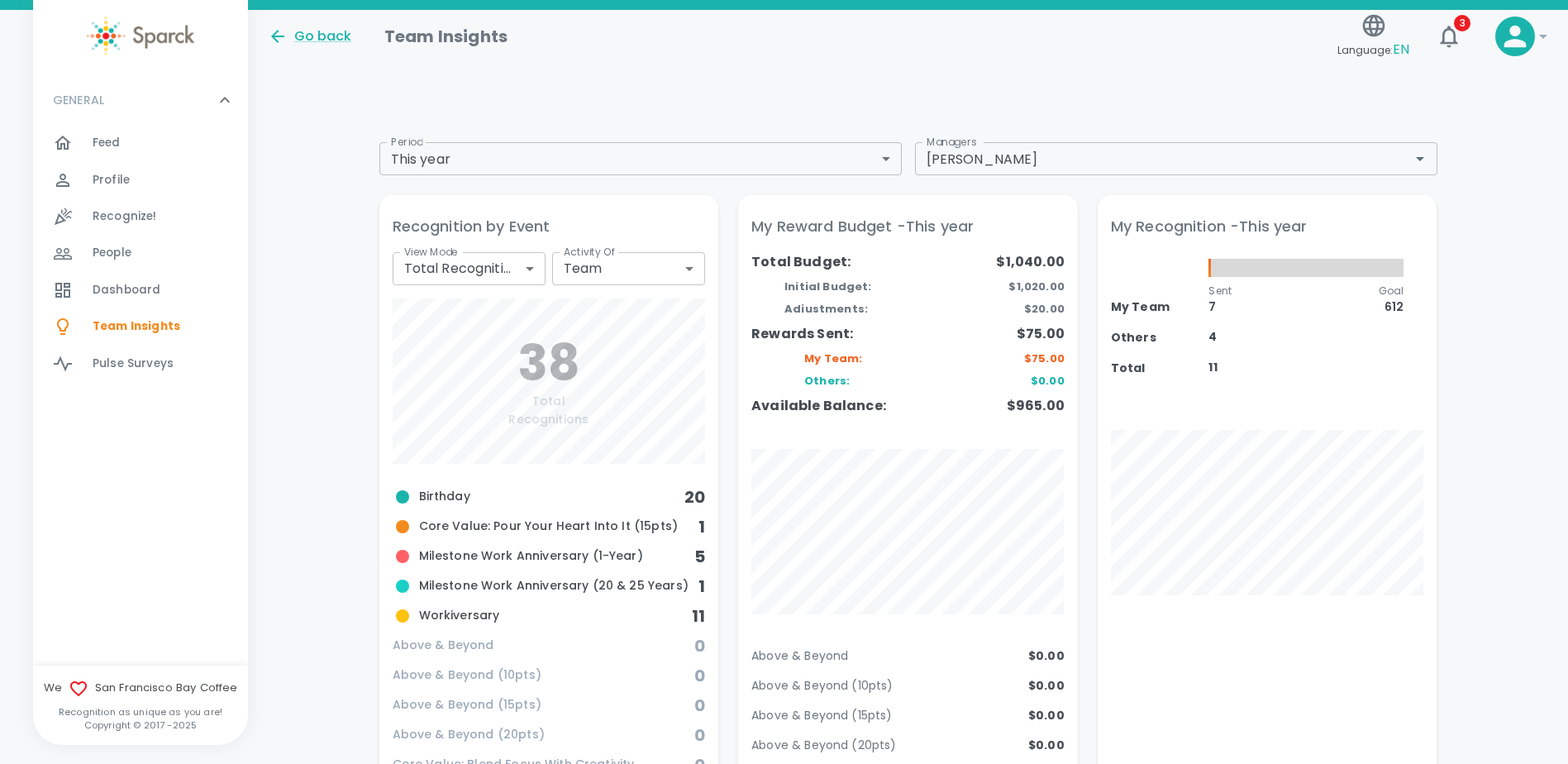
click at [227, 488] on div "GENERAL 0 Feed 0 Profile 0 Recognize! 0 People 0 Dashboard 0 Team Insights 0 Pu…" at bounding box center [141, 370] width 215 height 590
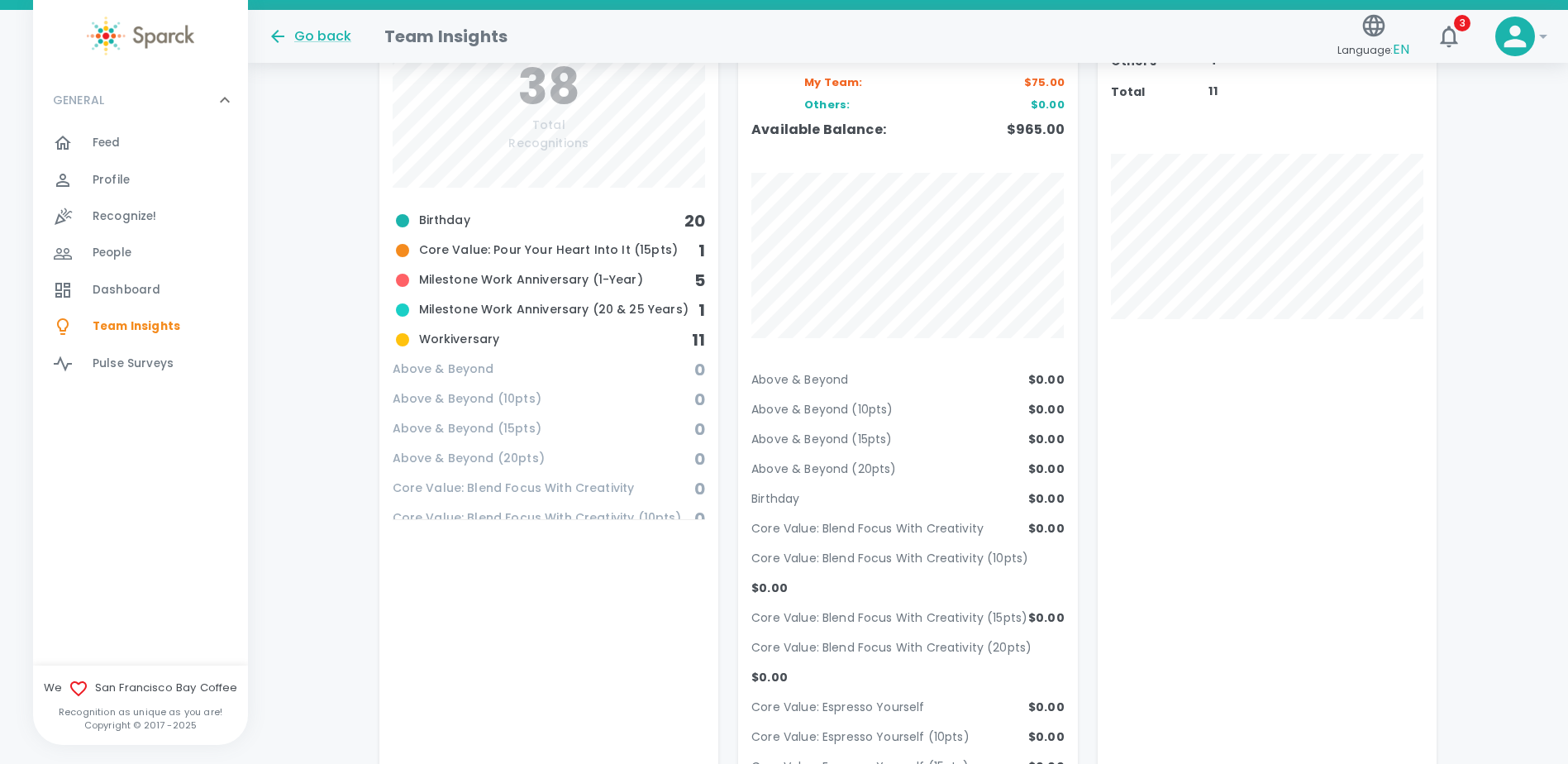
scroll to position [248, 0]
